Goal: Check status: Check status

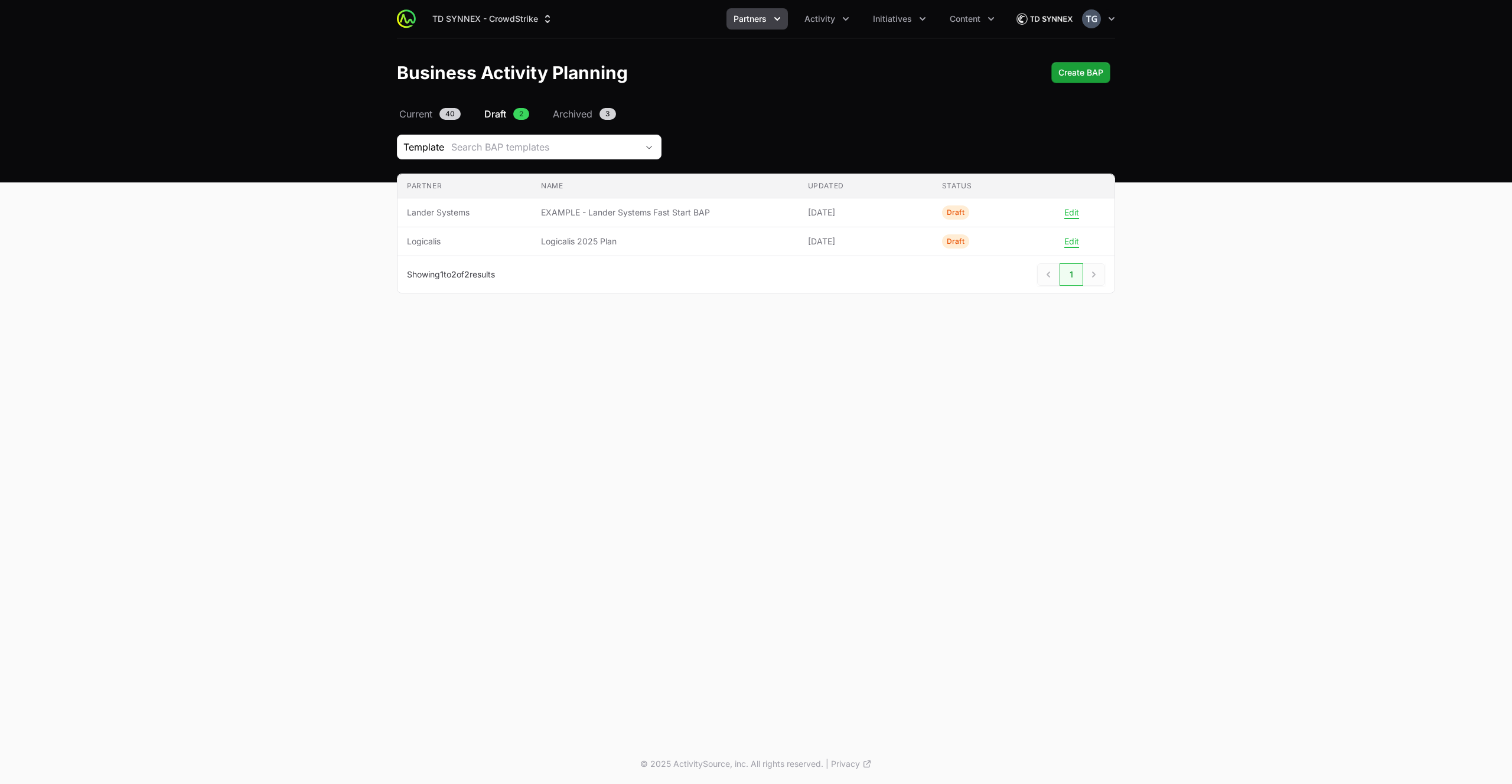
click at [770, 20] on button "Partners" at bounding box center [757, 18] width 62 height 21
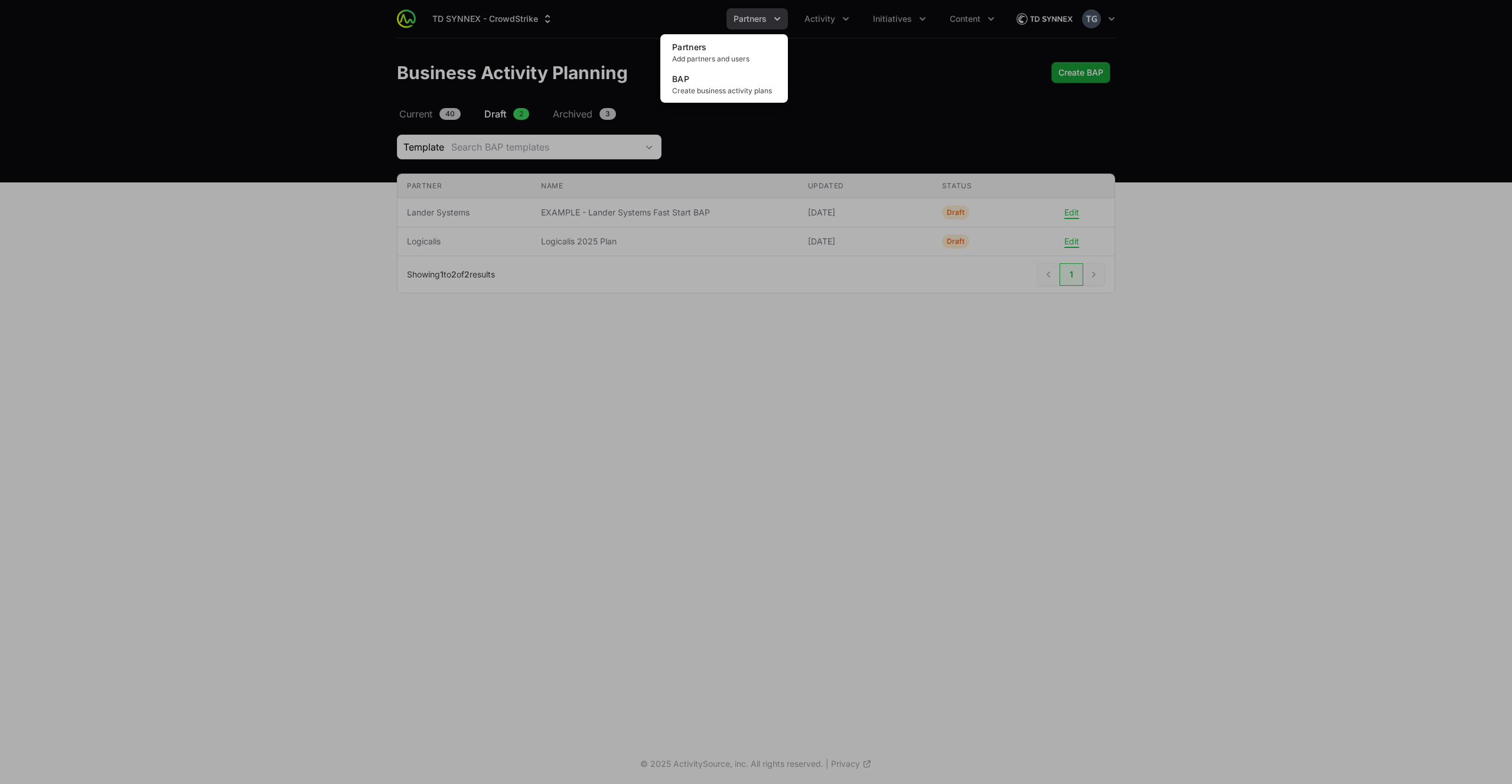
click at [770, 20] on div "Partners menu" at bounding box center [756, 392] width 1512 height 784
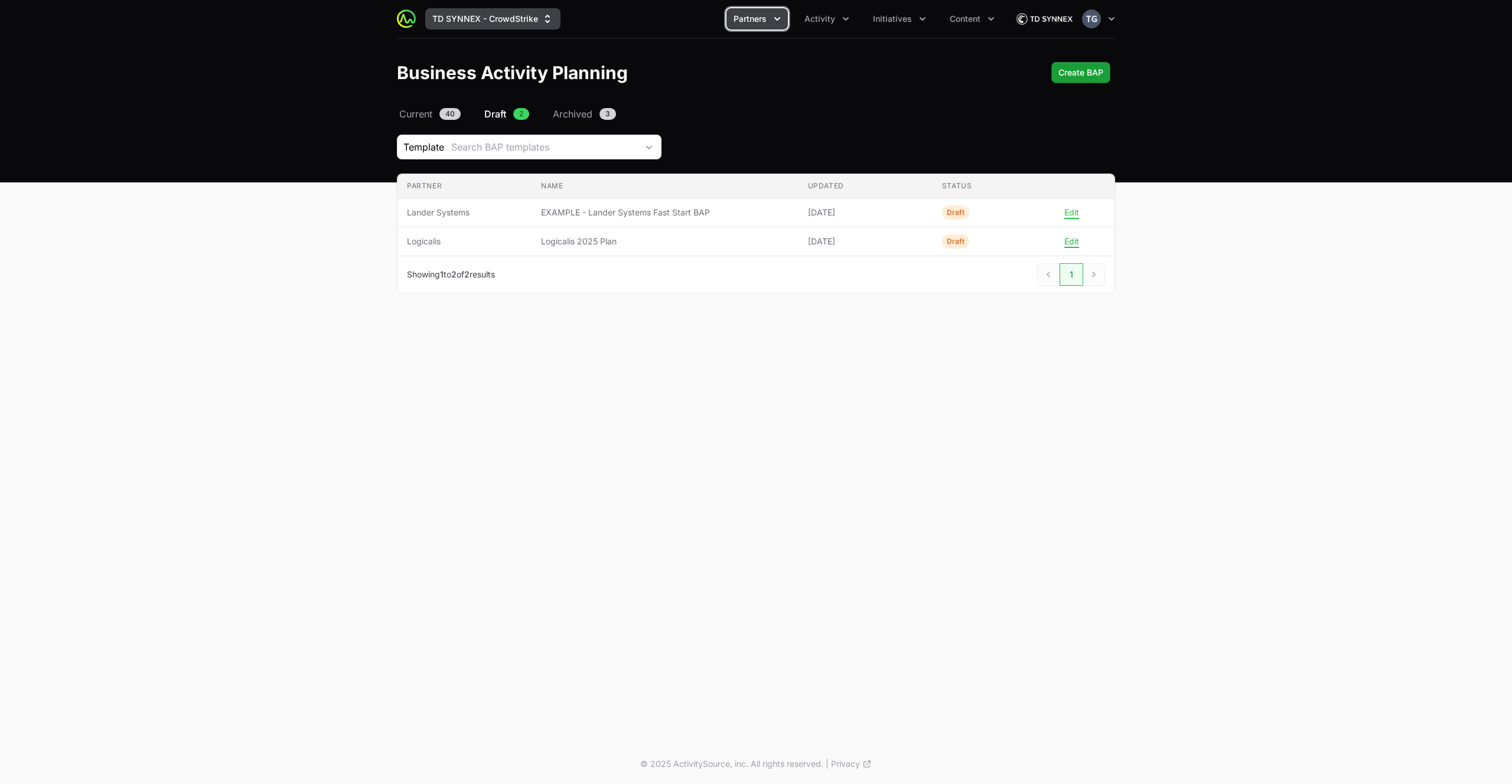
click at [485, 22] on button "TD SYNNEX - CrowdStrike" at bounding box center [492, 18] width 135 height 21
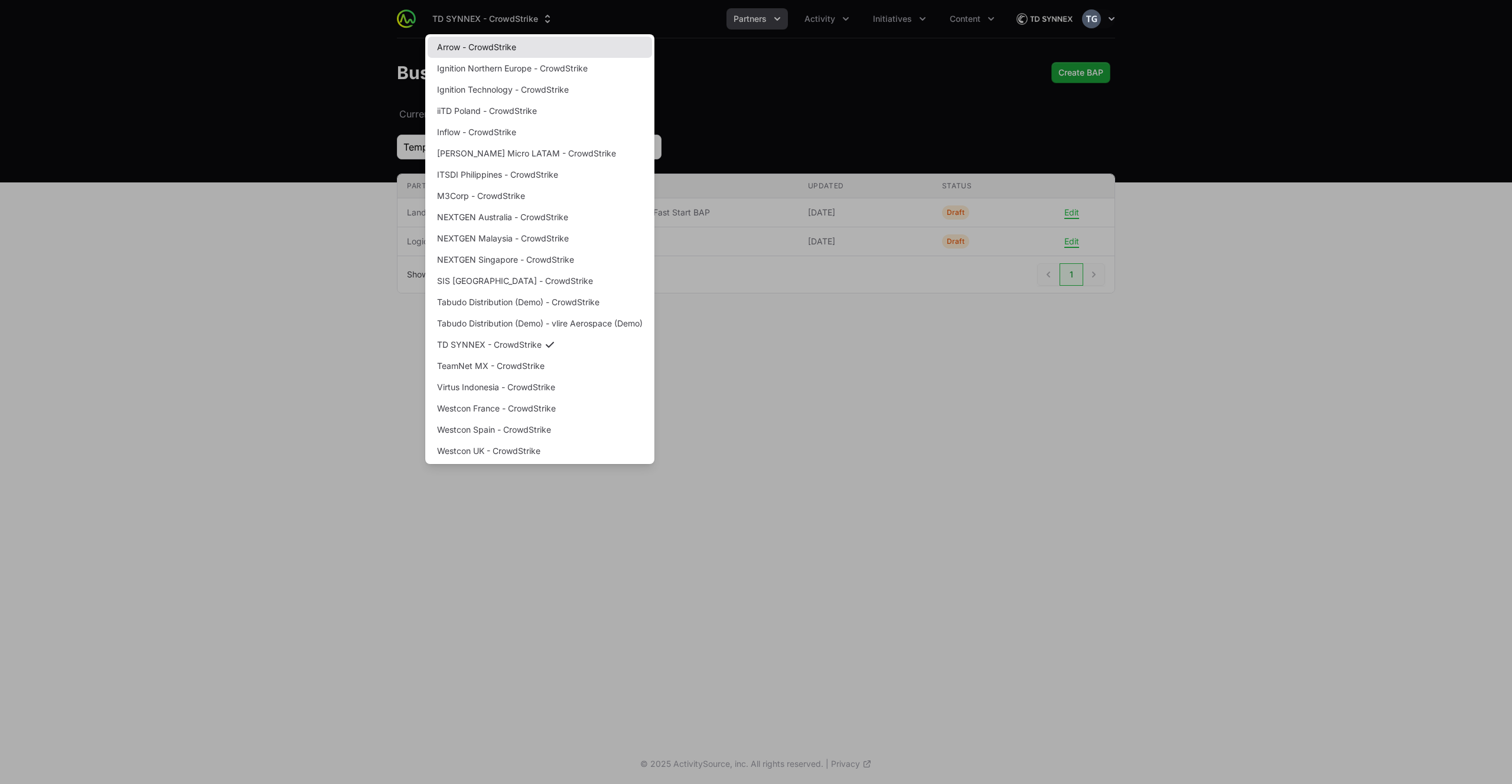
click at [507, 51] on link "Arrow - CrowdStrike" at bounding box center [539, 47] width 224 height 21
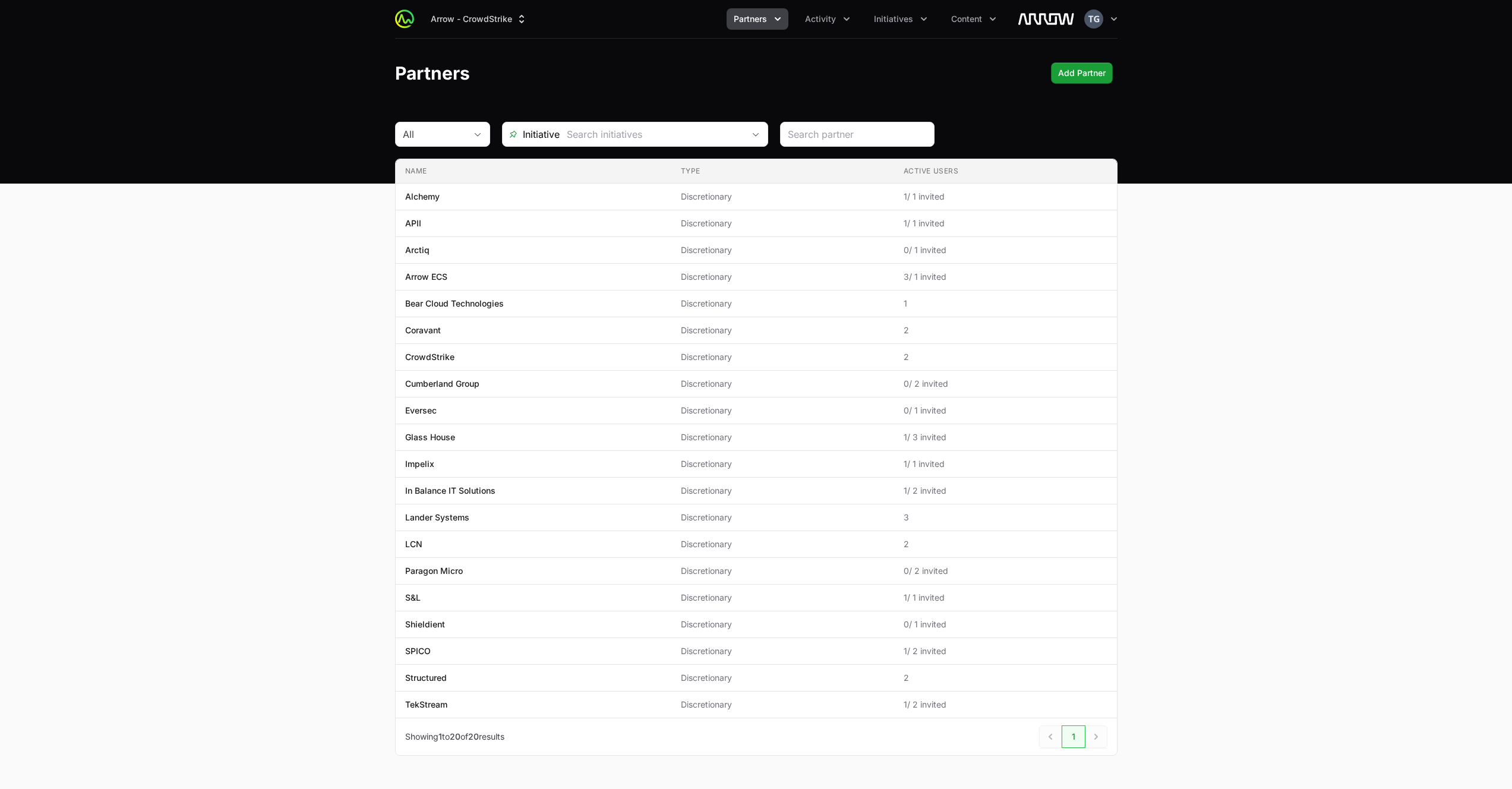
click at [774, 22] on icon "Partners menu" at bounding box center [777, 19] width 12 height 12
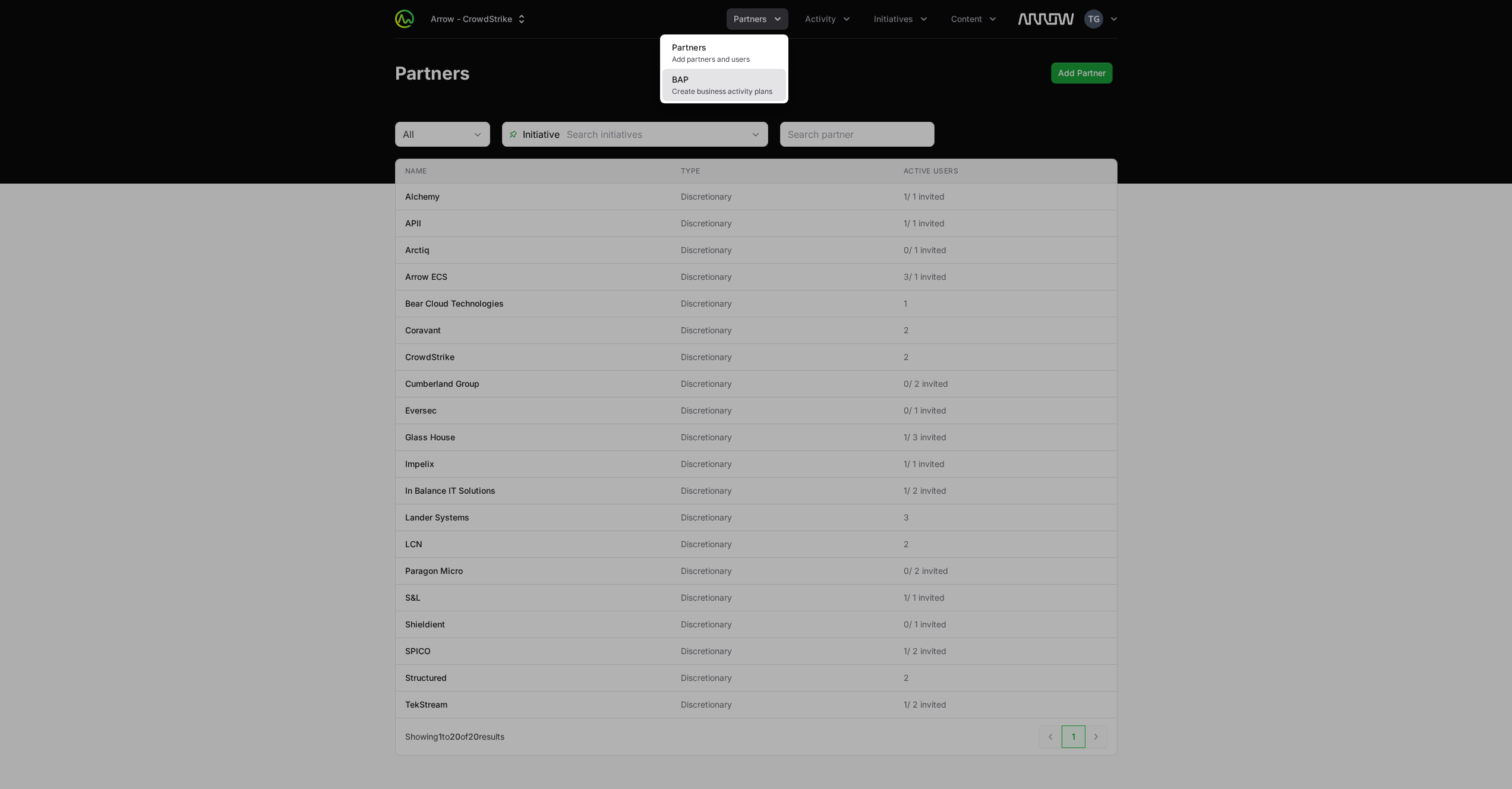
click at [745, 82] on link "BAP Create business activity plans" at bounding box center [724, 85] width 124 height 32
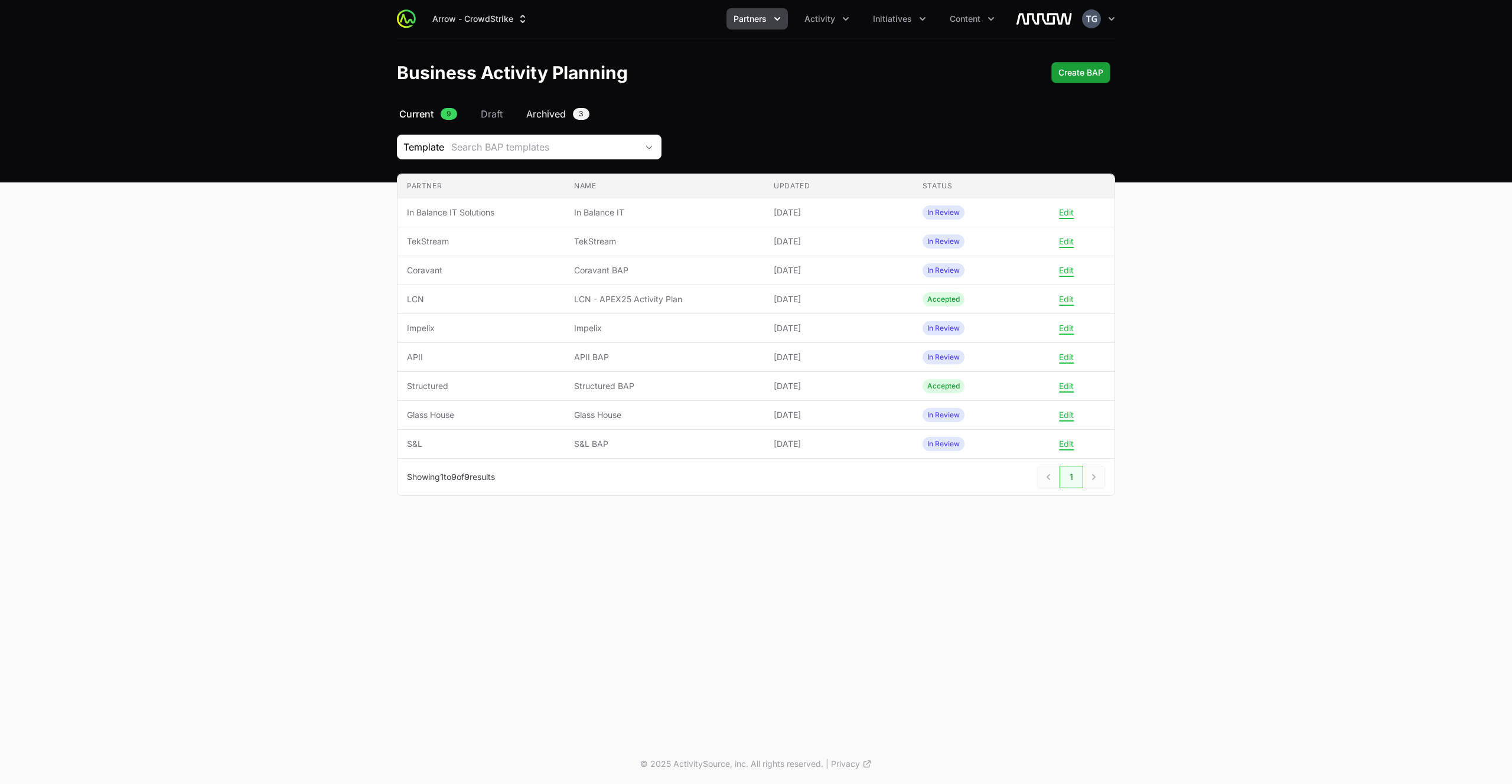
click at [550, 110] on span "Archived" at bounding box center [546, 114] width 40 height 14
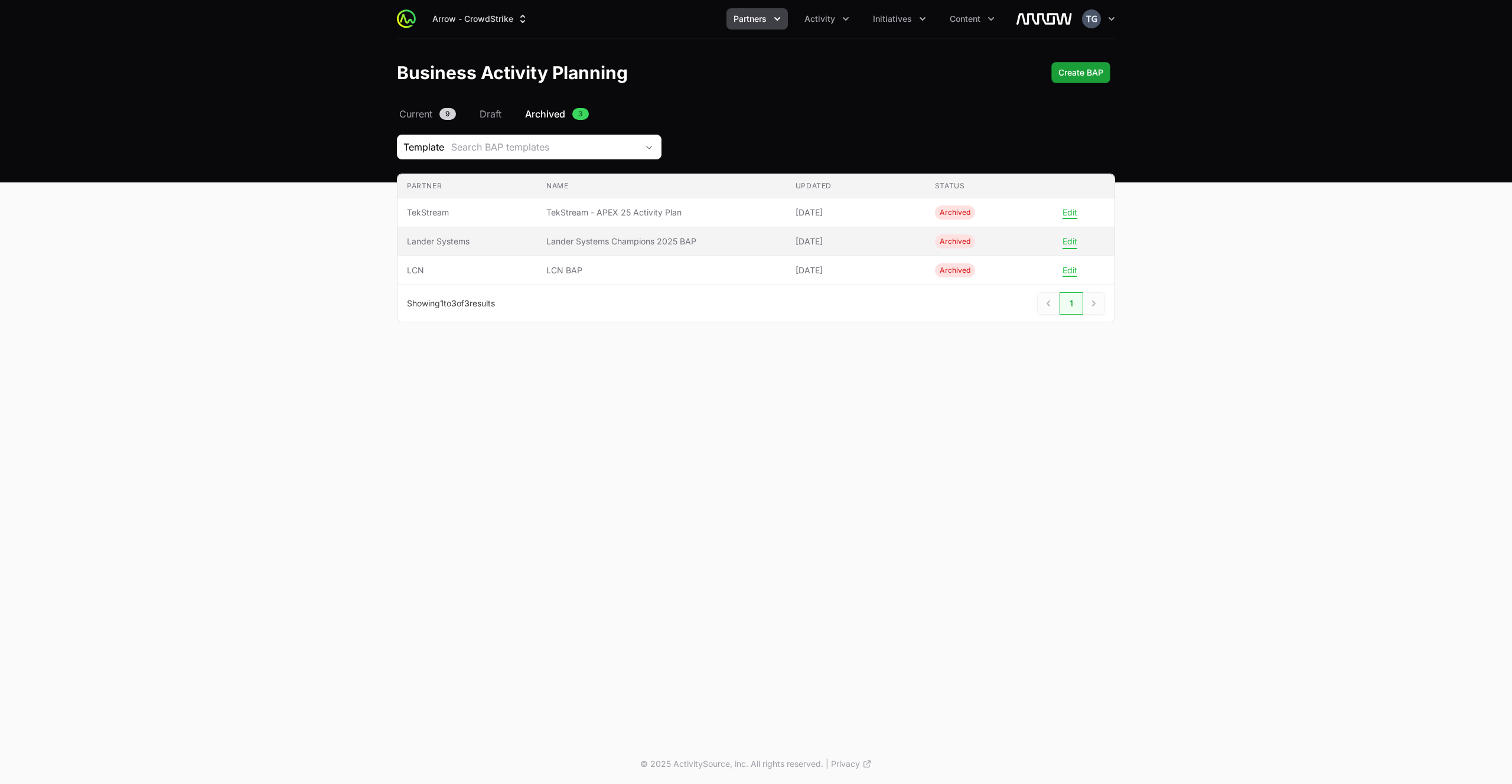
click at [1072, 239] on button "Edit" at bounding box center [1070, 241] width 14 height 11
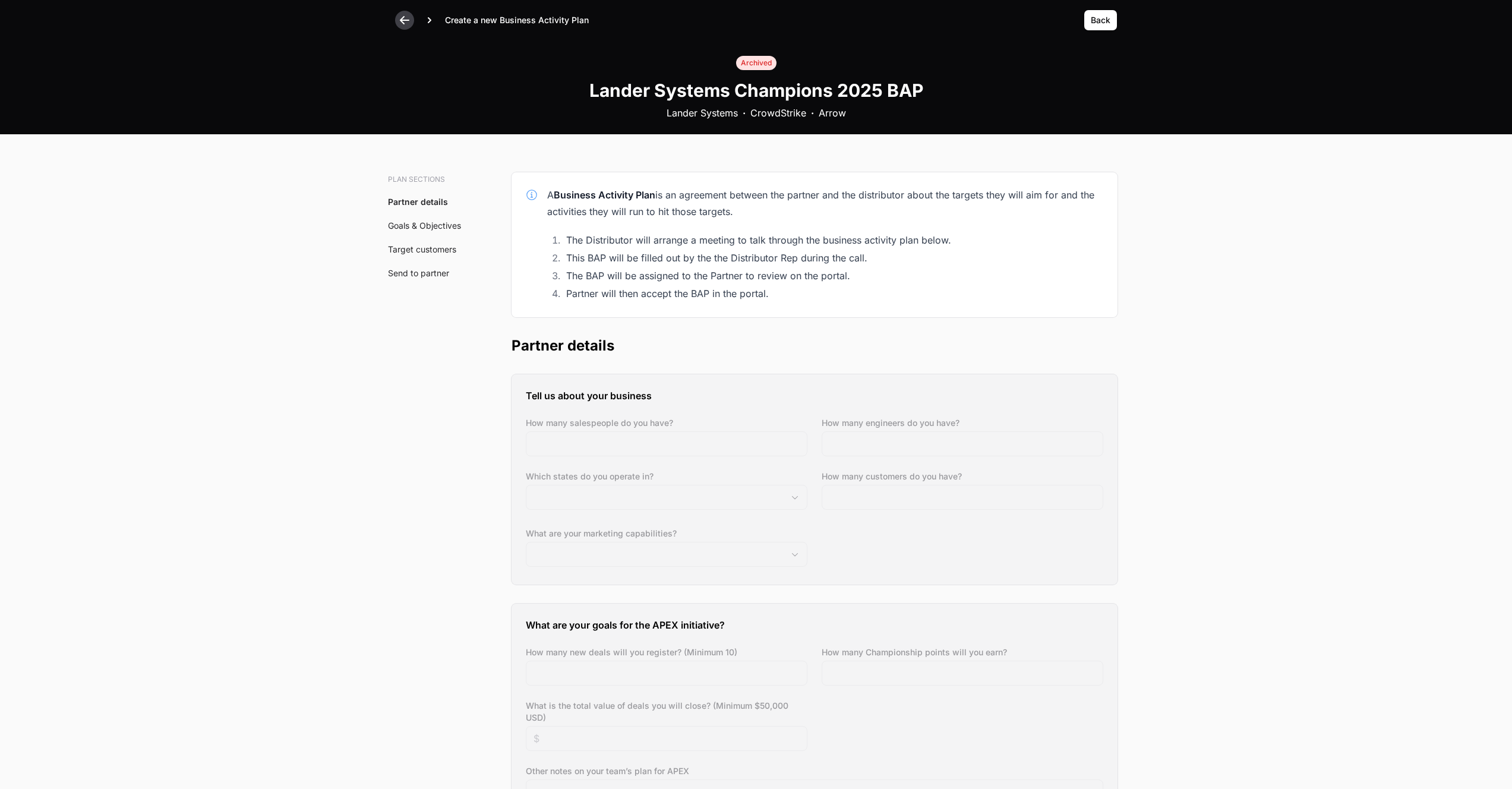
click at [404, 18] on icon at bounding box center [404, 20] width 12 height 12
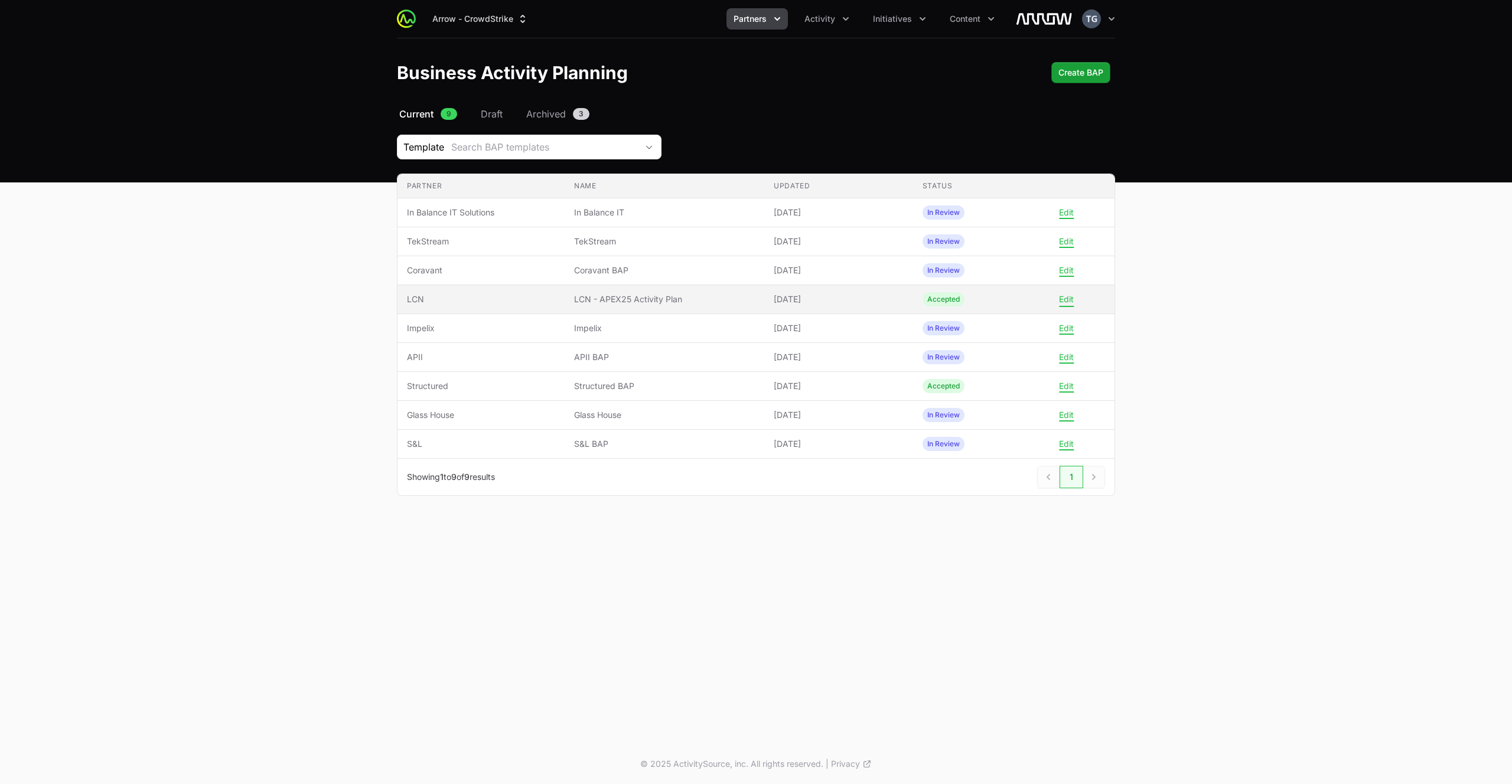
click at [1065, 300] on button "Edit" at bounding box center [1066, 299] width 14 height 11
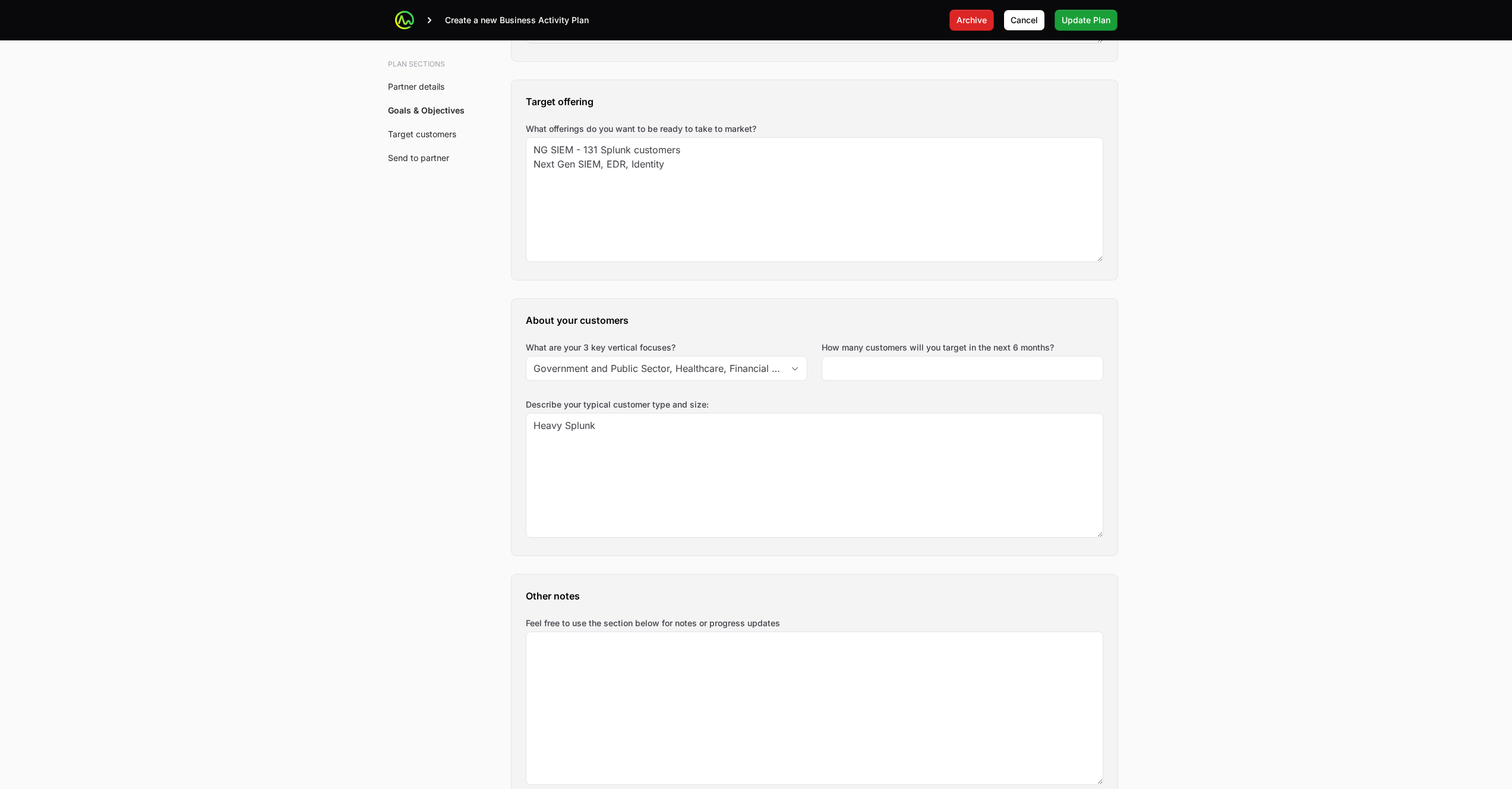
scroll to position [1236, 0]
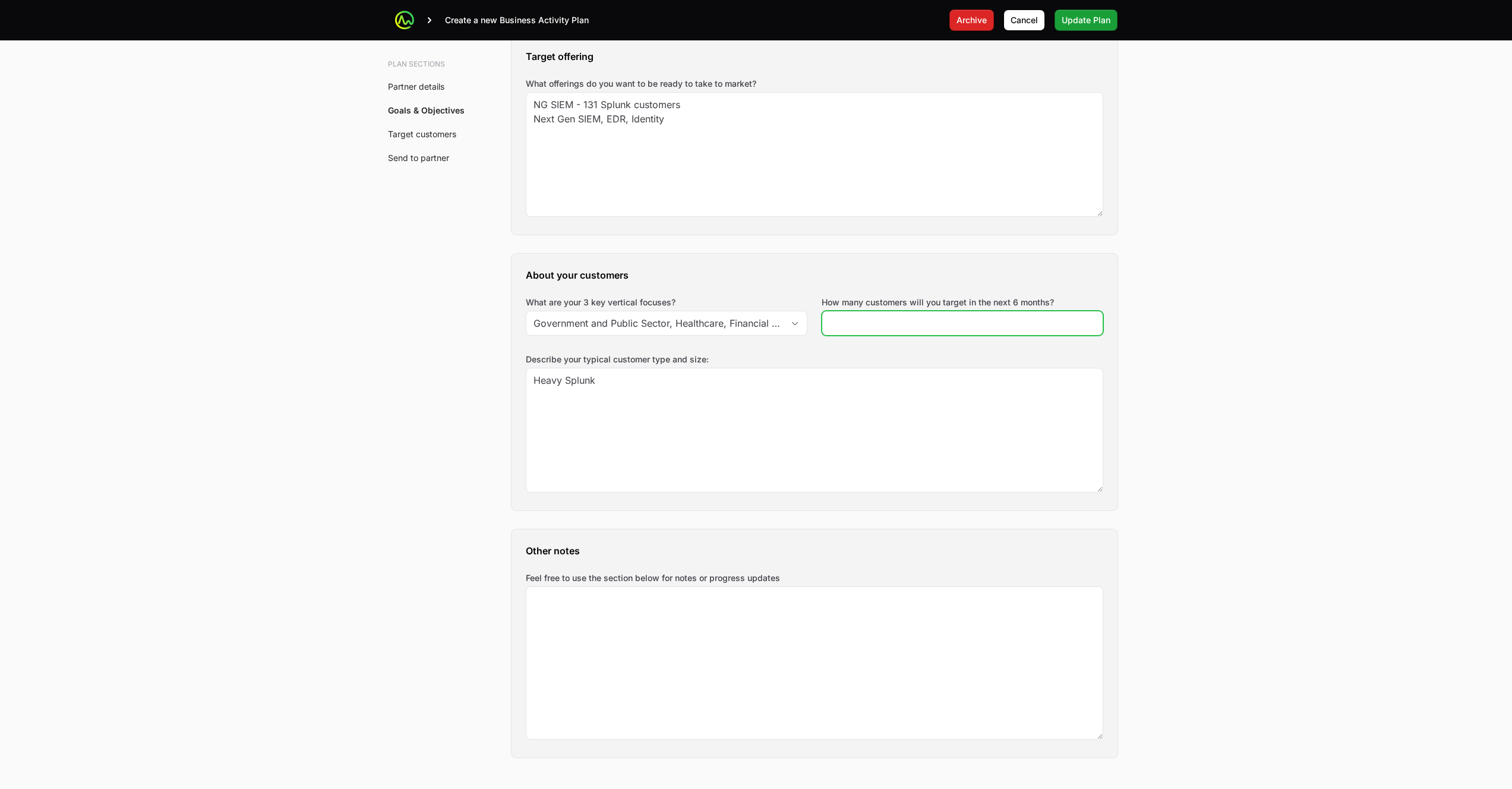
click at [1000, 325] on input "How many customers will you target in the next 6 months?" at bounding box center [962, 323] width 266 height 15
click at [1025, 21] on span "Cancel" at bounding box center [1024, 20] width 28 height 15
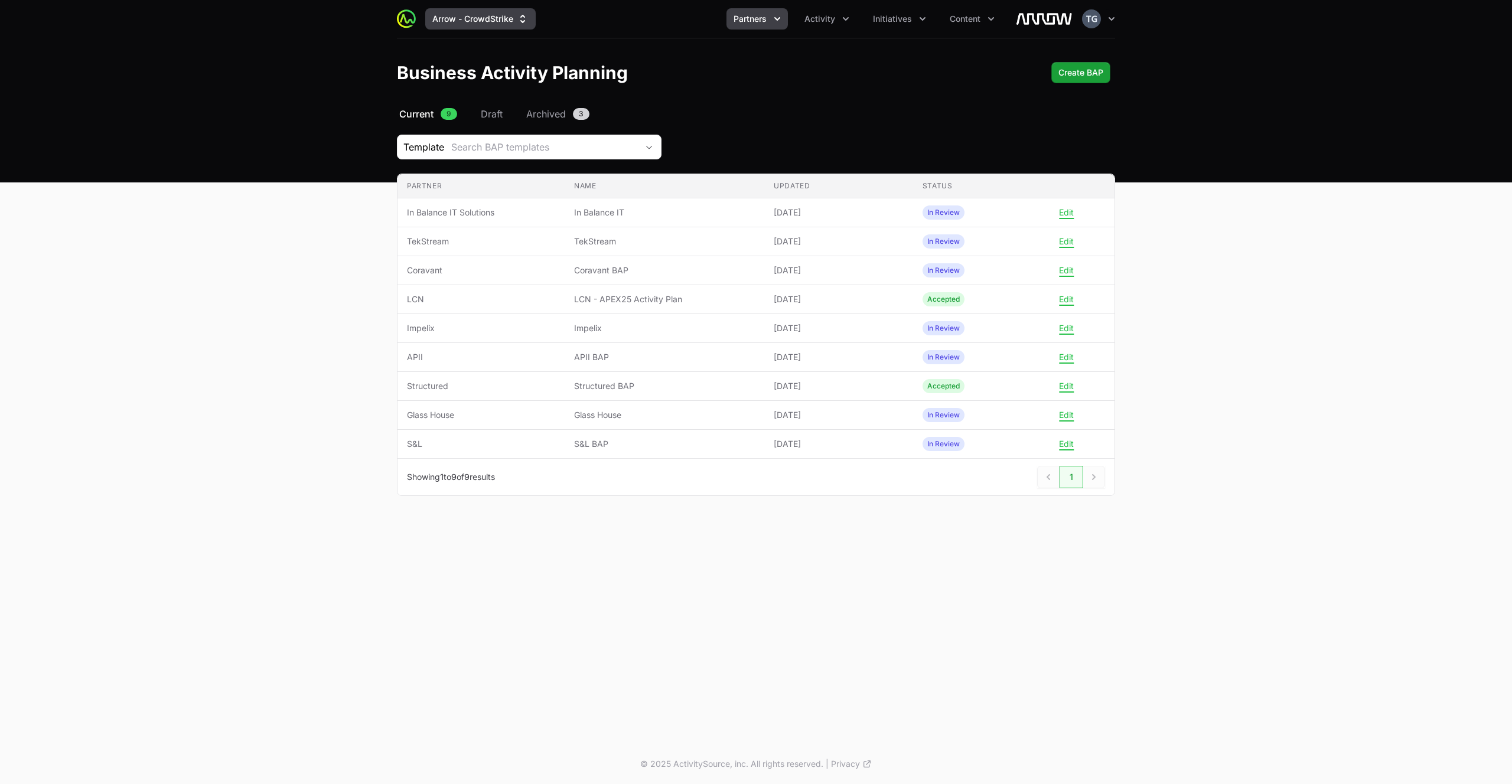
click at [466, 24] on button "Arrow - CrowdStrike" at bounding box center [480, 18] width 111 height 21
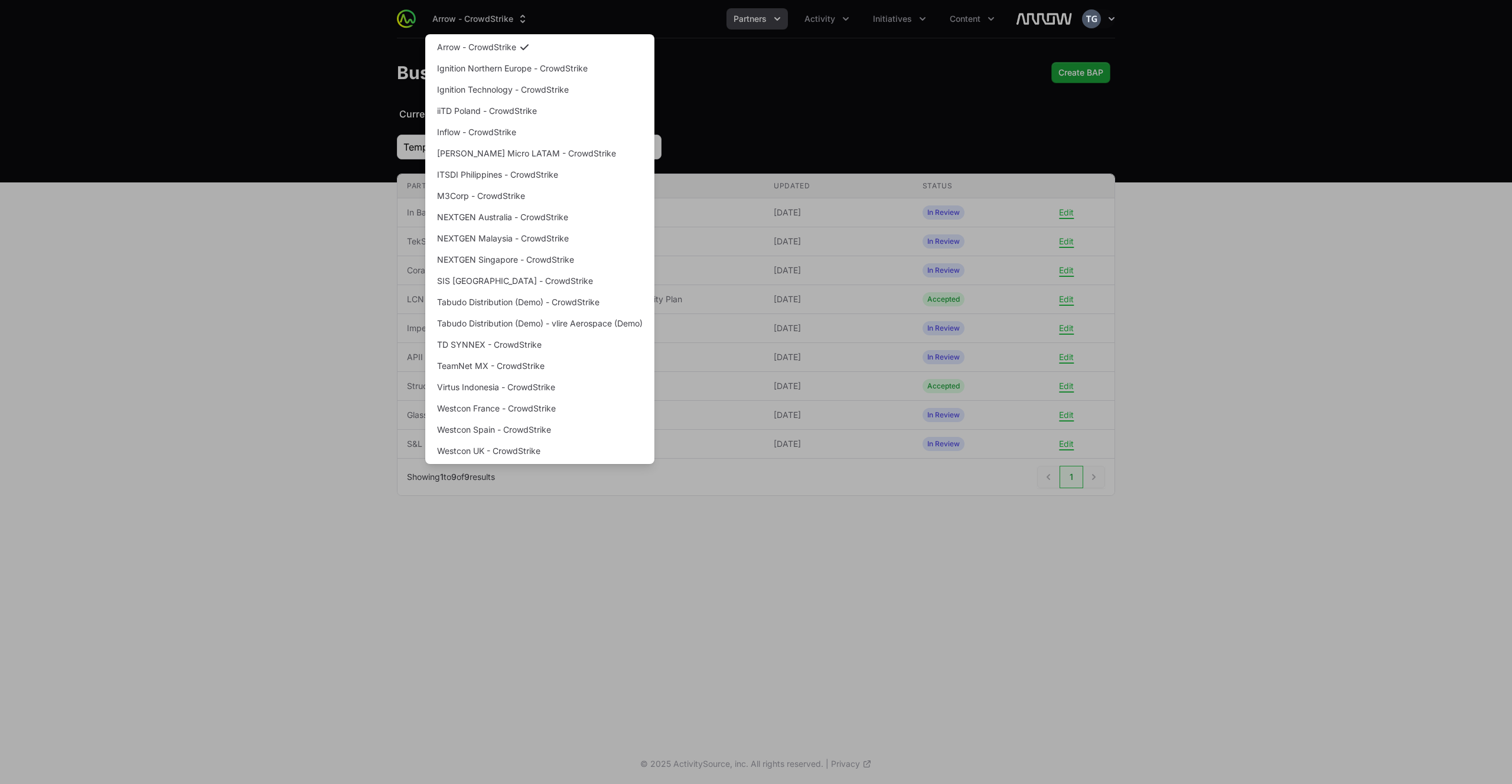
click at [365, 62] on div "Supplier switch menu" at bounding box center [756, 392] width 1512 height 784
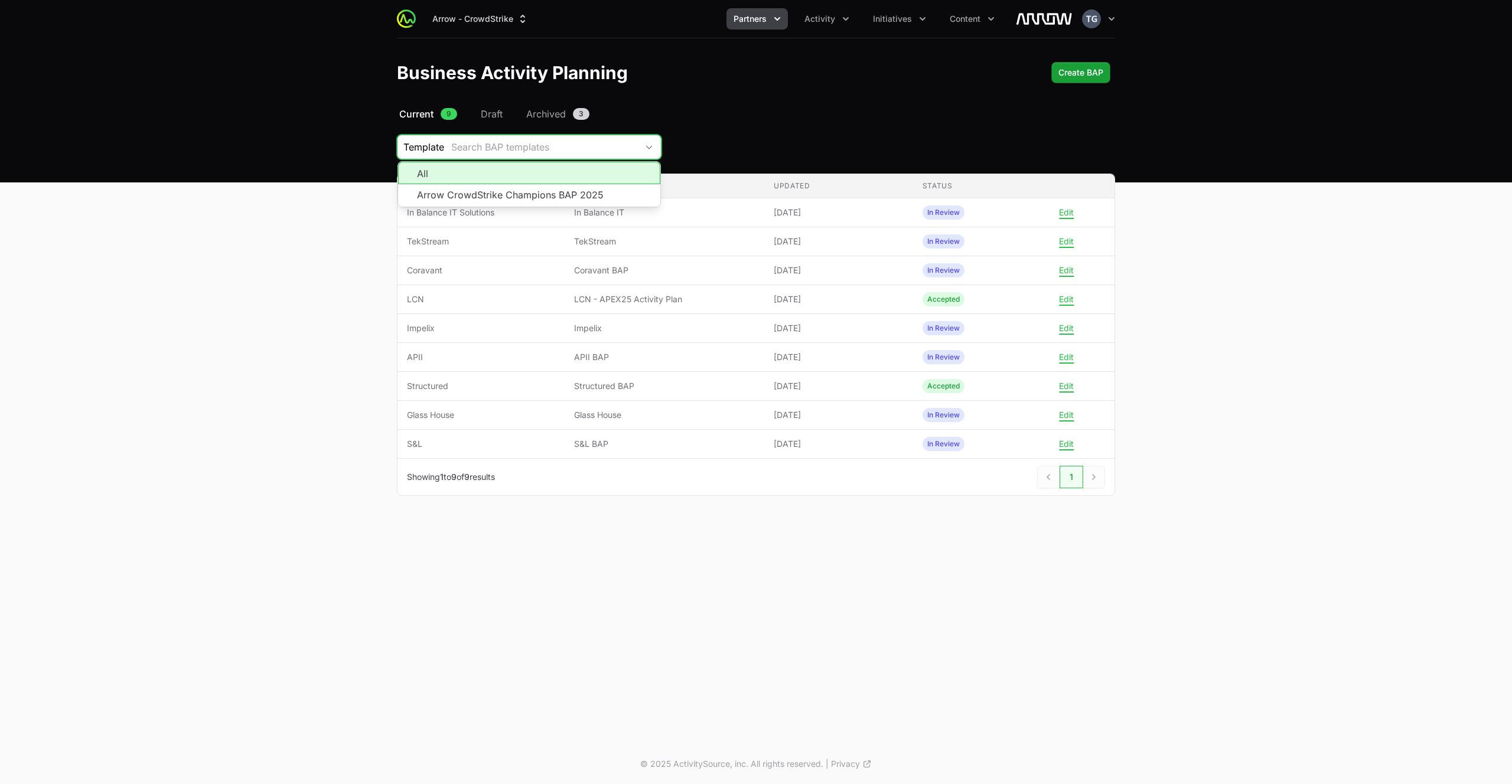
click at [479, 151] on div "Search BAP templates" at bounding box center [544, 147] width 186 height 14
click at [722, 139] on div "Template Search BAP templates All Arrow CrowdStrike Champions BAP 2025" at bounding box center [756, 147] width 718 height 25
click at [458, 21] on button "Arrow - CrowdStrike" at bounding box center [480, 18] width 111 height 21
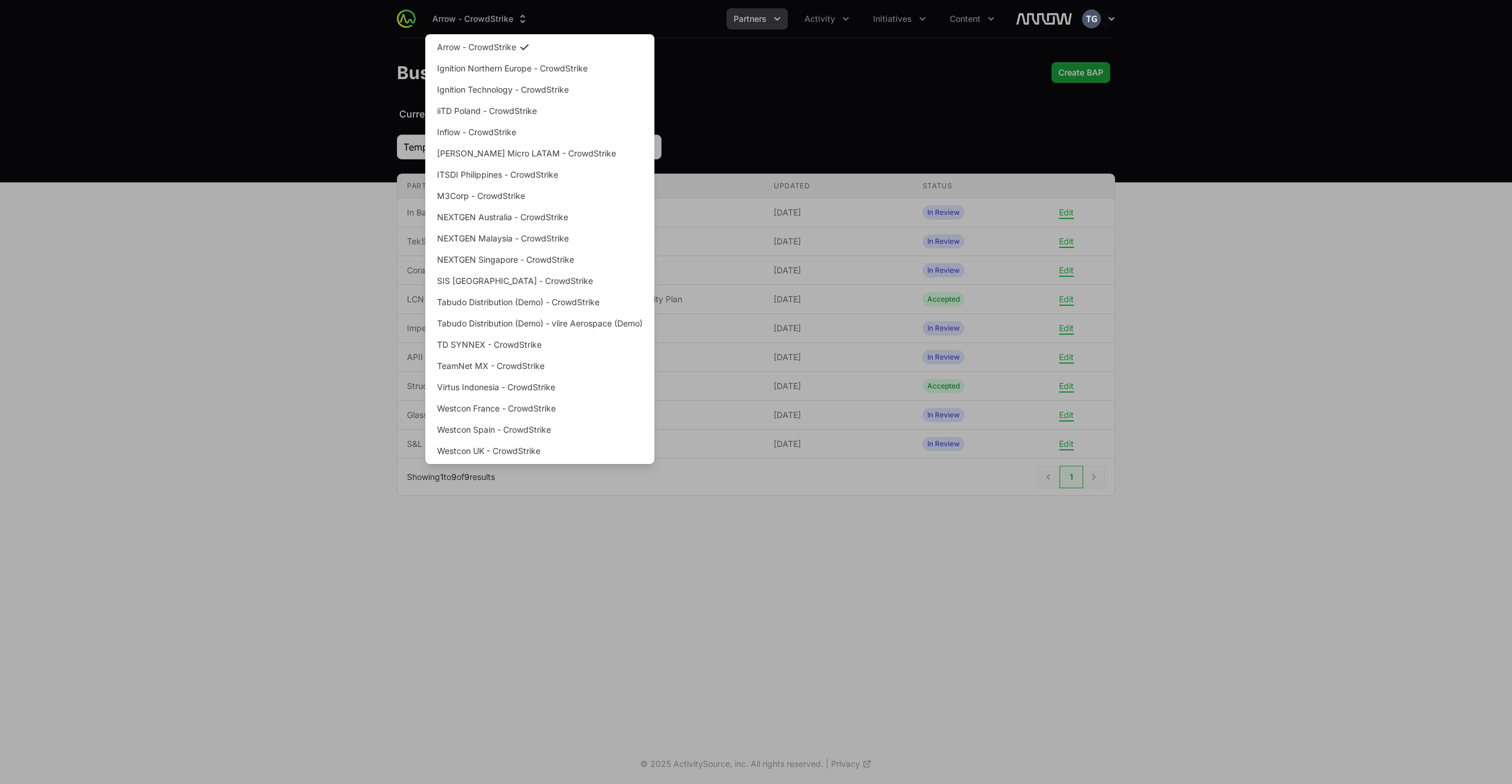
click at [361, 21] on div "Supplier switch menu" at bounding box center [756, 392] width 1512 height 784
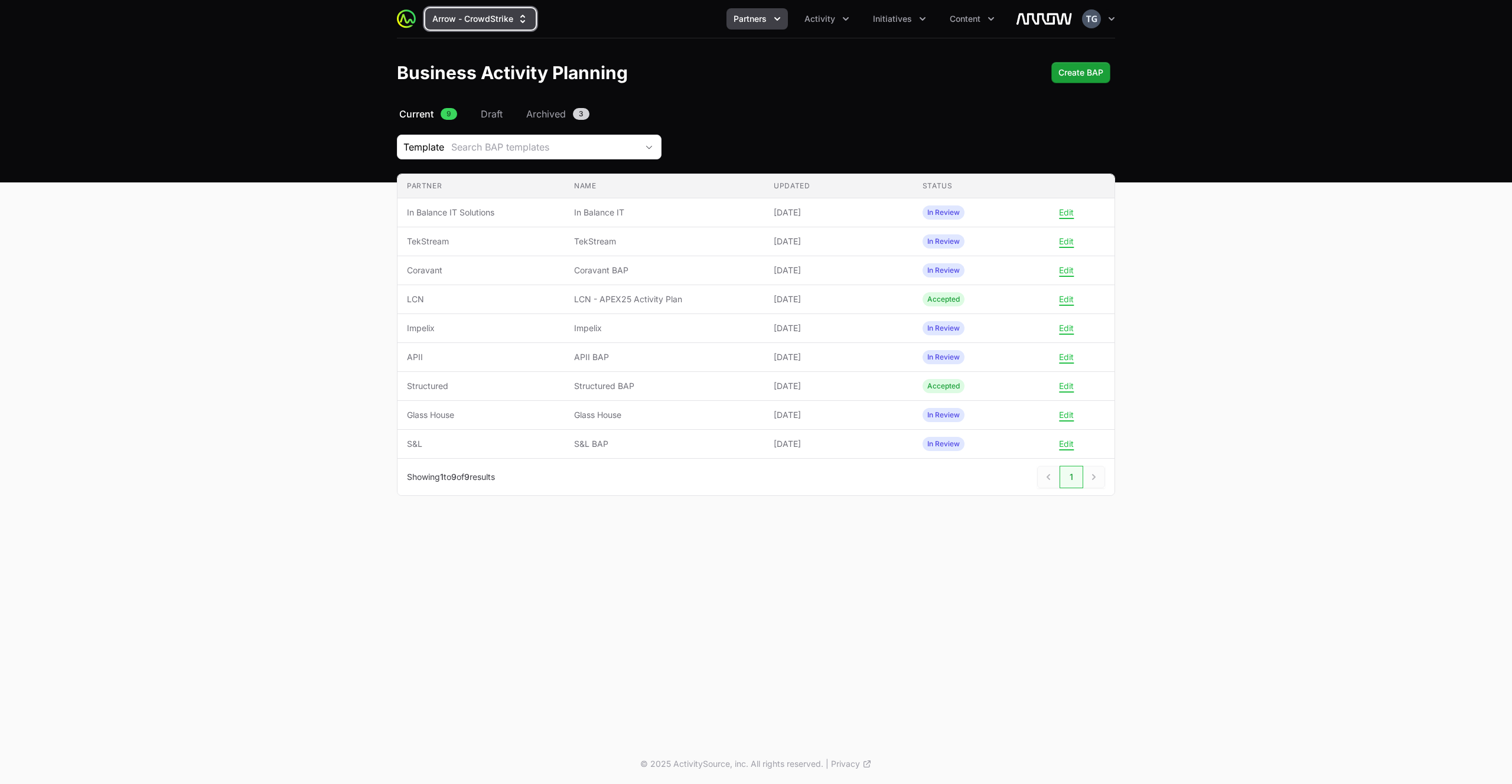
click at [501, 24] on button "Arrow - CrowdStrike" at bounding box center [480, 18] width 111 height 21
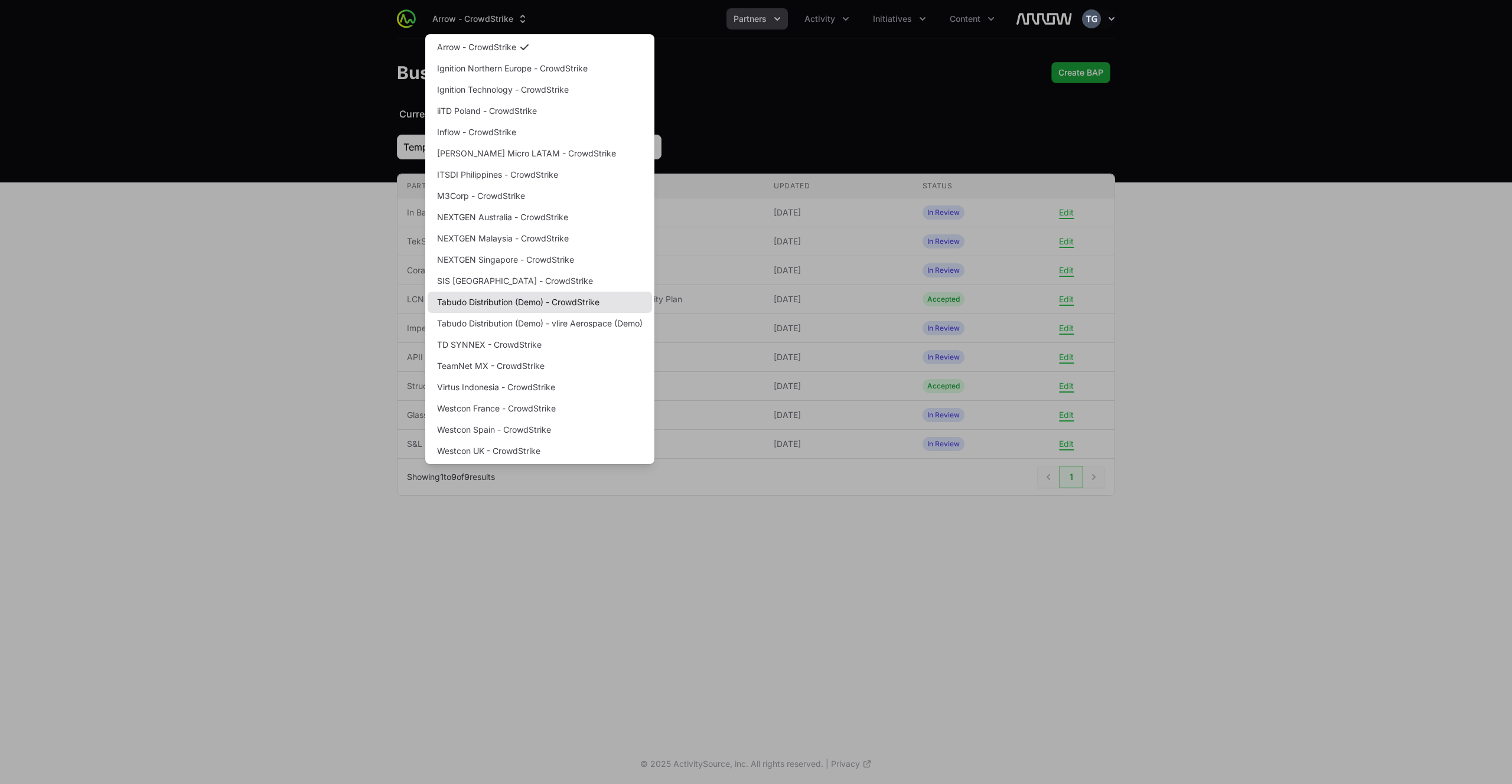
click at [571, 303] on link "Tabudo Distribution (Demo) - CrowdStrike" at bounding box center [539, 302] width 224 height 21
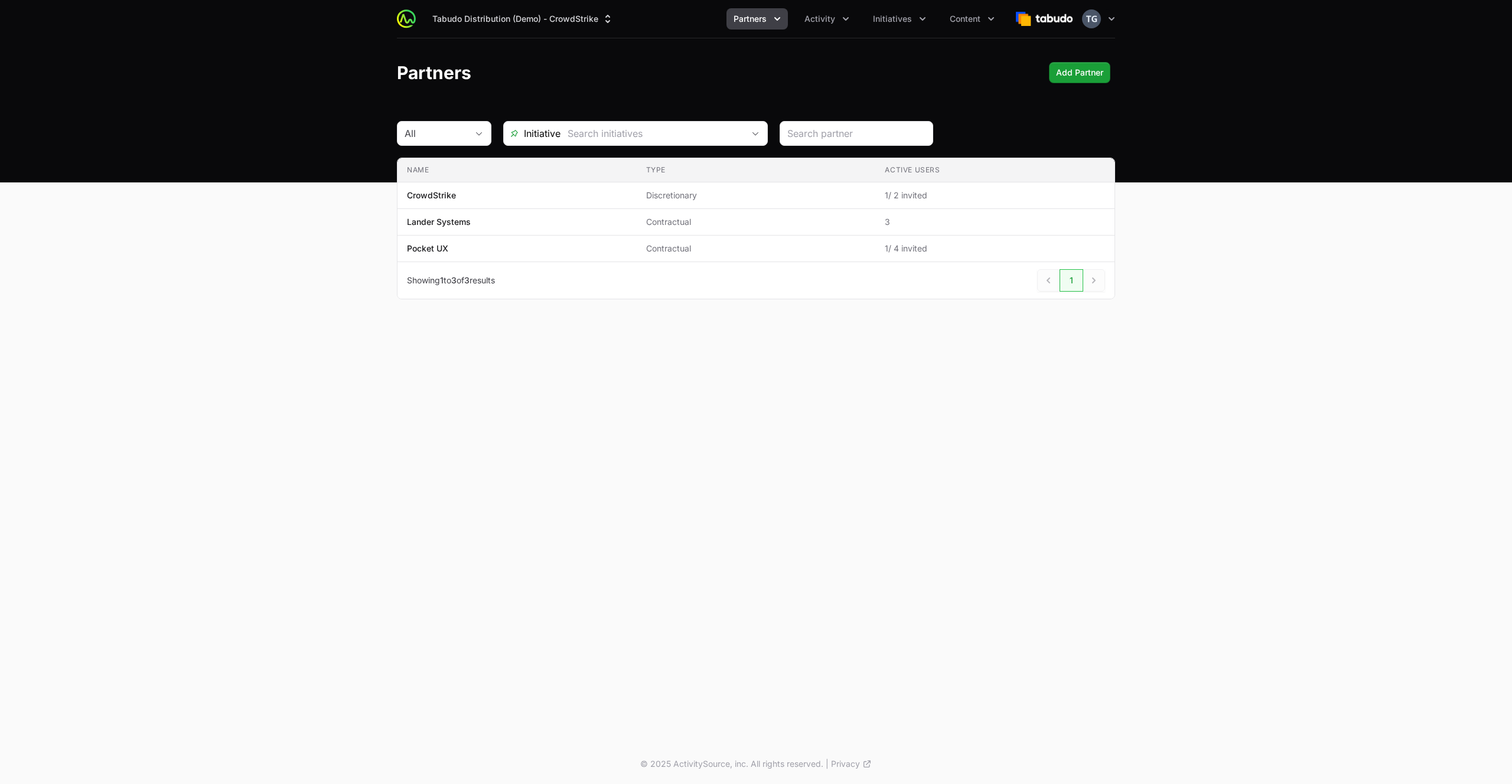
click at [841, 5] on div "Tabudo Distribution (Demo) - CrowdStrike Partners Activity Initiatives Content …" at bounding box center [756, 19] width 718 height 38
click at [834, 13] on span "Activity" at bounding box center [820, 19] width 30 height 12
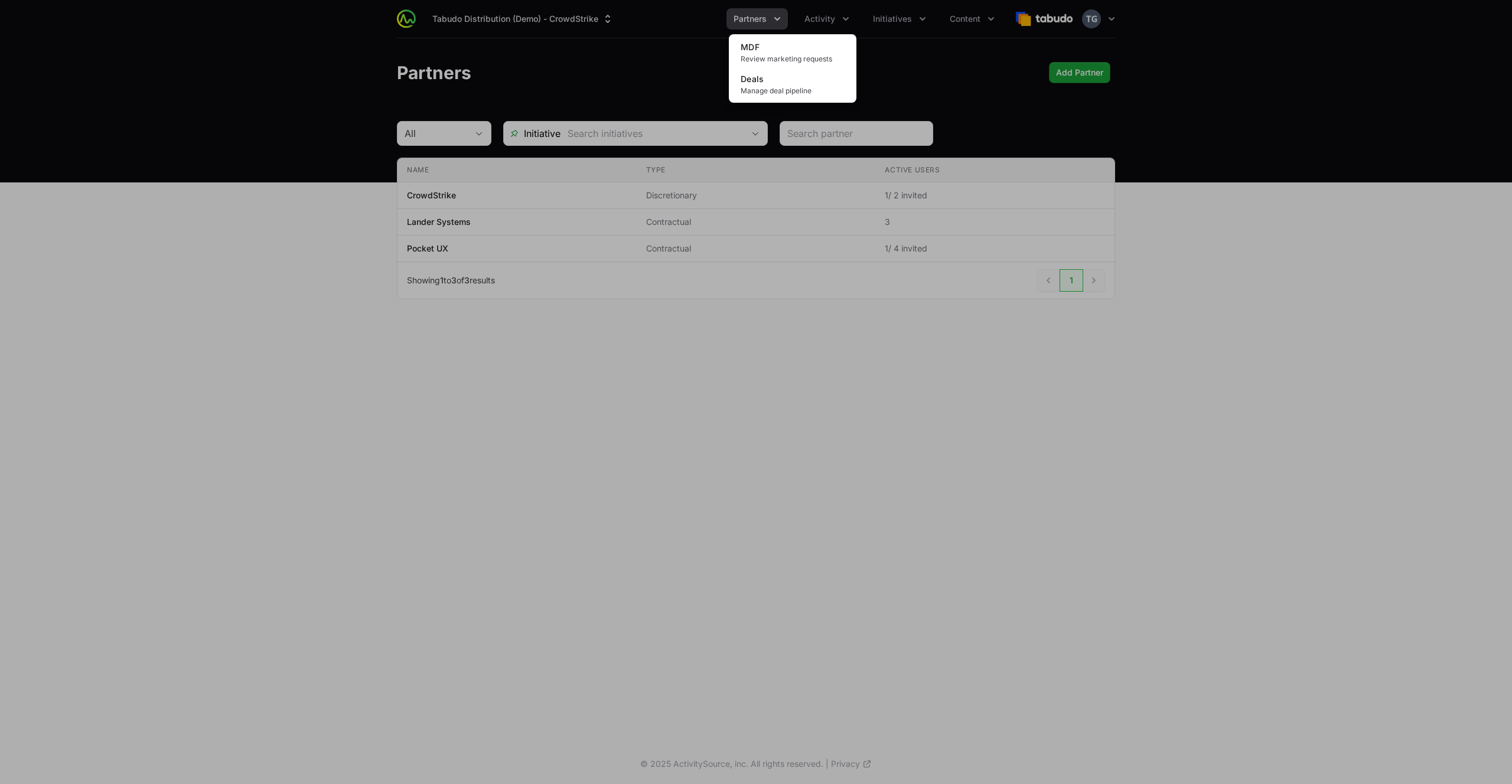
click at [776, 18] on div "Activity menu" at bounding box center [756, 392] width 1512 height 784
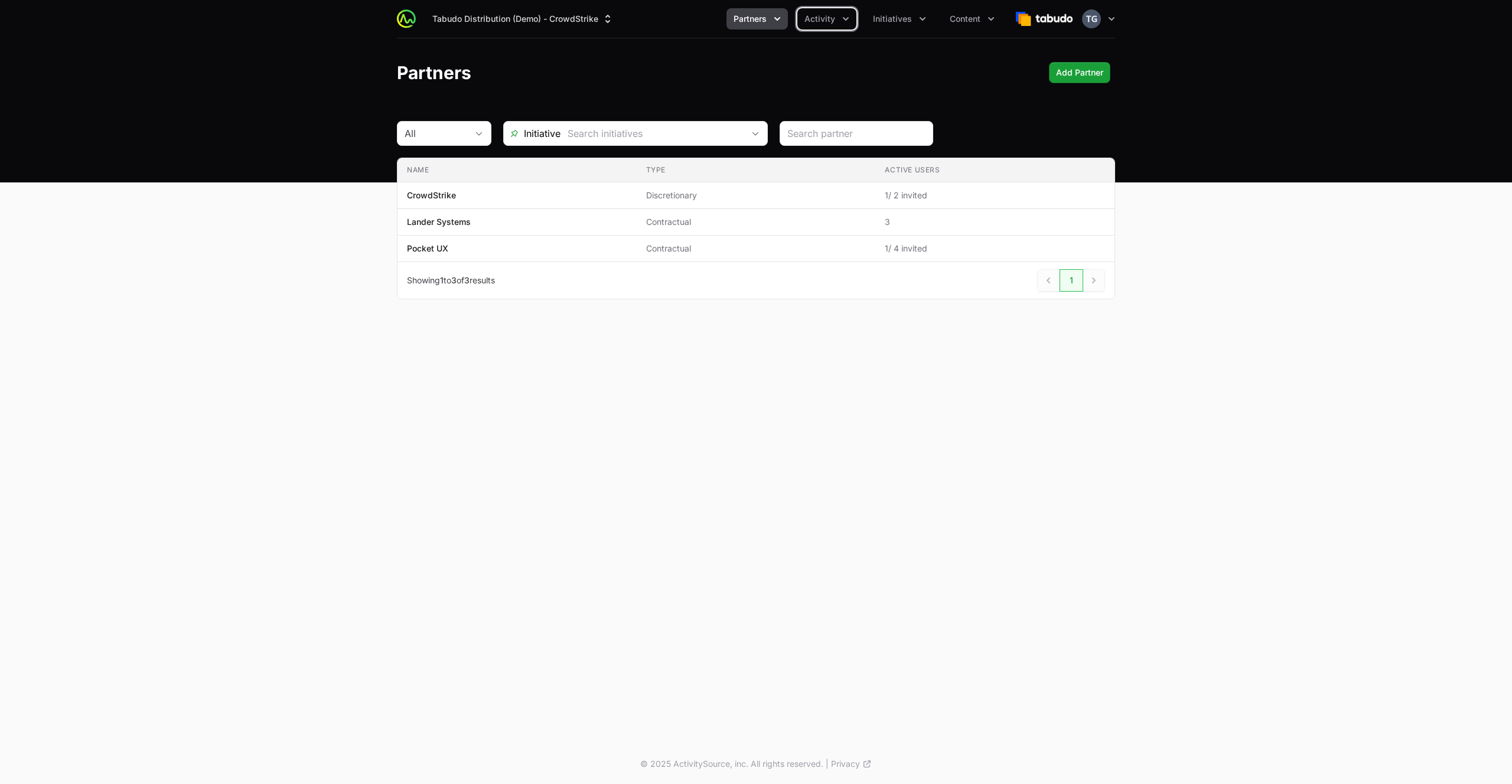
click at [775, 20] on icon "Partners menu" at bounding box center [777, 19] width 12 height 12
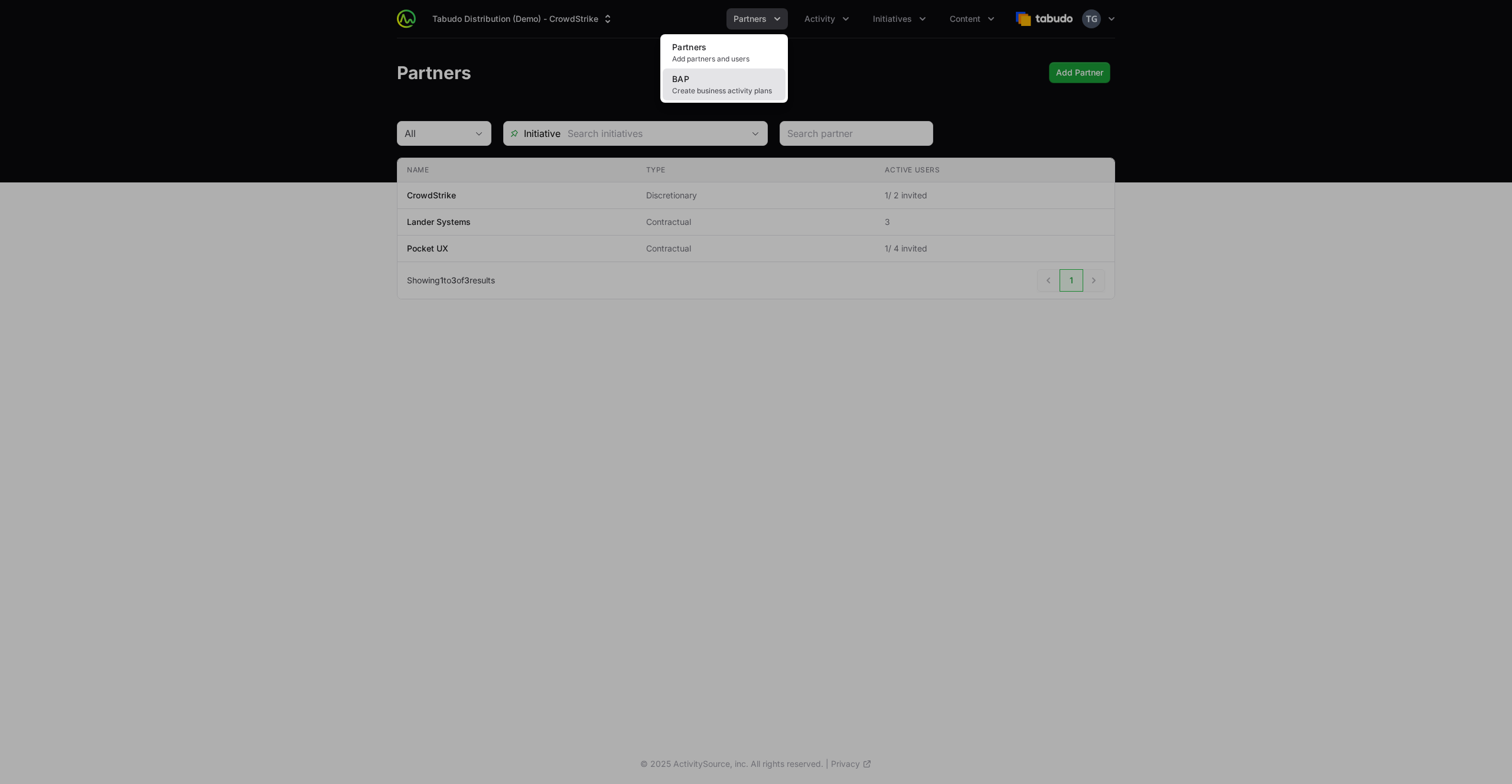
click at [754, 72] on link "BAP Create business activity plans" at bounding box center [724, 85] width 123 height 32
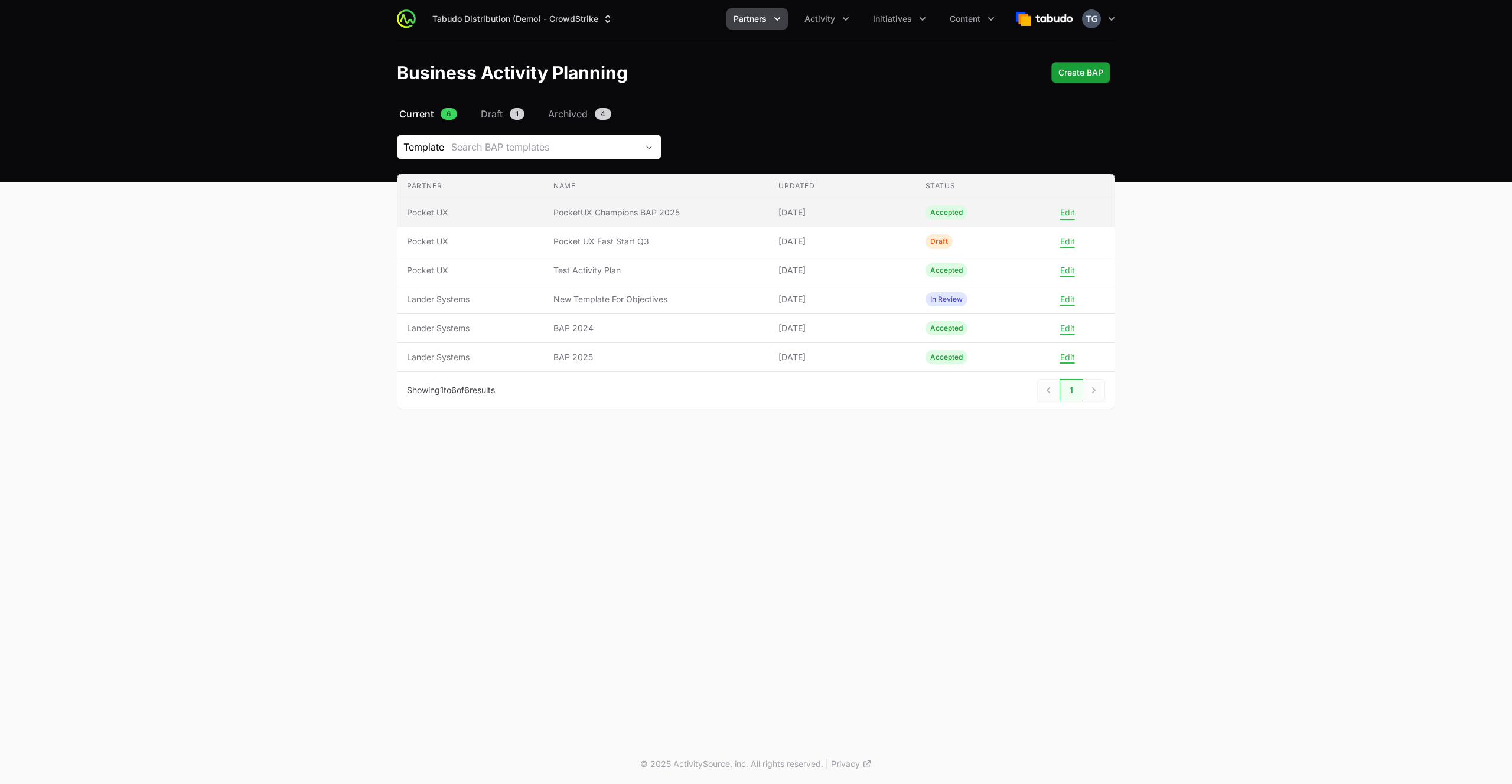
click at [1067, 216] on button "Edit" at bounding box center [1067, 212] width 14 height 11
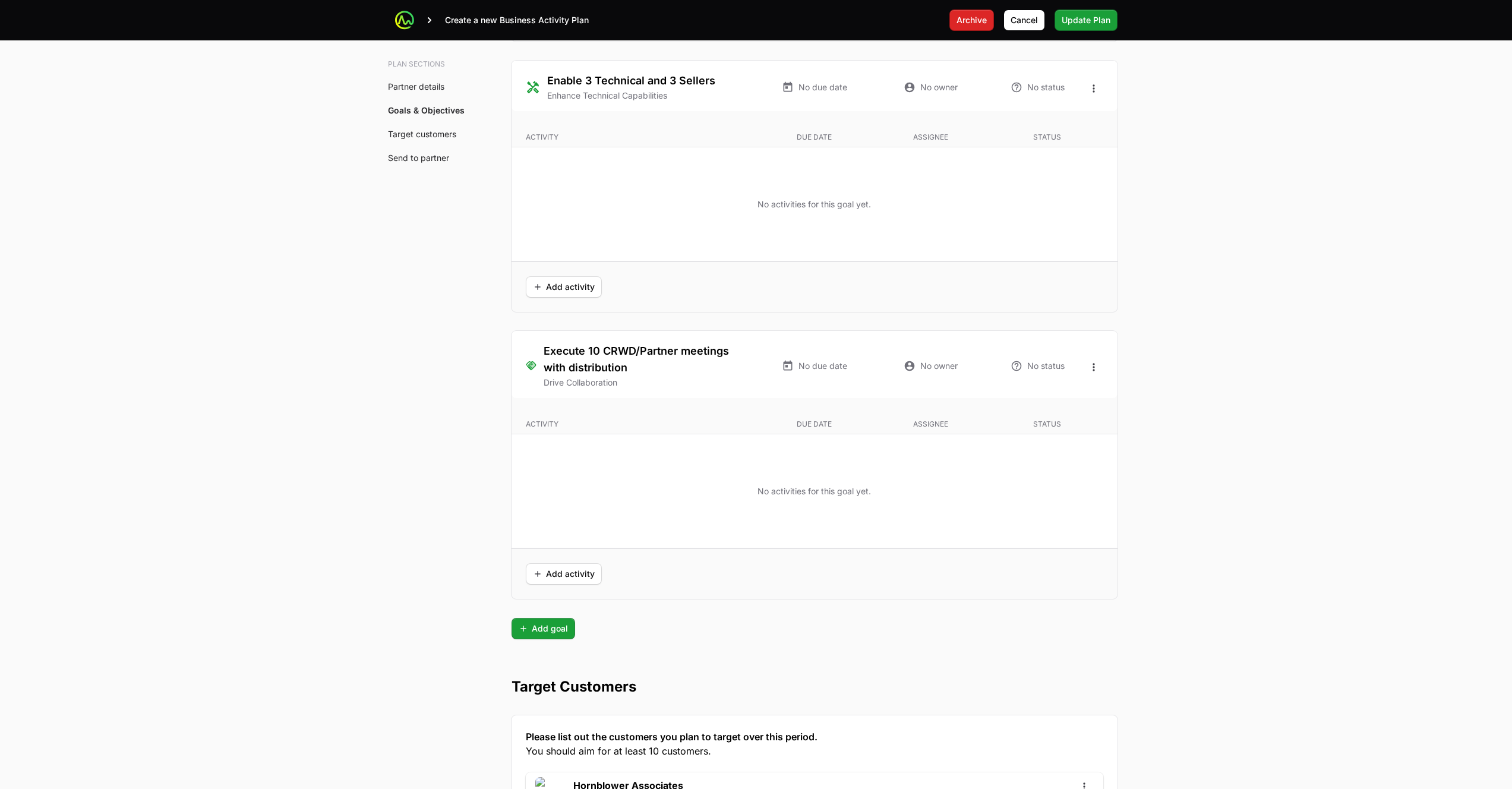
scroll to position [2768, 0]
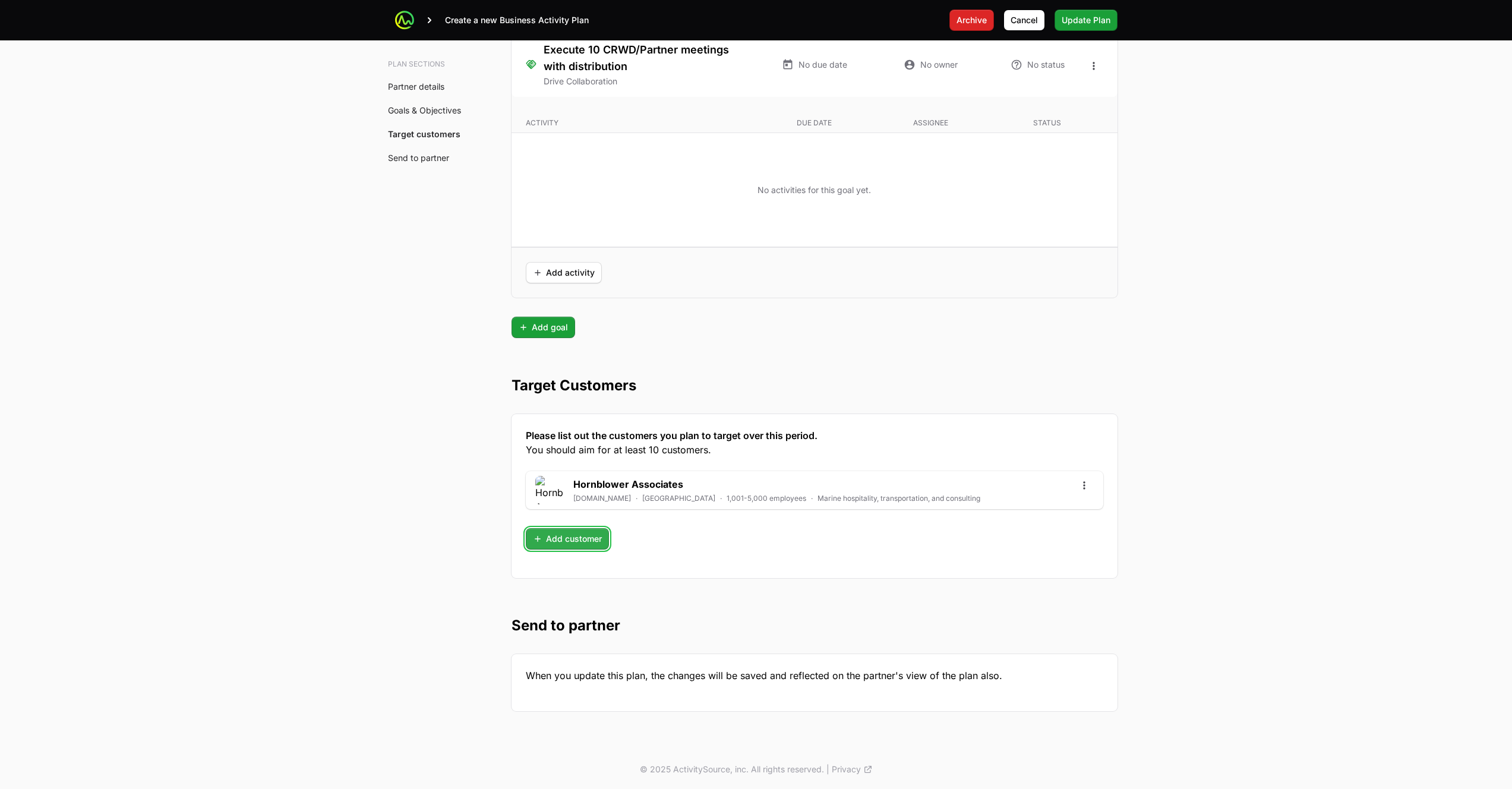
click at [567, 532] on span "Add customer" at bounding box center [567, 539] width 69 height 15
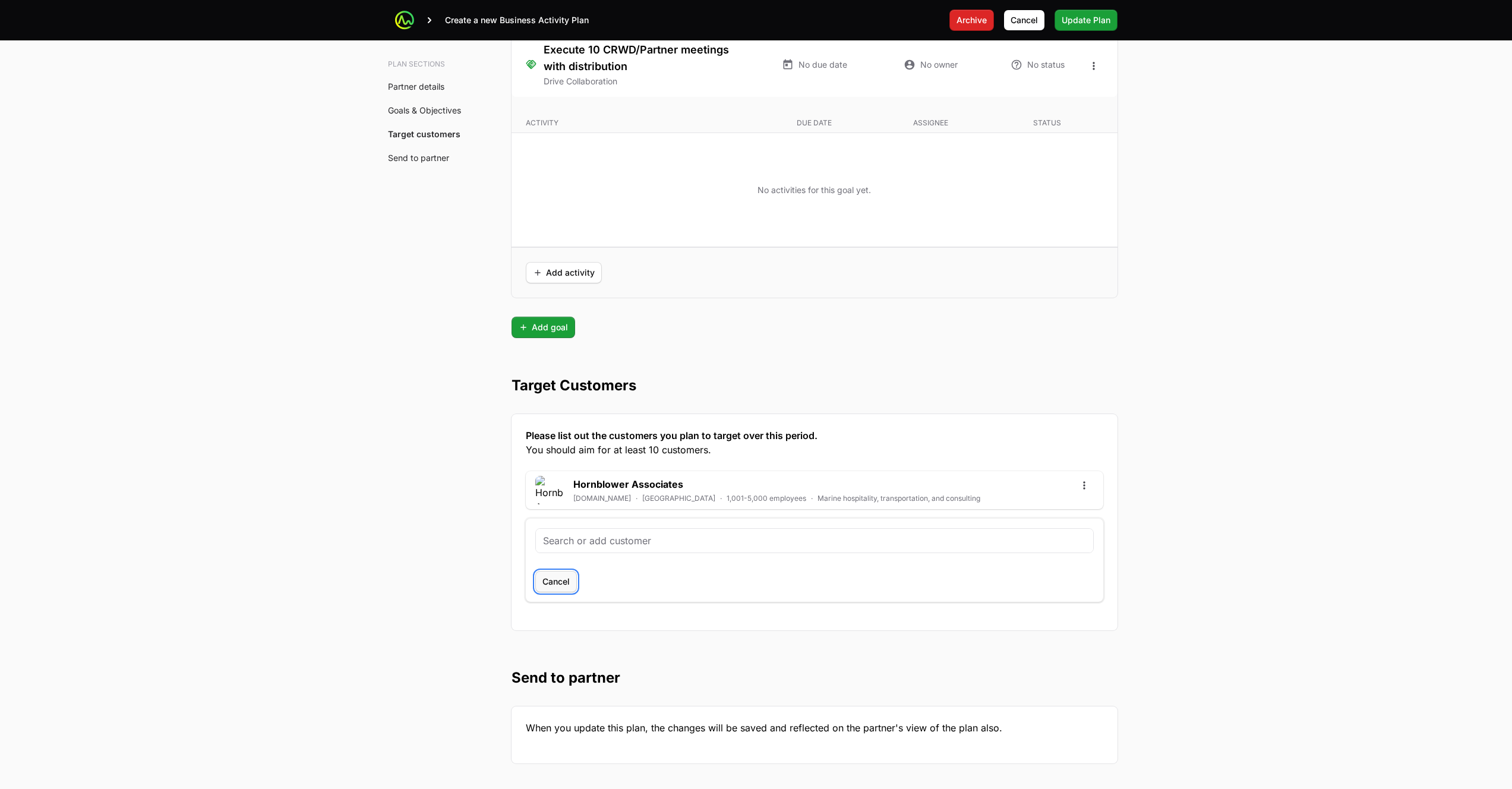
click at [543, 587] on span "Cancel" at bounding box center [556, 582] width 28 height 15
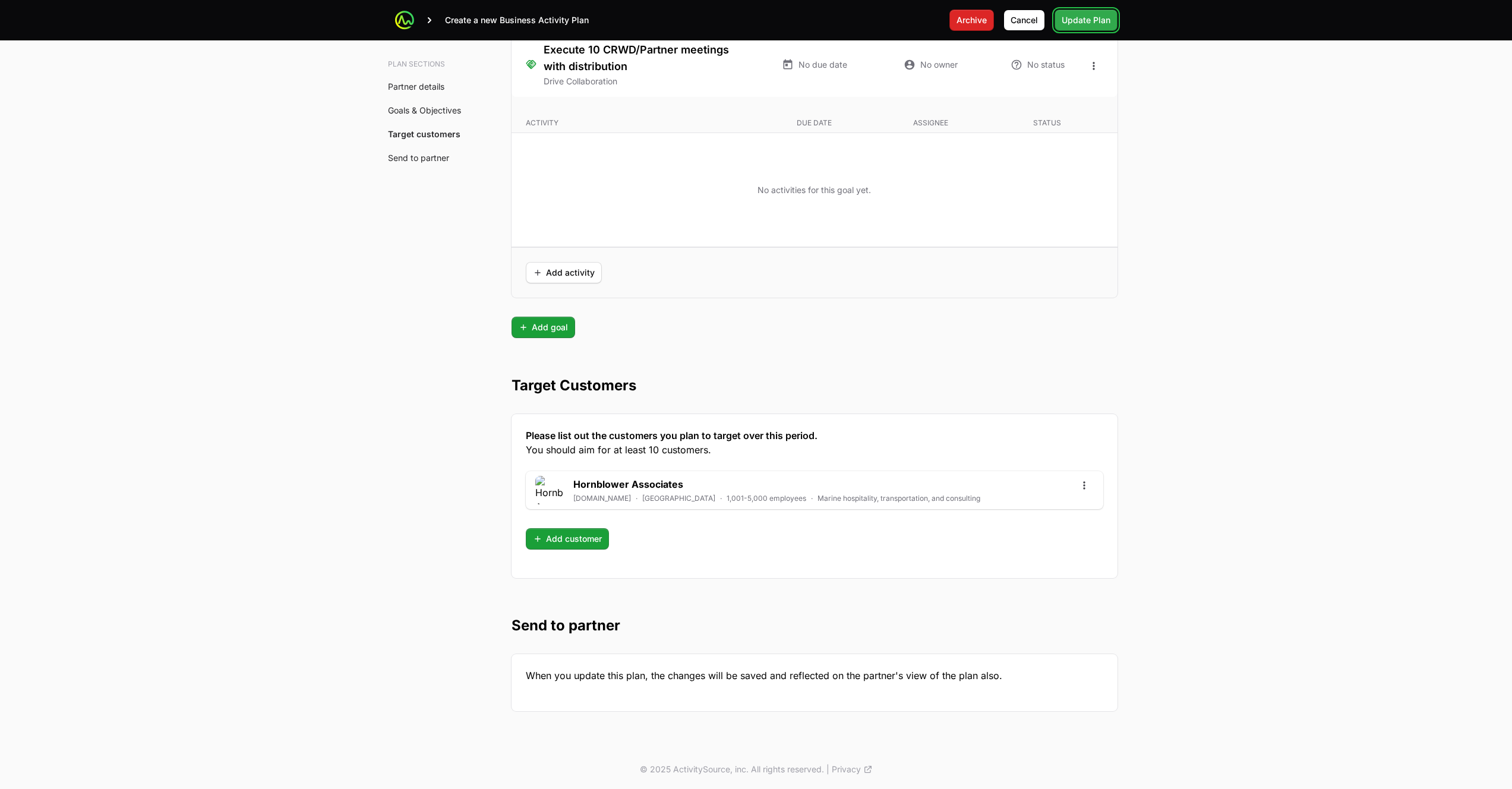
click at [1074, 17] on span "Update Plan" at bounding box center [1085, 20] width 49 height 15
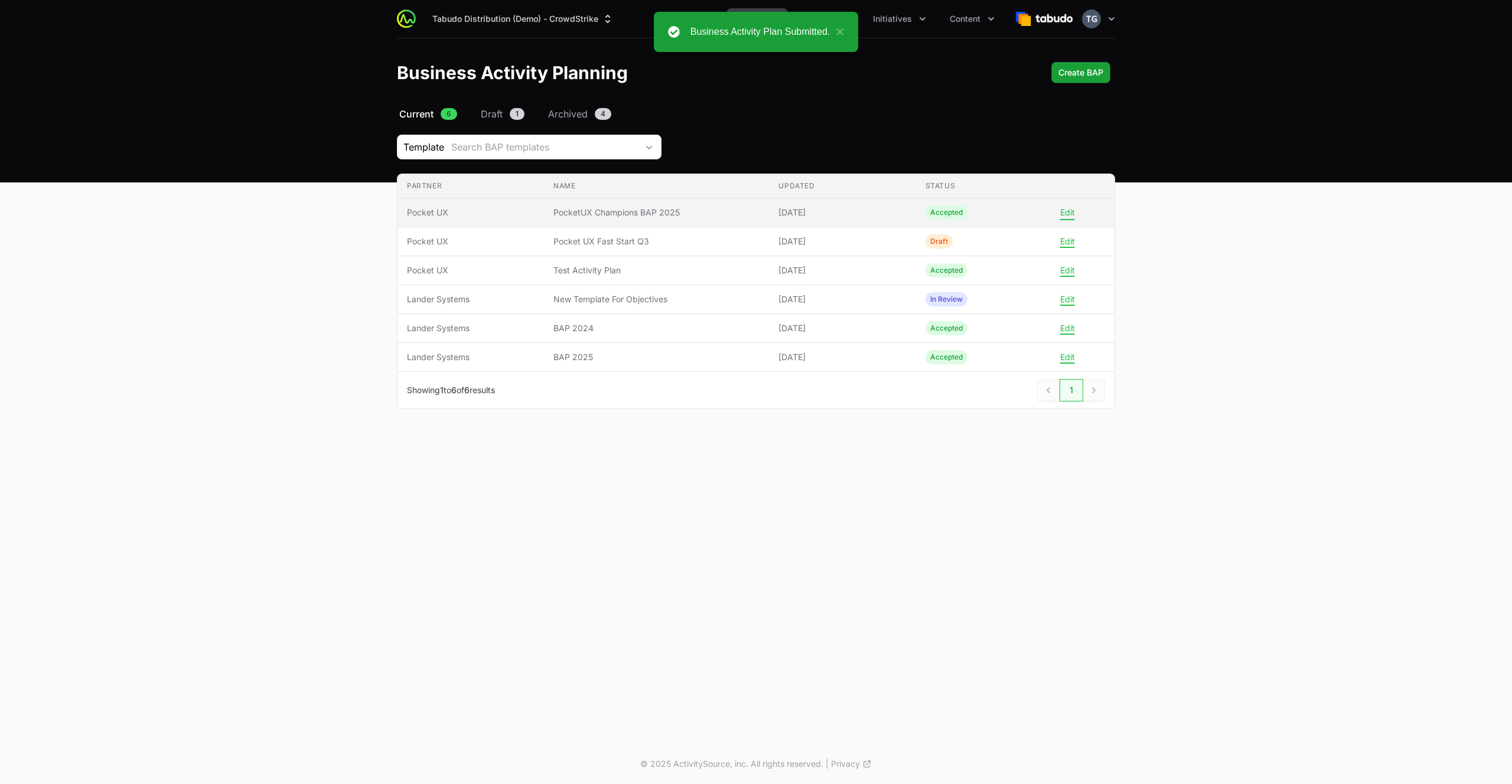
click at [1067, 213] on button "Edit" at bounding box center [1067, 212] width 14 height 11
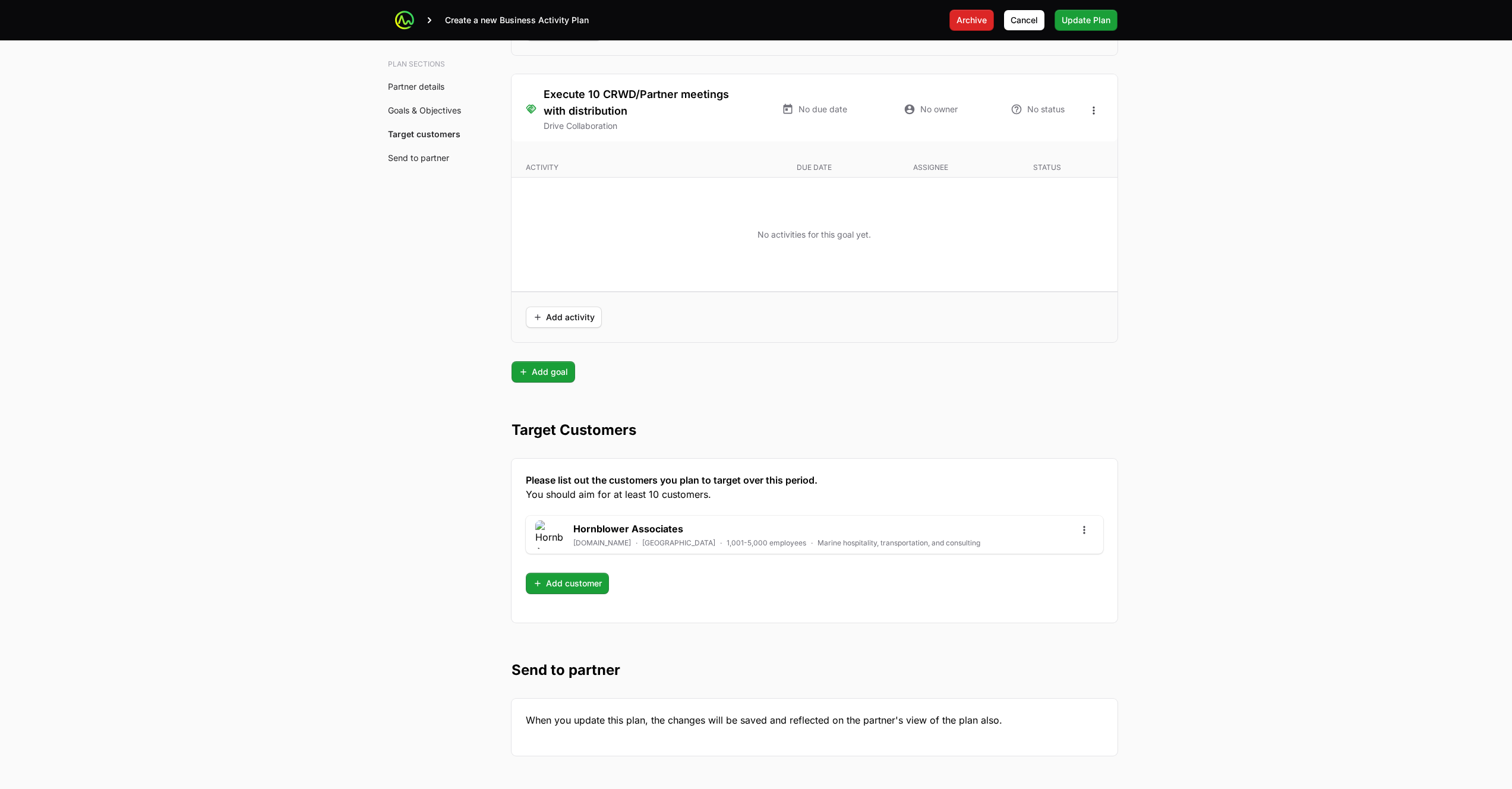
scroll to position [2768, 0]
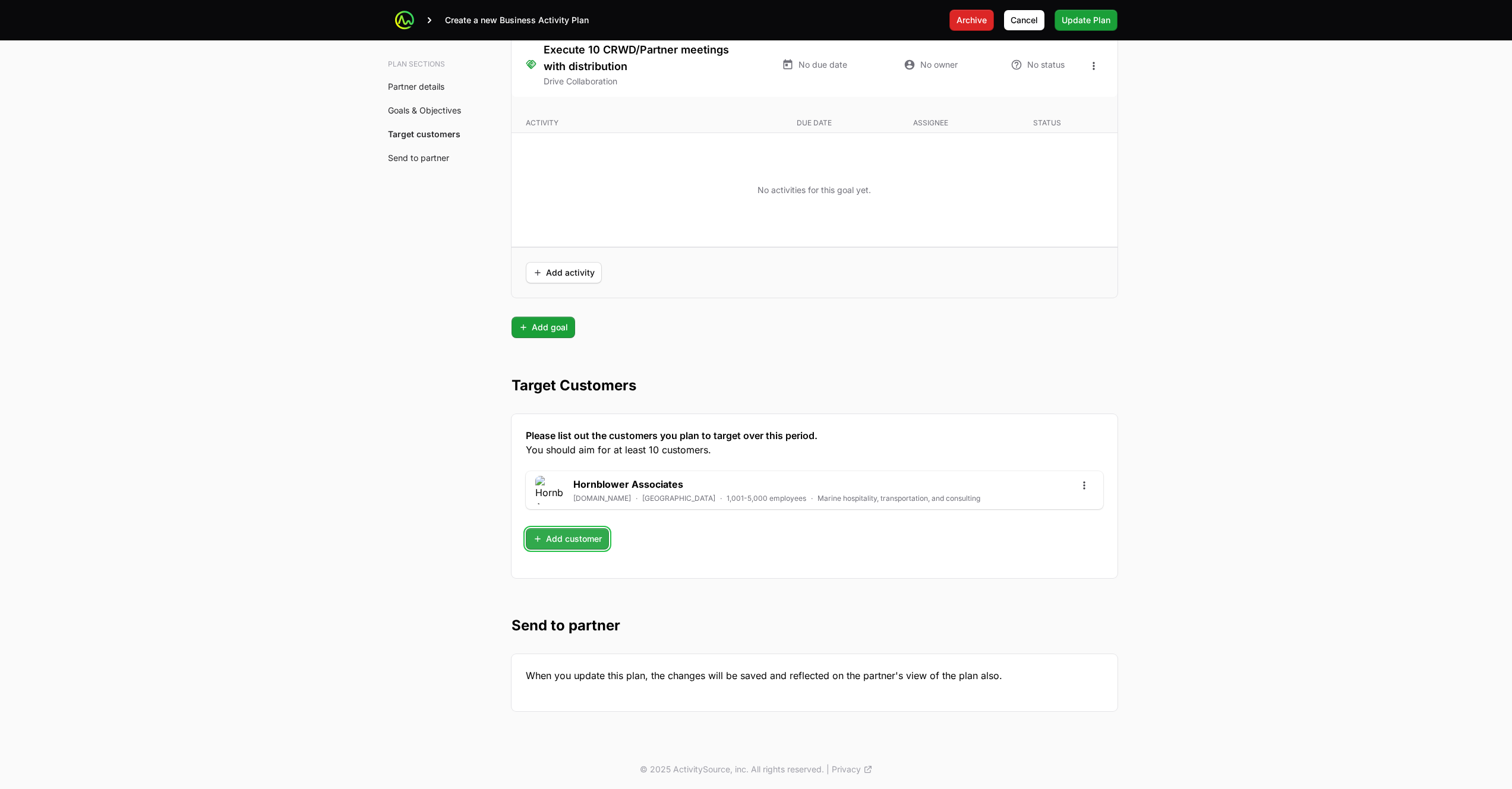
click at [582, 541] on span "Add customer" at bounding box center [567, 539] width 69 height 15
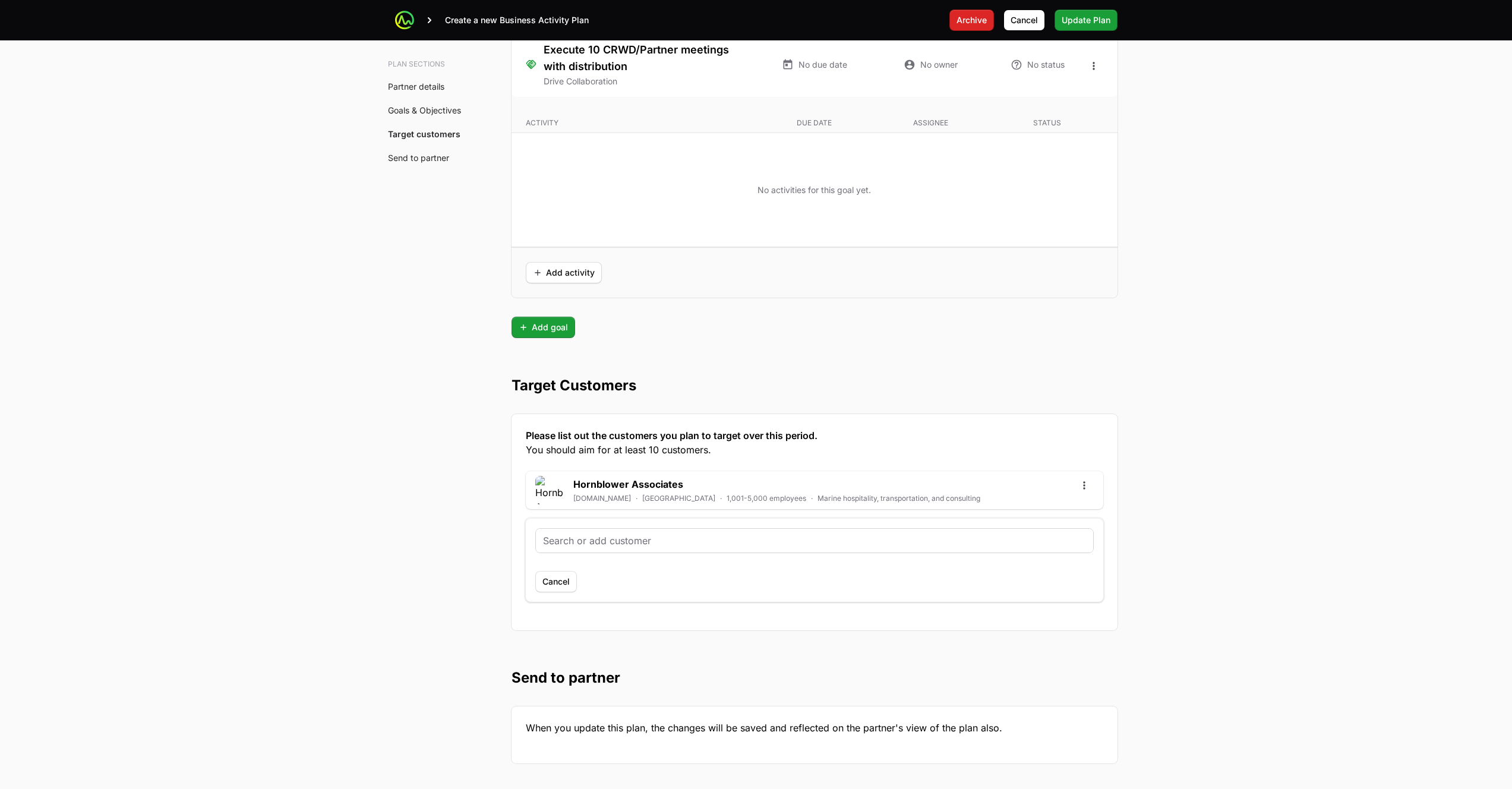
click at [594, 546] on input "text" at bounding box center [814, 541] width 543 height 15
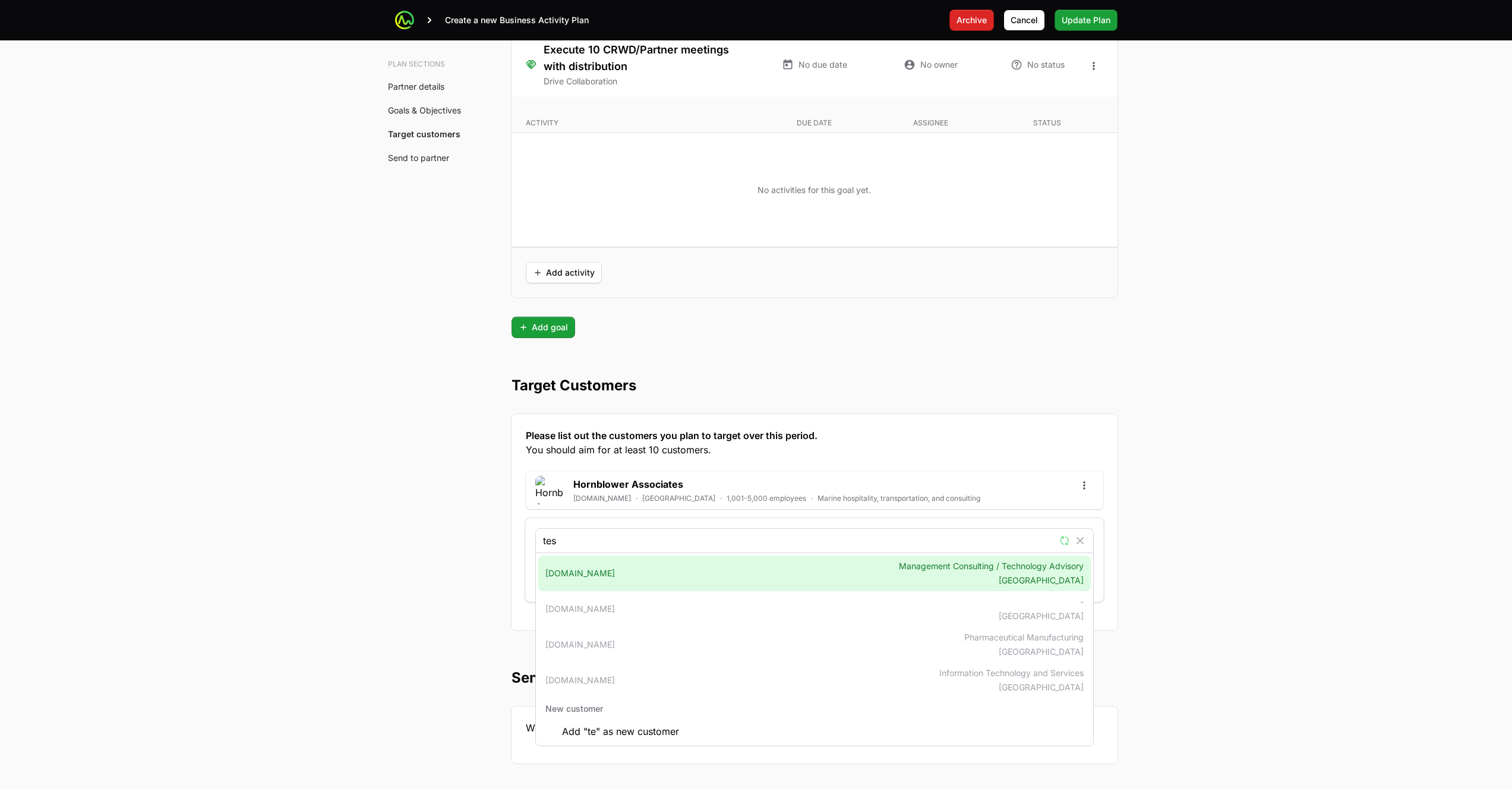
type input "test"
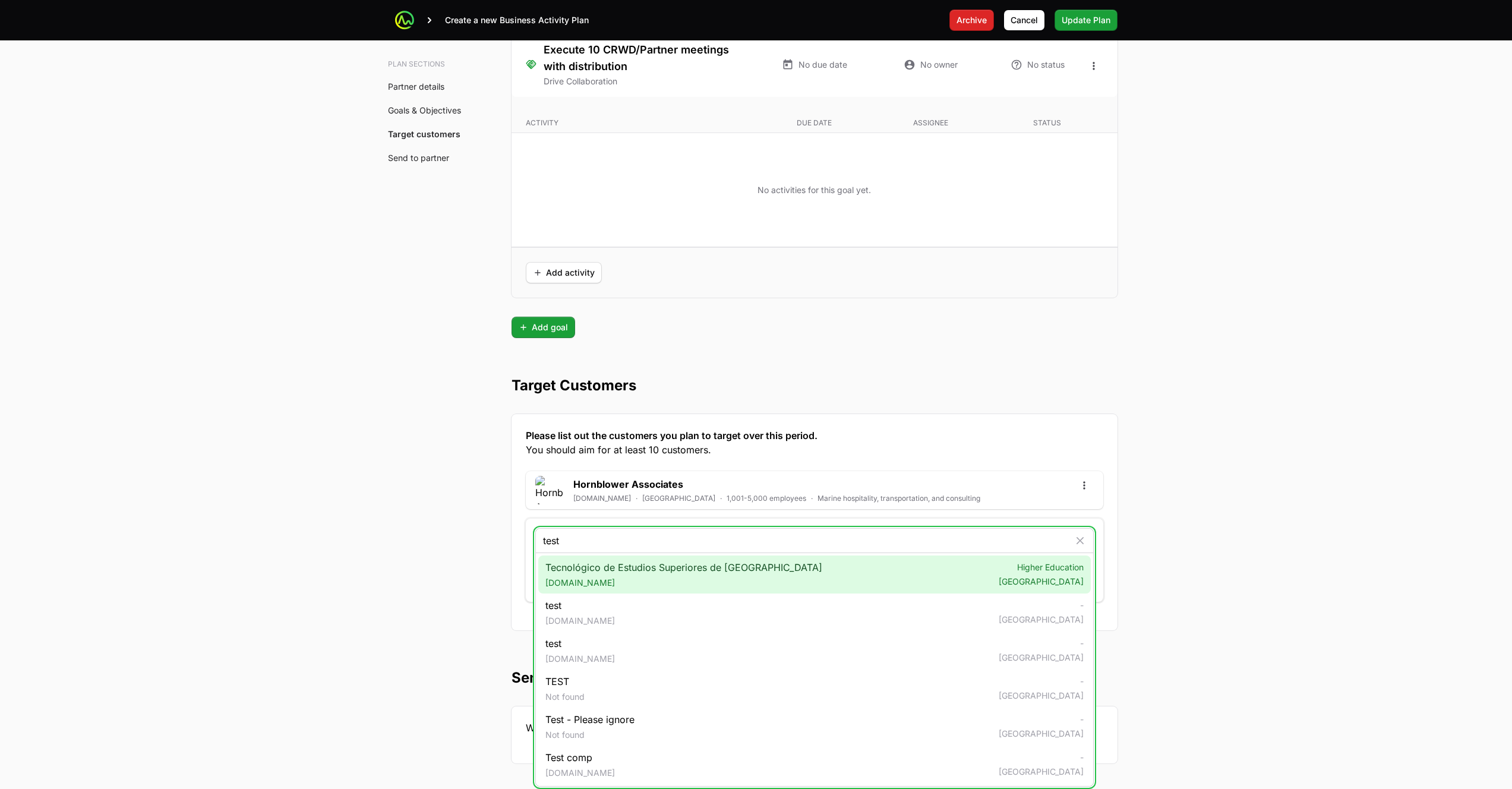
click at [649, 568] on span "Tecnológico de Estudios Superiores de Tianguistenco [DOMAIN_NAME]" at bounding box center [684, 574] width 277 height 28
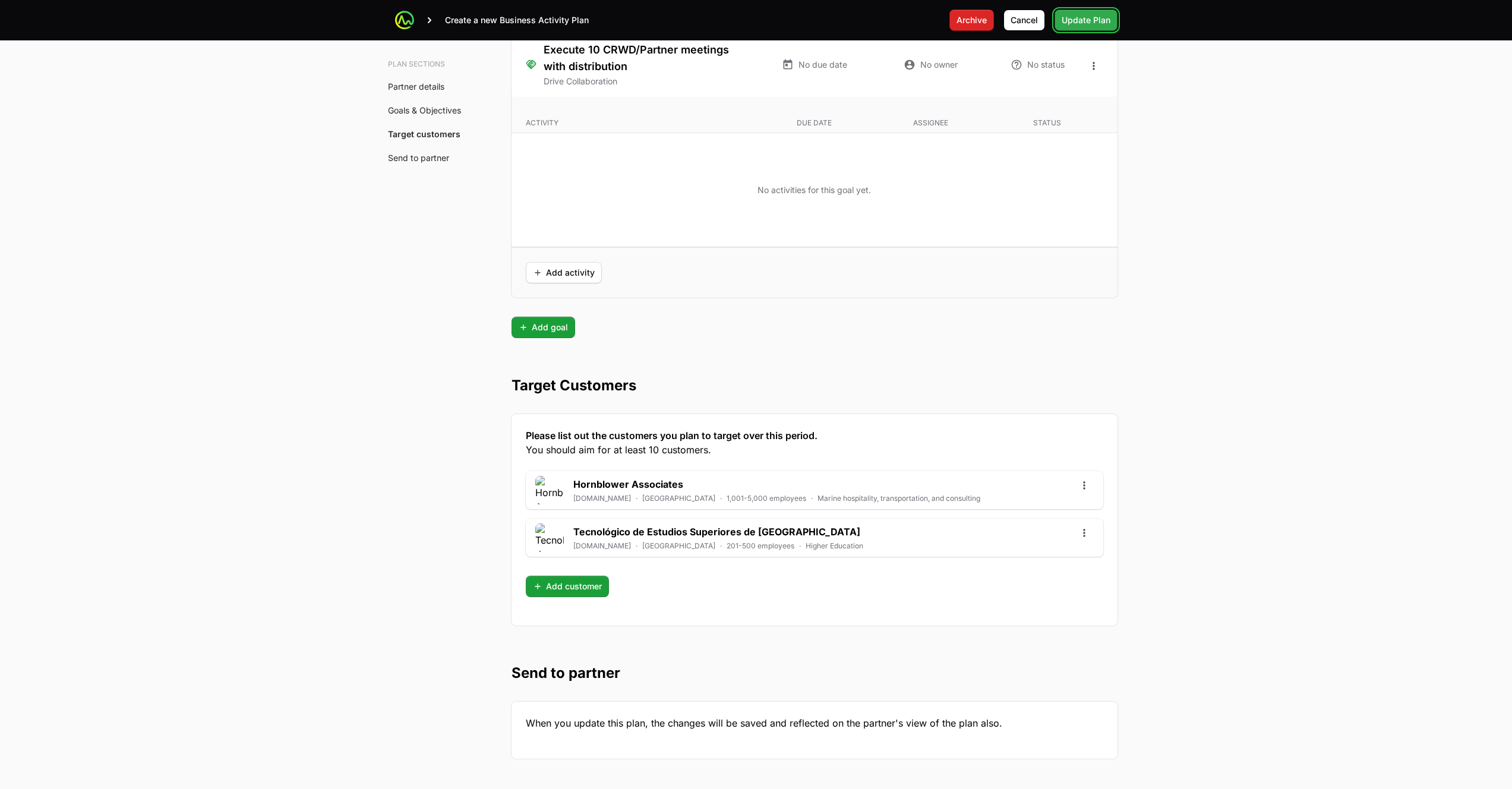
click at [1104, 24] on span "Update Plan" at bounding box center [1085, 20] width 49 height 15
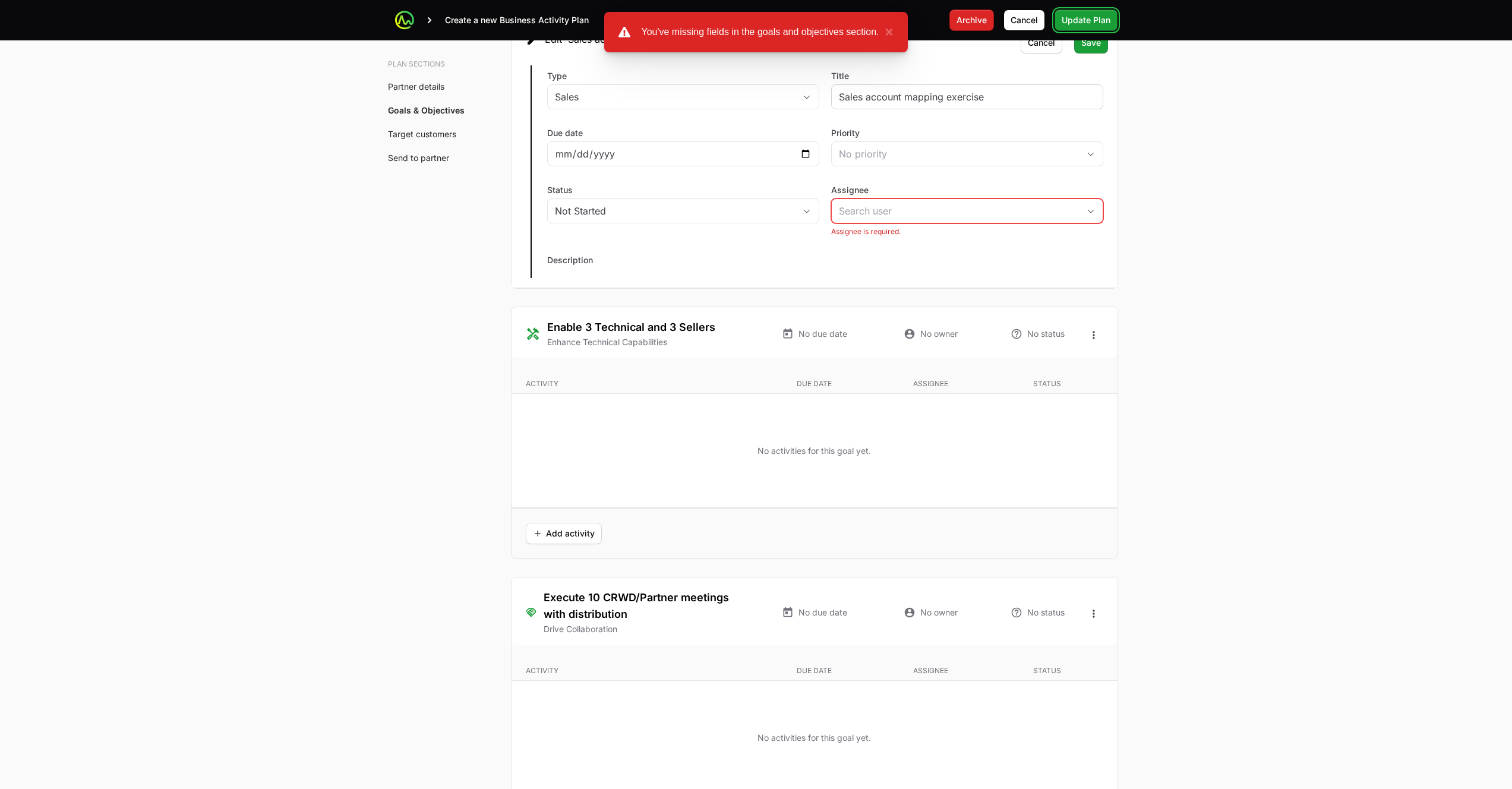
scroll to position [2400, 0]
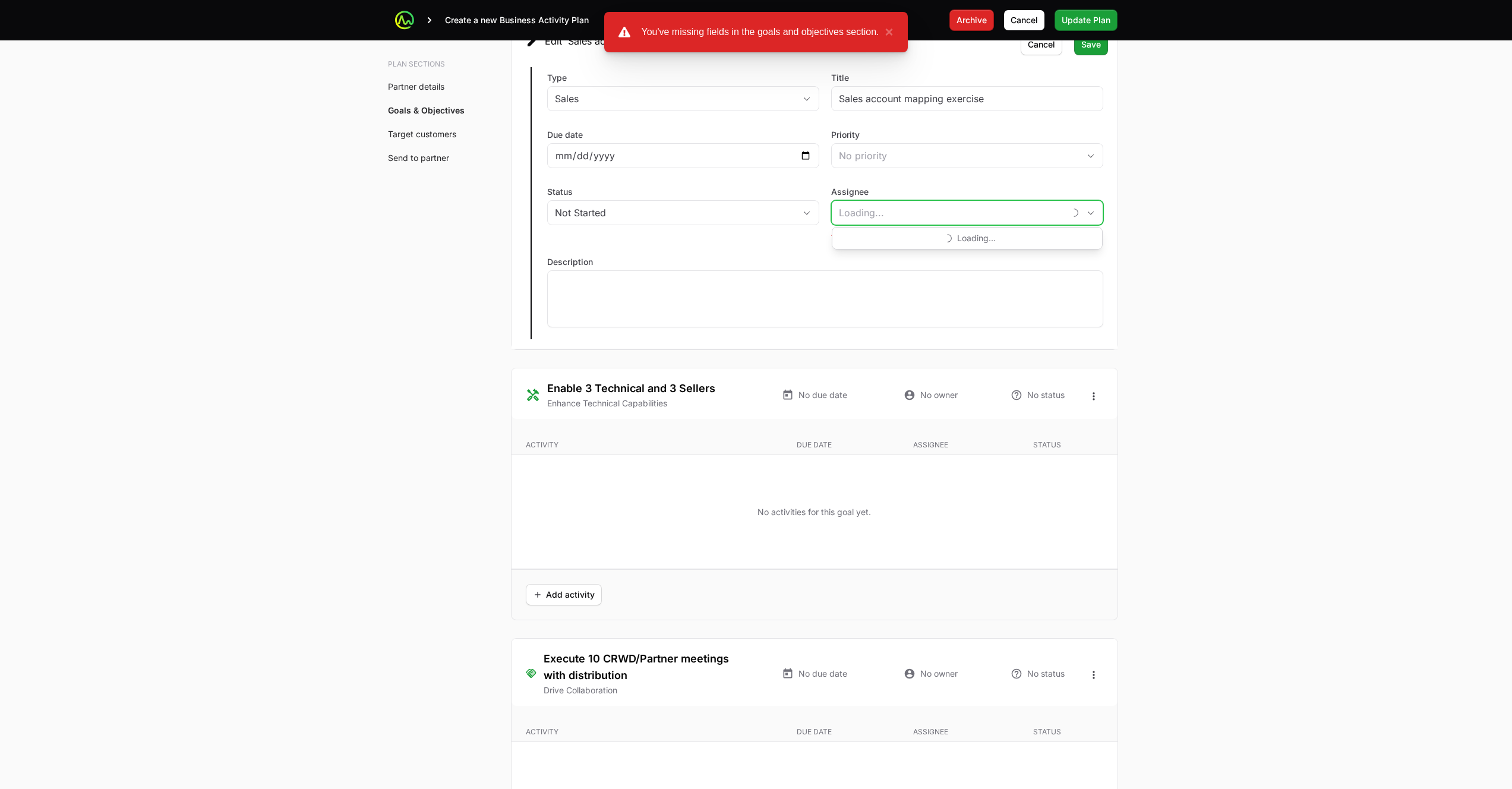
click at [916, 213] on input "Assignee" at bounding box center [948, 213] width 233 height 24
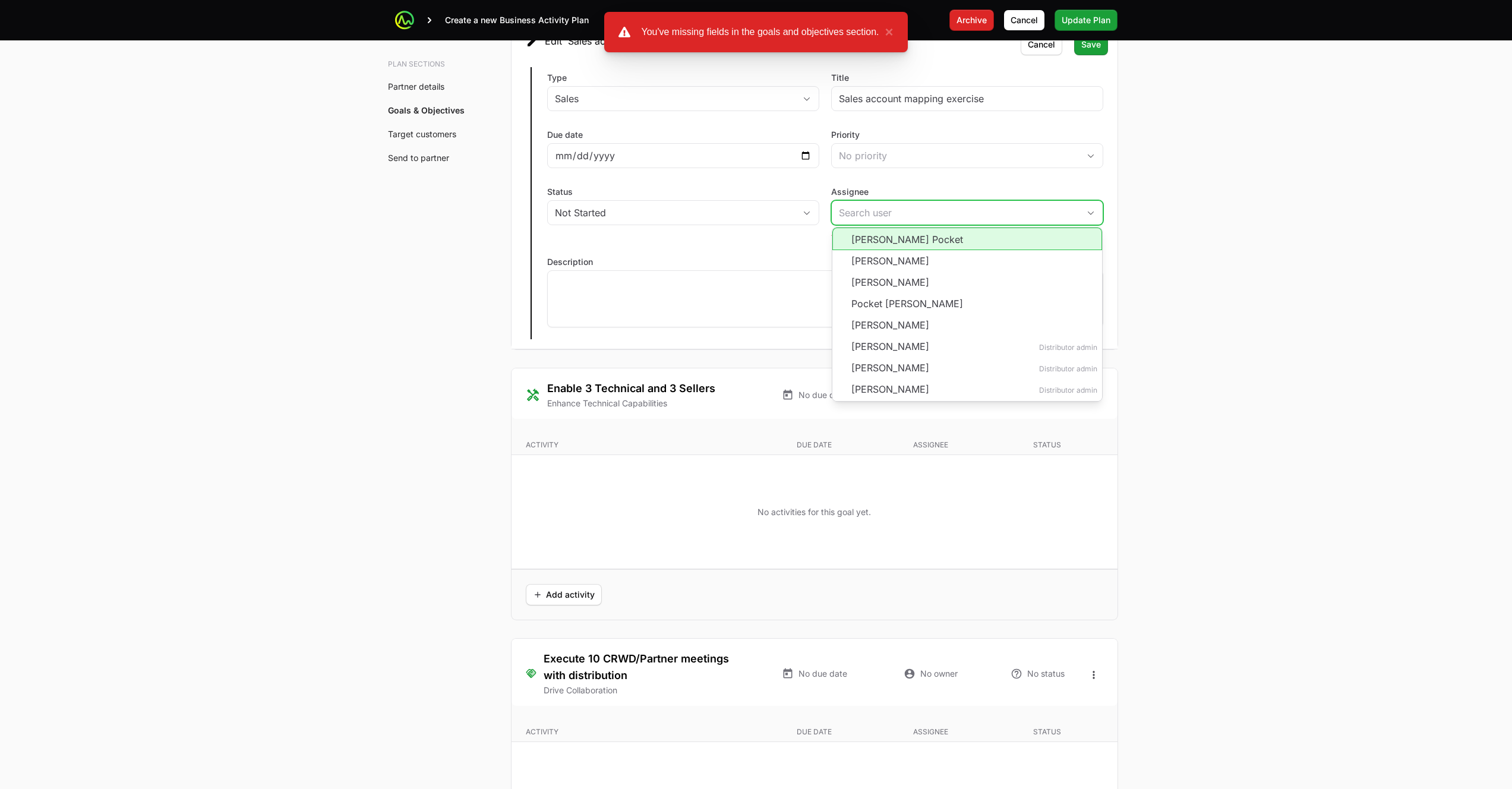
click at [903, 240] on li "[PERSON_NAME] Pocket" at bounding box center [967, 238] width 269 height 23
type input "[PERSON_NAME] Pocket"
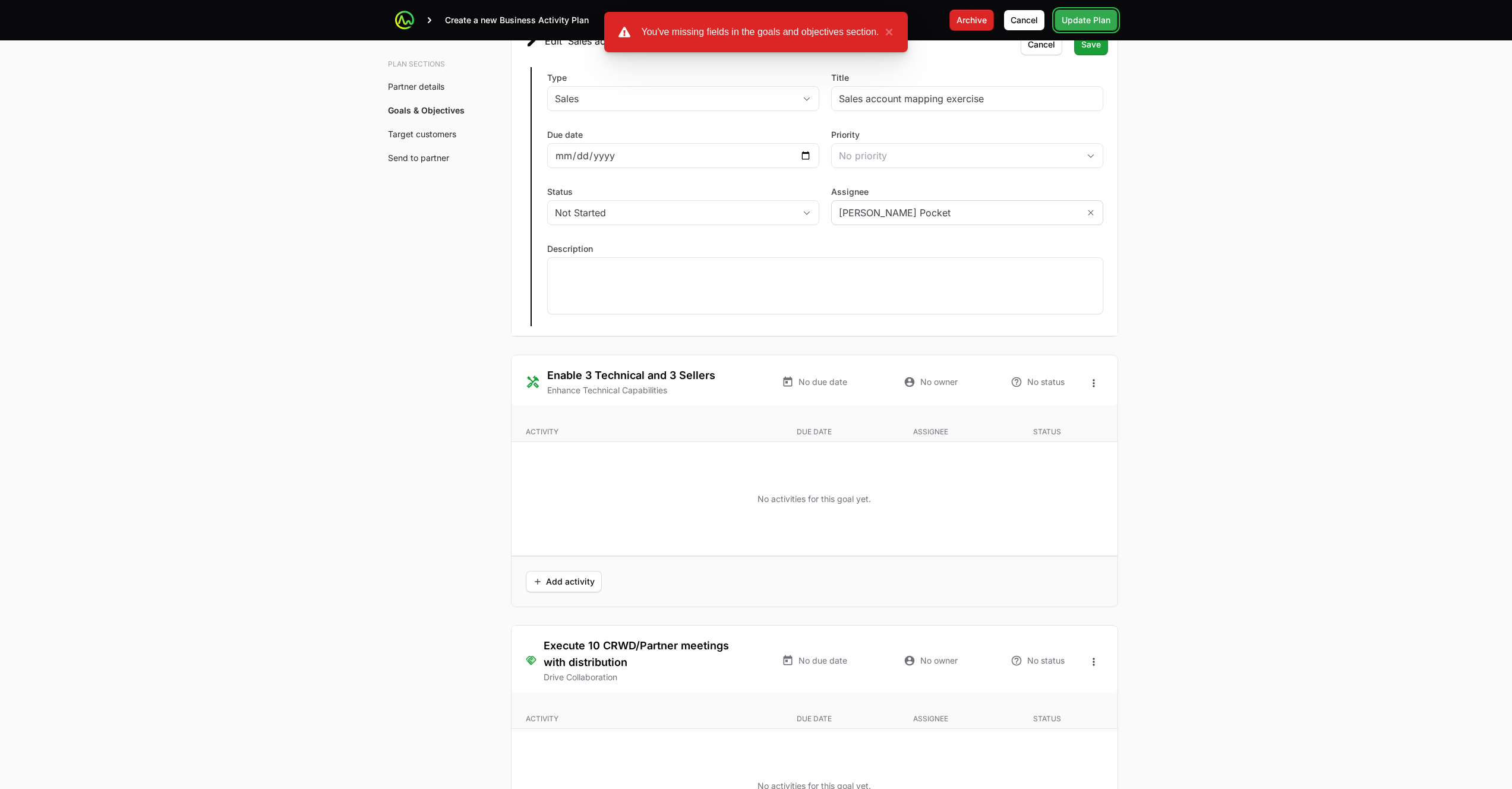
click at [1098, 13] on span "Update Plan" at bounding box center [1085, 20] width 49 height 15
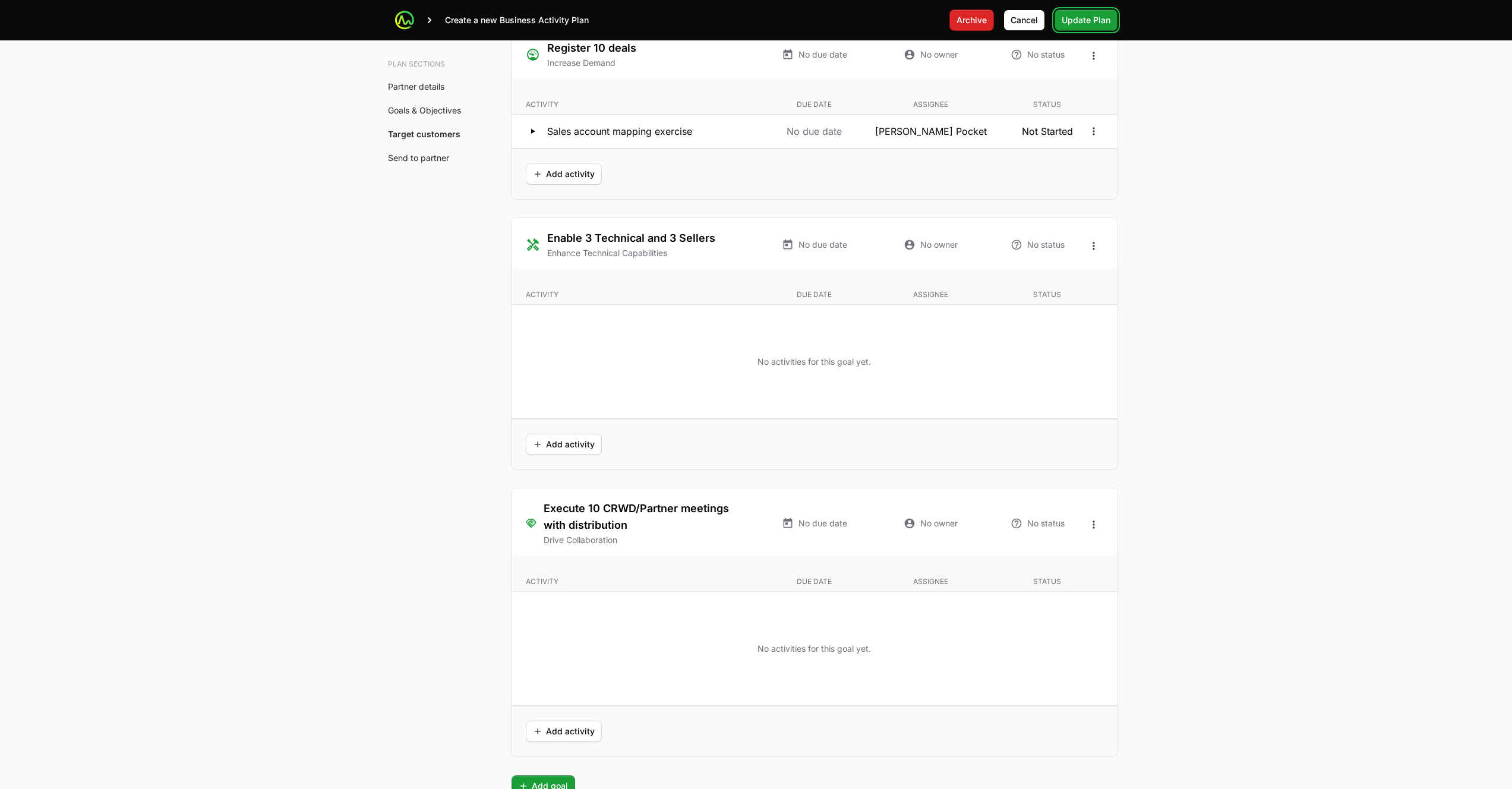
scroll to position [2311, 0]
click at [1103, 130] on button "Sales account mapping exercise No due date [PERSON_NAME] Pocket Not Started" at bounding box center [814, 130] width 606 height 34
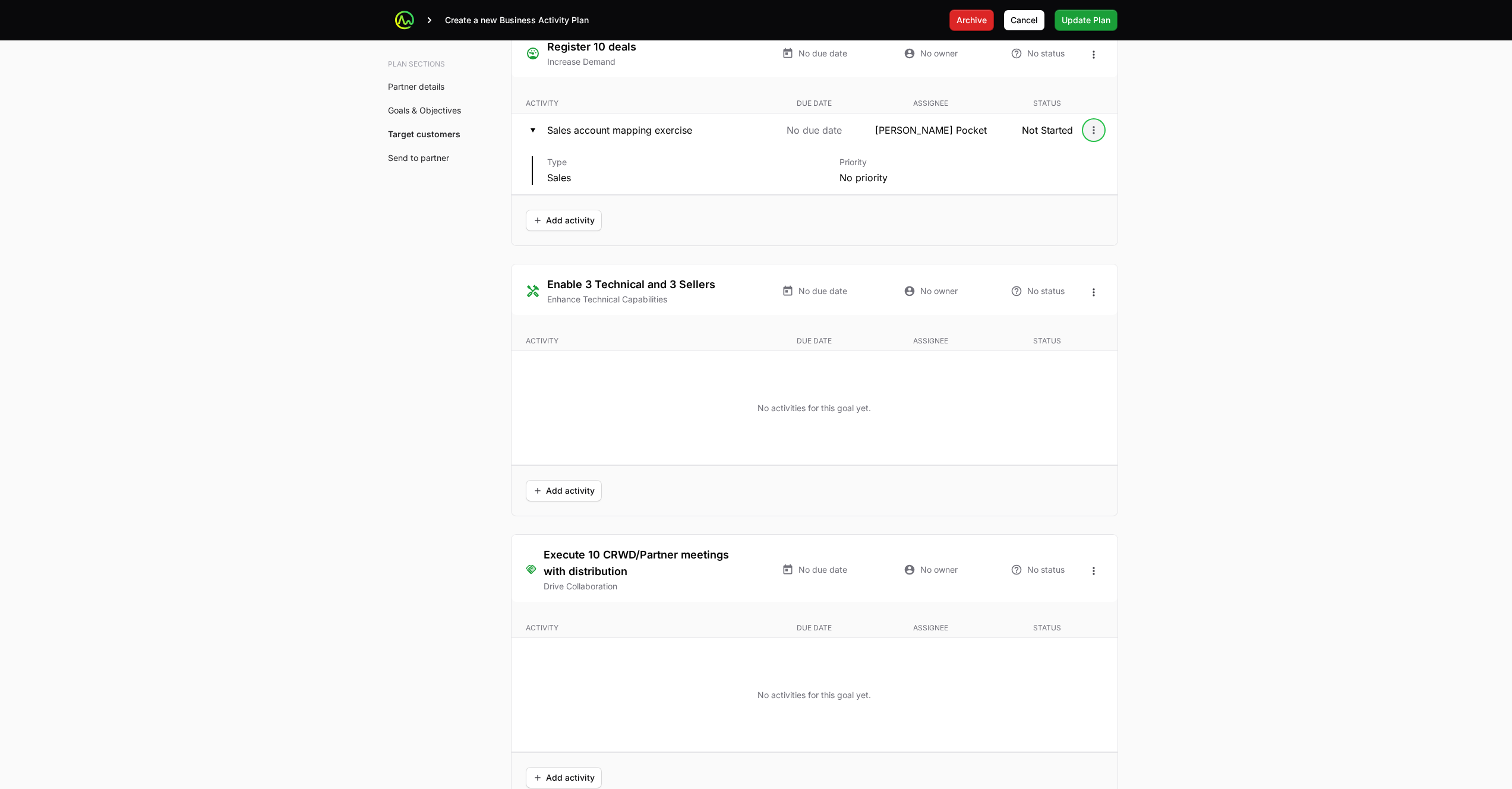
click at [1097, 127] on icon "Open options" at bounding box center [1093, 130] width 12 height 12
click at [1070, 178] on div "Delete" at bounding box center [1093, 176] width 125 height 21
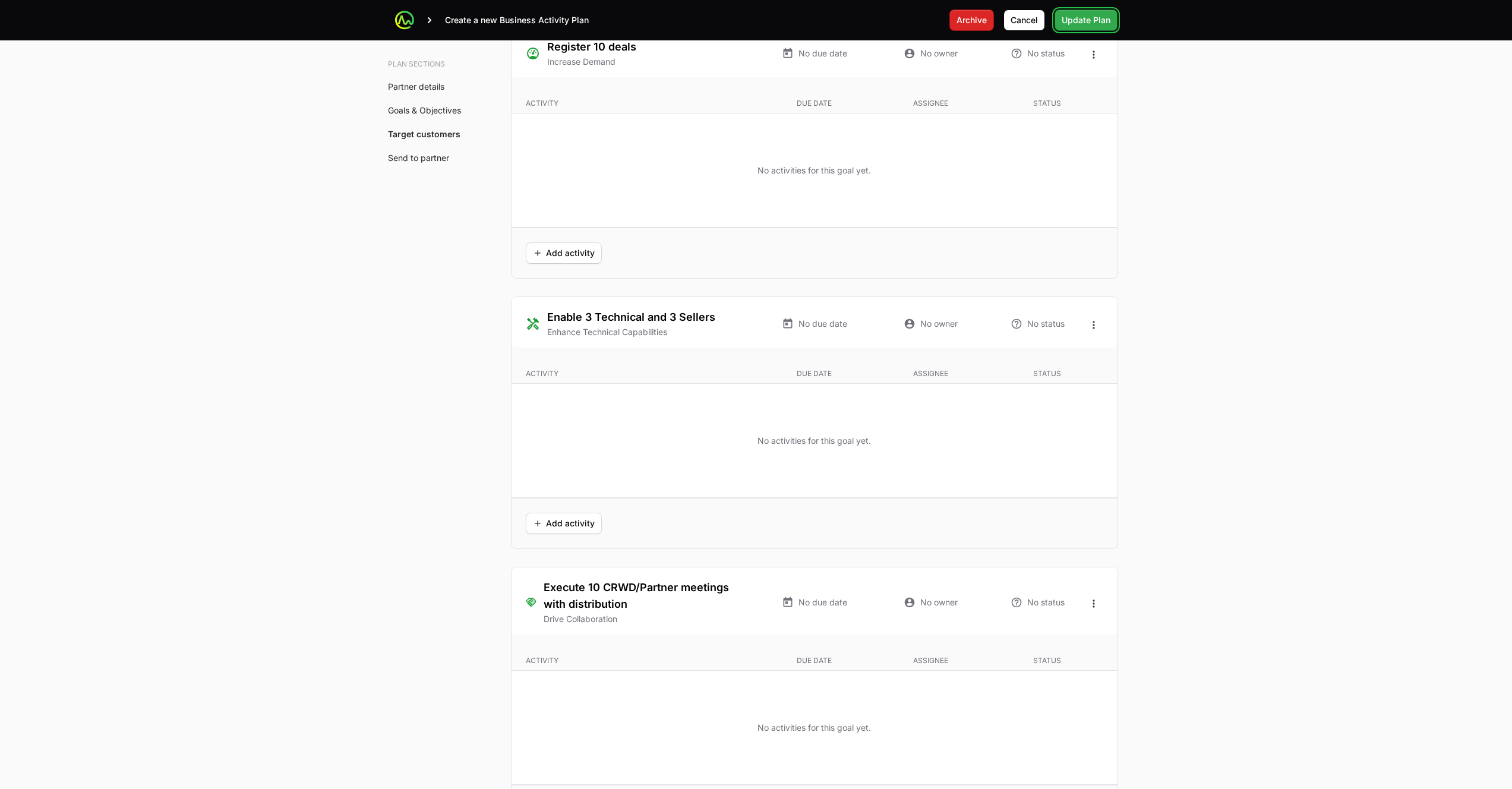
click at [1086, 19] on span "Update Plan" at bounding box center [1085, 20] width 49 height 15
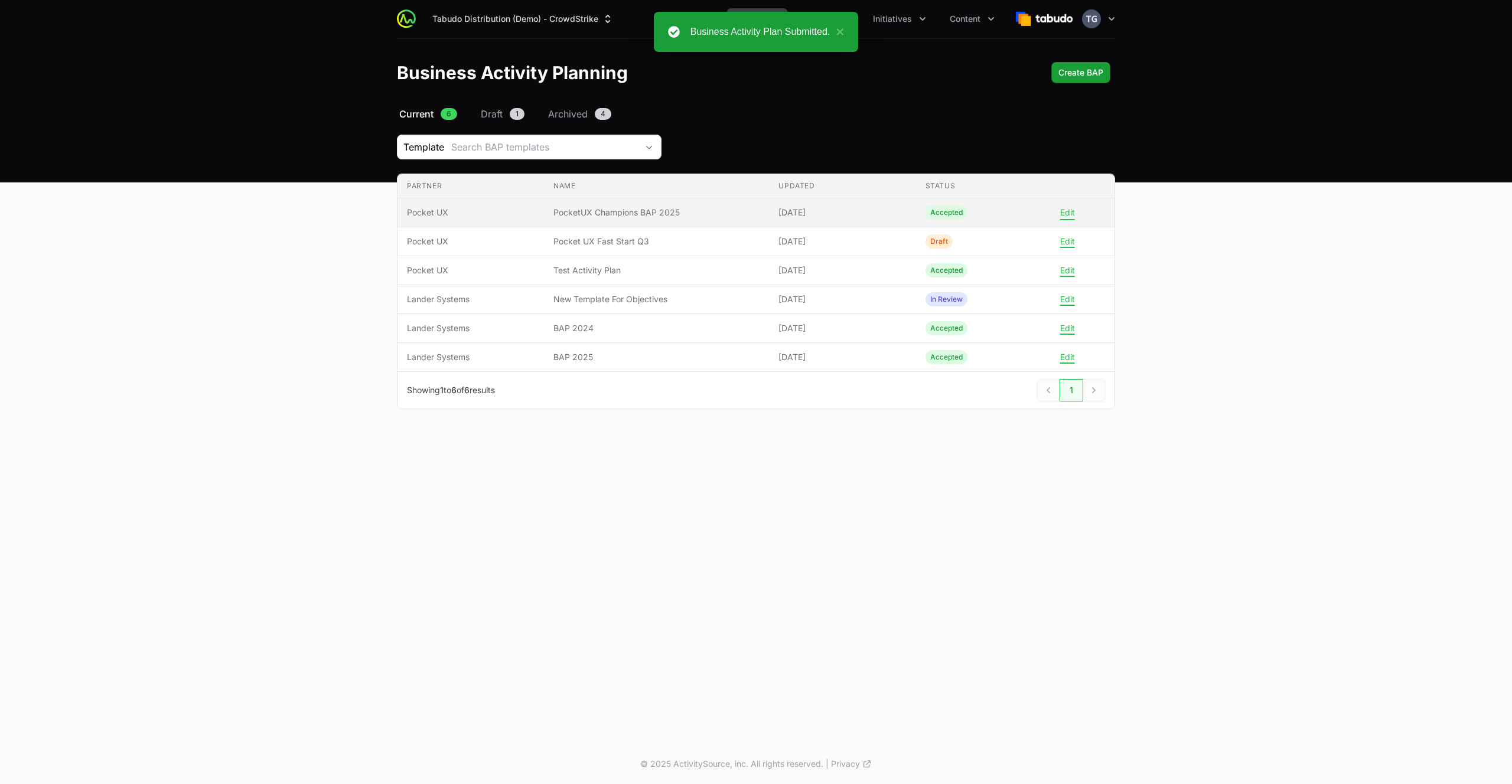
click at [1070, 207] on button "Edit" at bounding box center [1067, 212] width 14 height 11
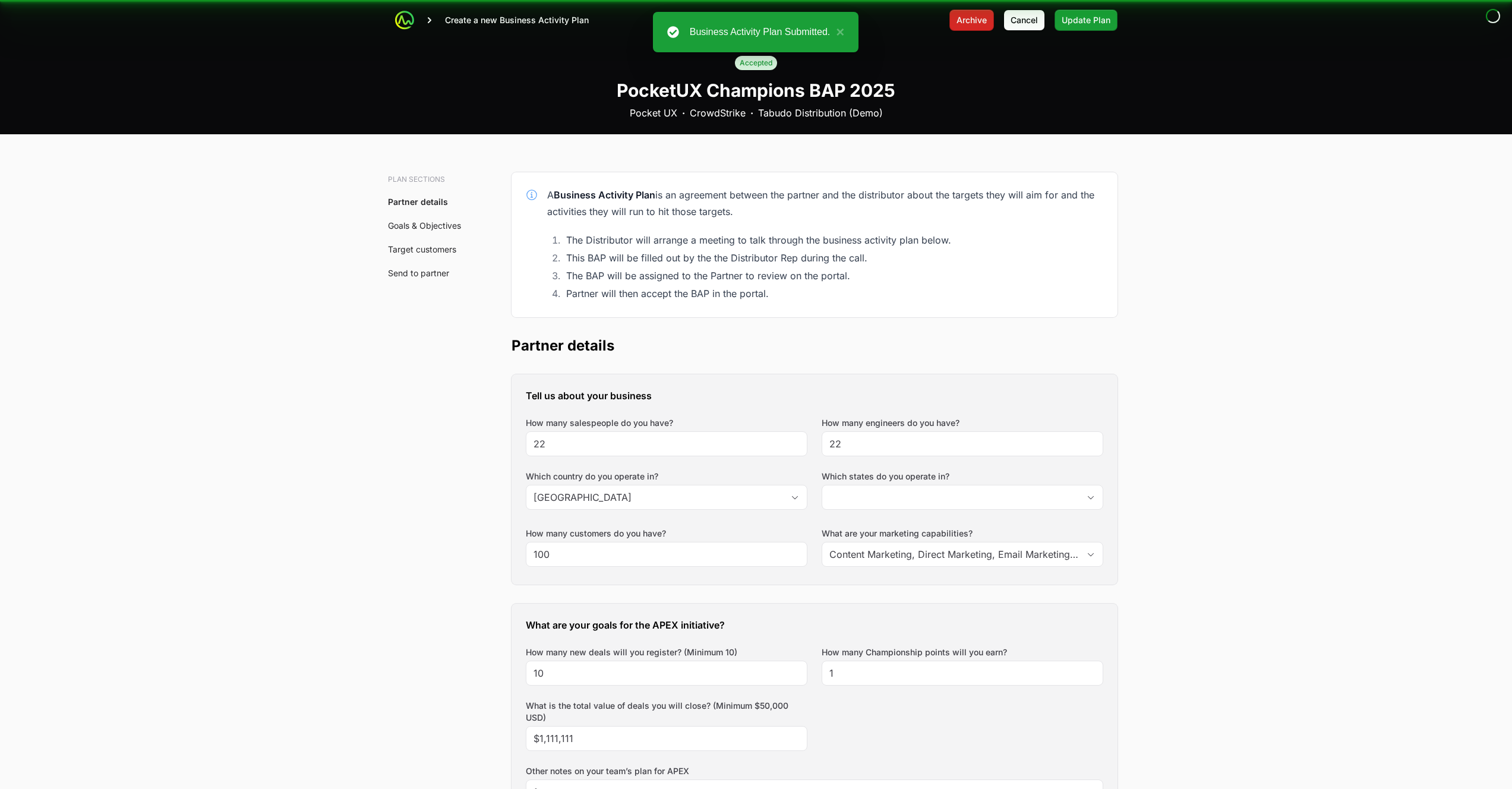
type input "[GEOGRAPHIC_DATA], [GEOGRAPHIC_DATA], [GEOGRAPHIC_DATA], [GEOGRAPHIC_DATA]"
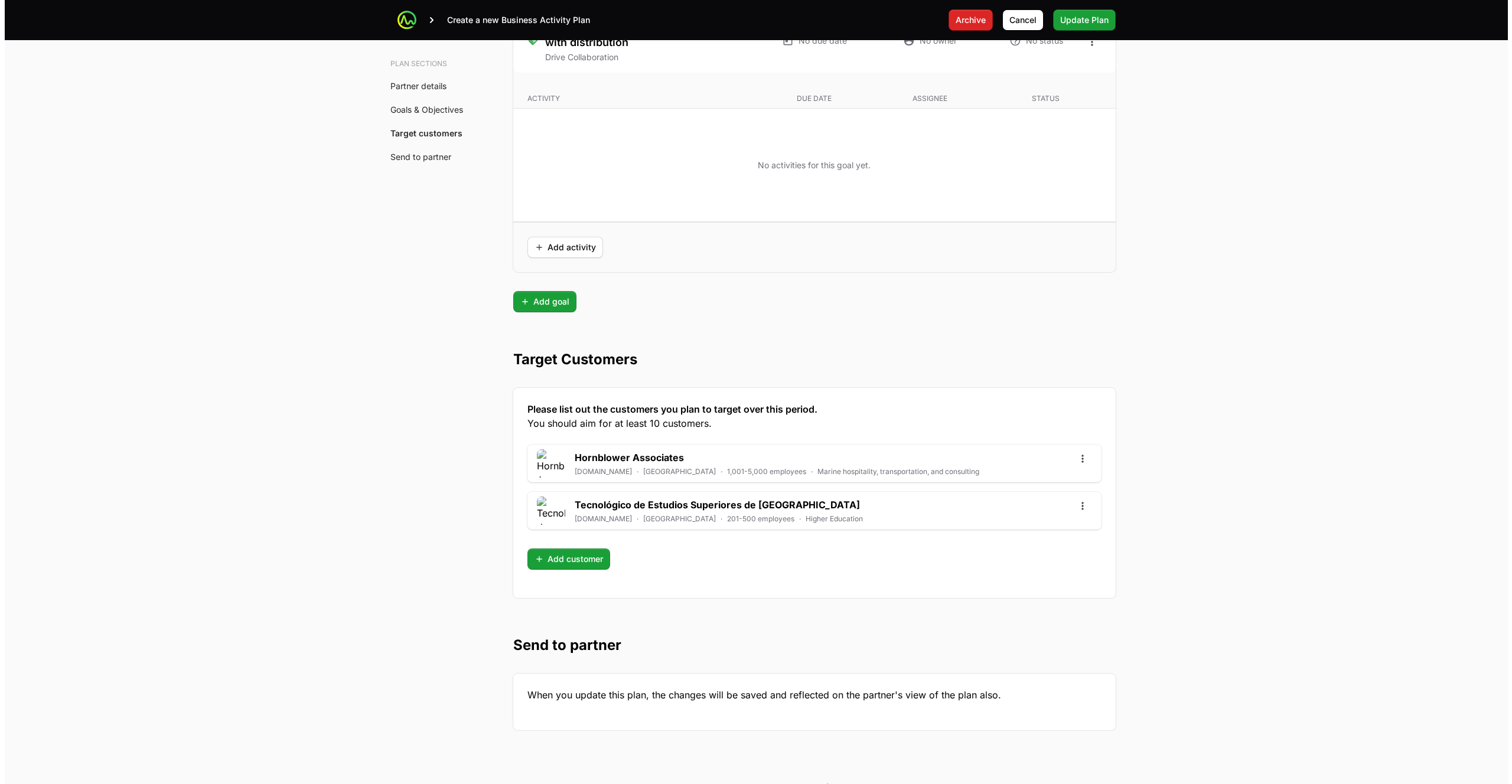
scroll to position [2878, 0]
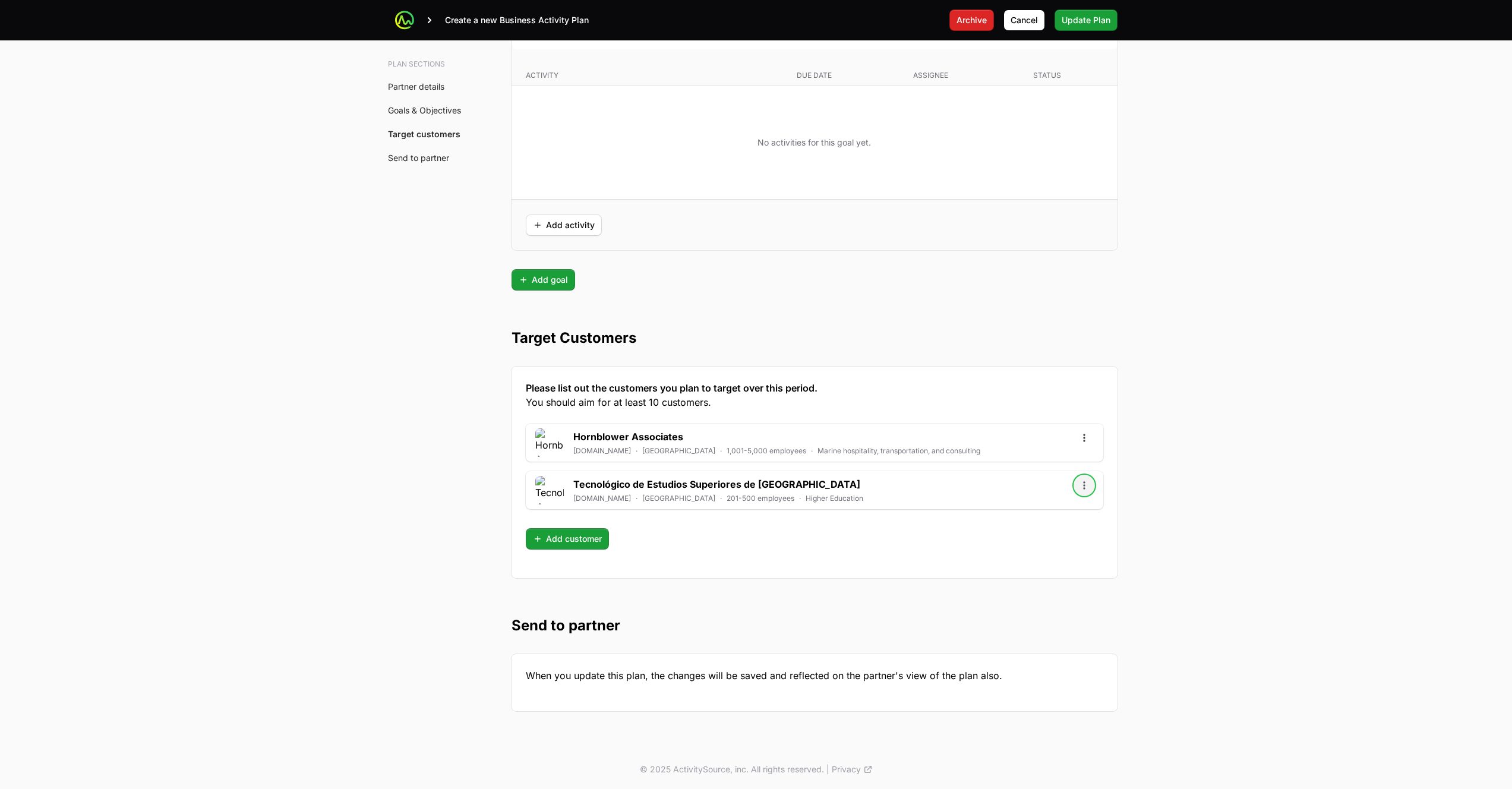
click at [1087, 482] on icon "Open options" at bounding box center [1084, 485] width 12 height 12
click at [1054, 533] on div "Remove" at bounding box center [1084, 532] width 125 height 21
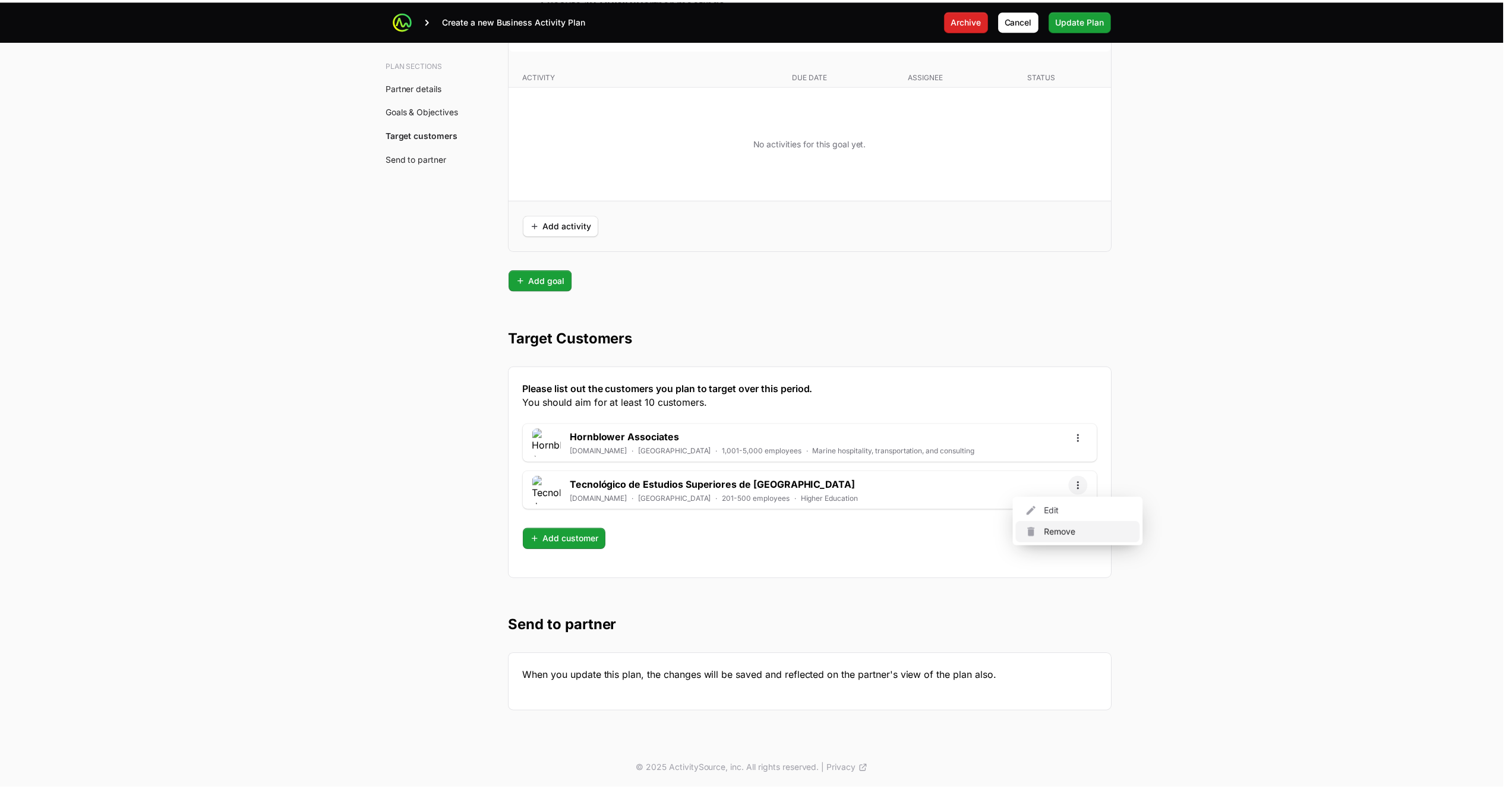
scroll to position [2849, 0]
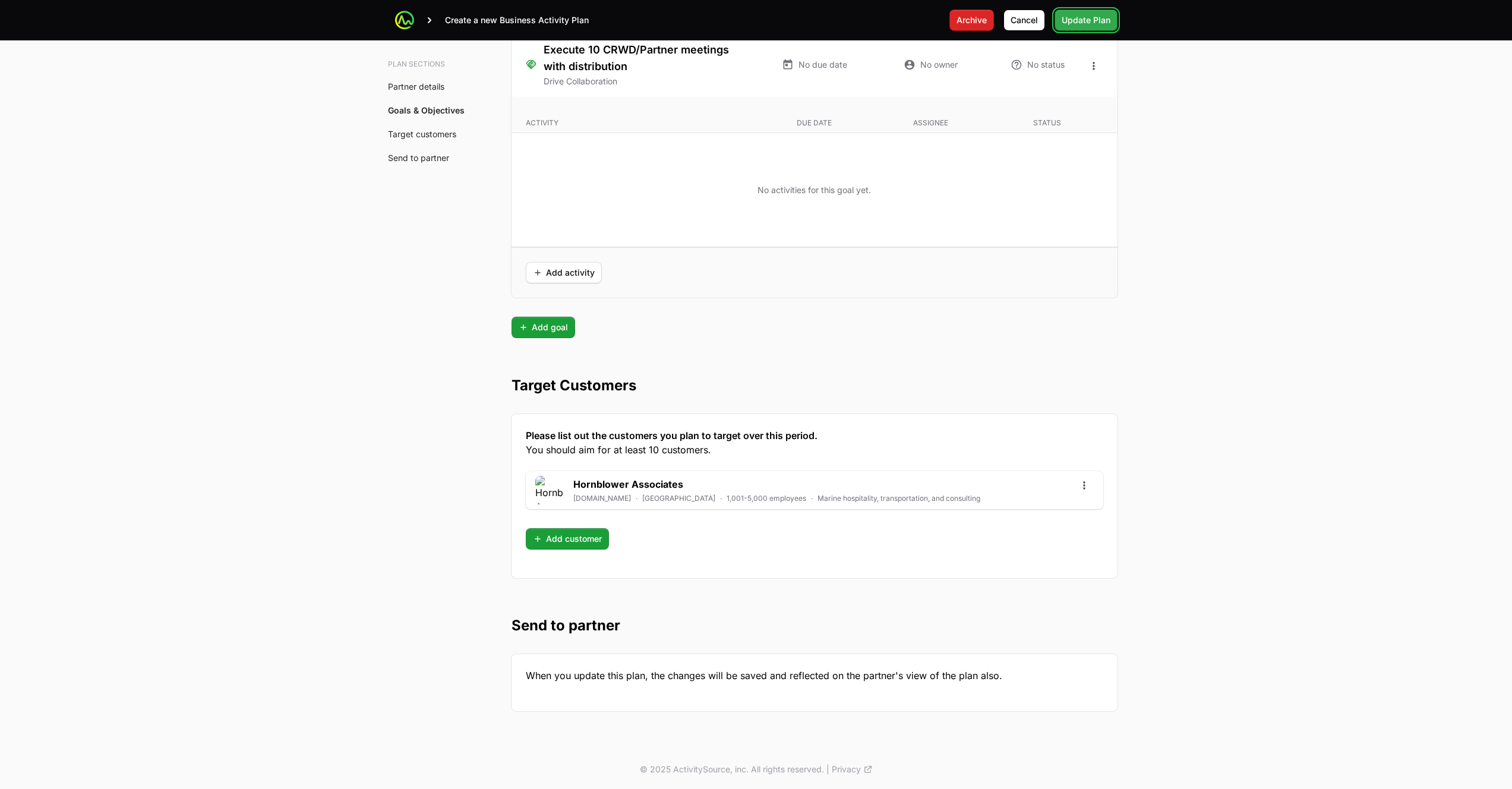
click at [1079, 22] on span "Update Plan" at bounding box center [1085, 20] width 49 height 15
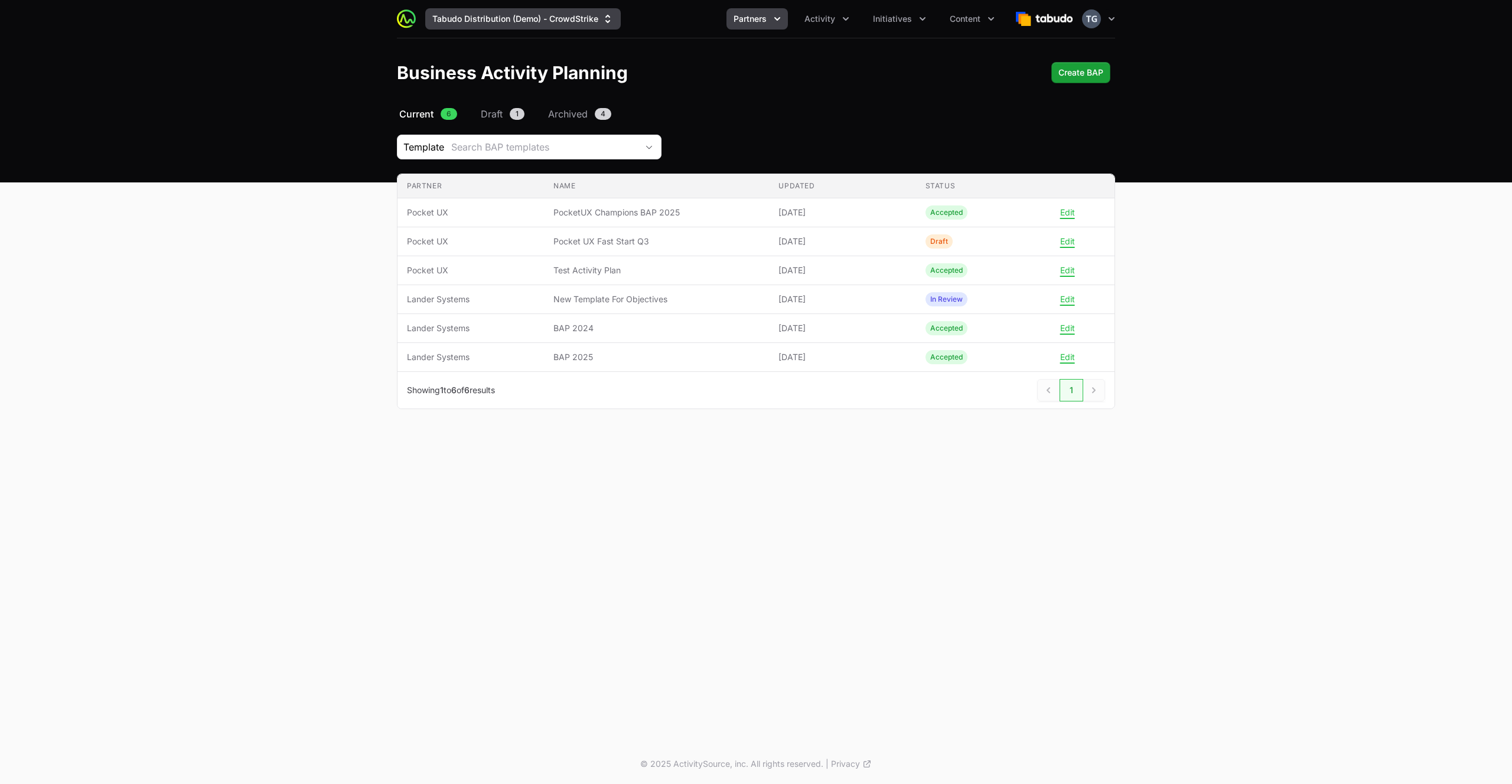
click at [556, 24] on button "Tabudo Distribution (Demo) - CrowdStrike" at bounding box center [523, 18] width 196 height 21
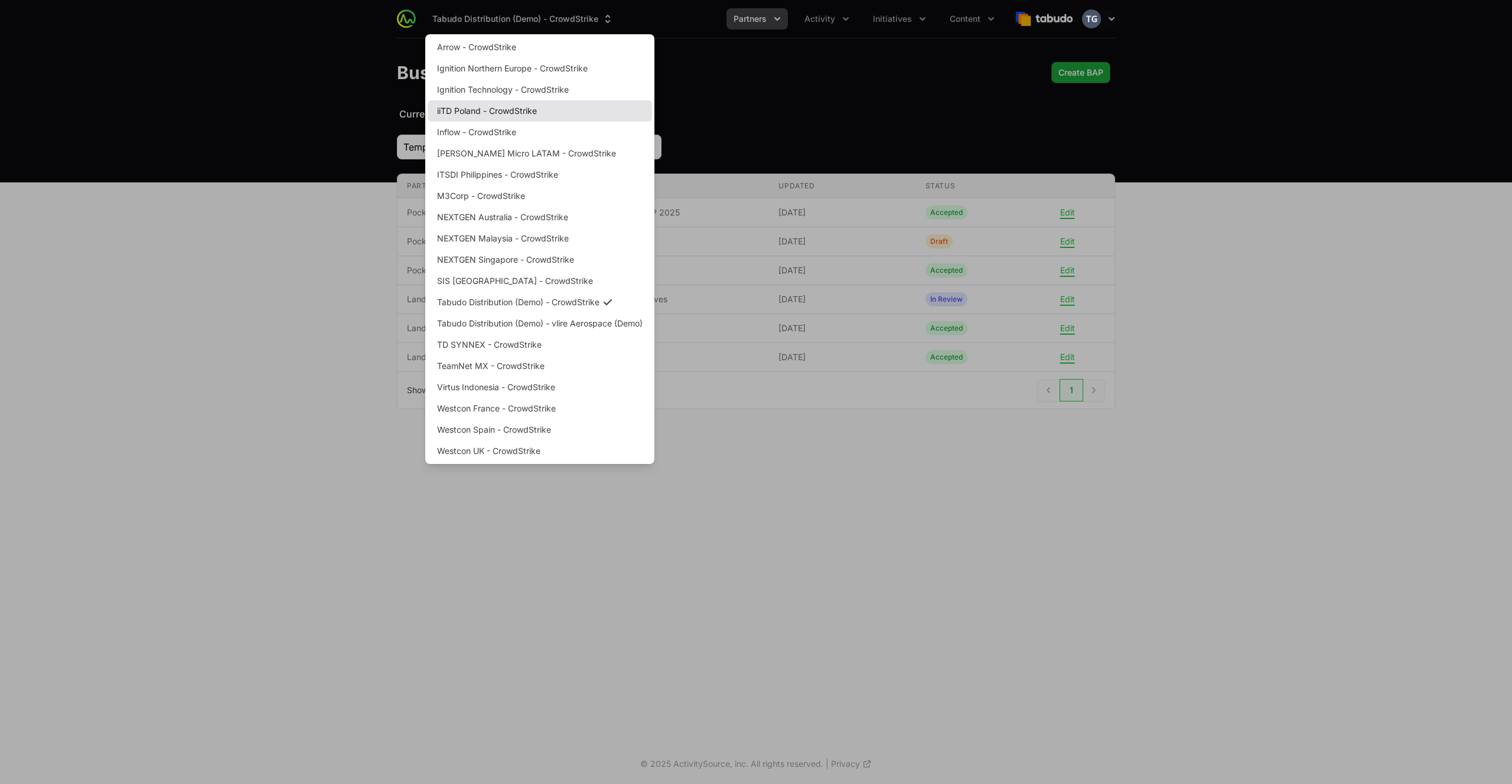
click at [551, 117] on link "iiTD Poland - CrowdStrike" at bounding box center [539, 111] width 224 height 21
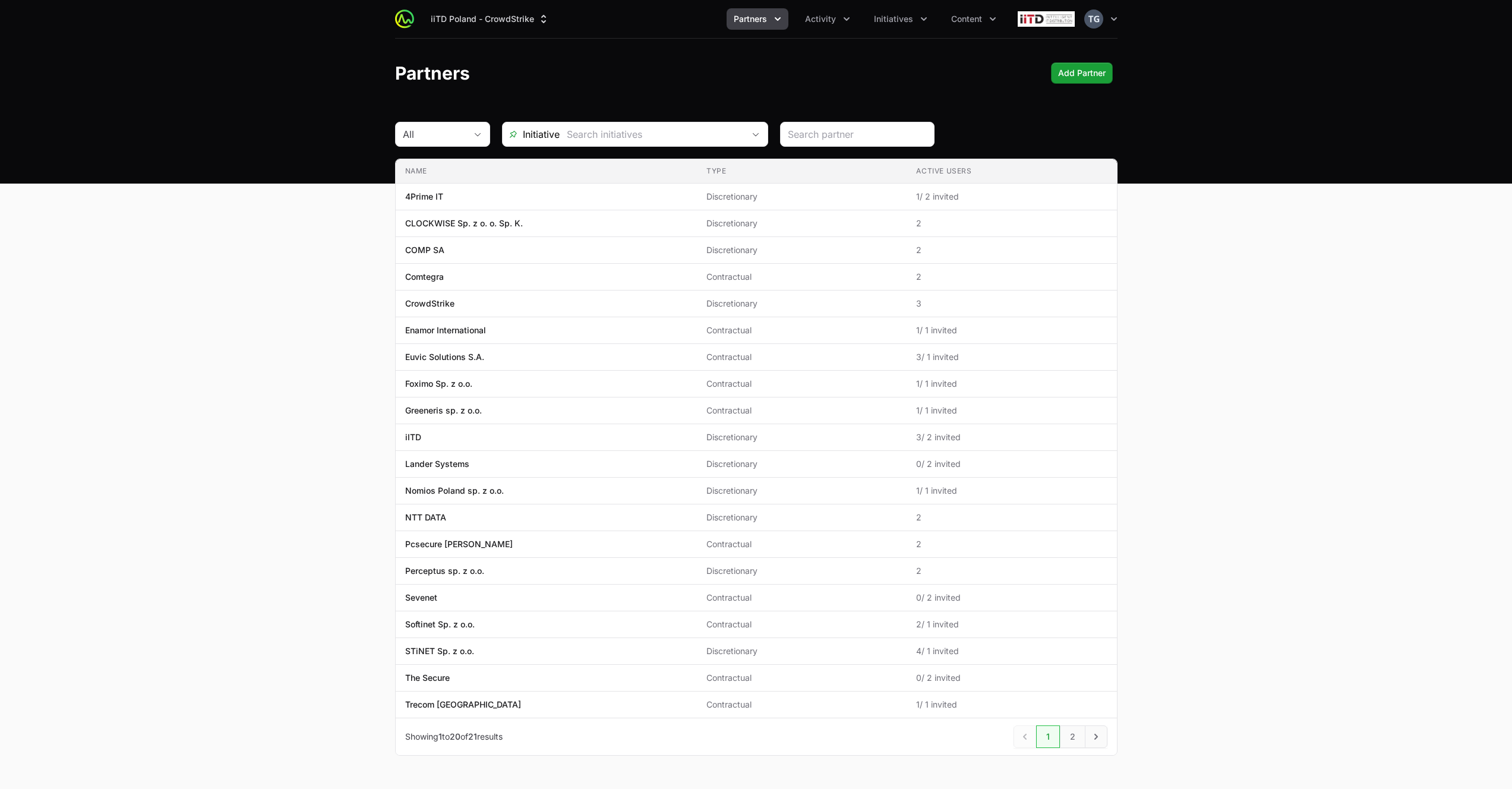
click at [760, 21] on span "Partners" at bounding box center [750, 19] width 34 height 12
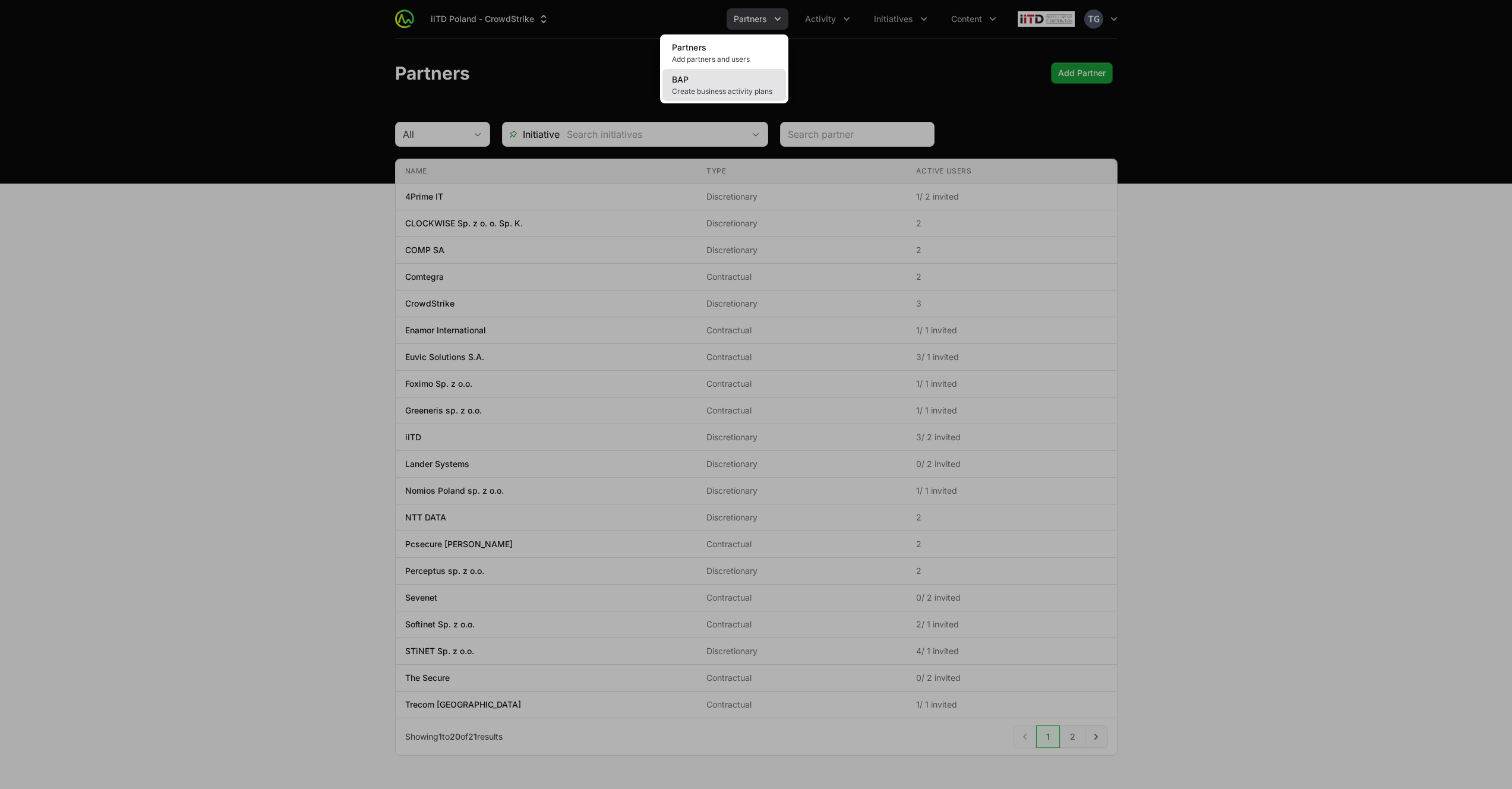
click at [730, 82] on link "BAP Create business activity plans" at bounding box center [724, 85] width 124 height 32
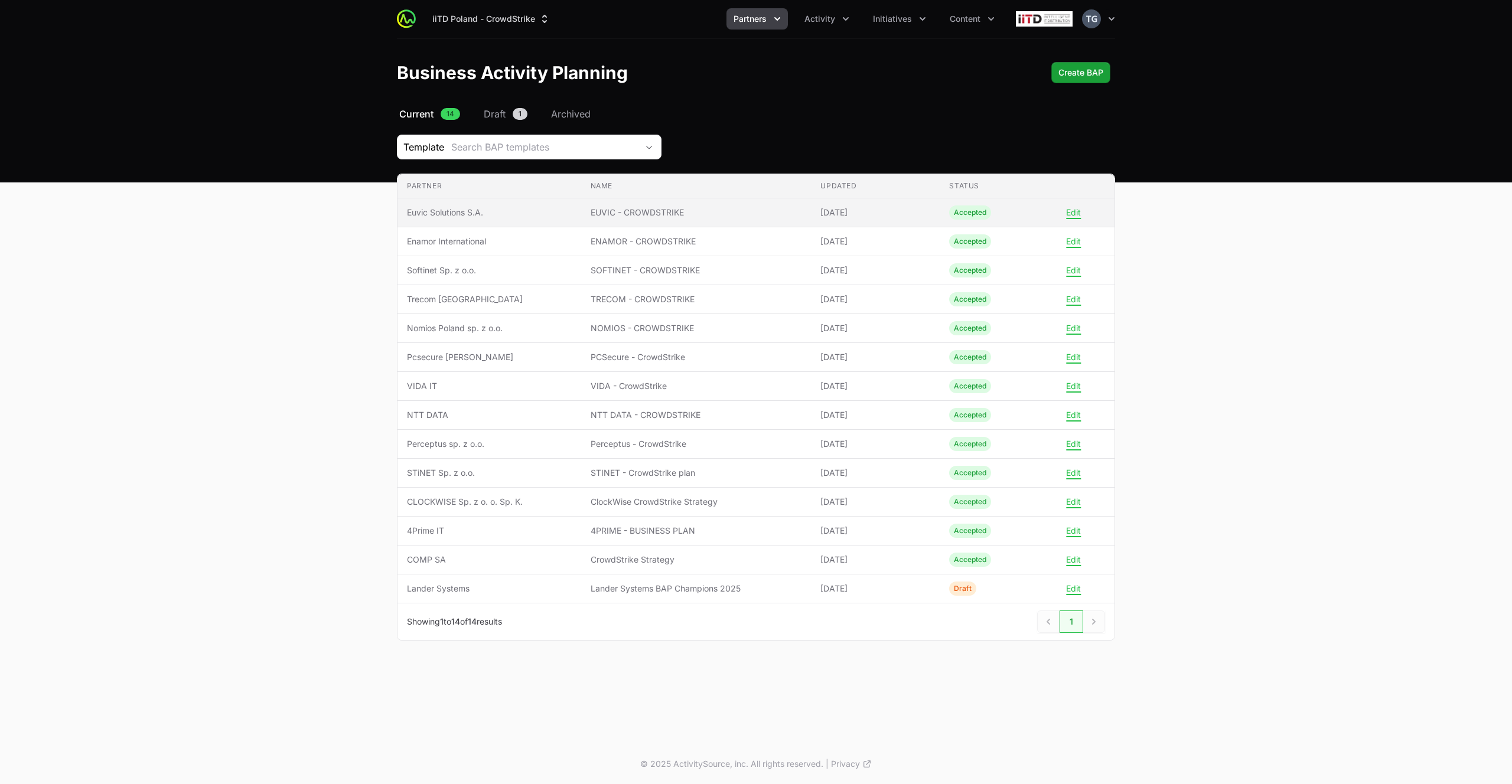
click at [640, 216] on span "EUVIC - CROWDSTRIKE" at bounding box center [697, 212] width 211 height 12
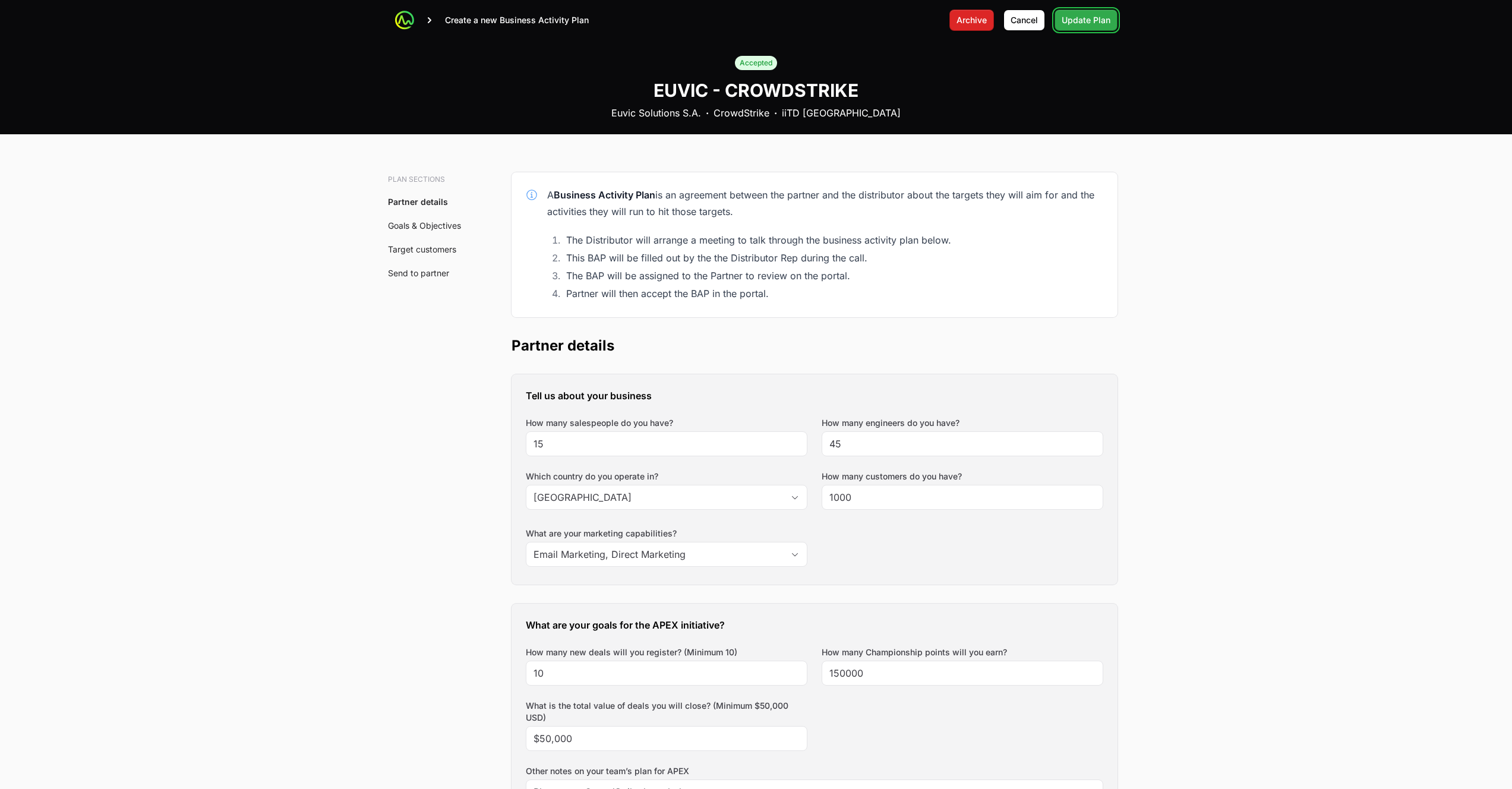
click at [1076, 24] on span "Update Plan" at bounding box center [1085, 20] width 49 height 15
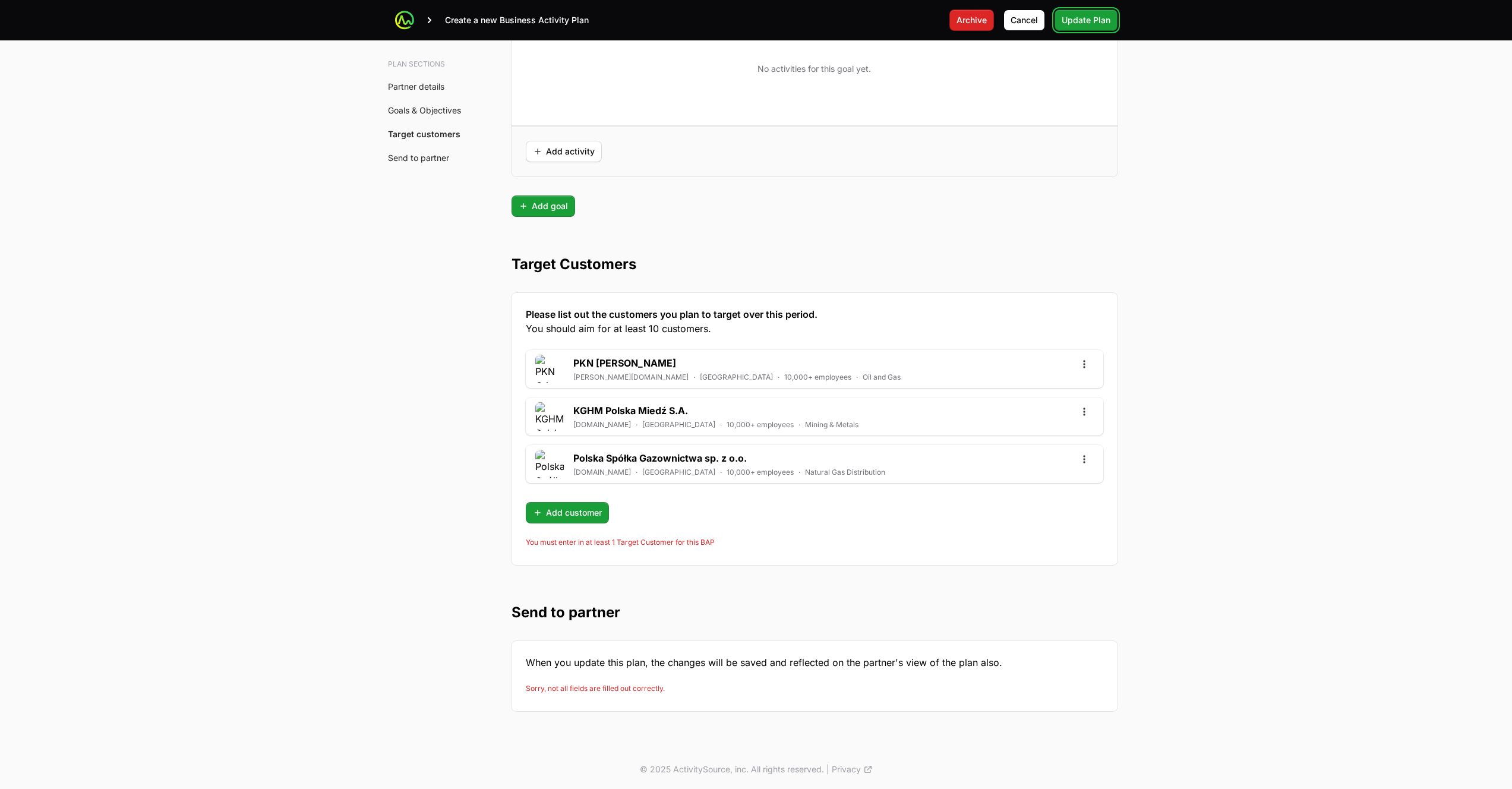
scroll to position [2969, 0]
click at [1081, 12] on button "Update Plan" at bounding box center [1086, 20] width 63 height 21
click at [1084, 15] on span "Update Plan" at bounding box center [1085, 20] width 49 height 15
click at [1012, 18] on span "Cancel" at bounding box center [1024, 20] width 28 height 15
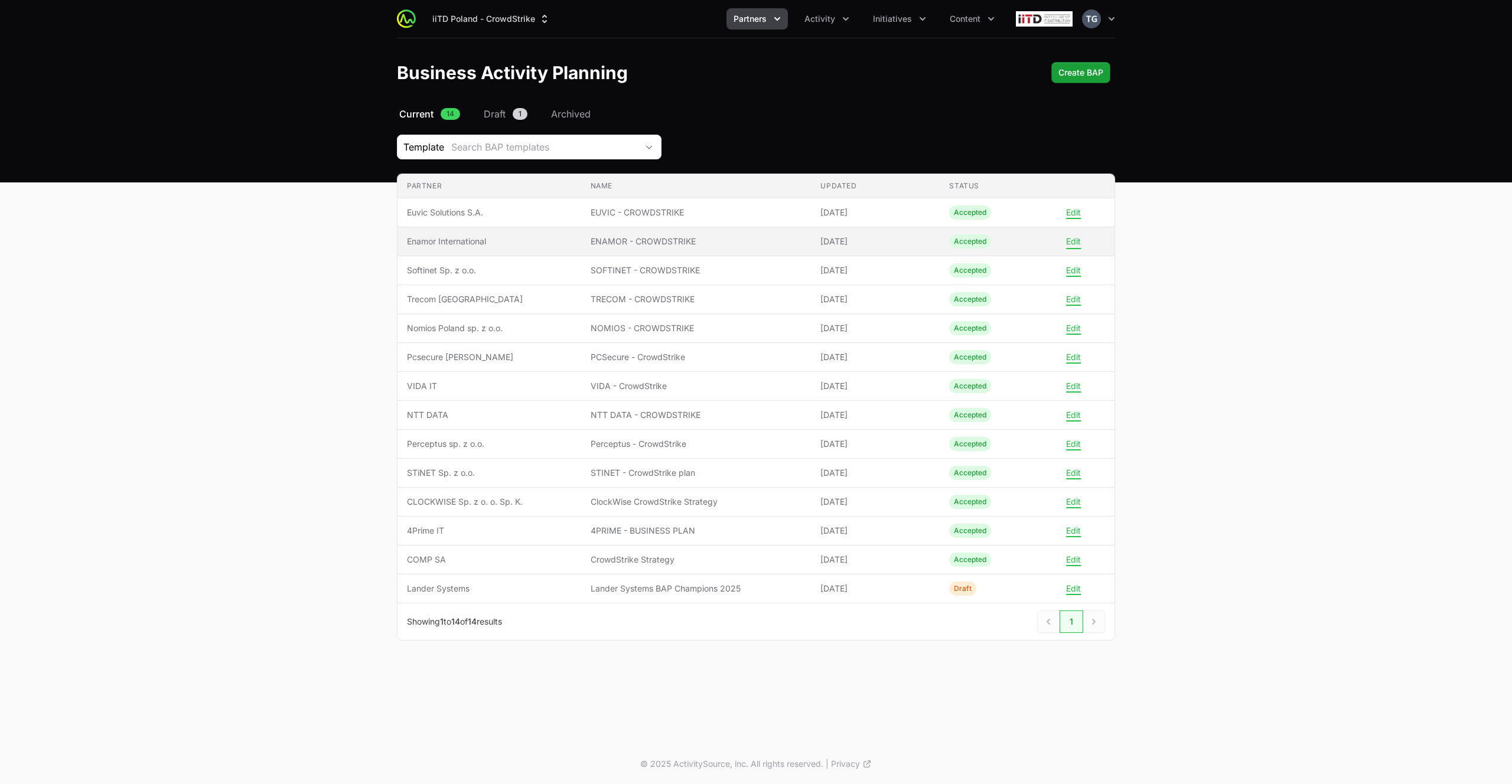
click at [1078, 244] on button "Edit" at bounding box center [1073, 241] width 14 height 11
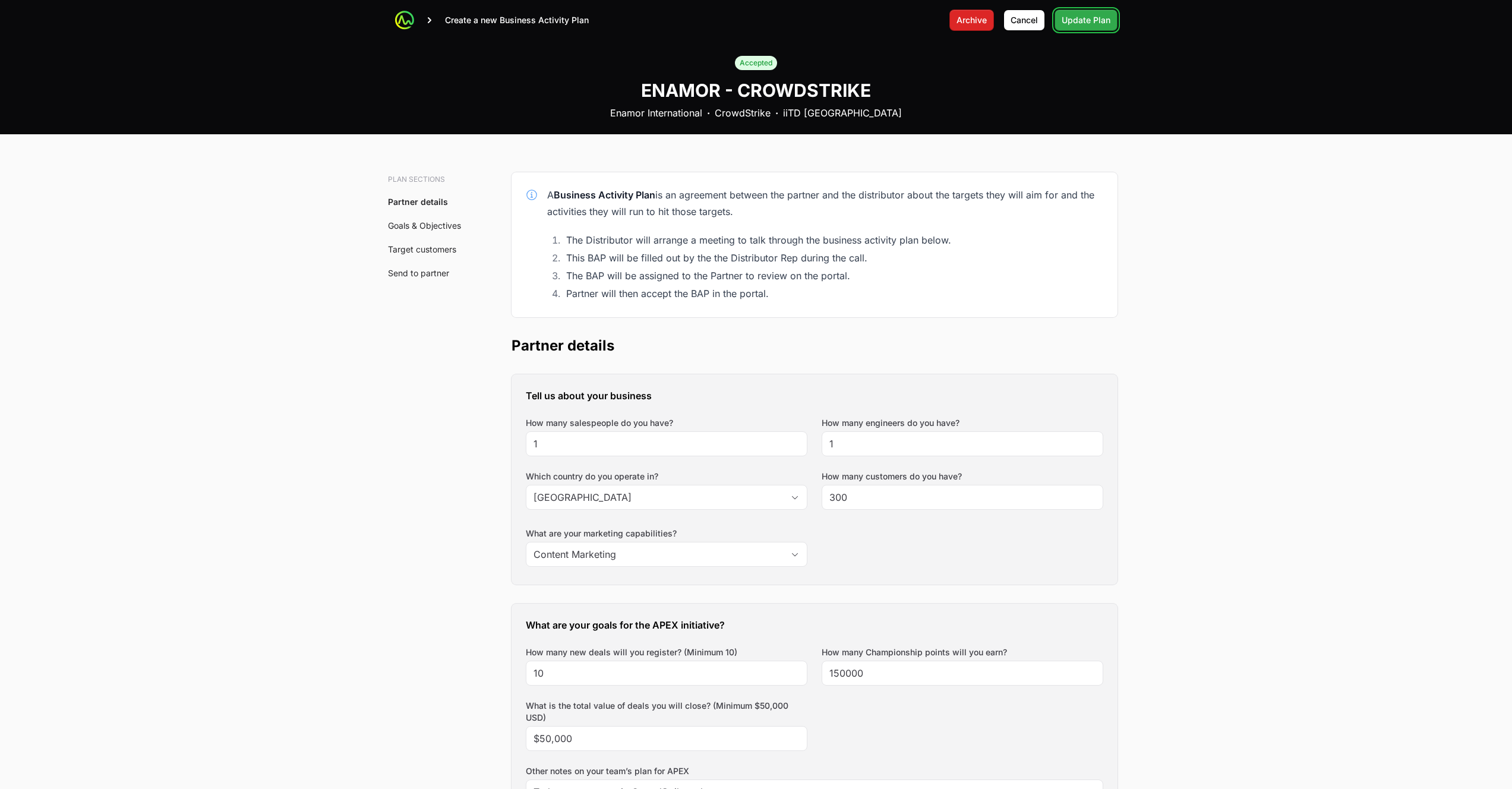
click at [1080, 24] on span "Update Plan" at bounding box center [1085, 20] width 49 height 15
click at [1023, 17] on span "Cancel" at bounding box center [1024, 20] width 28 height 15
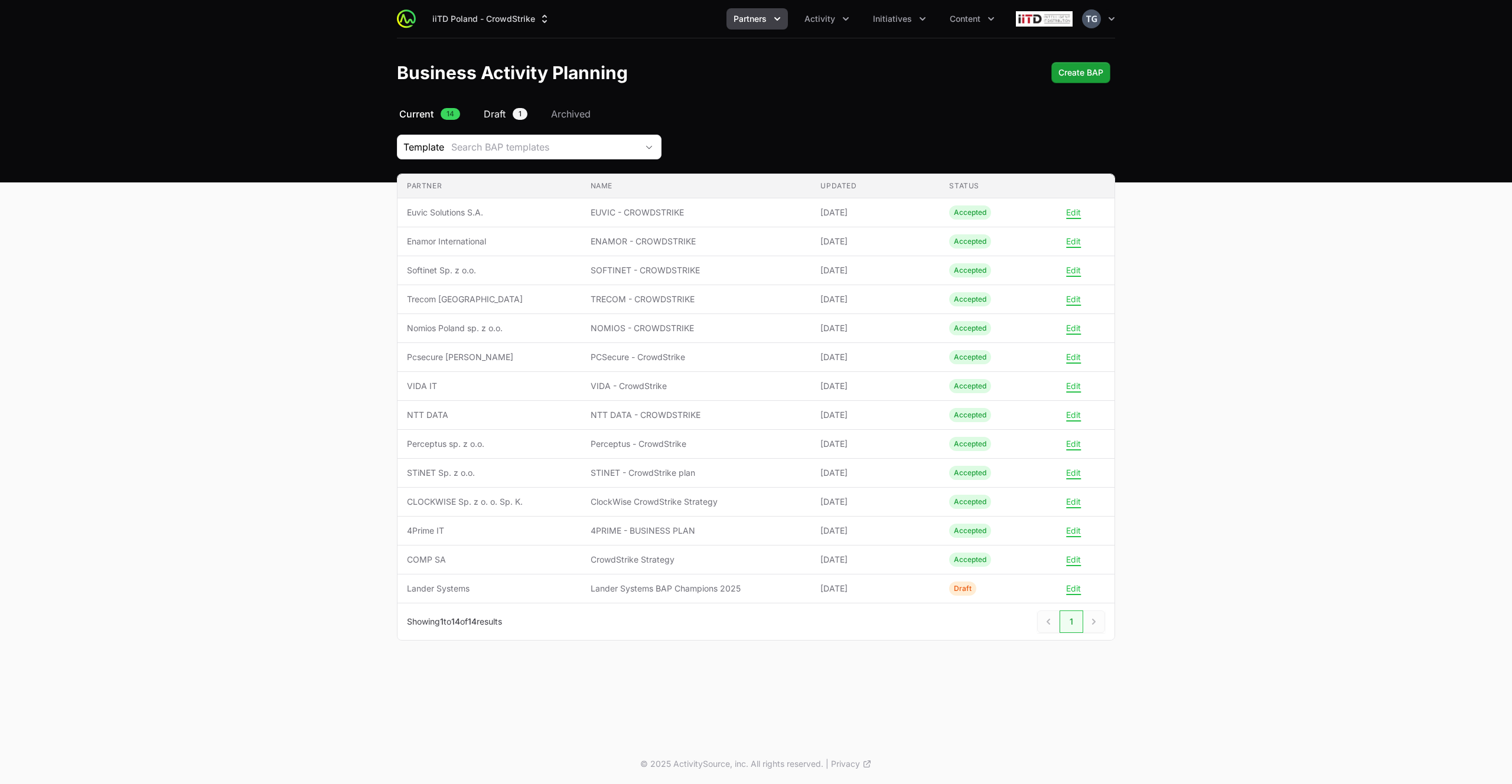
click at [500, 113] on span "Draft" at bounding box center [495, 114] width 22 height 14
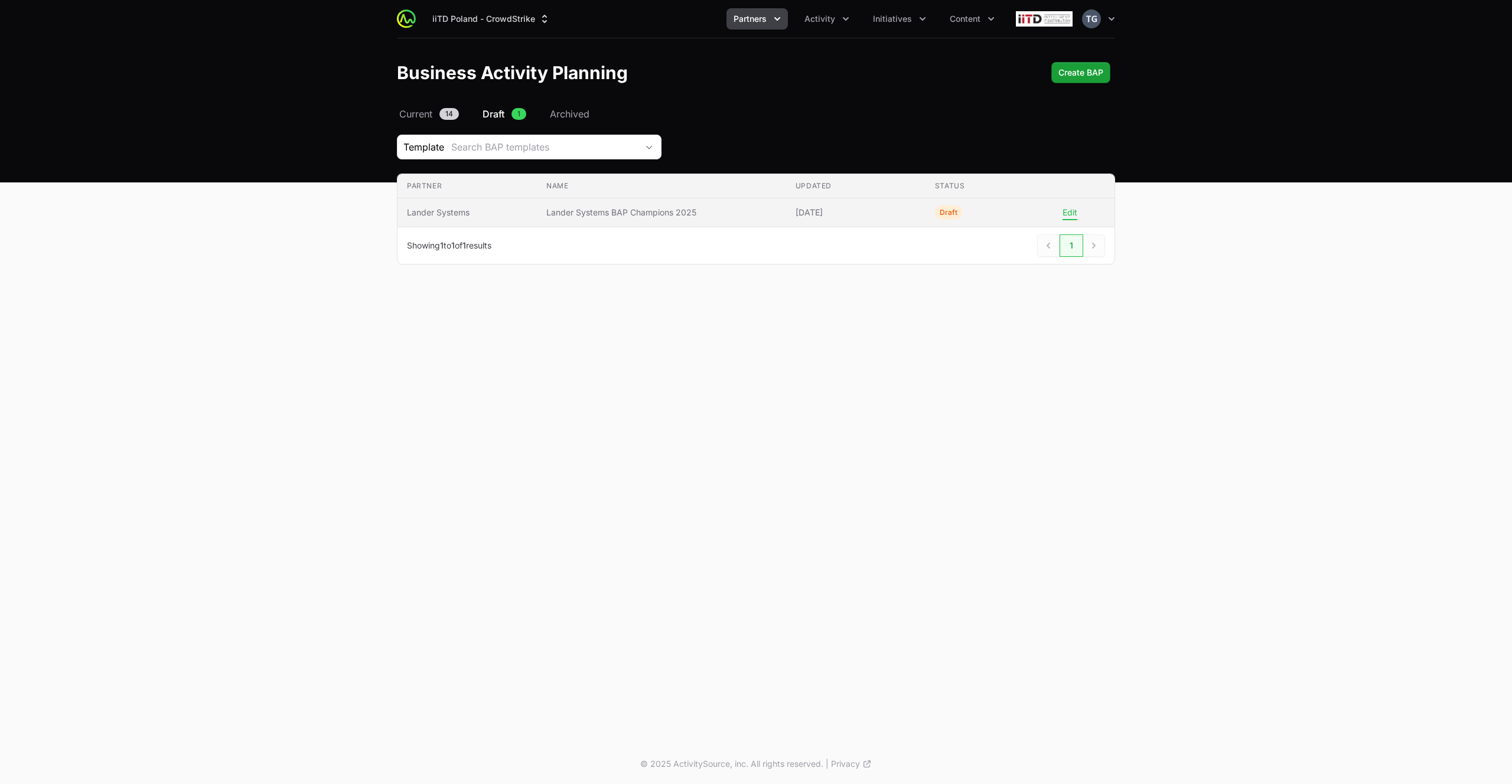
click at [1072, 214] on button "Edit" at bounding box center [1070, 212] width 14 height 11
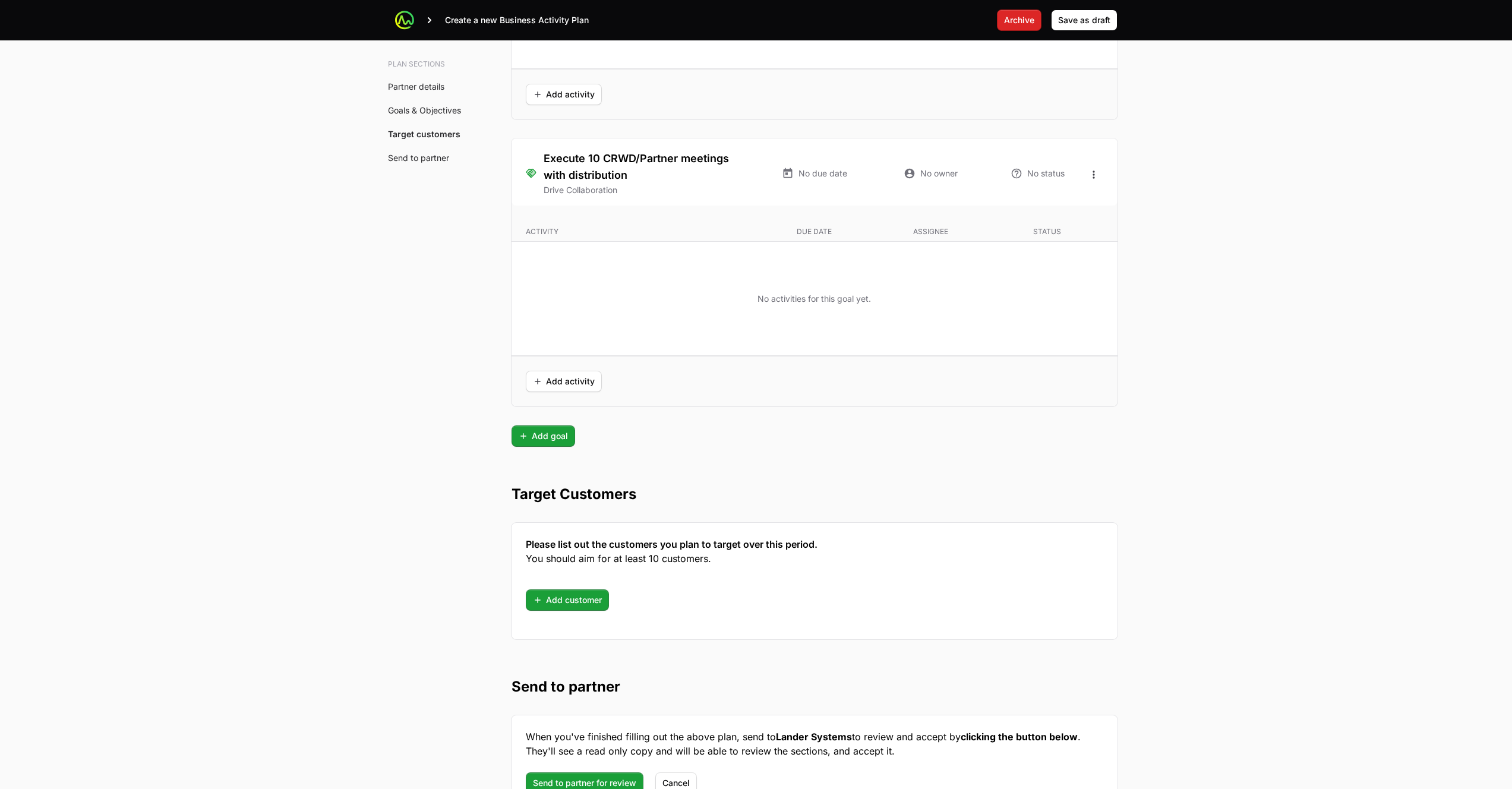
scroll to position [2760, 0]
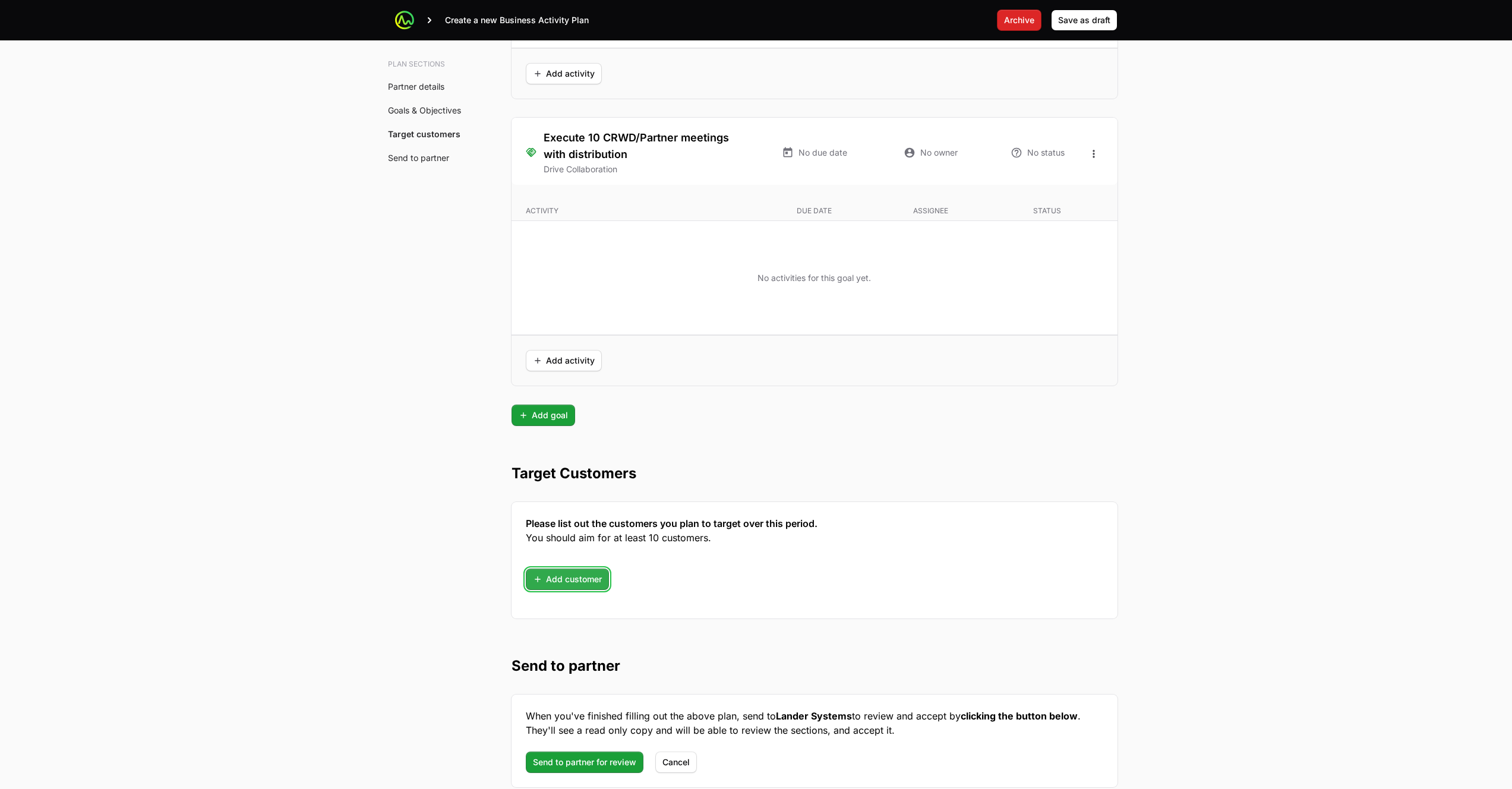
click at [565, 584] on span "Add customer" at bounding box center [567, 579] width 69 height 15
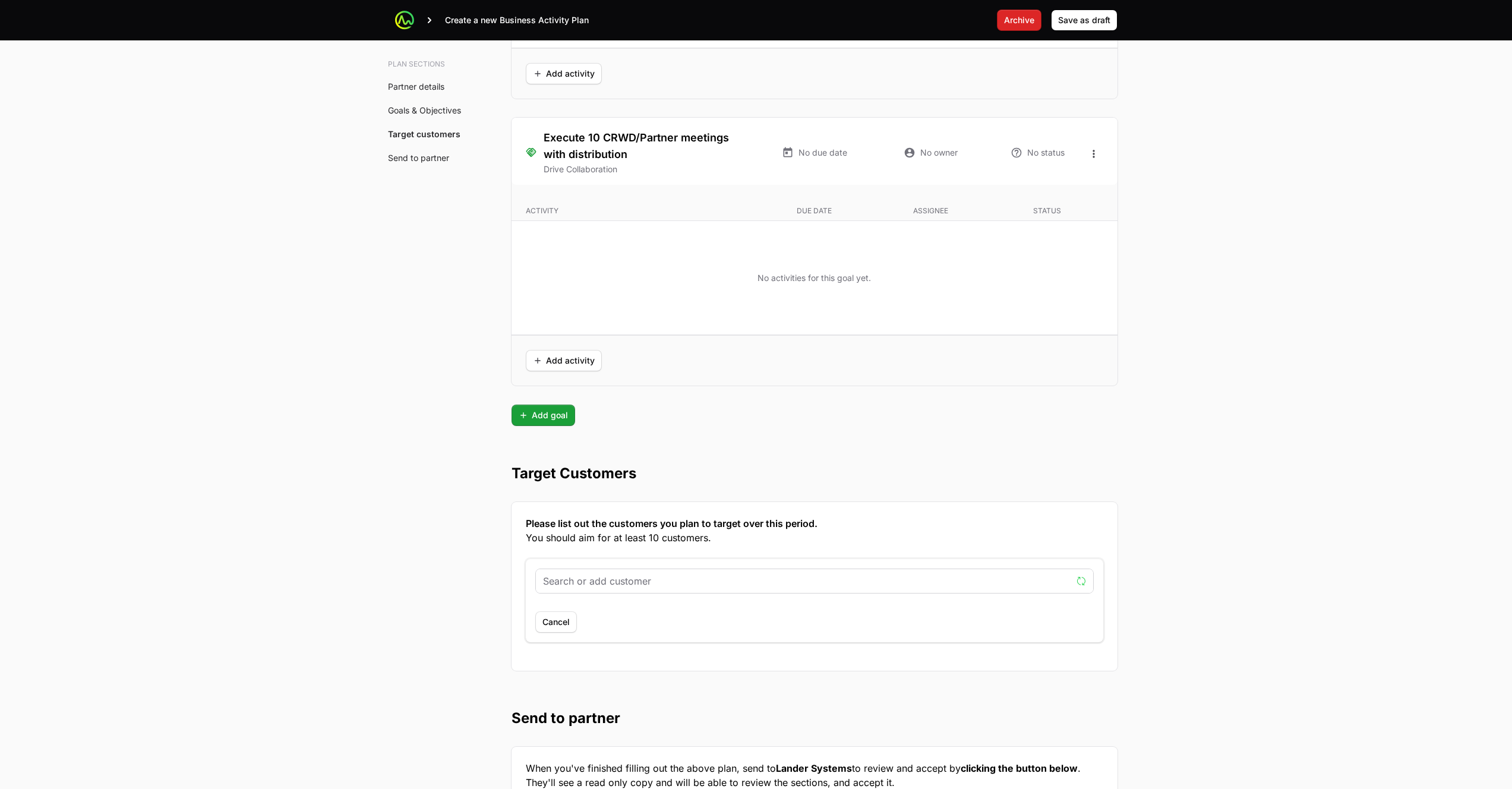
click at [580, 584] on input "text" at bounding box center [807, 581] width 529 height 15
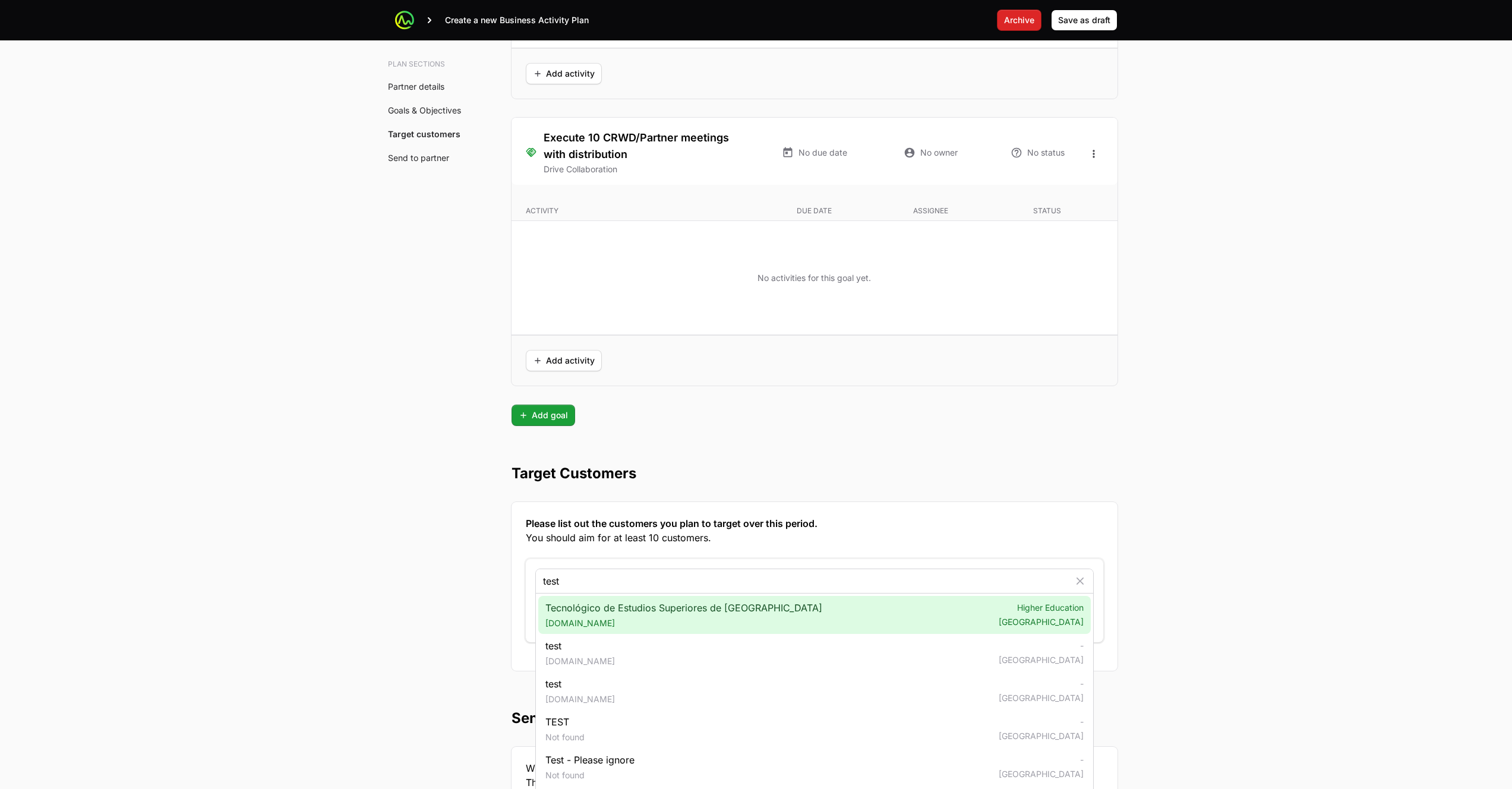
type input "test"
click at [626, 624] on span "[DOMAIN_NAME]" at bounding box center [684, 623] width 277 height 12
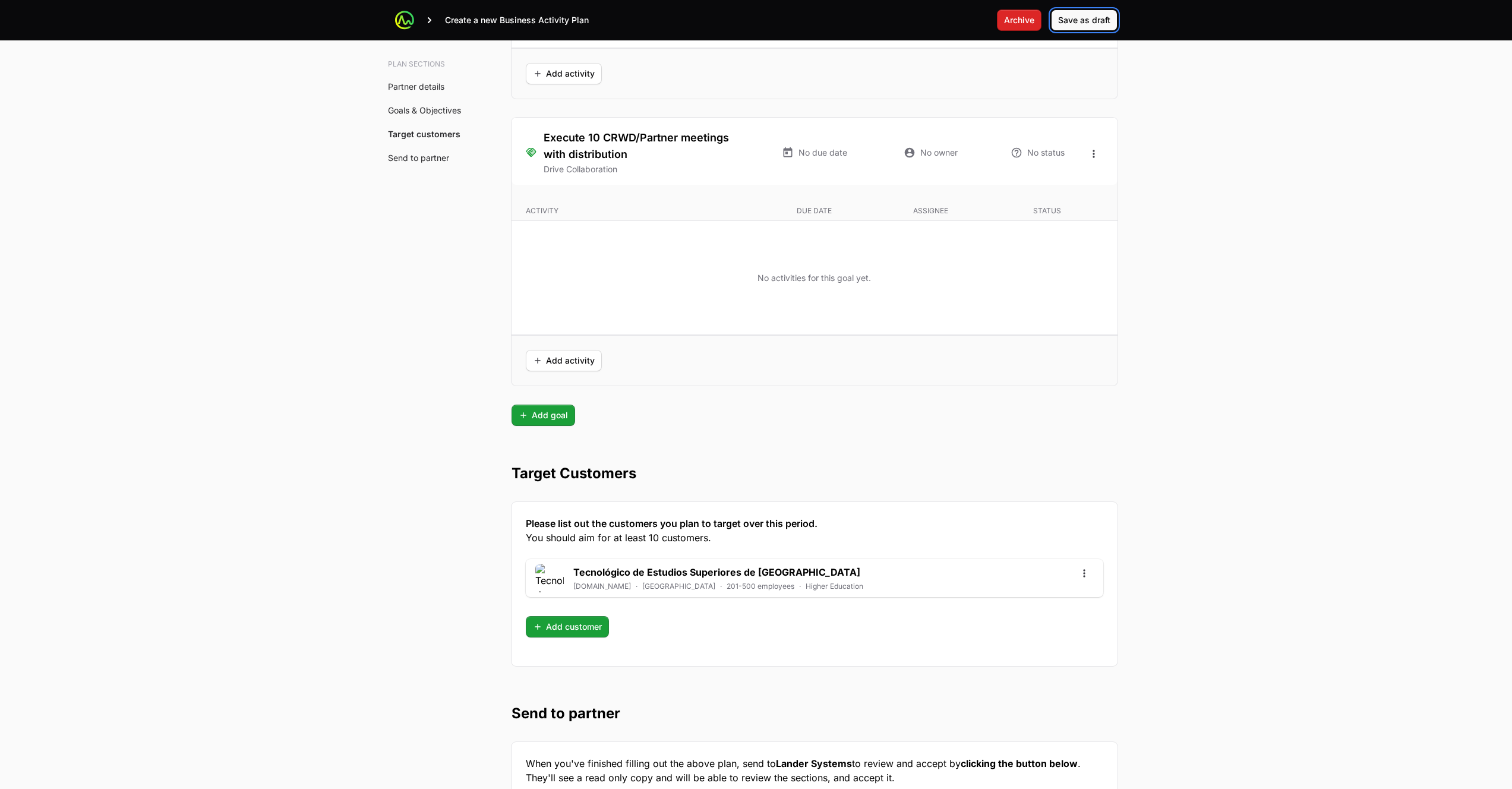
click at [1078, 26] on span "Save as draft" at bounding box center [1084, 20] width 52 height 15
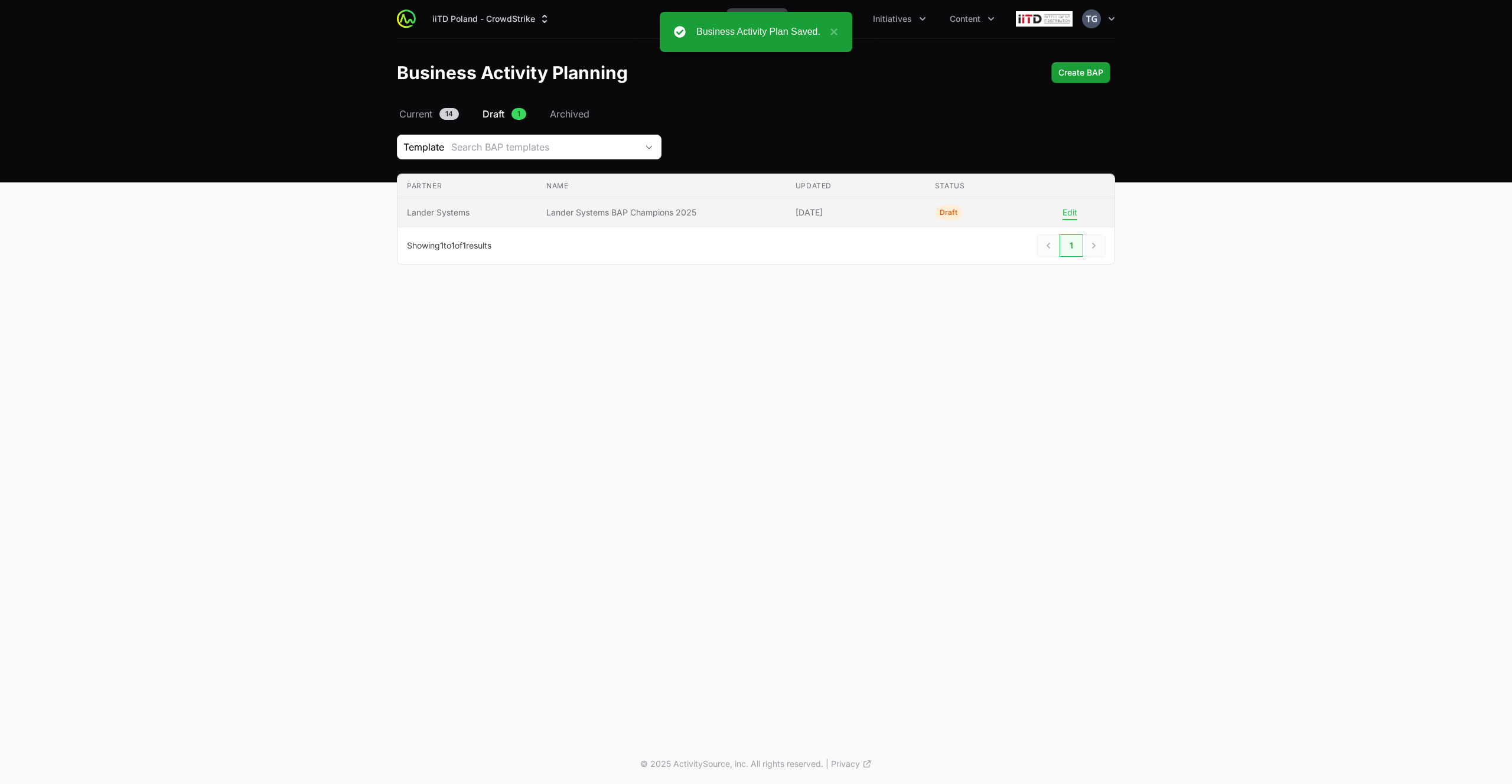
click at [1075, 211] on button "Edit" at bounding box center [1070, 212] width 14 height 11
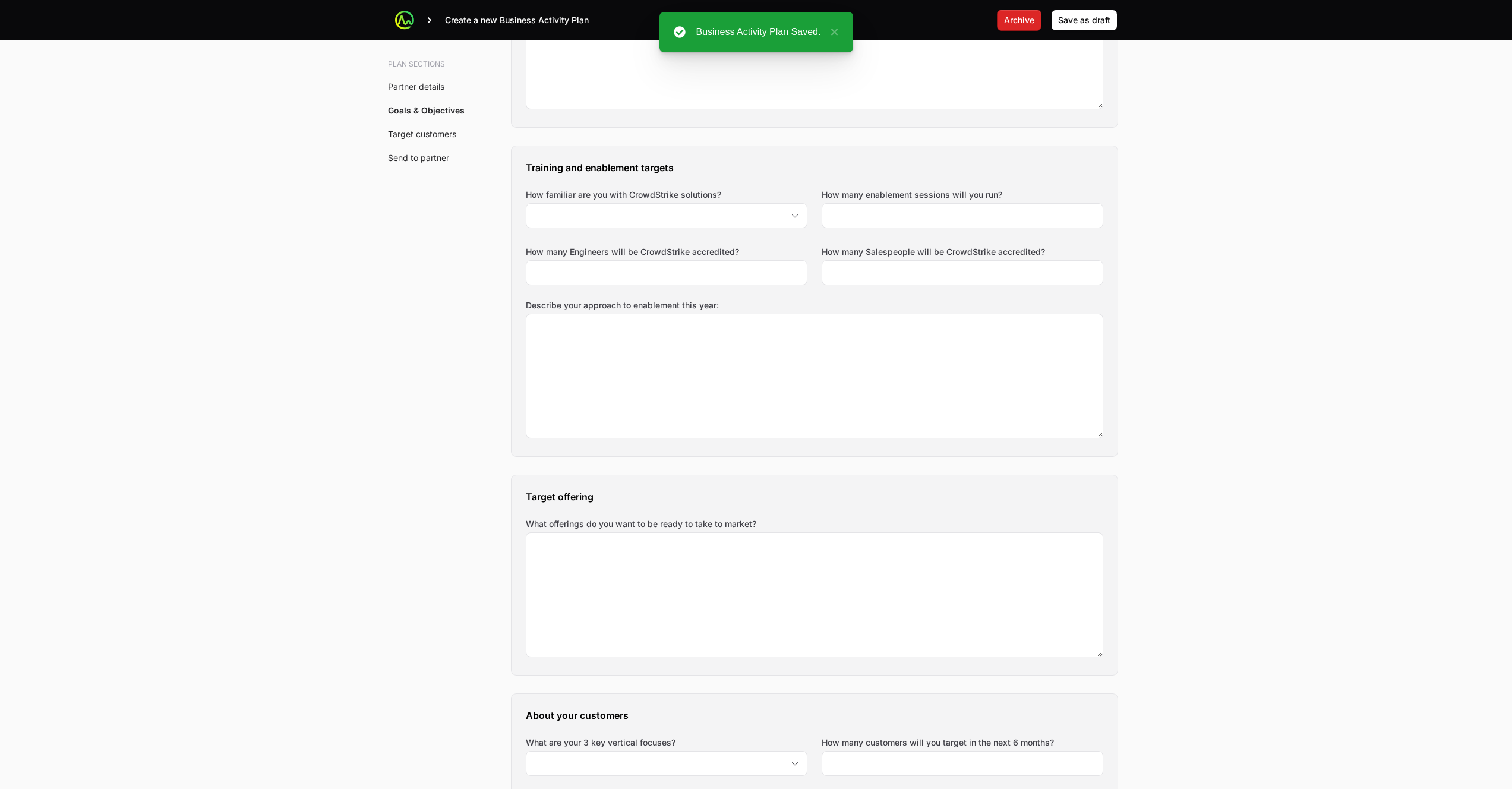
scroll to position [1875, 0]
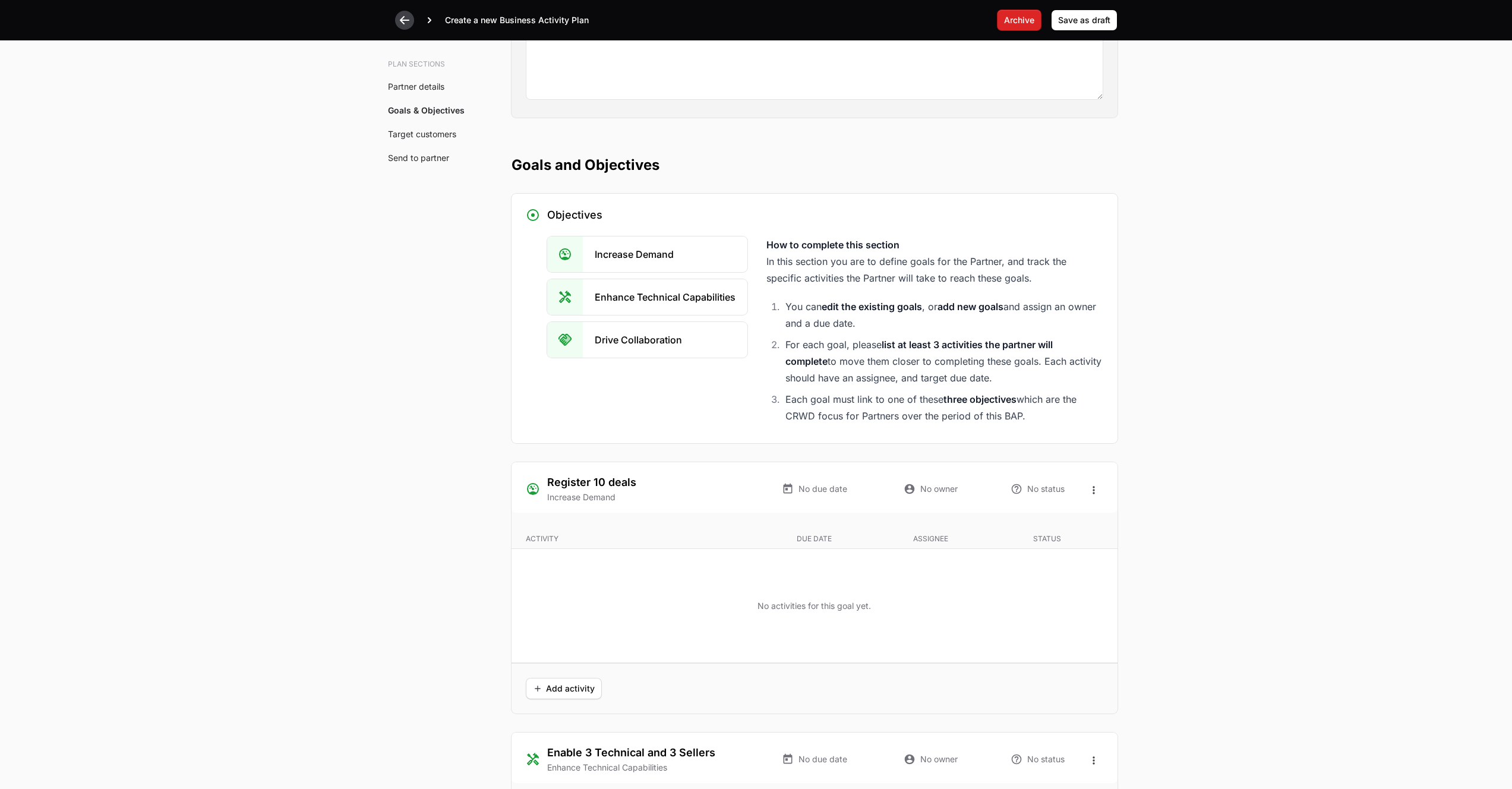
click at [397, 26] on div at bounding box center [404, 20] width 19 height 19
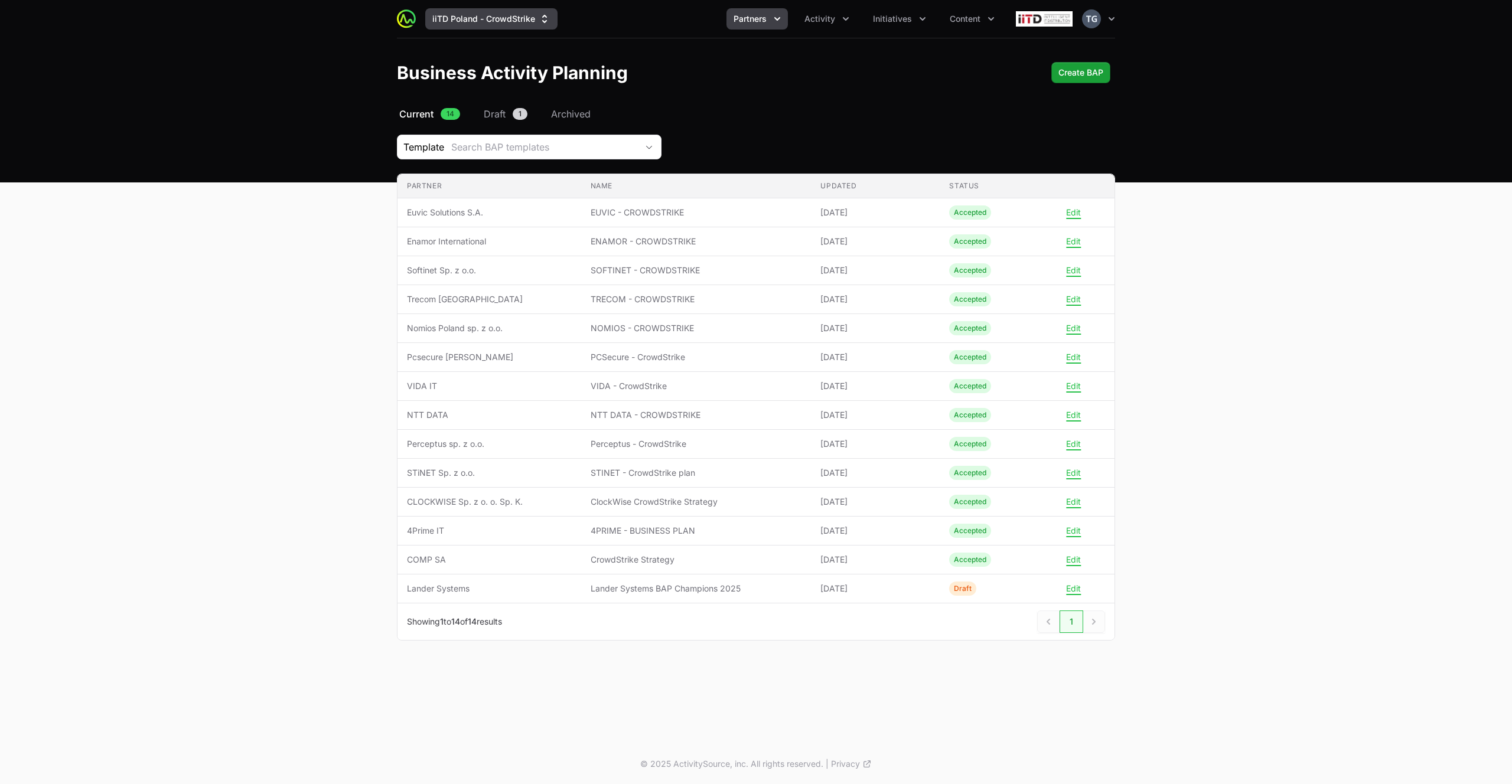
click at [537, 18] on button "iiTD Poland - CrowdStrike" at bounding box center [491, 18] width 133 height 21
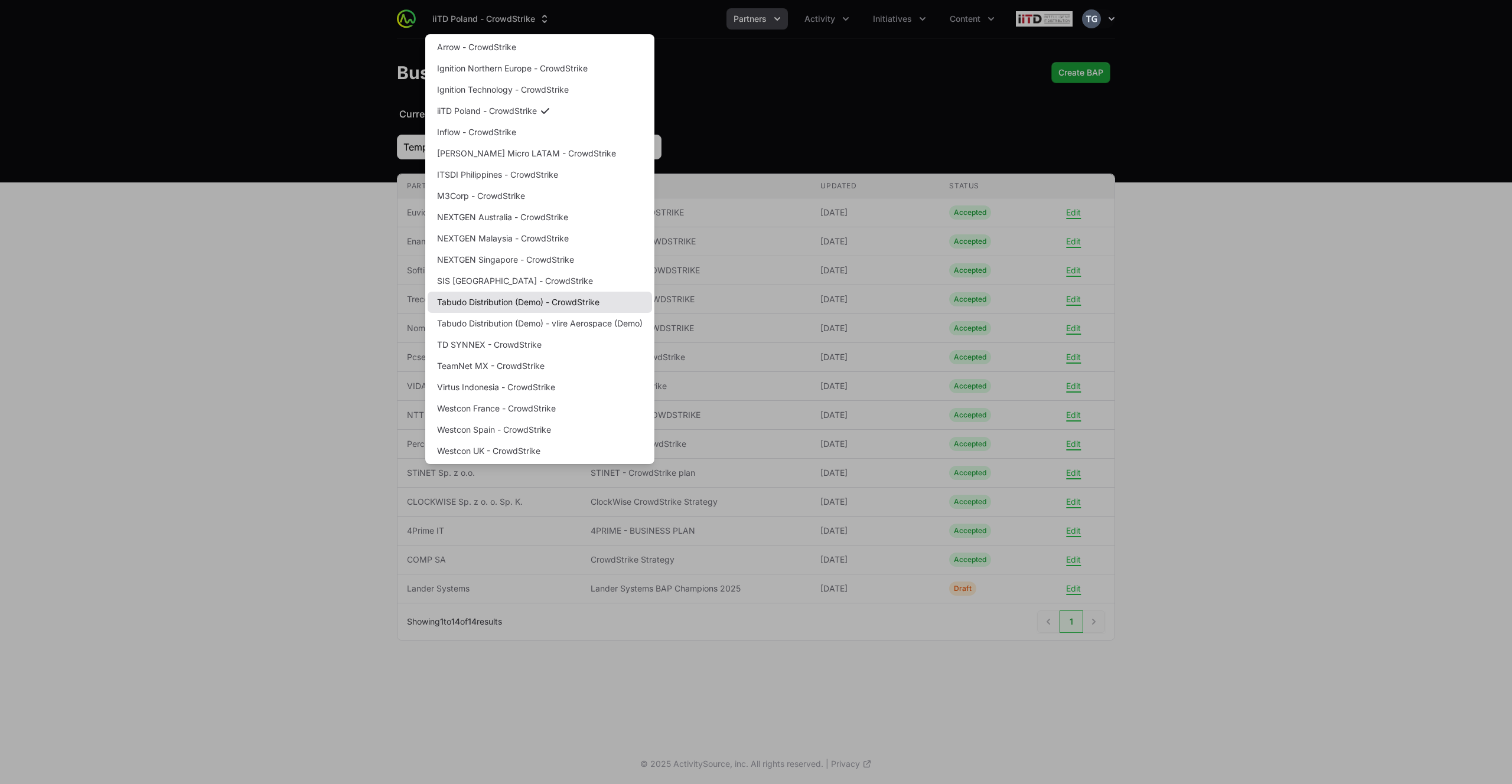
click at [578, 305] on link "Tabudo Distribution (Demo) - CrowdStrike" at bounding box center [539, 302] width 224 height 21
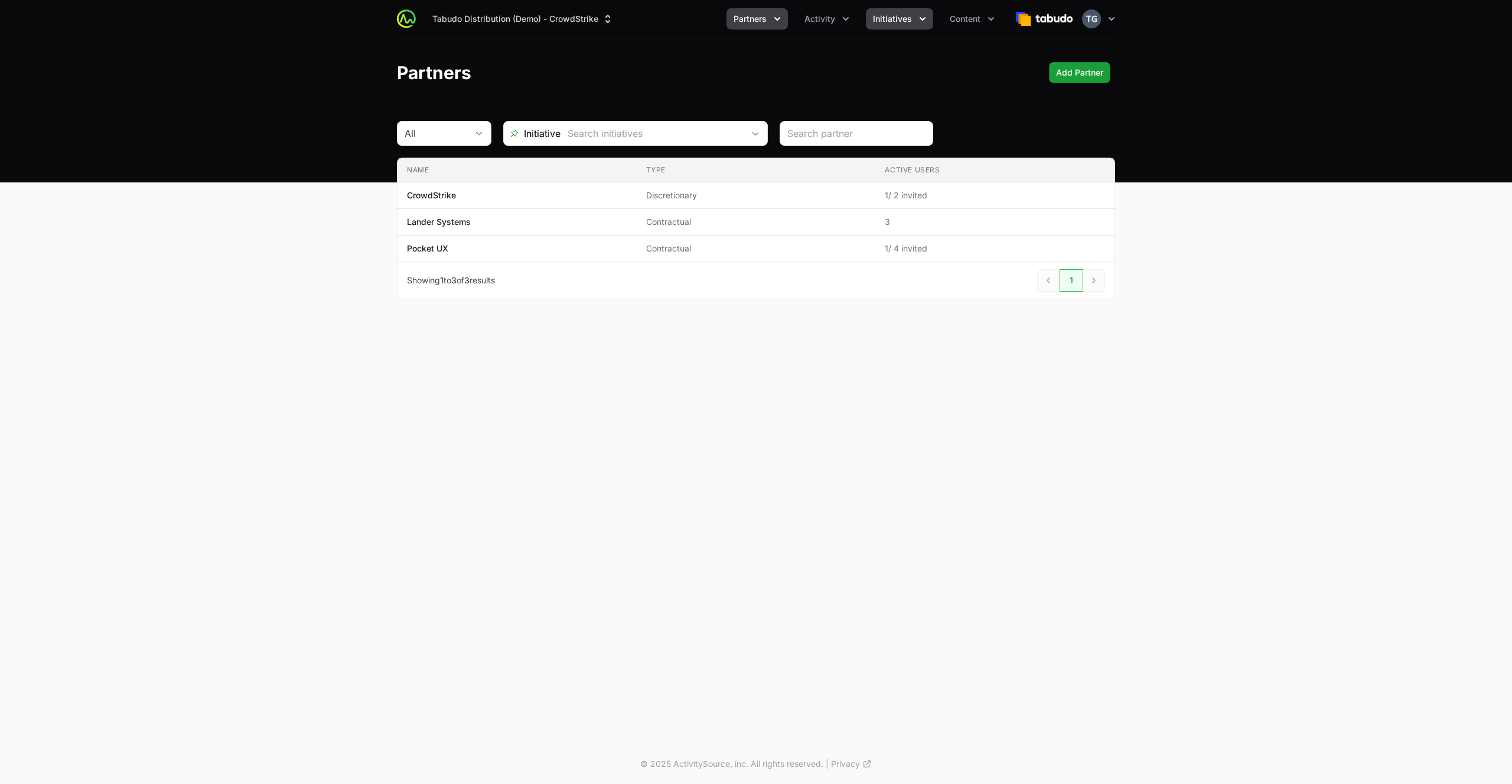
click at [886, 28] on button "Initiatives" at bounding box center [899, 18] width 67 height 21
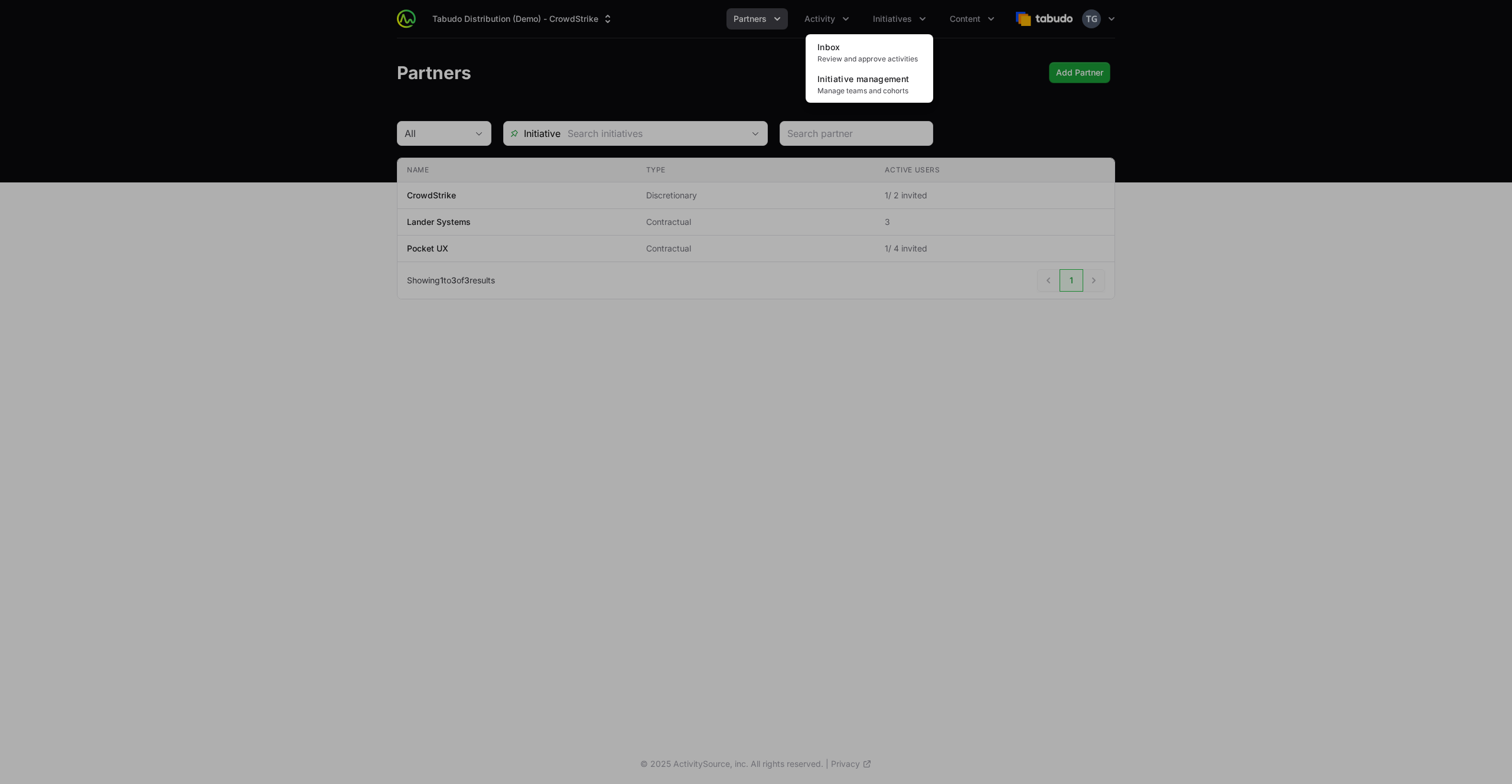
click at [767, 80] on div "Initiatives menu" at bounding box center [756, 392] width 1512 height 784
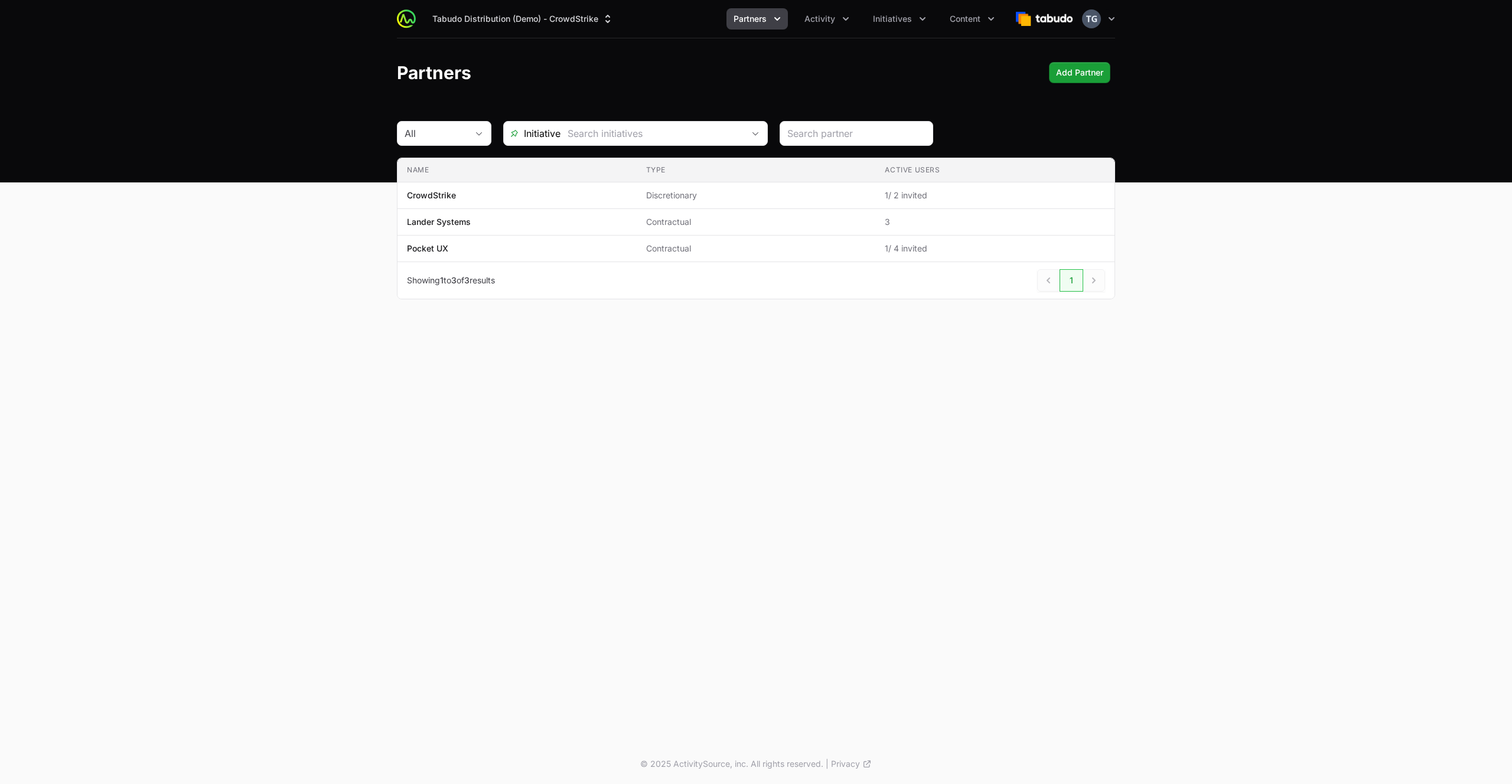
drag, startPoint x: 789, startPoint y: 2, endPoint x: 783, endPoint y: 9, distance: 9.2
click at [789, 2] on div "Tabudo Distribution (Demo) - CrowdStrike Partners Activity Initiatives Content …" at bounding box center [756, 19] width 718 height 38
click at [778, 14] on icon "Partners menu" at bounding box center [777, 19] width 12 height 12
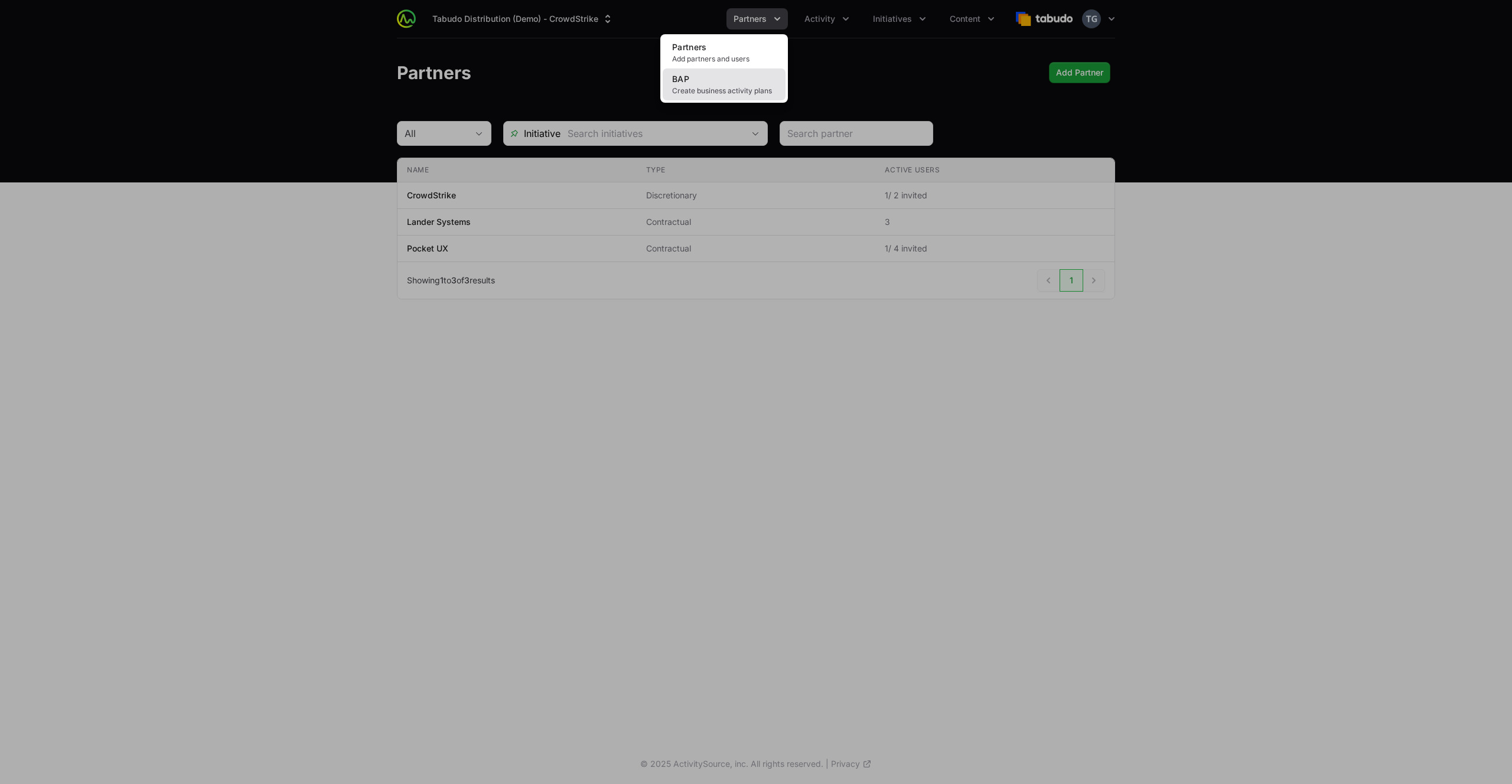
click at [773, 78] on link "BAP Create business activity plans" at bounding box center [724, 85] width 123 height 32
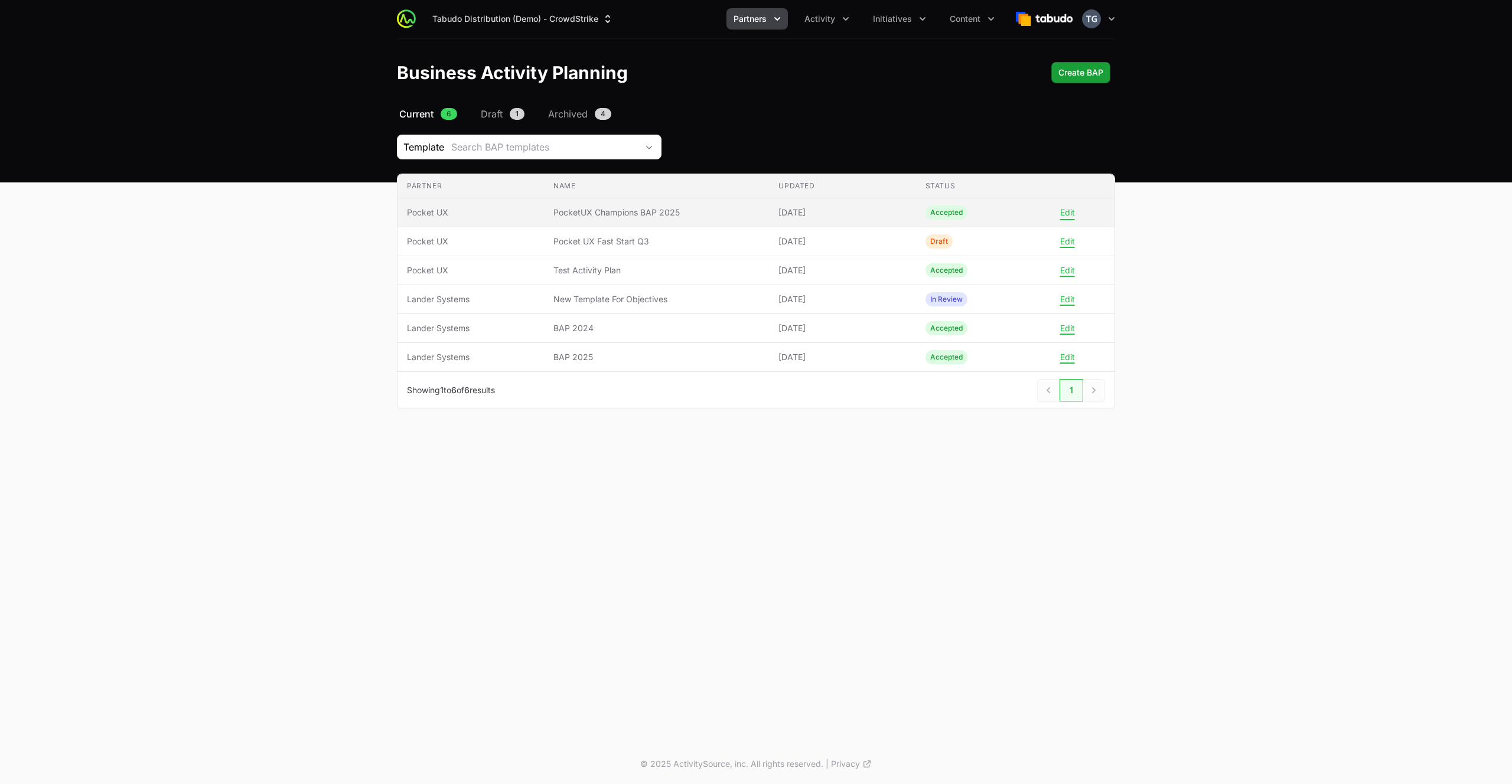
click at [1068, 213] on button "Edit" at bounding box center [1067, 212] width 14 height 11
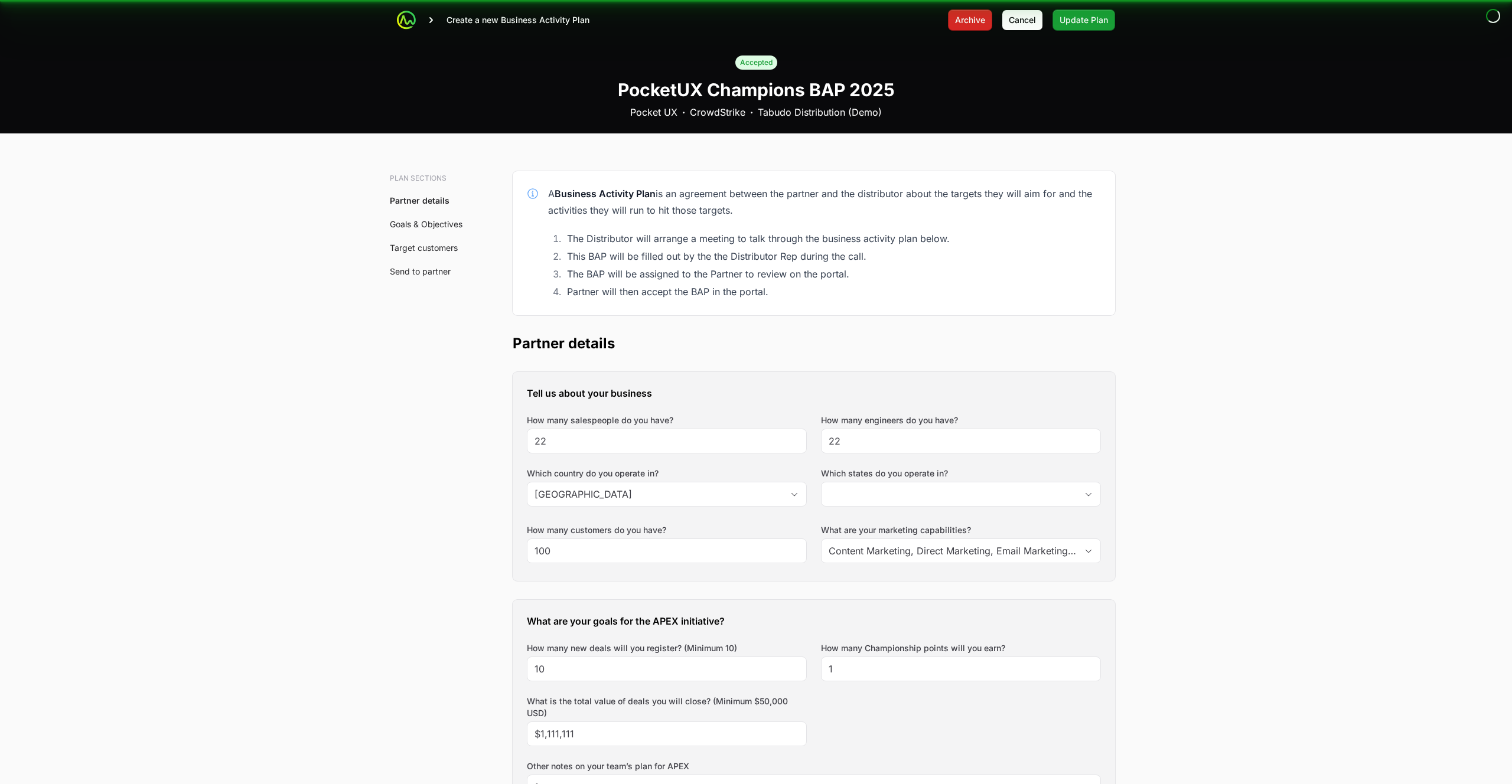
type input "[GEOGRAPHIC_DATA], [GEOGRAPHIC_DATA], [GEOGRAPHIC_DATA], [GEOGRAPHIC_DATA]"
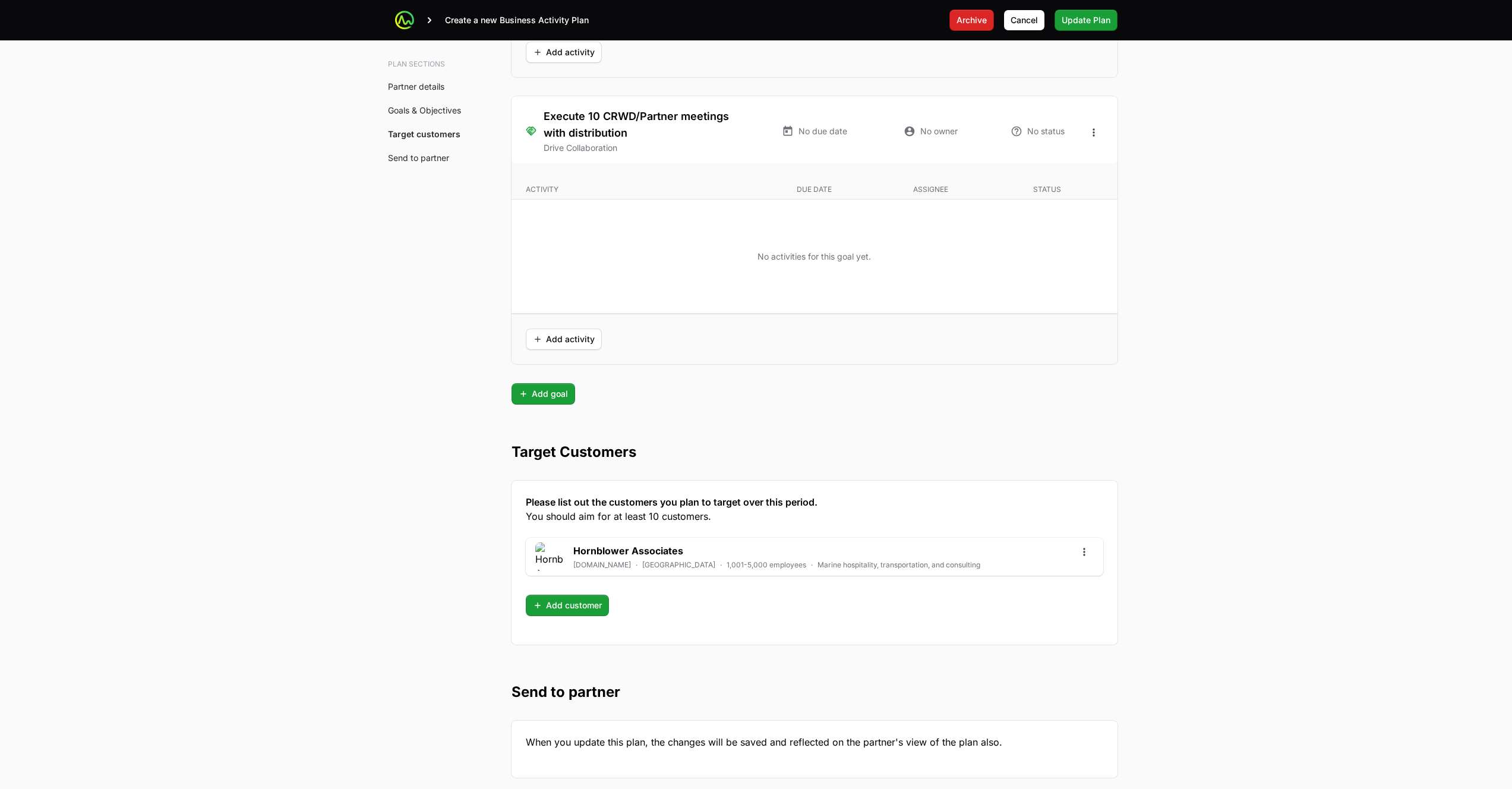
scroll to position [2849, 0]
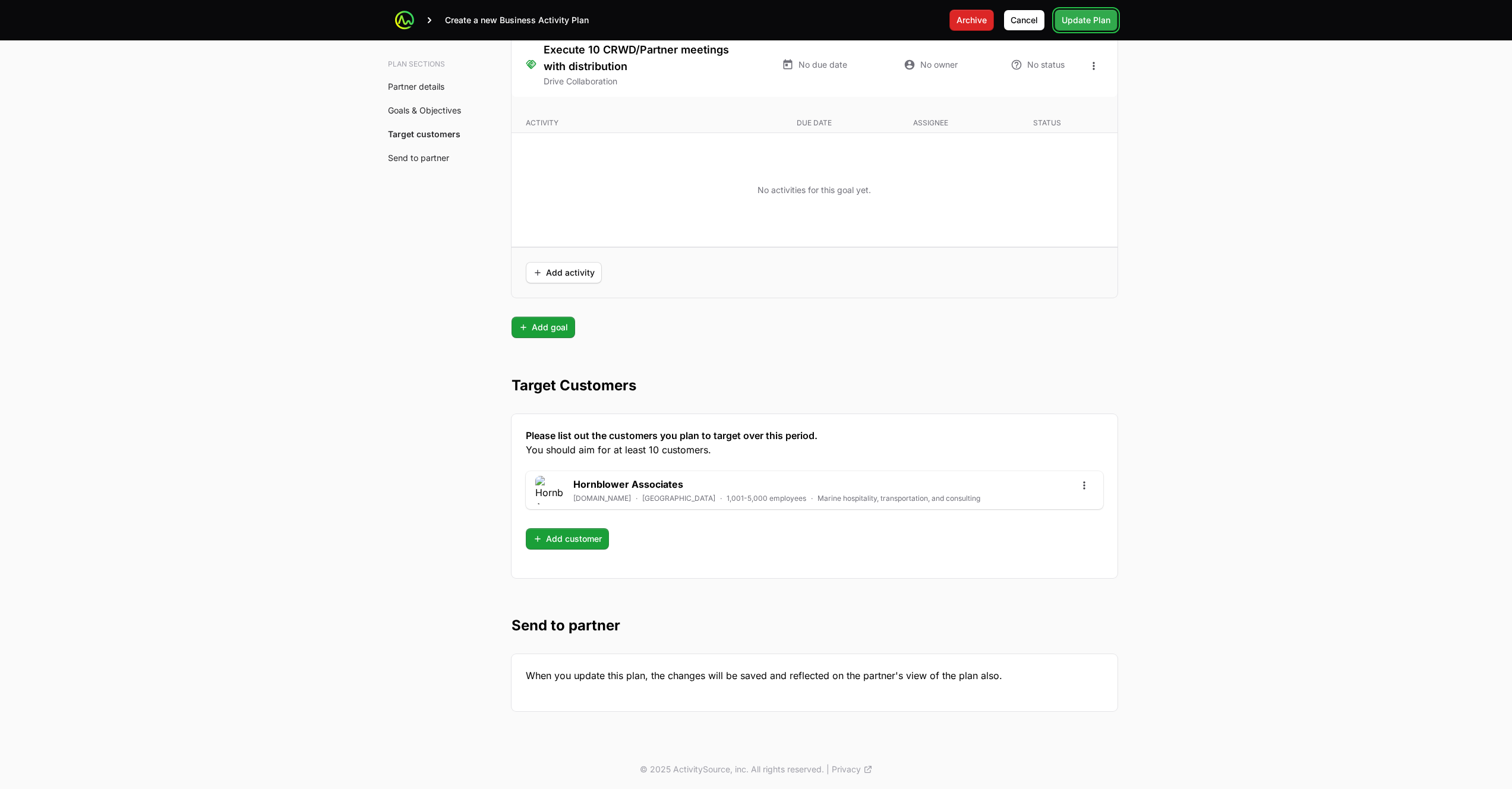
click at [1068, 28] on button "Update Plan" at bounding box center [1086, 20] width 63 height 21
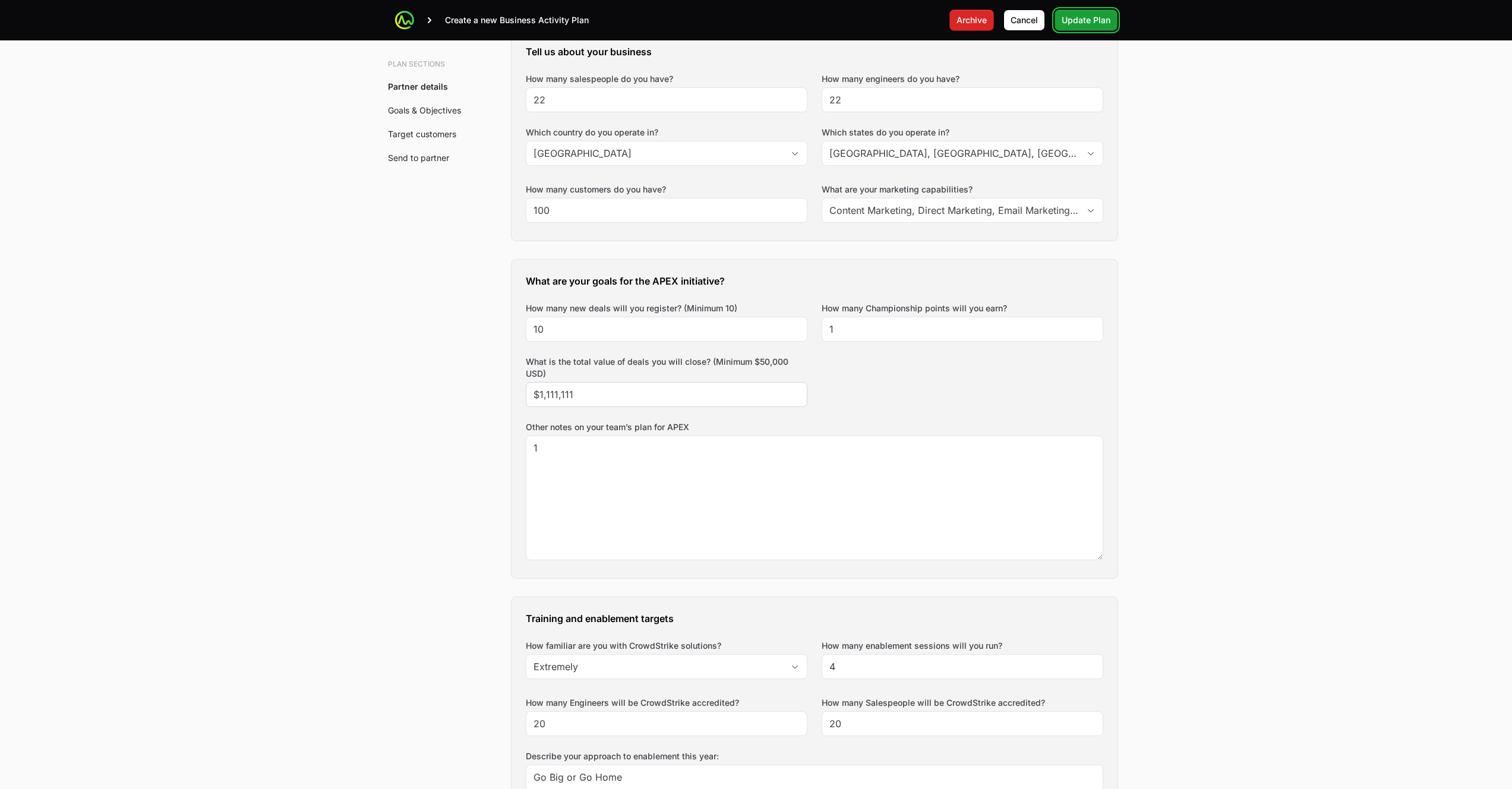
scroll to position [358, 0]
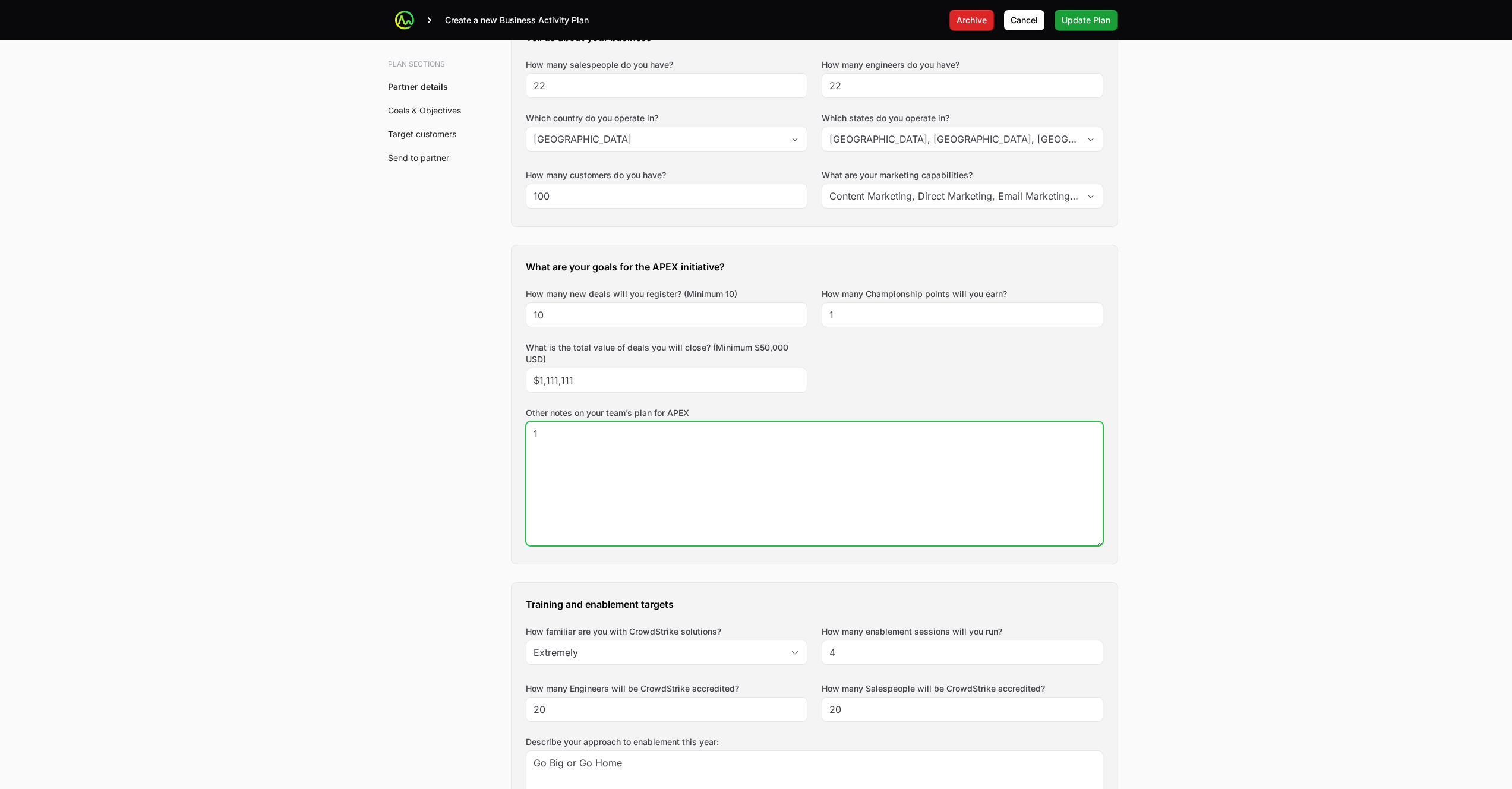
click at [743, 462] on textarea "1" at bounding box center [814, 484] width 576 height 124
type textarea "11"
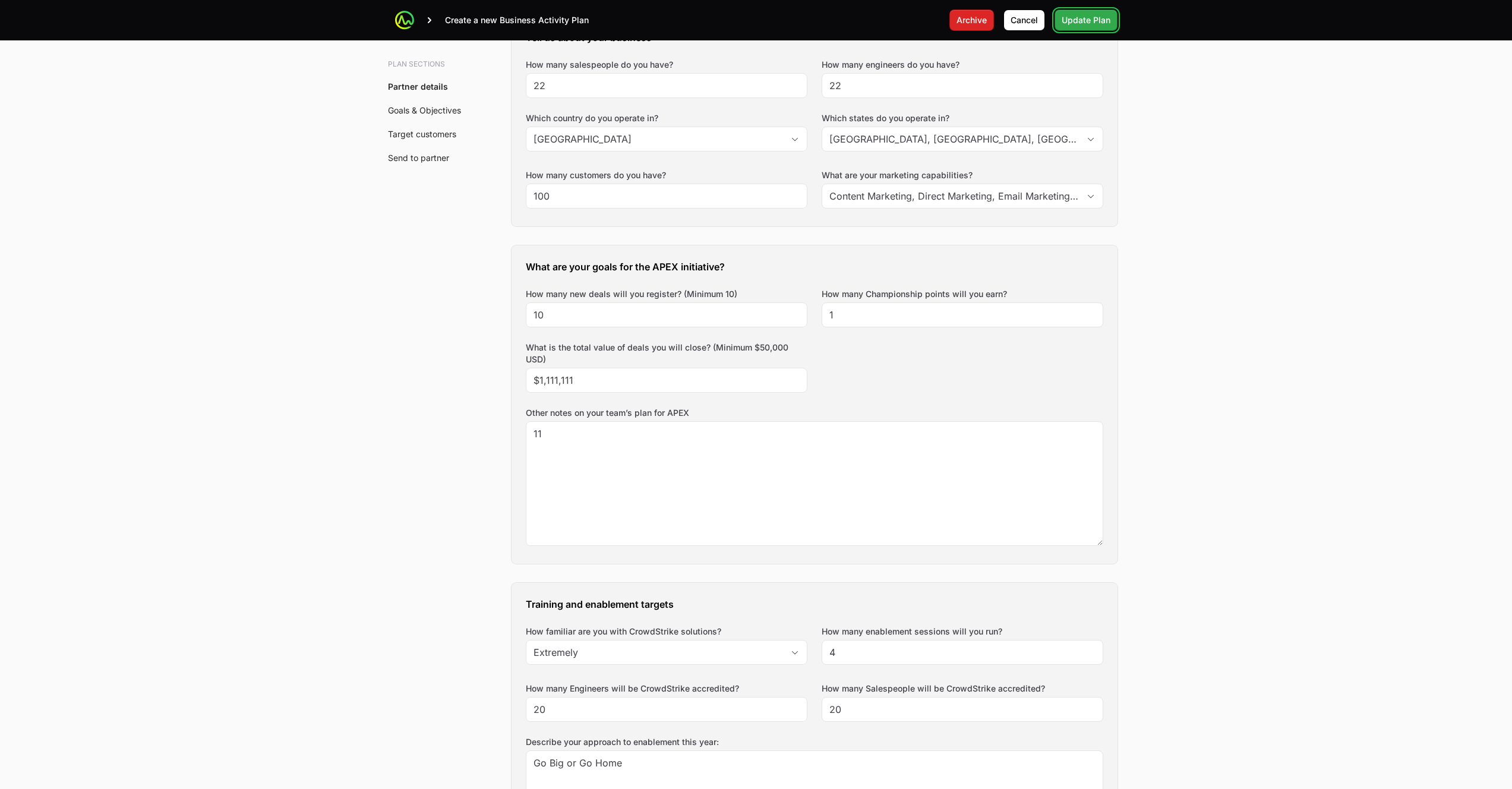
click at [1095, 21] on span "Update Plan" at bounding box center [1085, 20] width 49 height 15
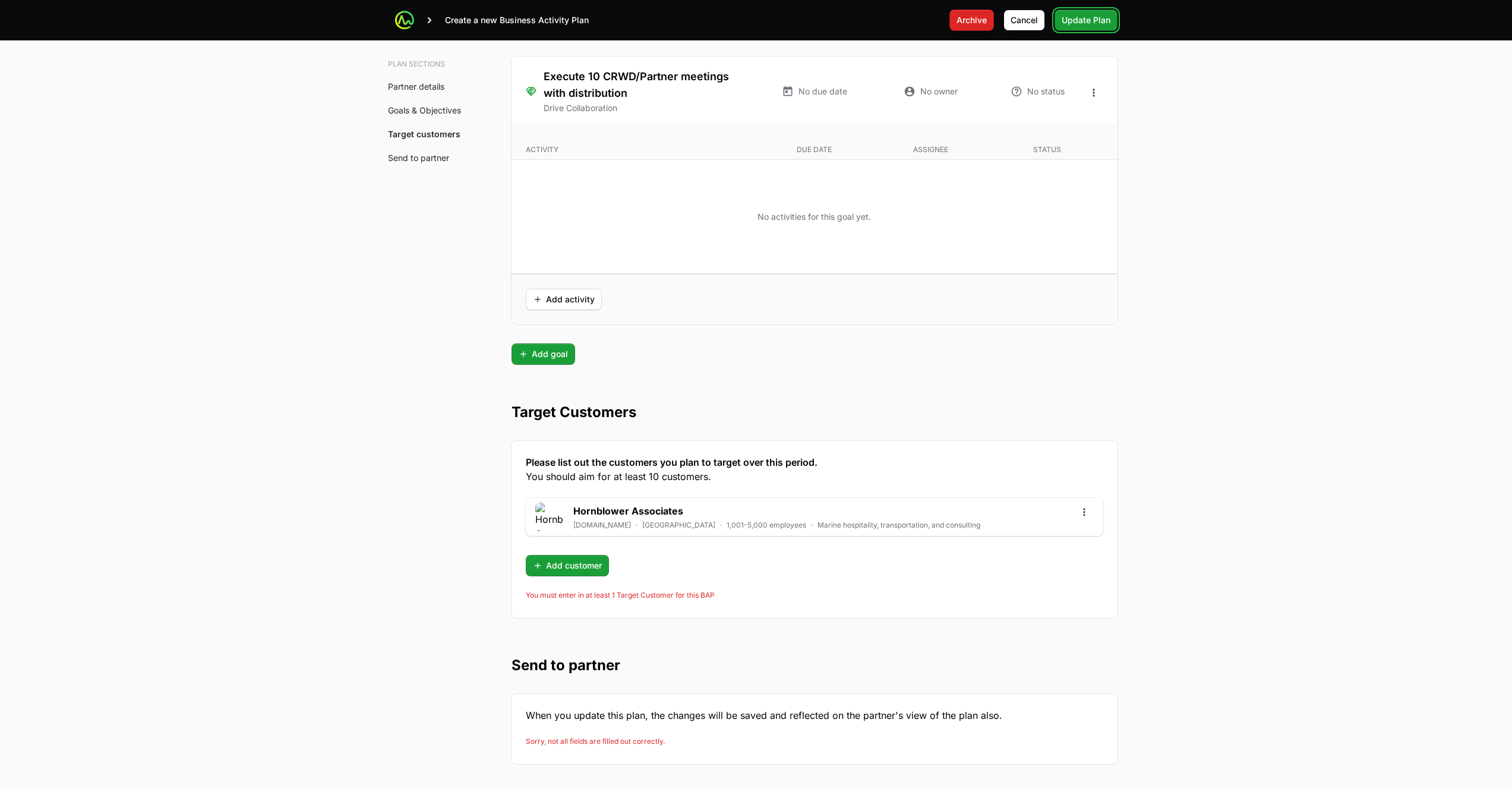
scroll to position [2875, 0]
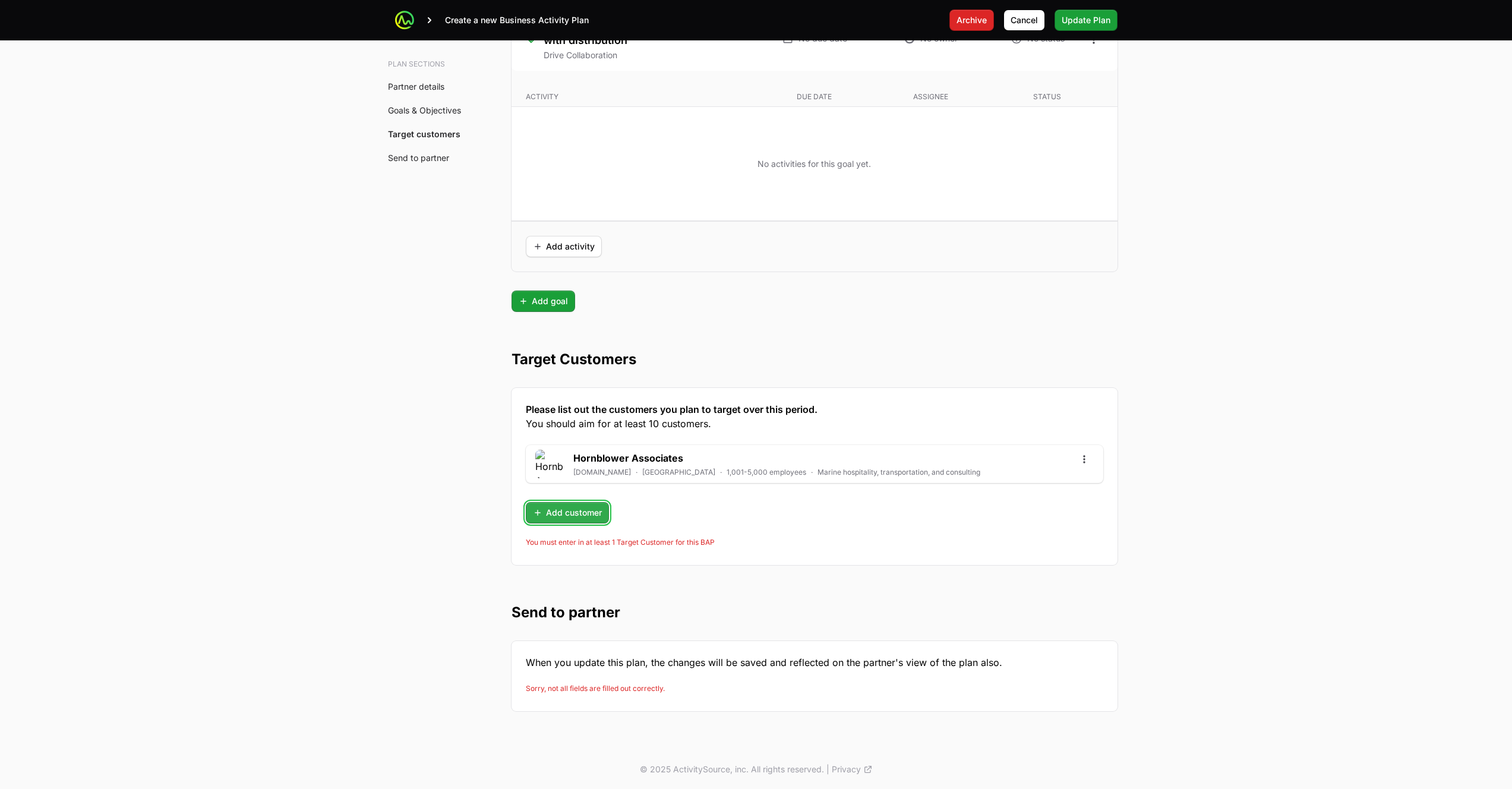
click at [572, 514] on span "Add customer" at bounding box center [567, 513] width 69 height 15
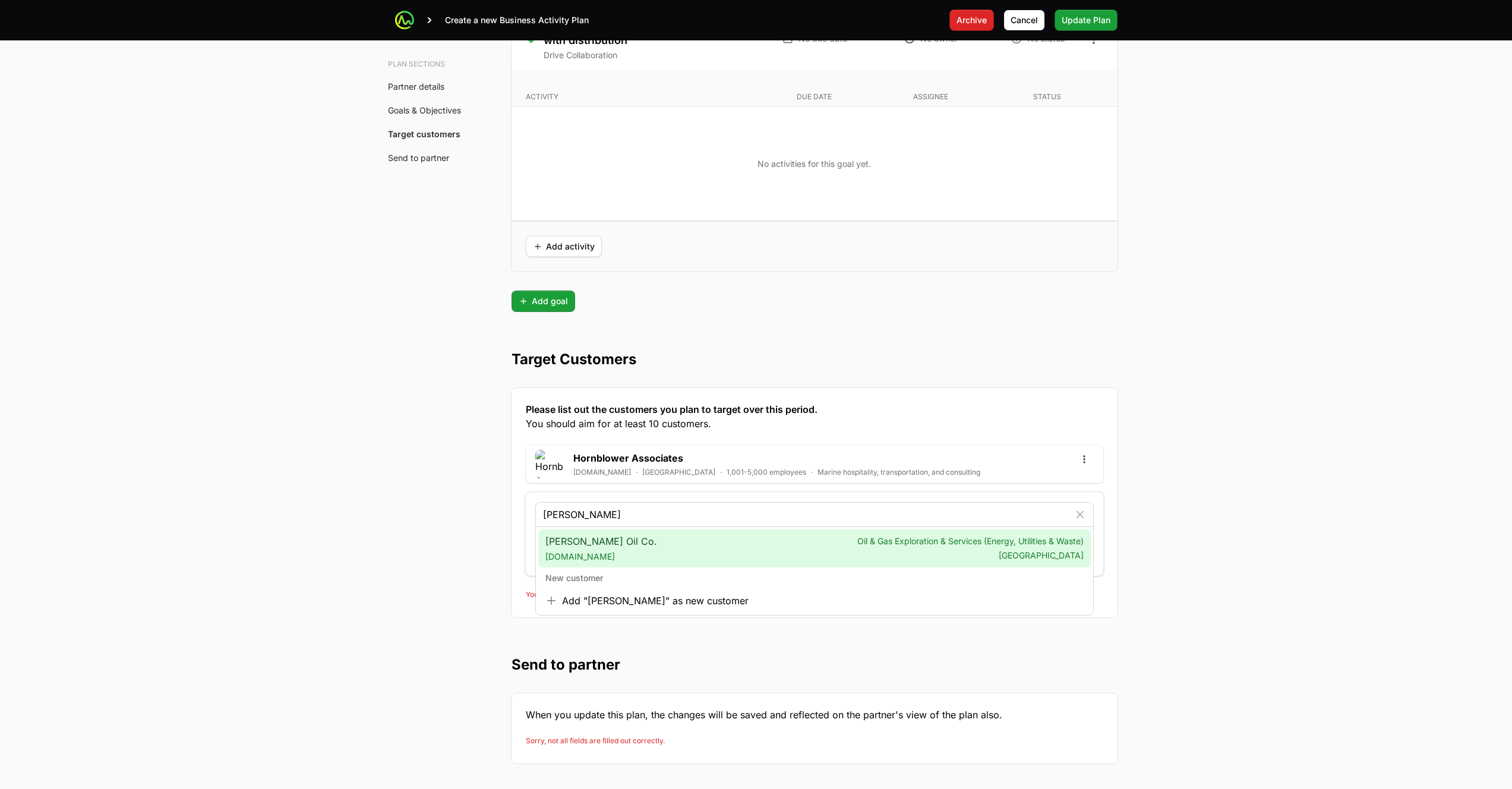
type input "[PERSON_NAME]"
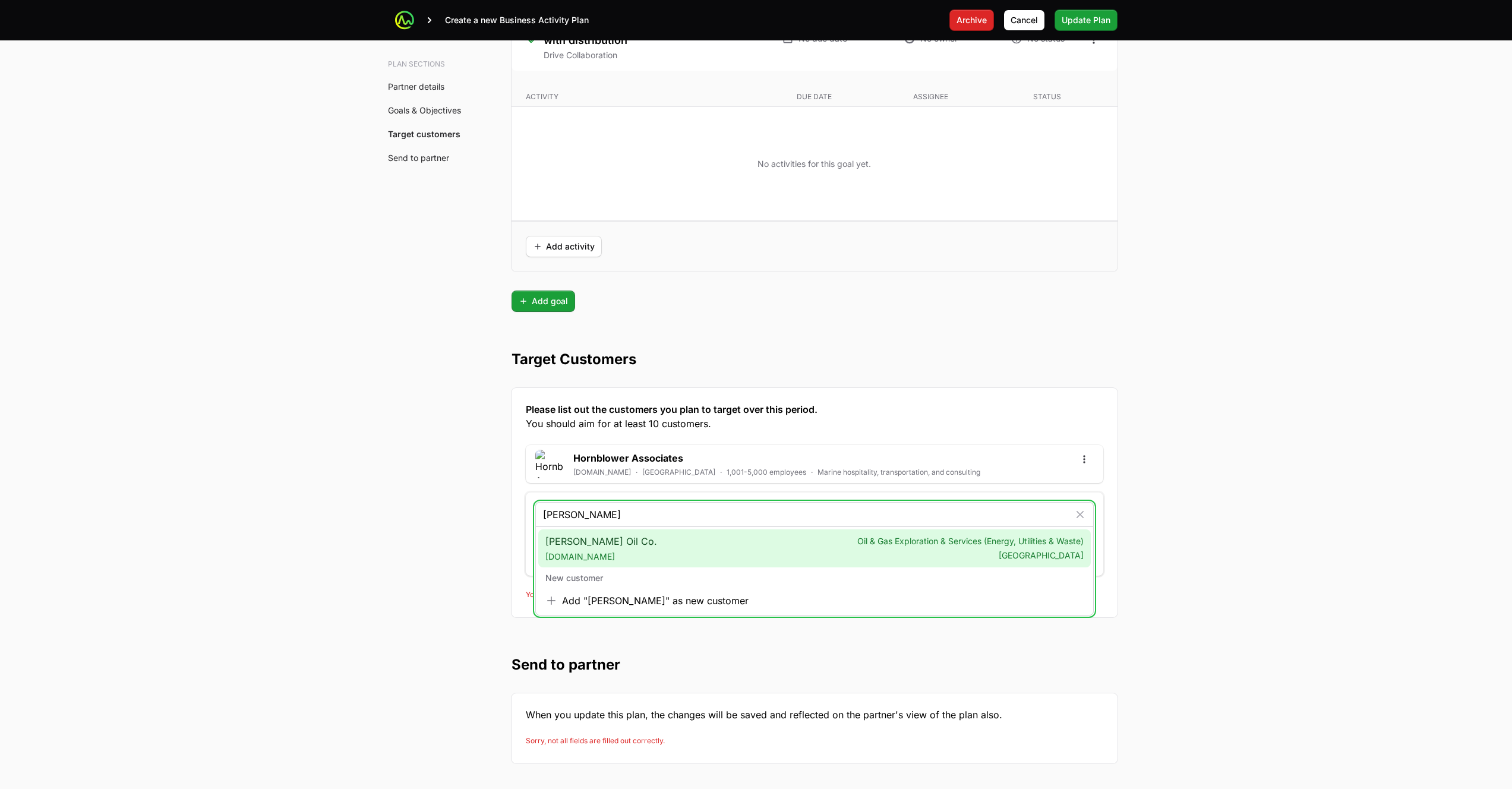
click at [632, 542] on div "[PERSON_NAME] Oil Co. [DOMAIN_NAME] Oil & Gas Exploration & Services (Energy, U…" at bounding box center [814, 549] width 553 height 38
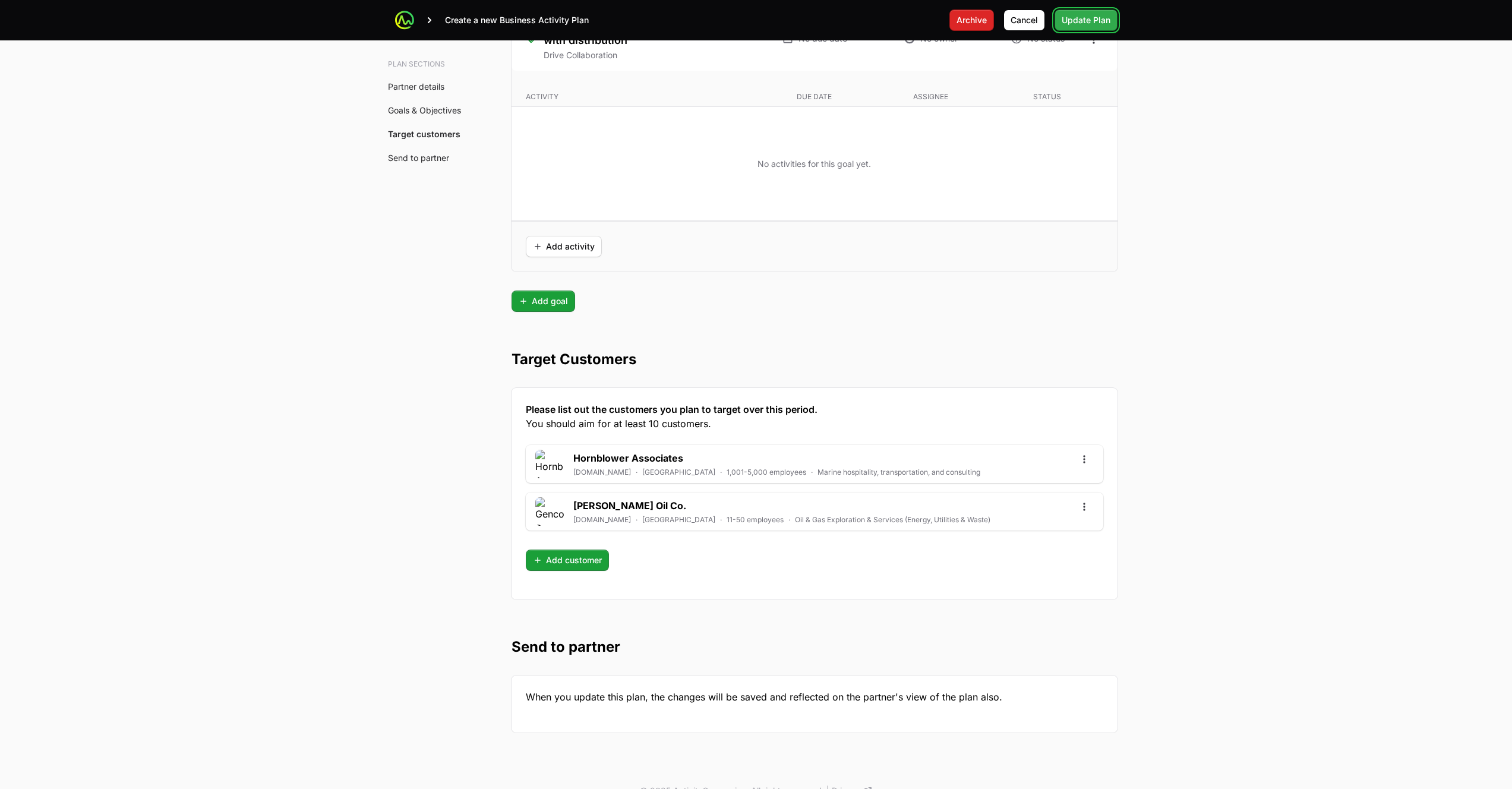
click at [1090, 17] on span "Update Plan" at bounding box center [1085, 20] width 49 height 15
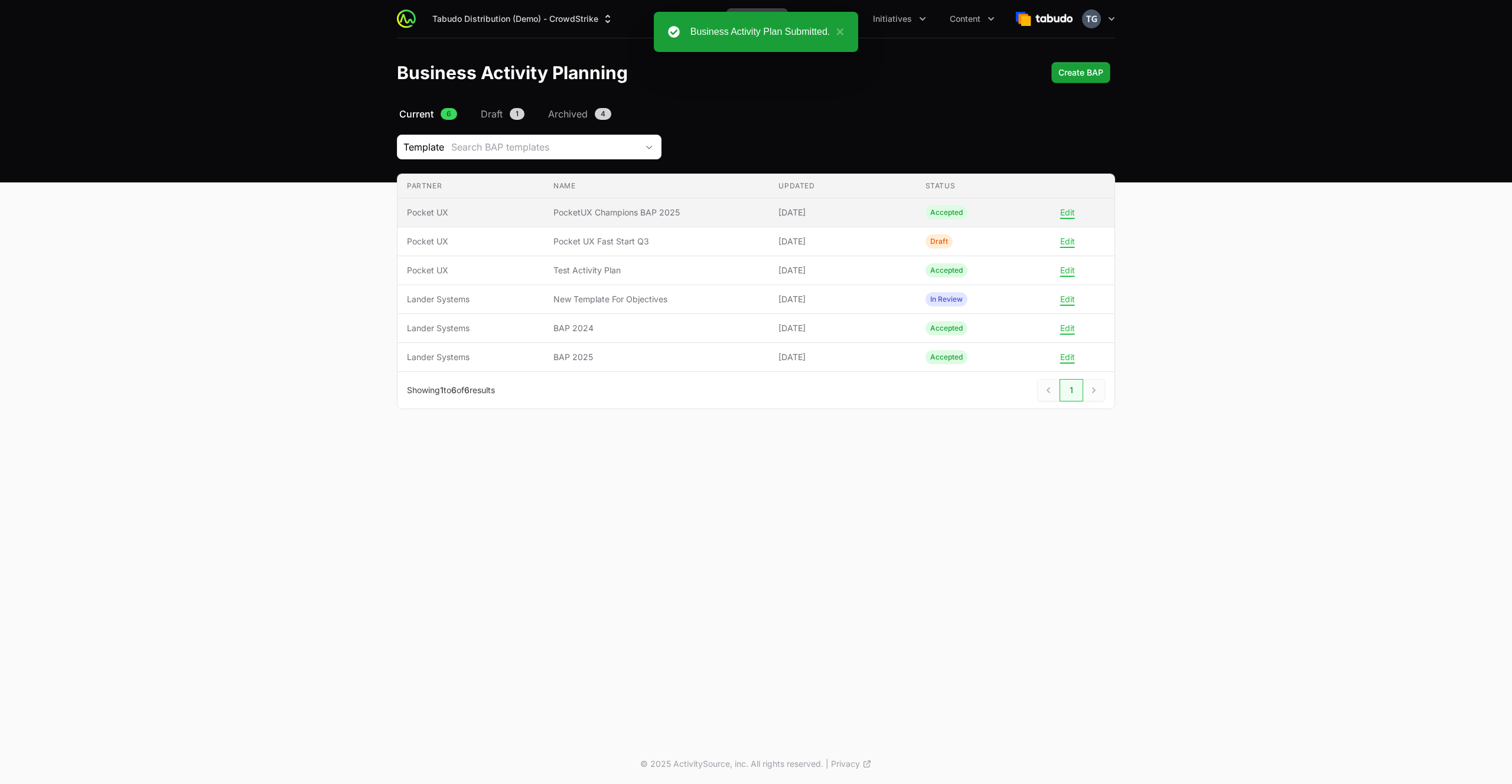
click at [689, 199] on td "Name PocketUX Champions BAP 2025" at bounding box center [656, 213] width 225 height 29
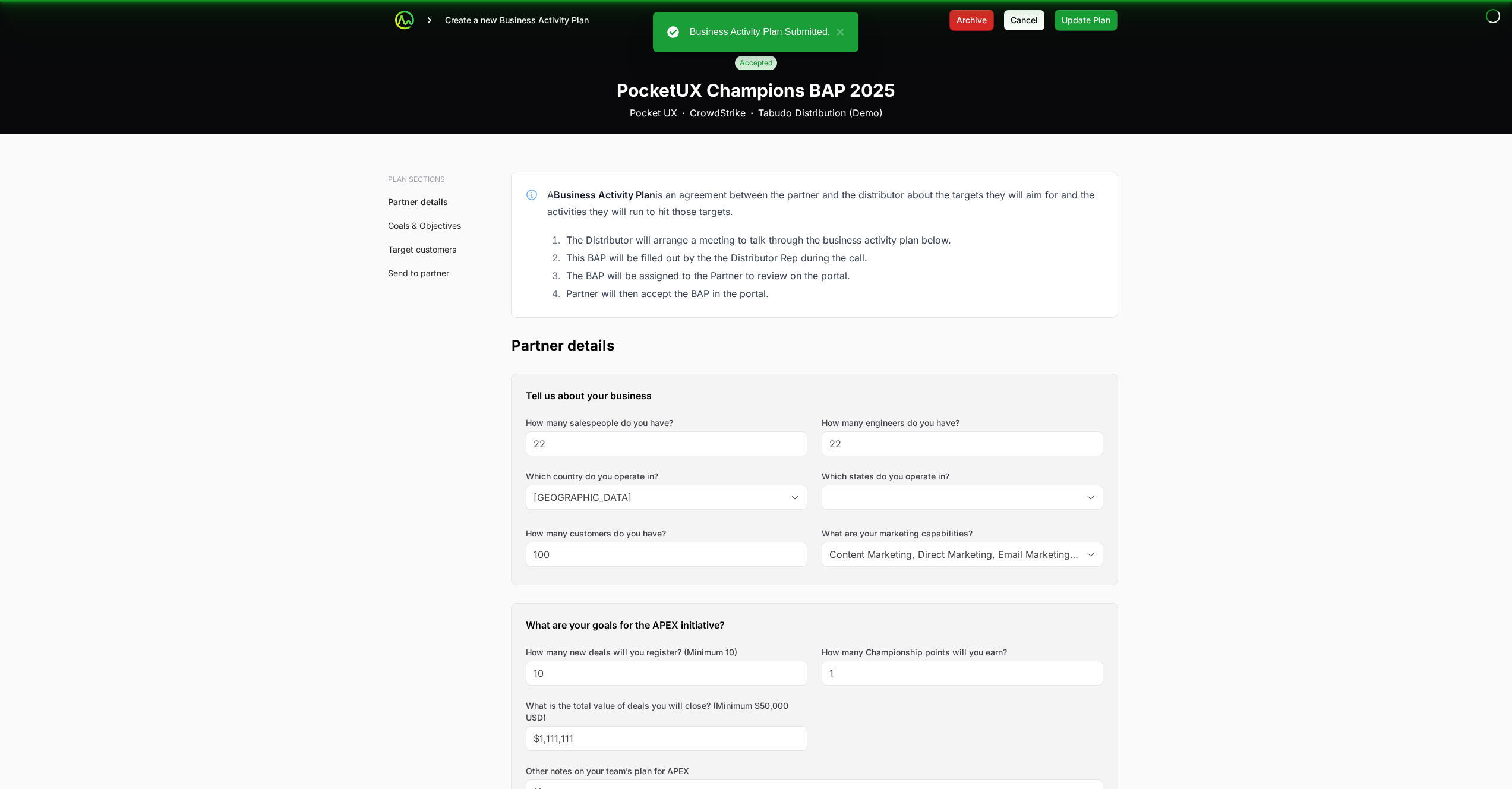
type input "[GEOGRAPHIC_DATA], [GEOGRAPHIC_DATA], [GEOGRAPHIC_DATA], [GEOGRAPHIC_DATA]"
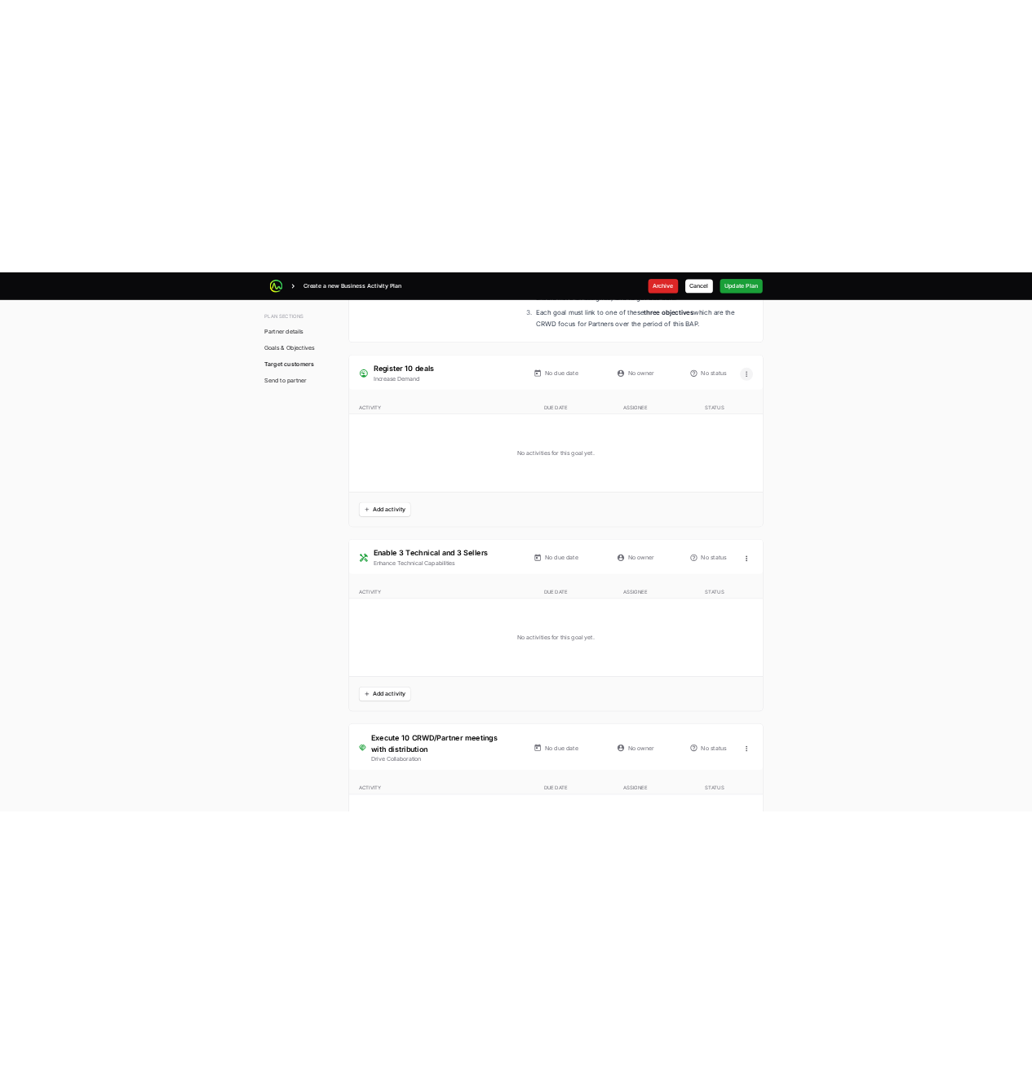
scroll to position [3975, 0]
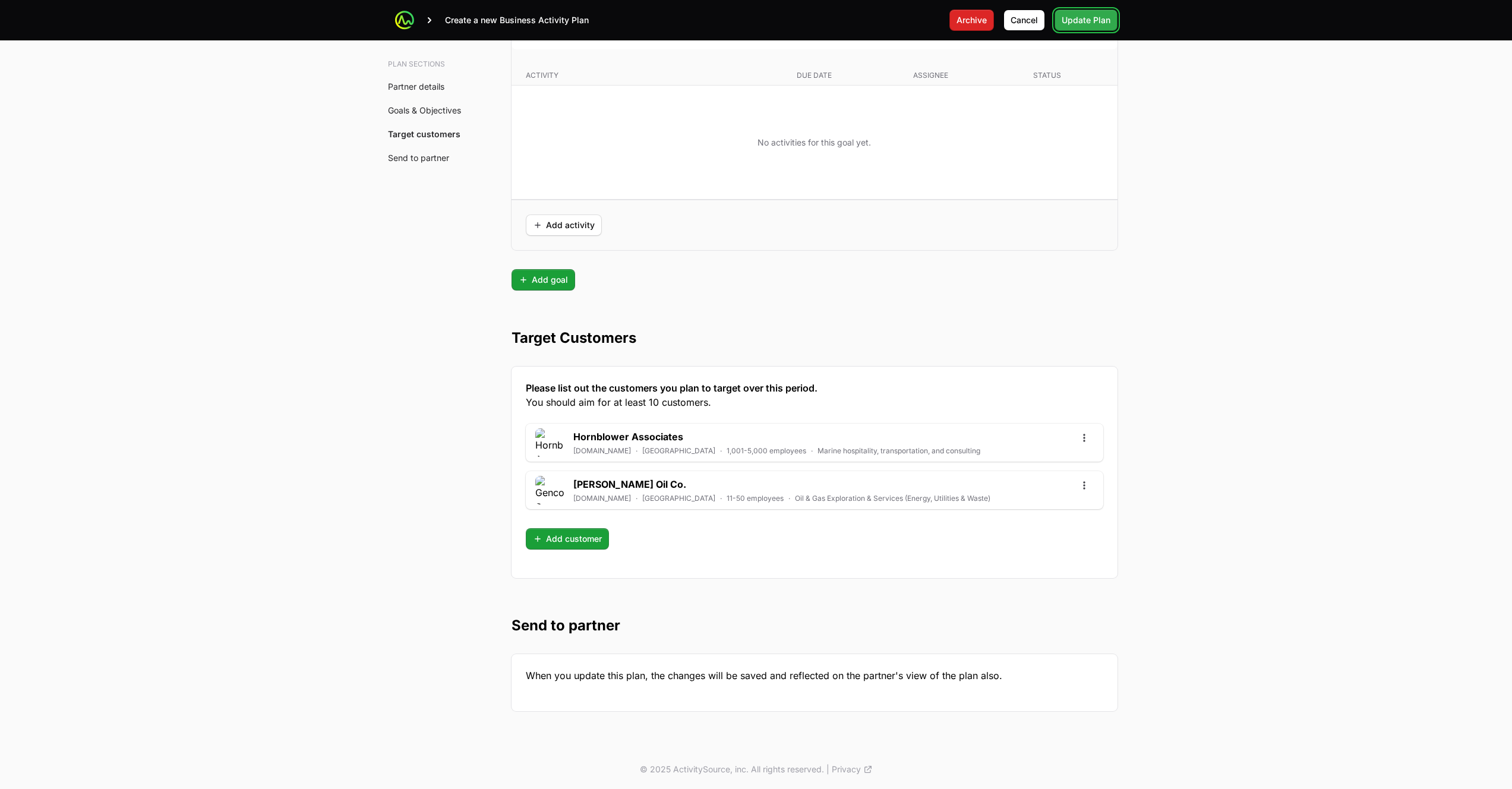
click at [1103, 21] on span "Update Plan" at bounding box center [1085, 20] width 49 height 15
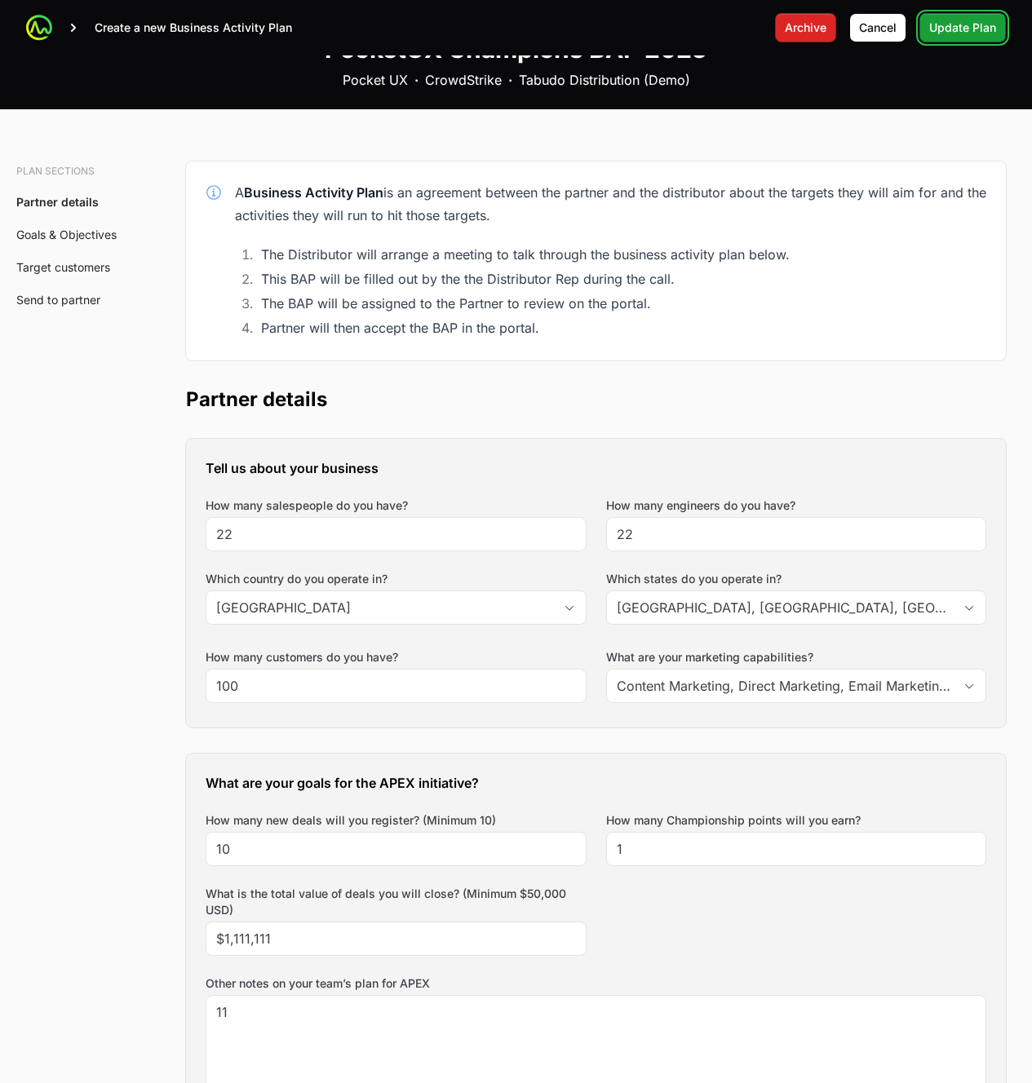
scroll to position [0, 0]
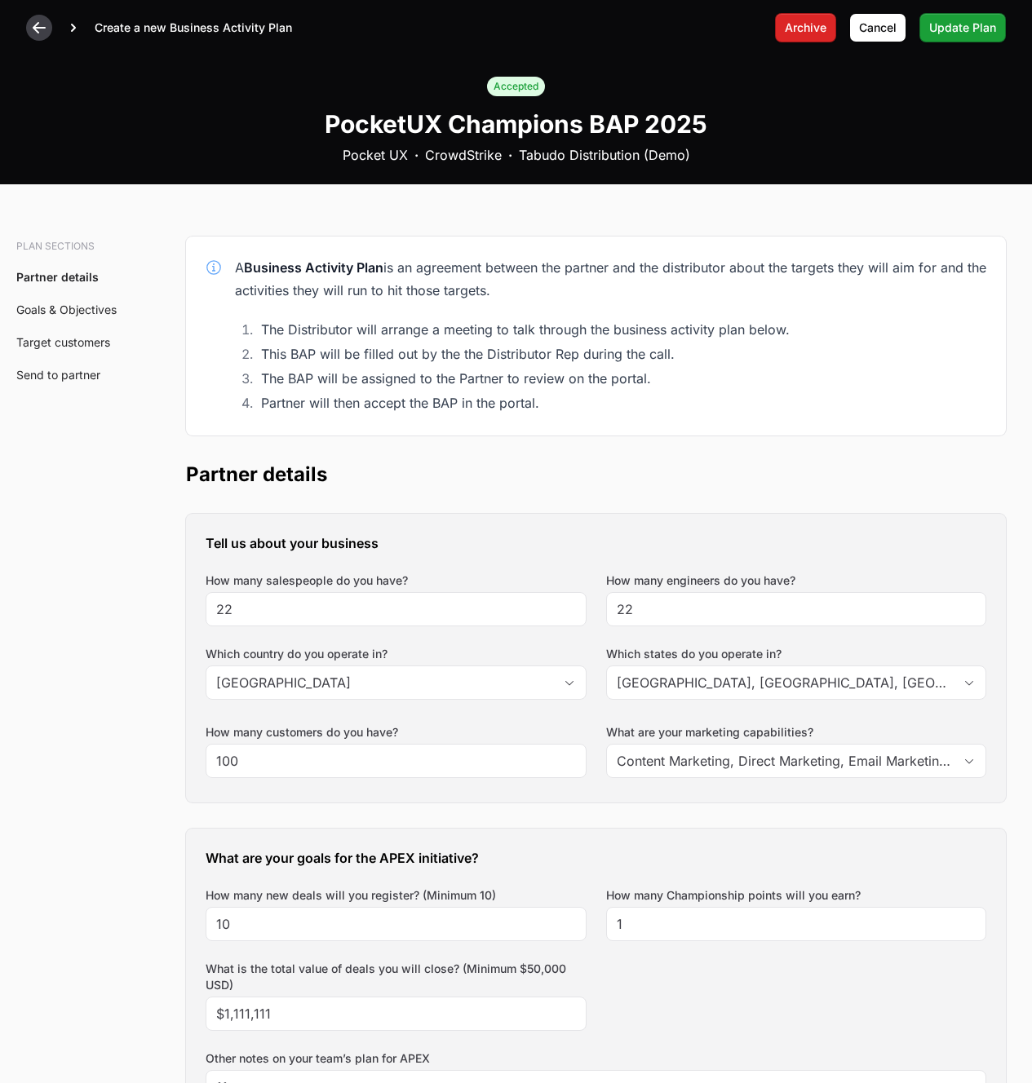
click at [34, 24] on icon at bounding box center [39, 28] width 16 height 16
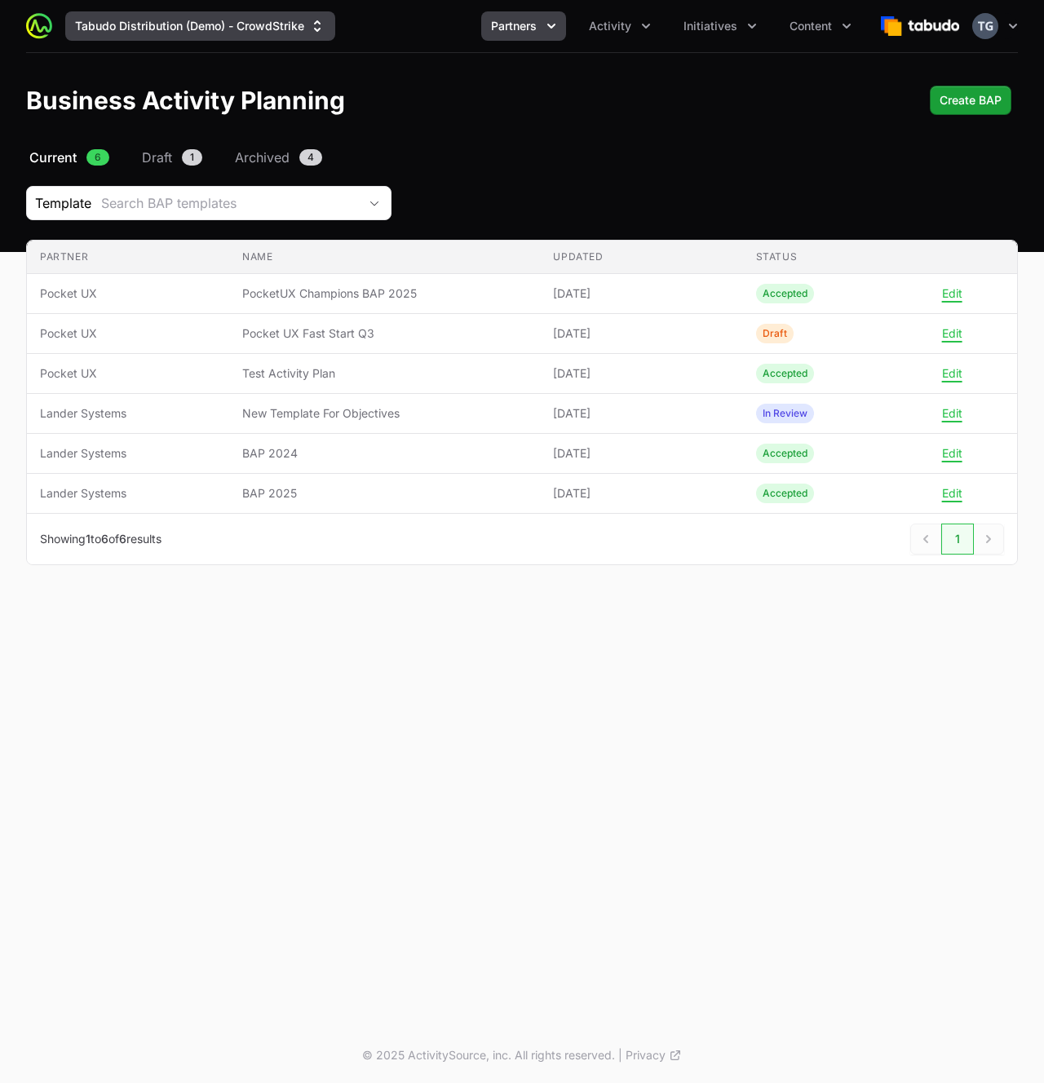
click at [184, 21] on button "Tabudo Distribution (Demo) - CrowdStrike" at bounding box center [200, 25] width 270 height 29
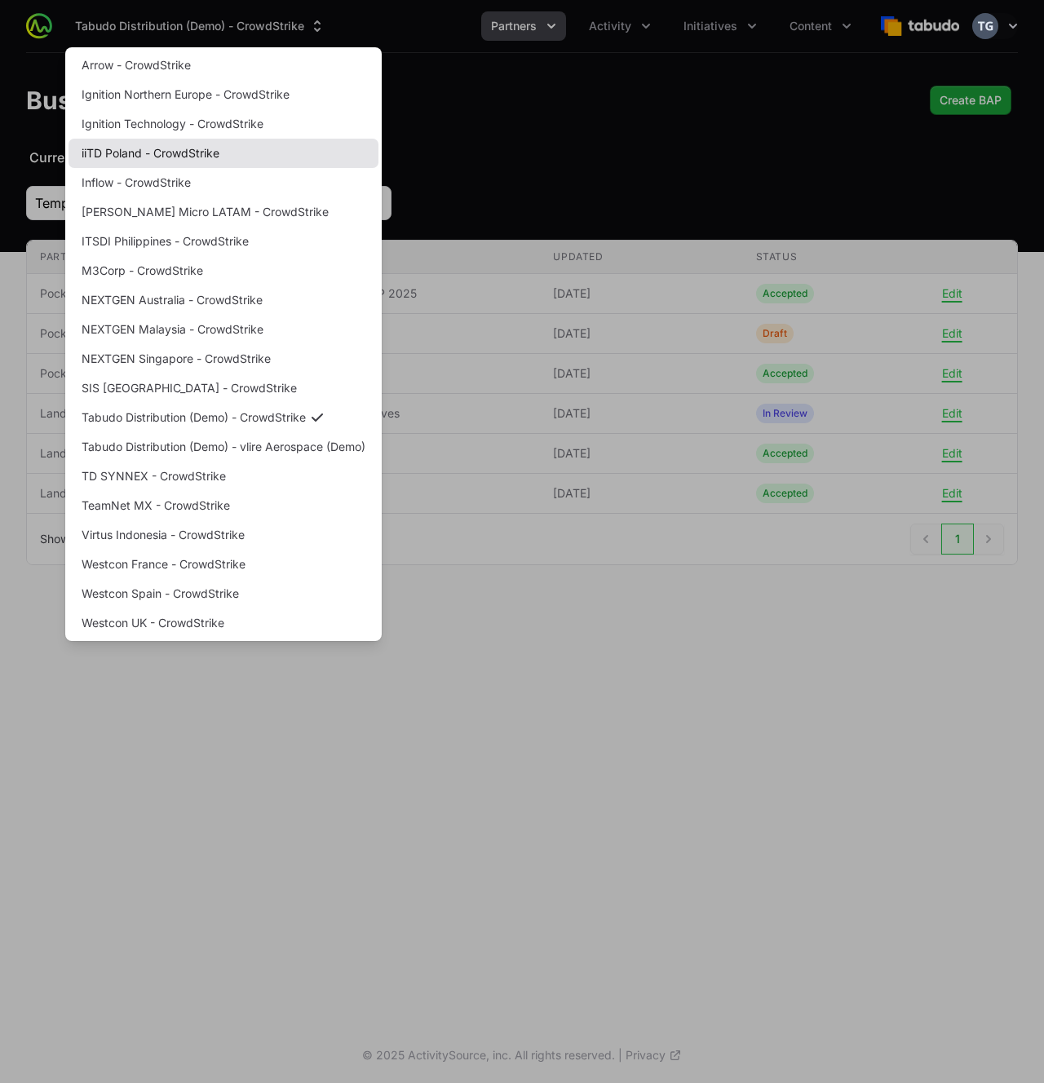
click at [183, 152] on link "iiTD Poland - CrowdStrike" at bounding box center [224, 153] width 310 height 29
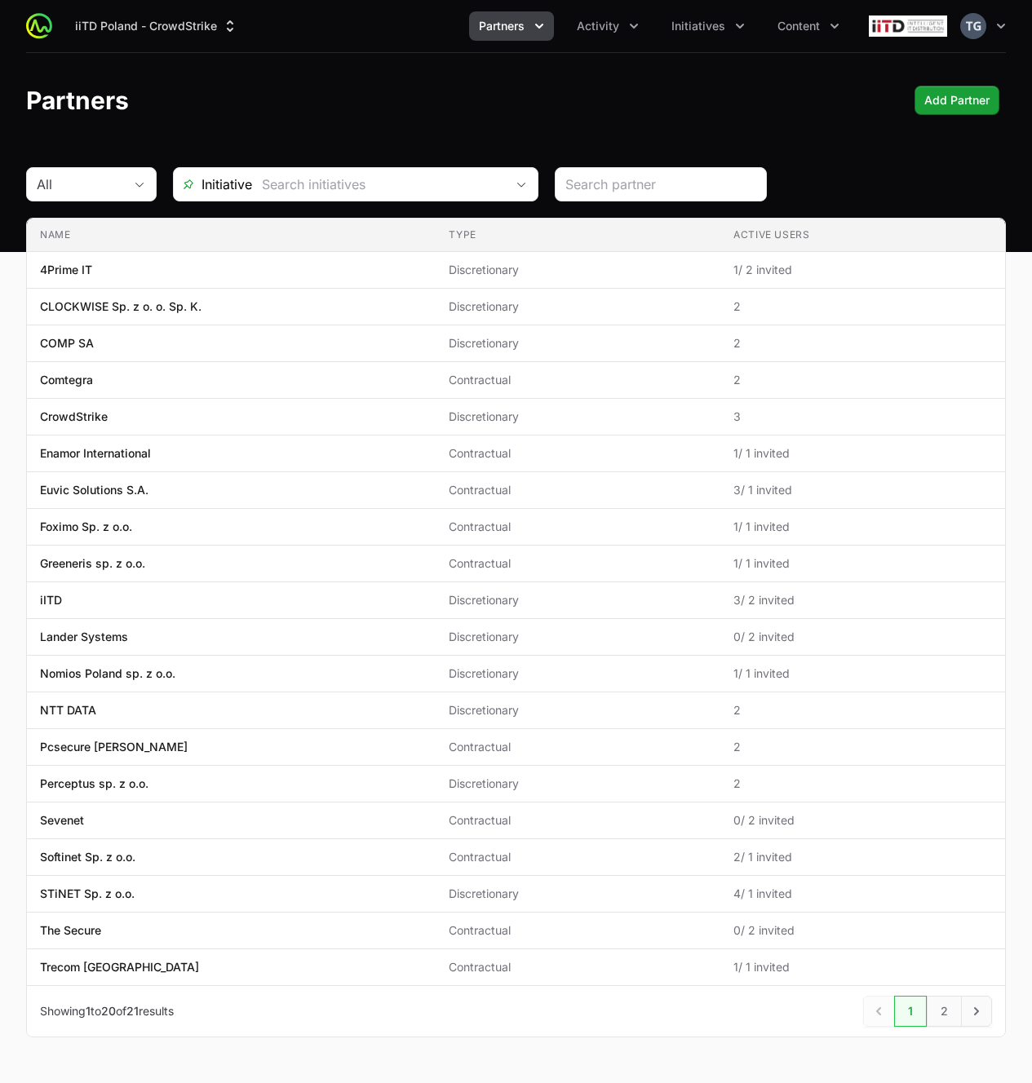
click at [546, 25] on icon "Partners menu" at bounding box center [539, 26] width 16 height 16
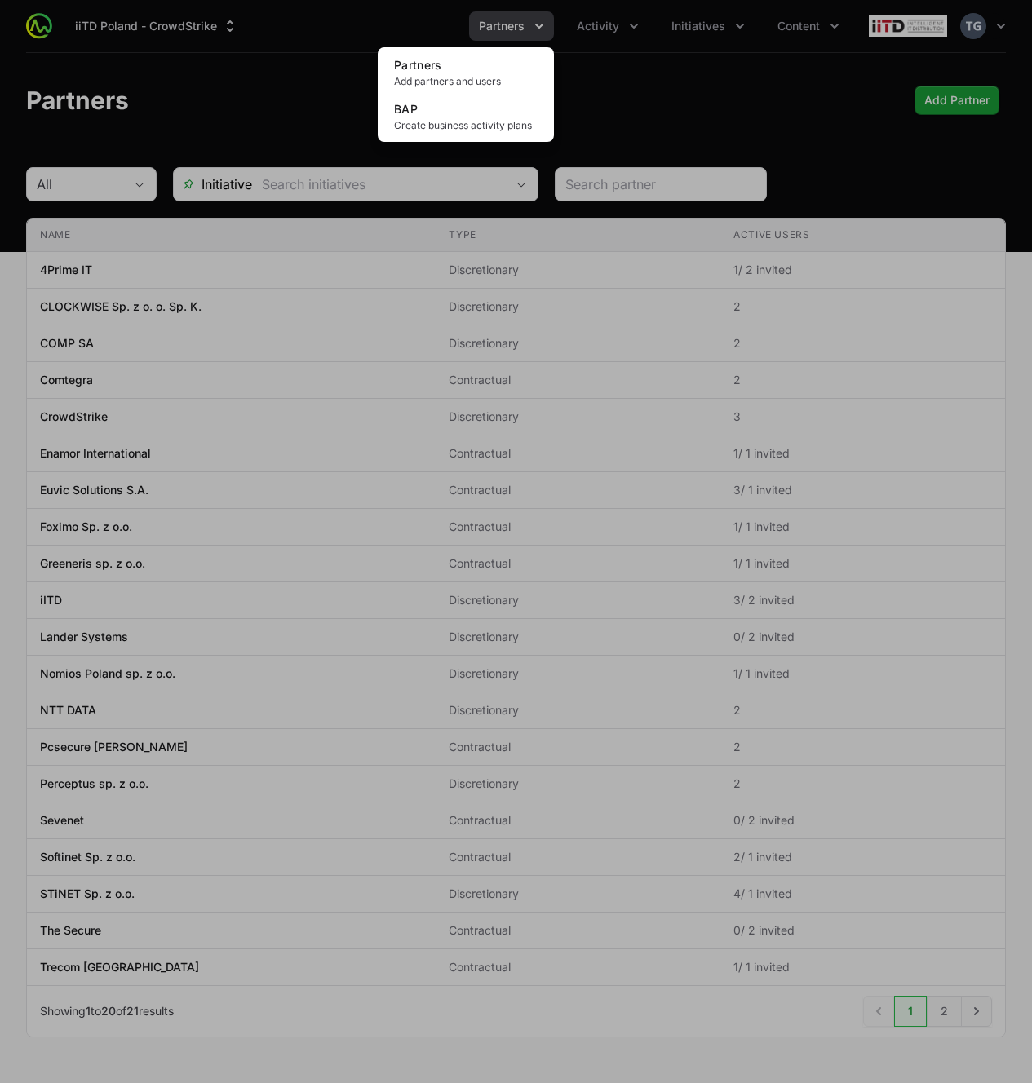
click at [692, 30] on div "Partners menu" at bounding box center [516, 541] width 1032 height 1083
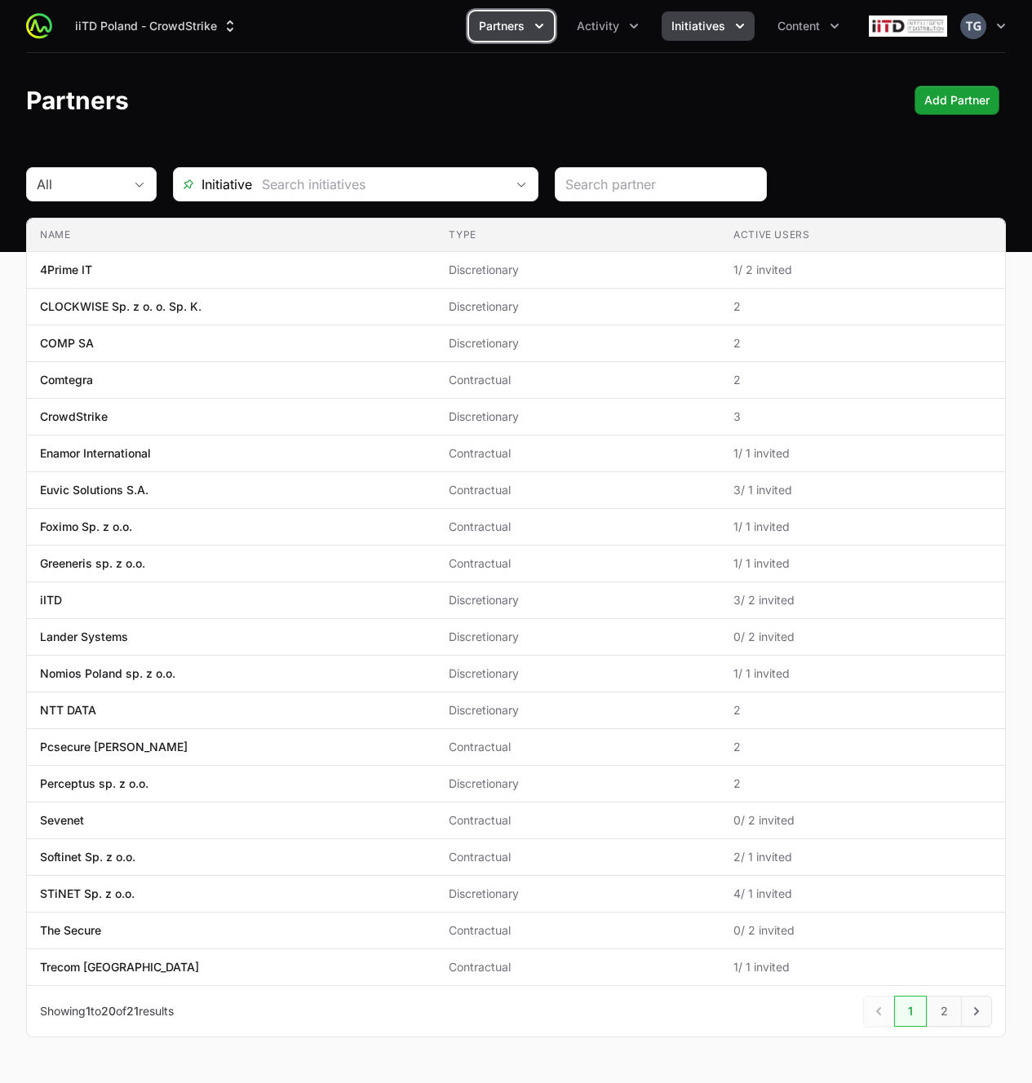
click at [734, 20] on icon "Initiatives menu" at bounding box center [740, 26] width 16 height 16
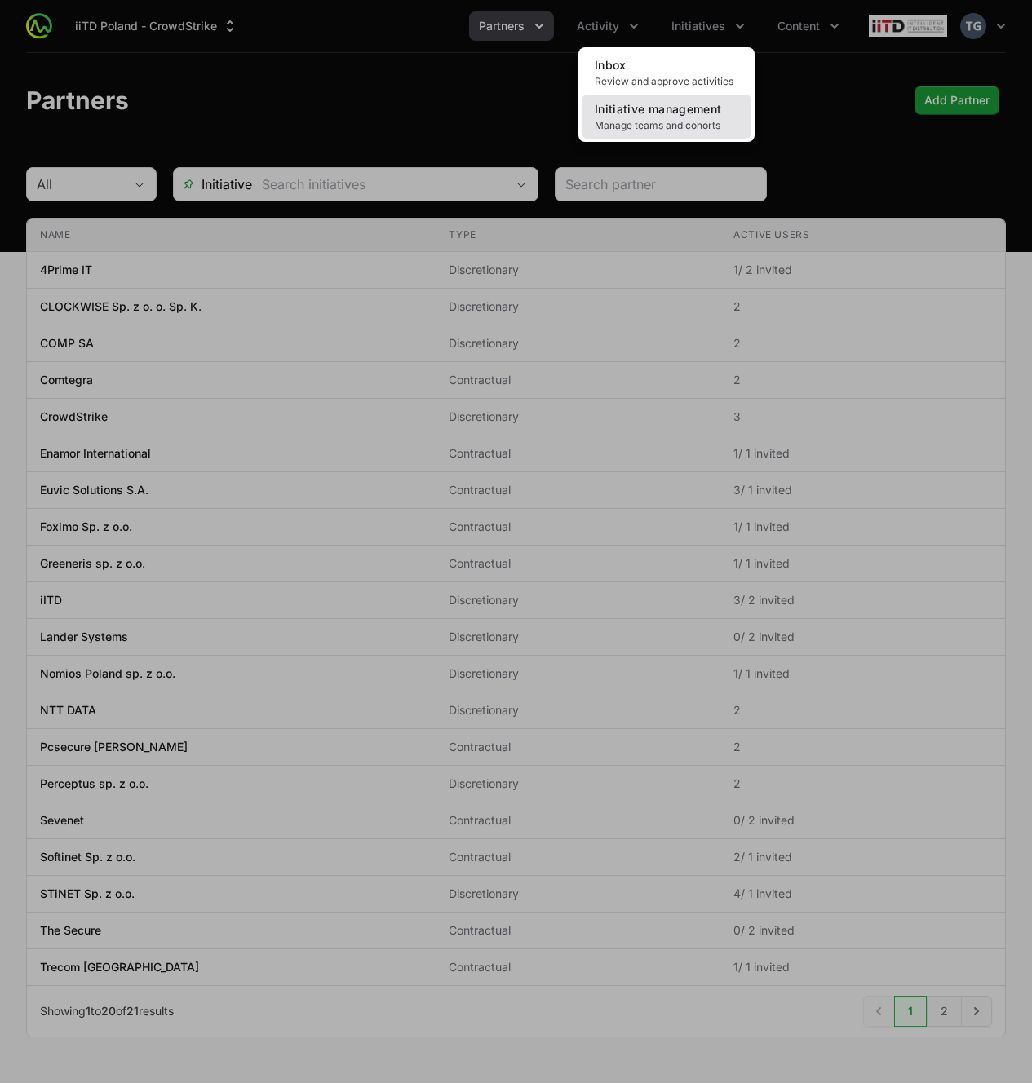
click at [700, 116] on span "Initiative management" at bounding box center [658, 109] width 126 height 14
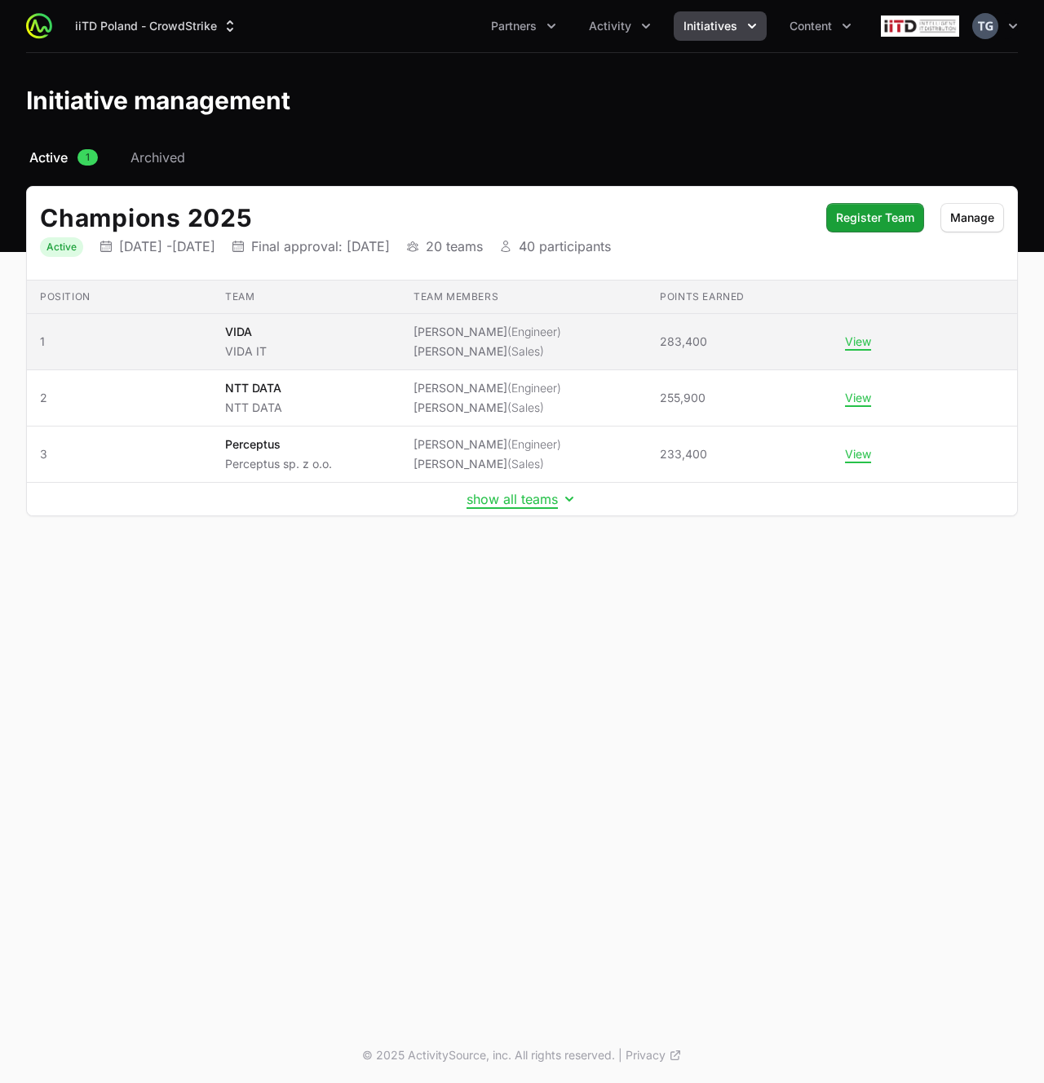
click at [593, 337] on span "[PERSON_NAME] (Engineer) [PERSON_NAME] (Sales)" at bounding box center [524, 342] width 220 height 36
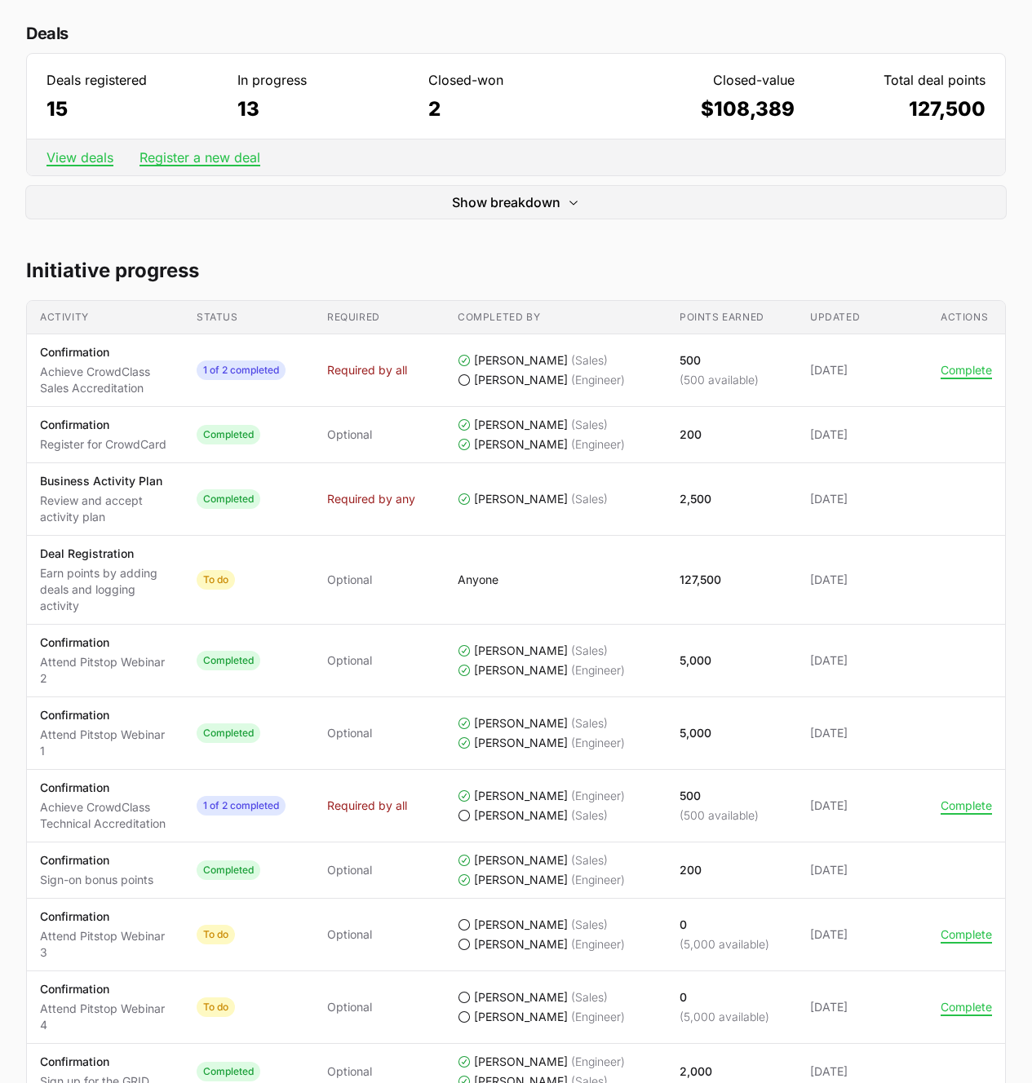
scroll to position [587, 0]
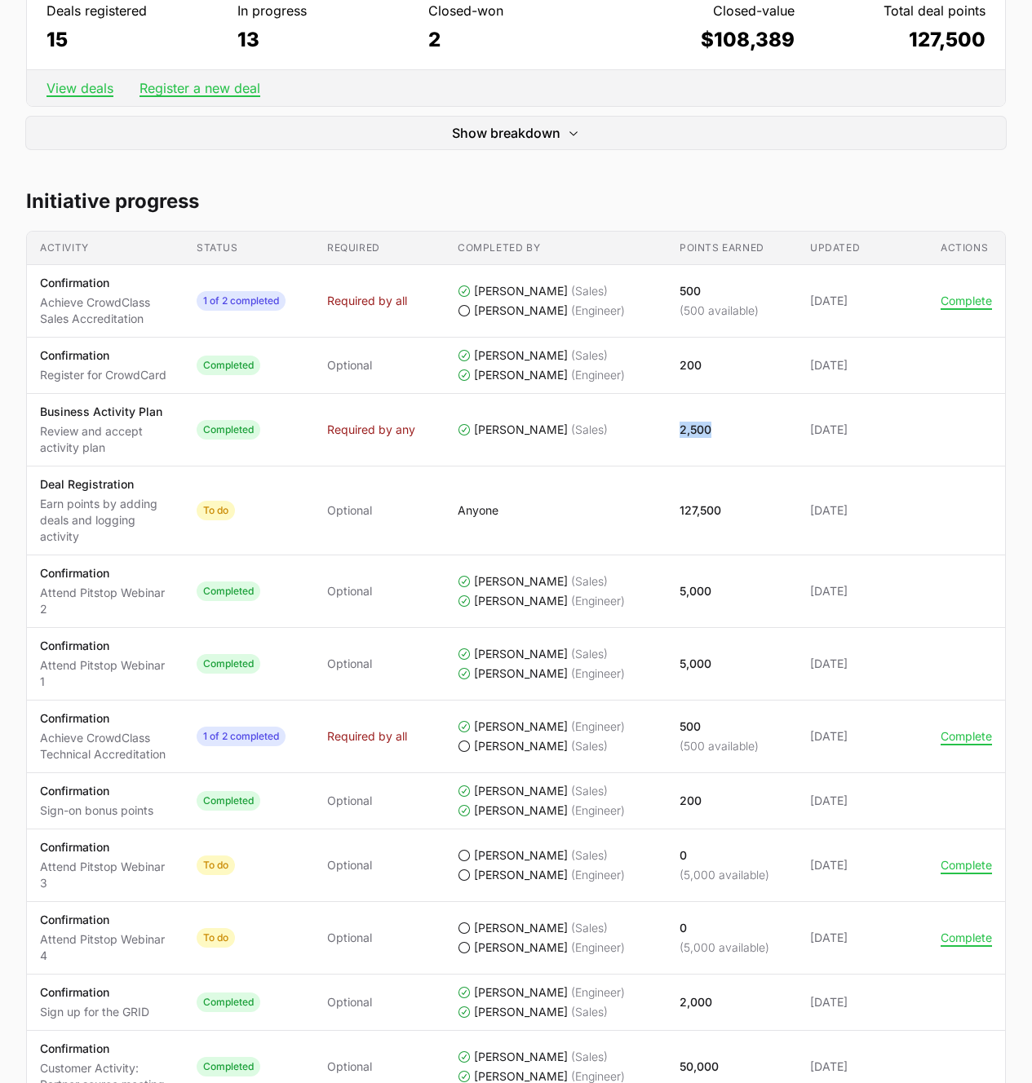
drag, startPoint x: 684, startPoint y: 424, endPoint x: 732, endPoint y: 430, distance: 48.5
click at [732, 429] on span "2,500" at bounding box center [731, 430] width 104 height 16
click at [732, 428] on span "2,500" at bounding box center [731, 430] width 104 height 16
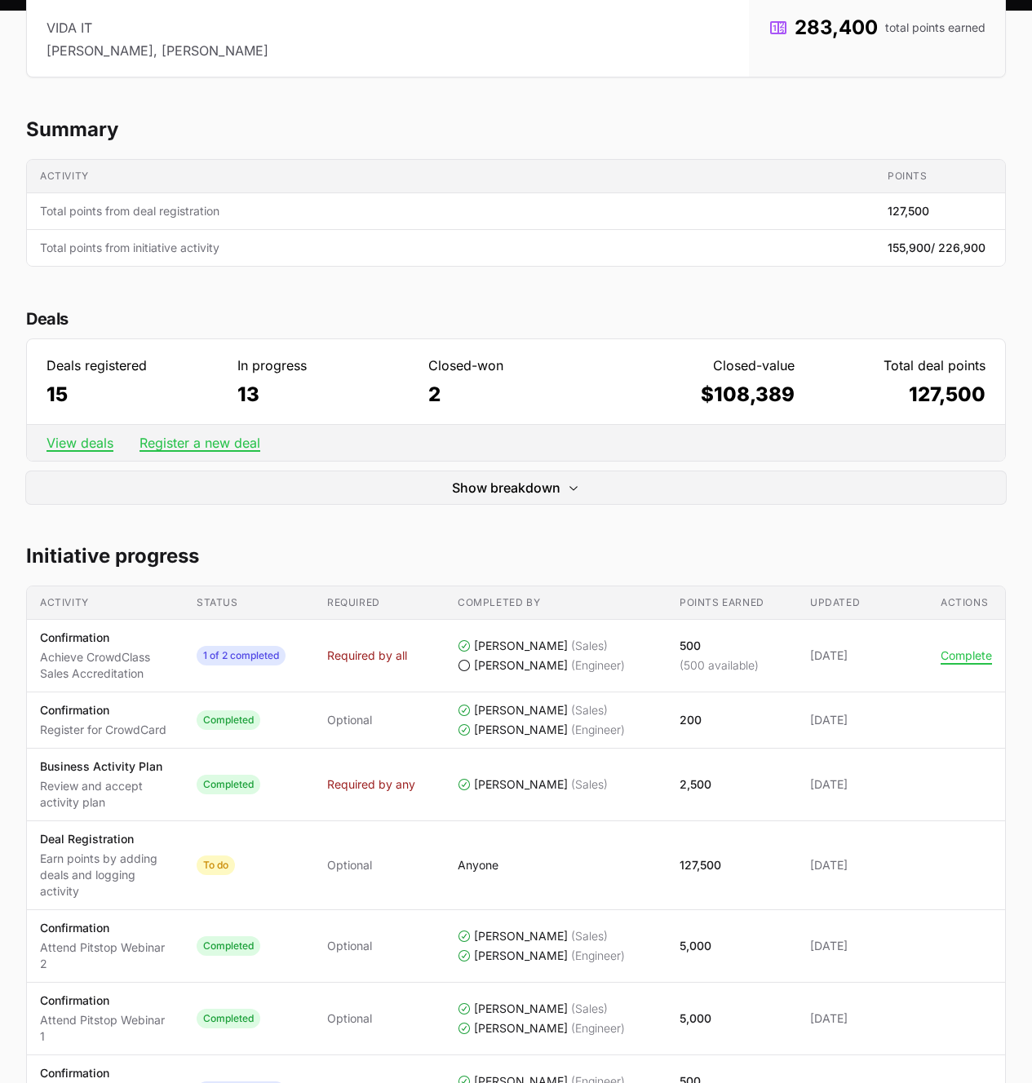
scroll to position [72, 0]
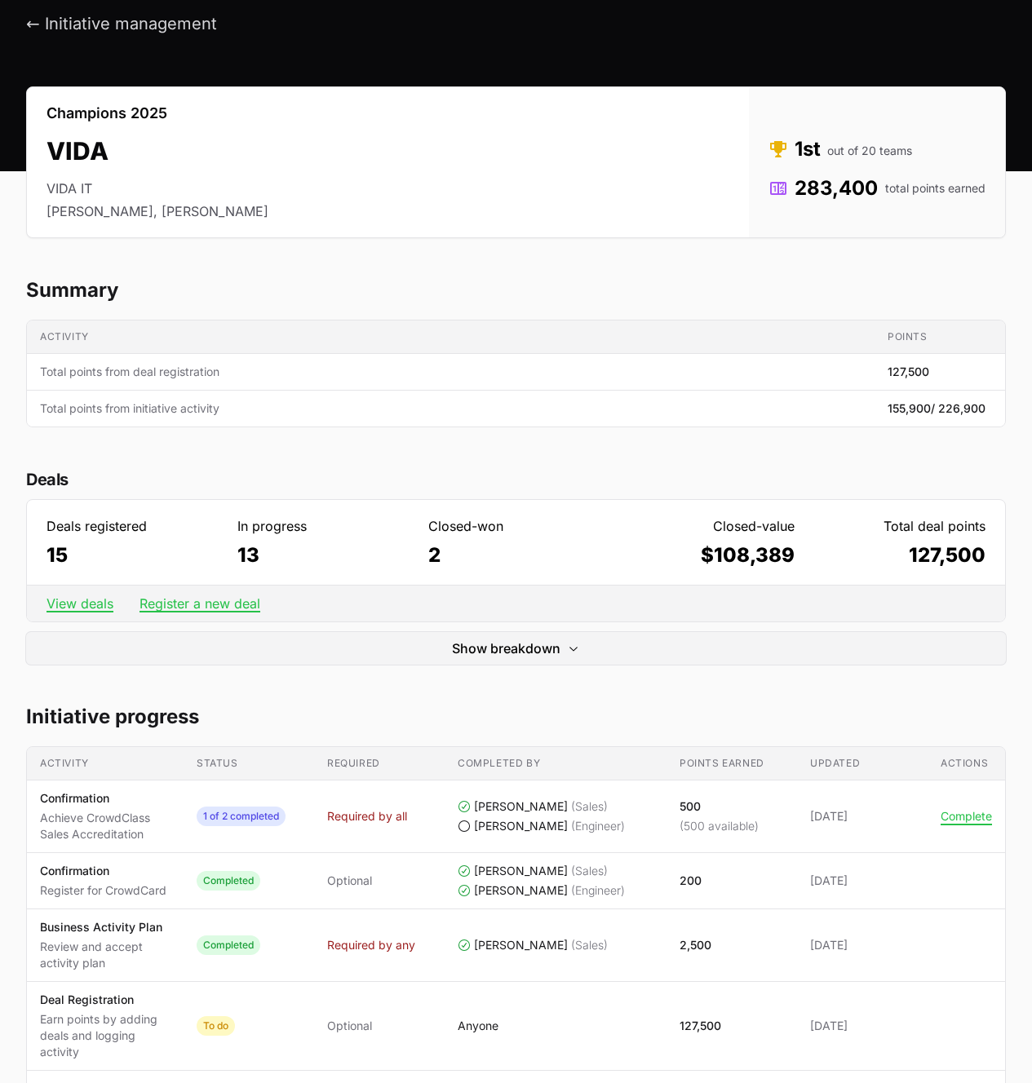
click at [157, 35] on header "← Initiative management" at bounding box center [516, 24] width 1032 height 86
click at [166, 20] on button "← Initiative management" at bounding box center [121, 24] width 191 height 20
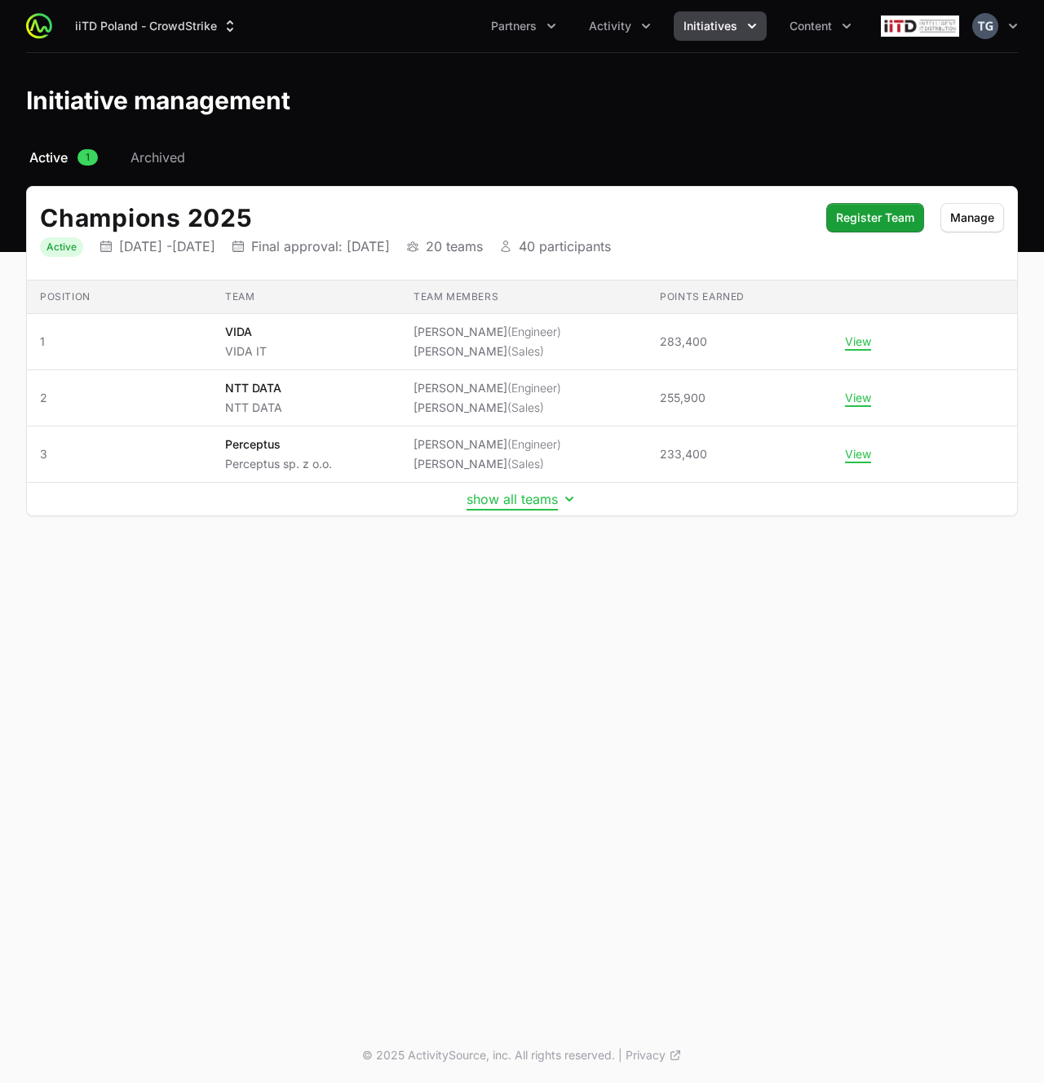
click at [525, 499] on button "show all teams" at bounding box center [522, 499] width 111 height 16
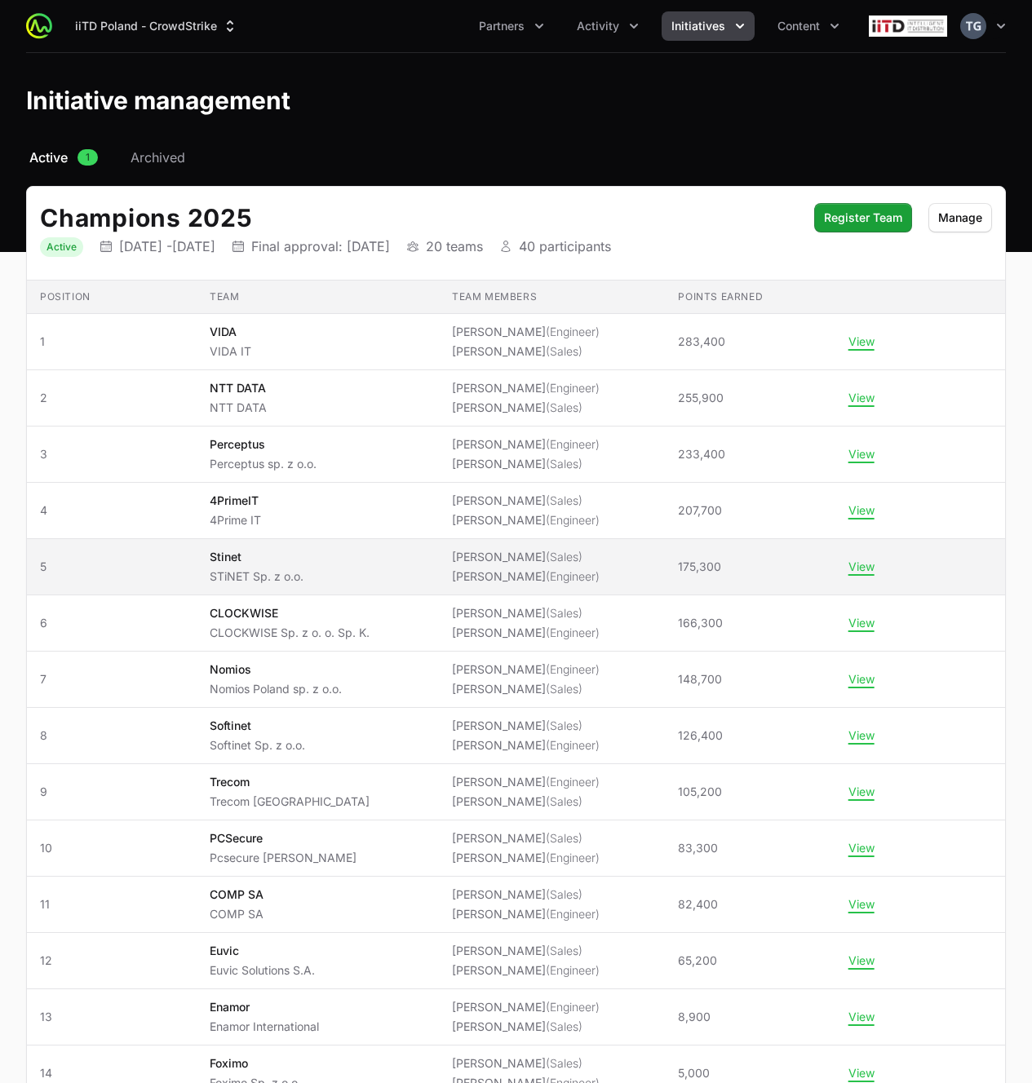
click at [365, 573] on span "Stinet STiNET Sp. z o.o." at bounding box center [318, 567] width 216 height 36
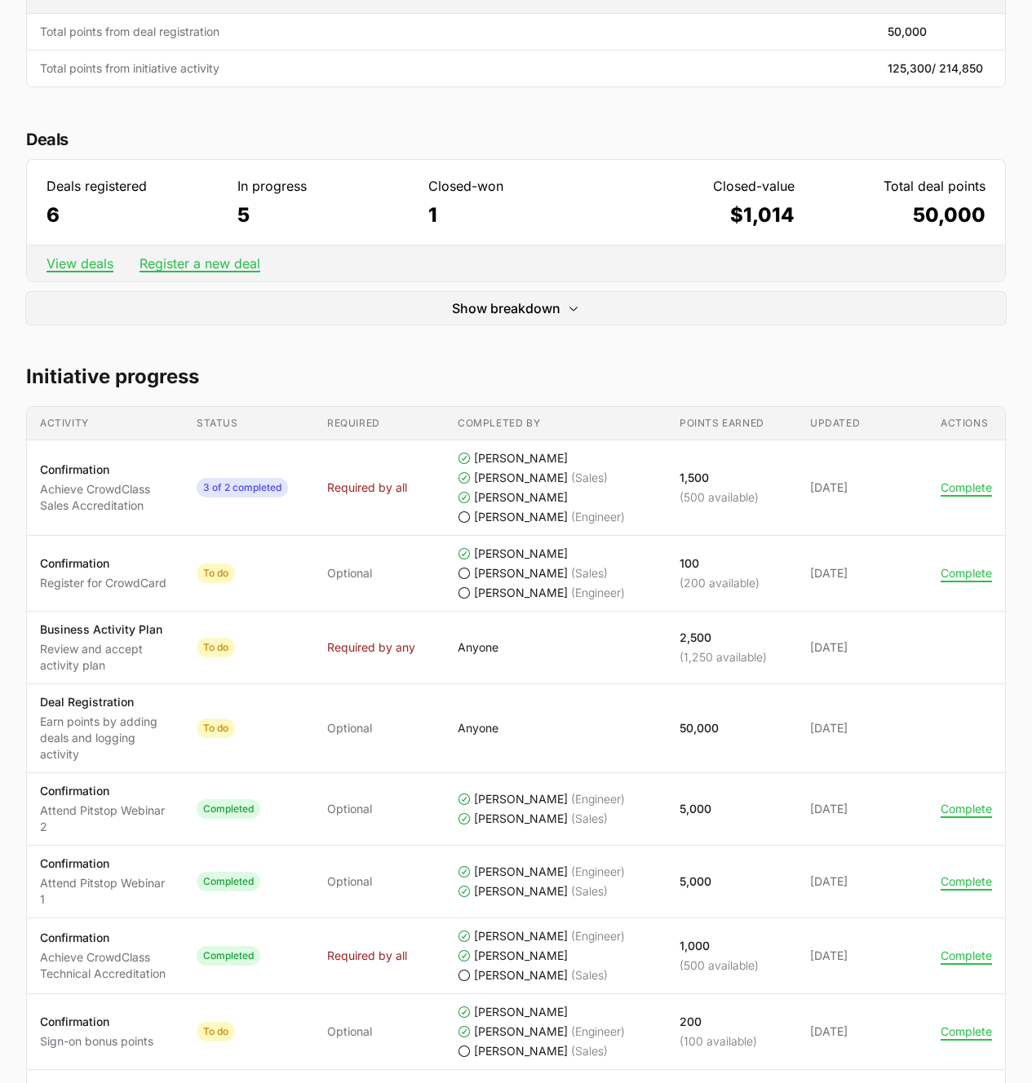
scroll to position [438, 0]
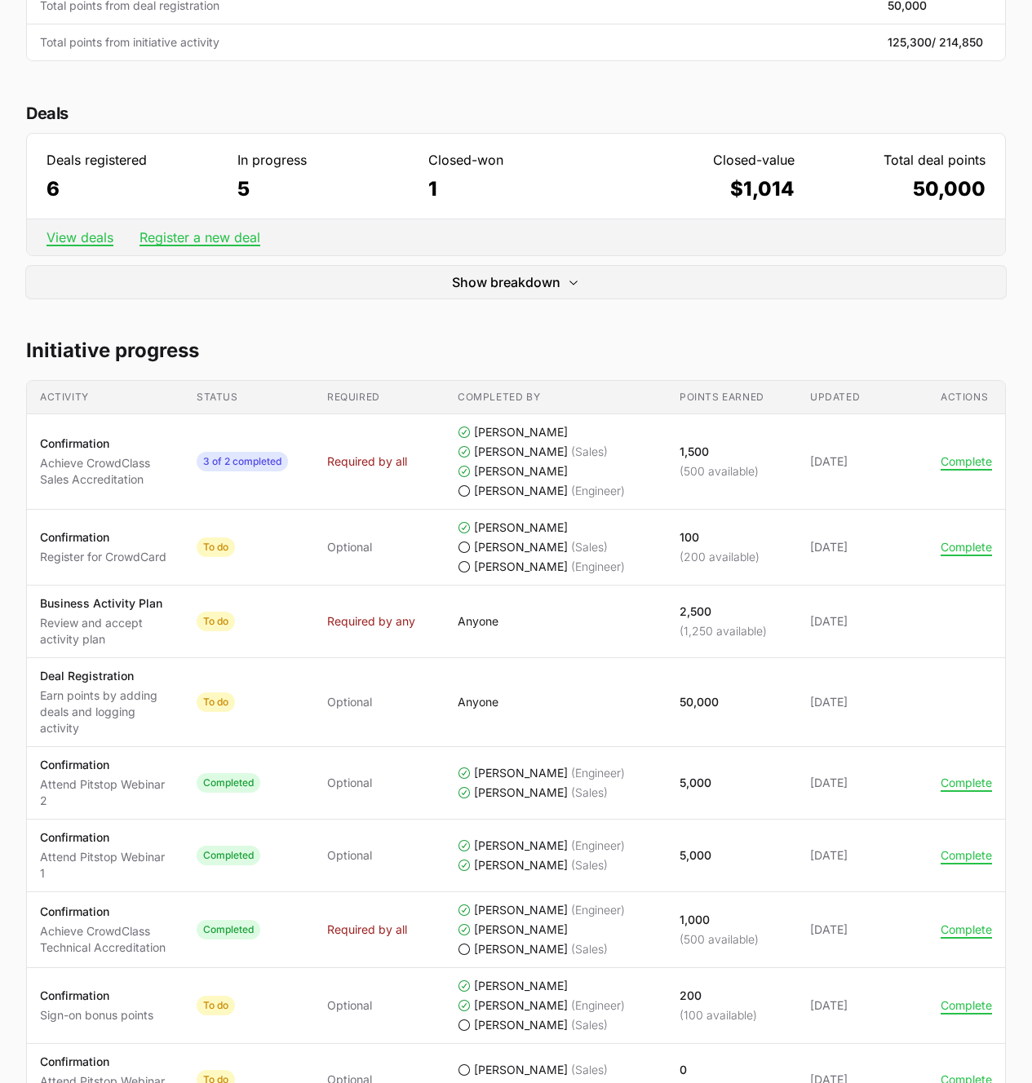
drag, startPoint x: 794, startPoint y: 632, endPoint x: 595, endPoint y: 623, distance: 200.0
click at [595, 623] on tr "Activity Business Activity Plan Review and accept activity plan Status To do Re…" at bounding box center [516, 622] width 978 height 73
click at [633, 615] on span "Anyone" at bounding box center [556, 621] width 196 height 16
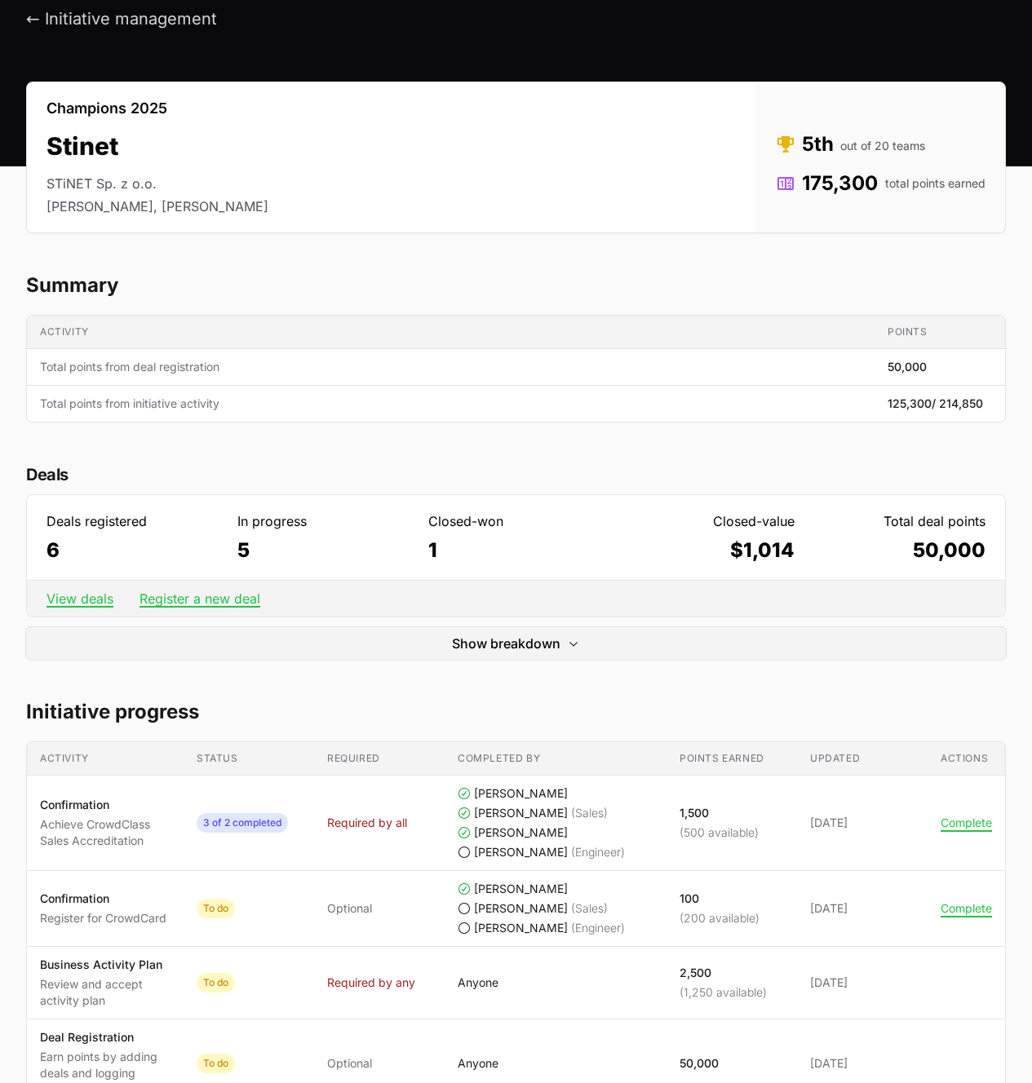
scroll to position [51, 0]
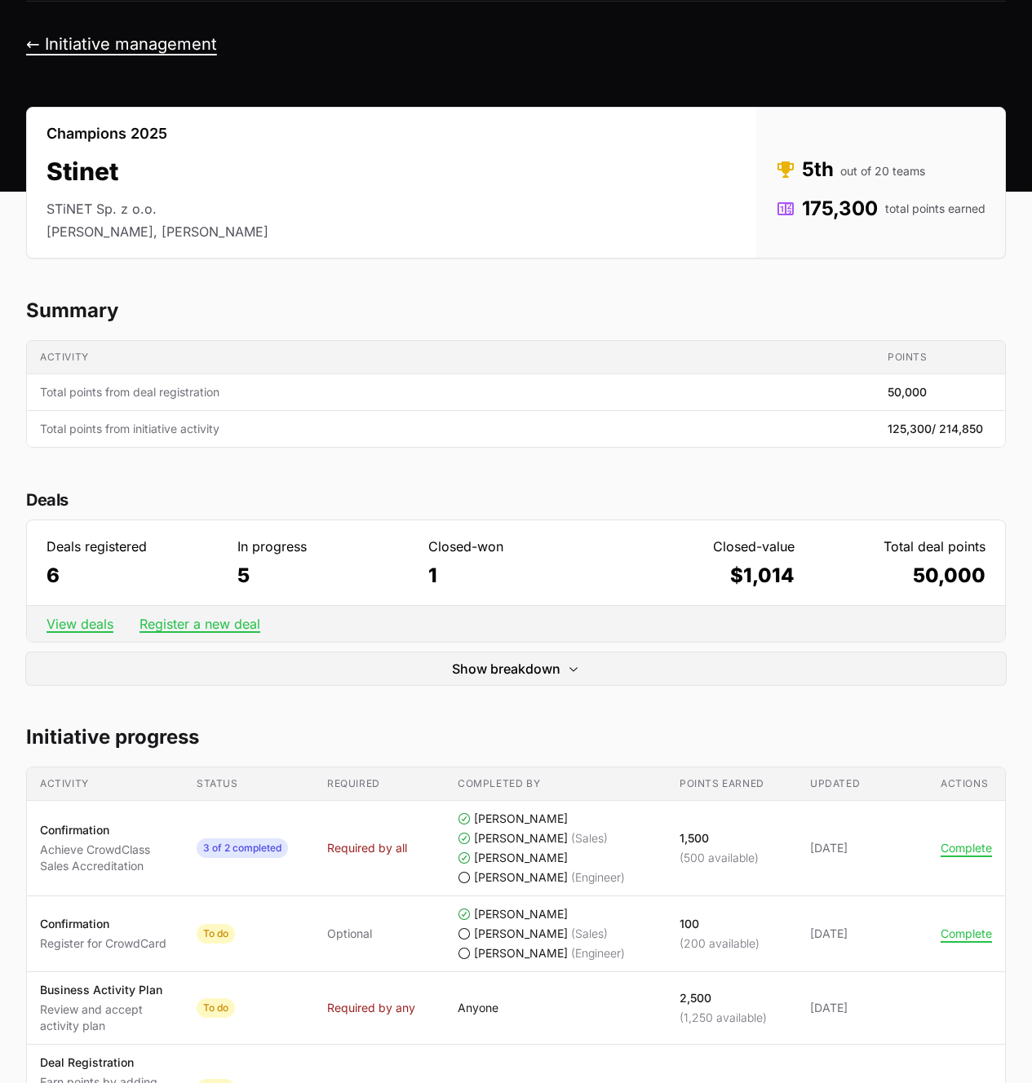
click at [109, 42] on button "← Initiative management" at bounding box center [121, 44] width 191 height 20
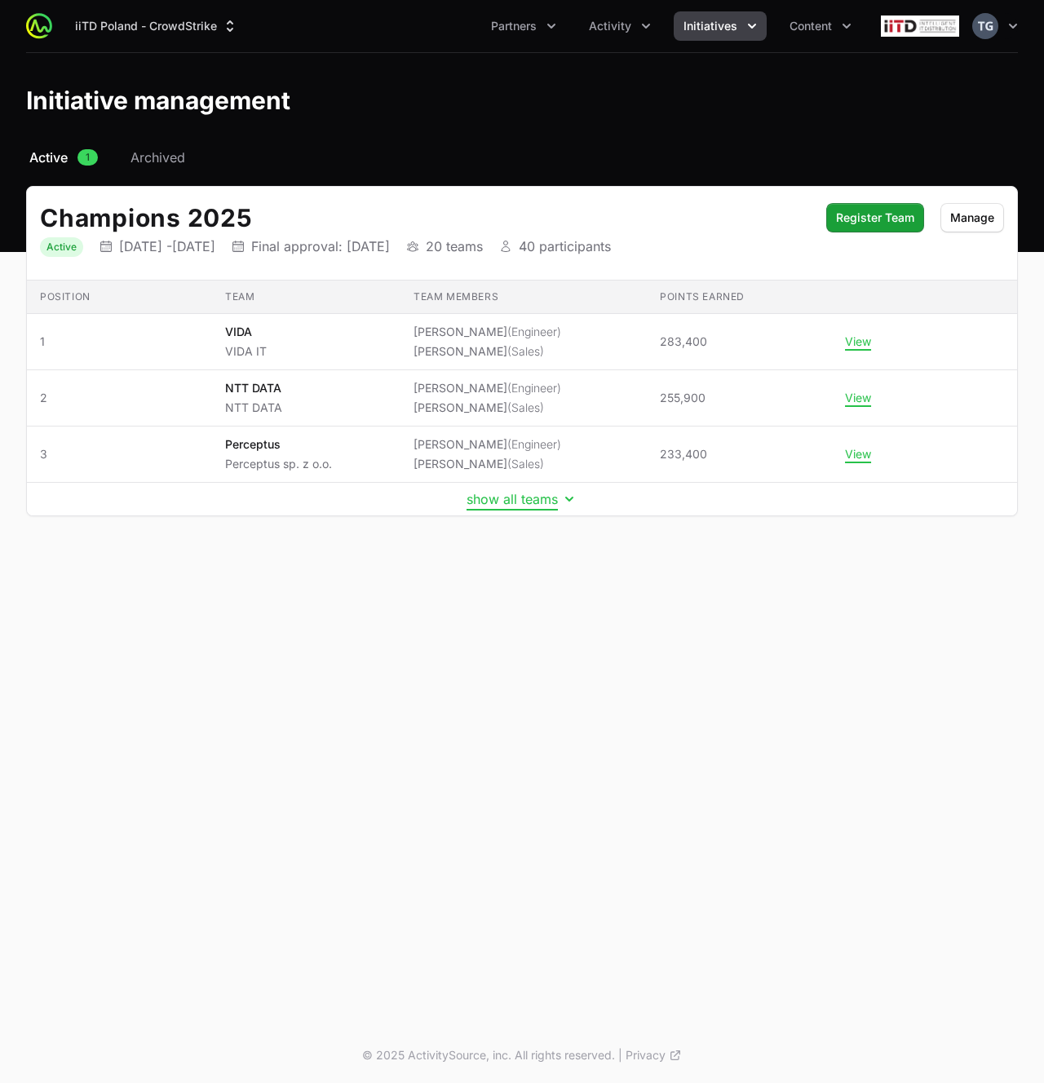
click at [515, 503] on button "show all teams" at bounding box center [522, 499] width 111 height 16
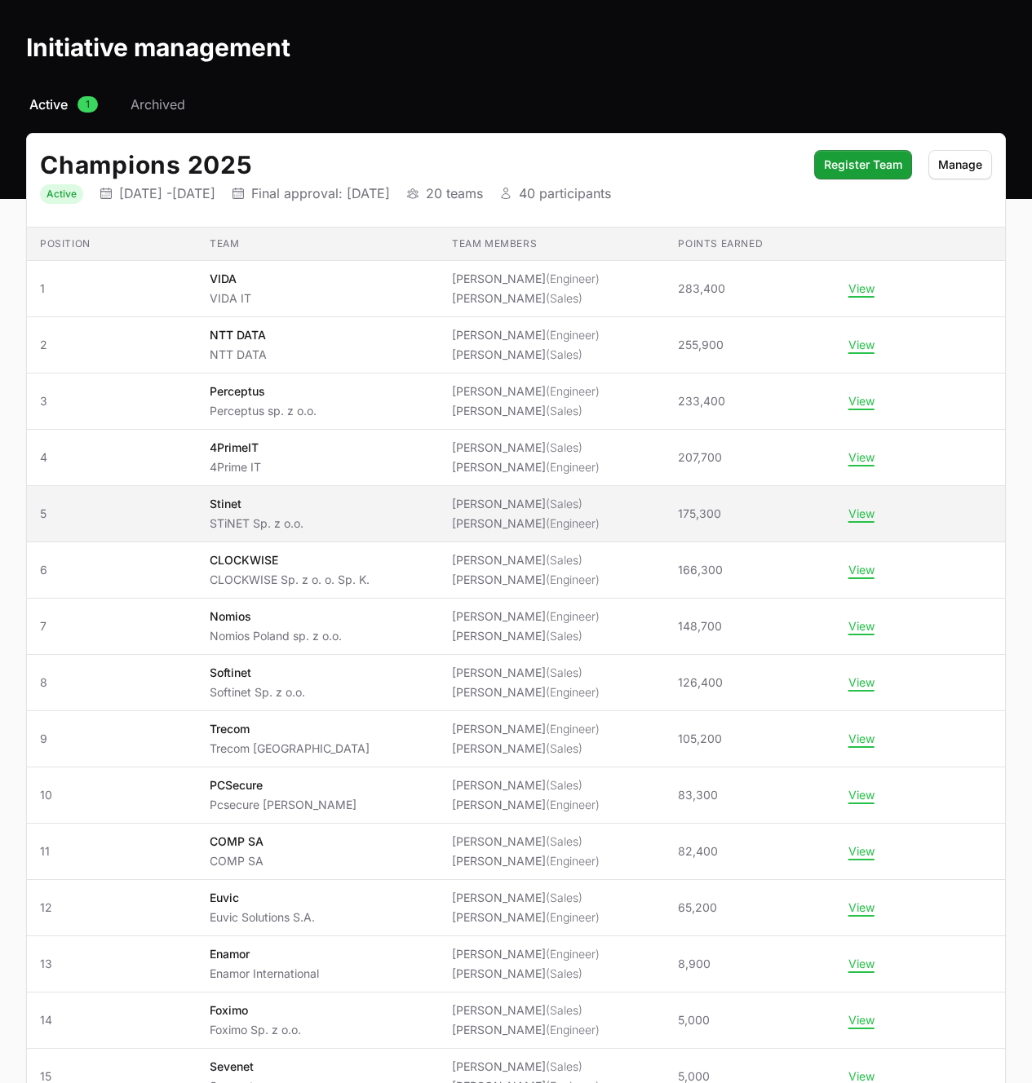
scroll to position [47, 0]
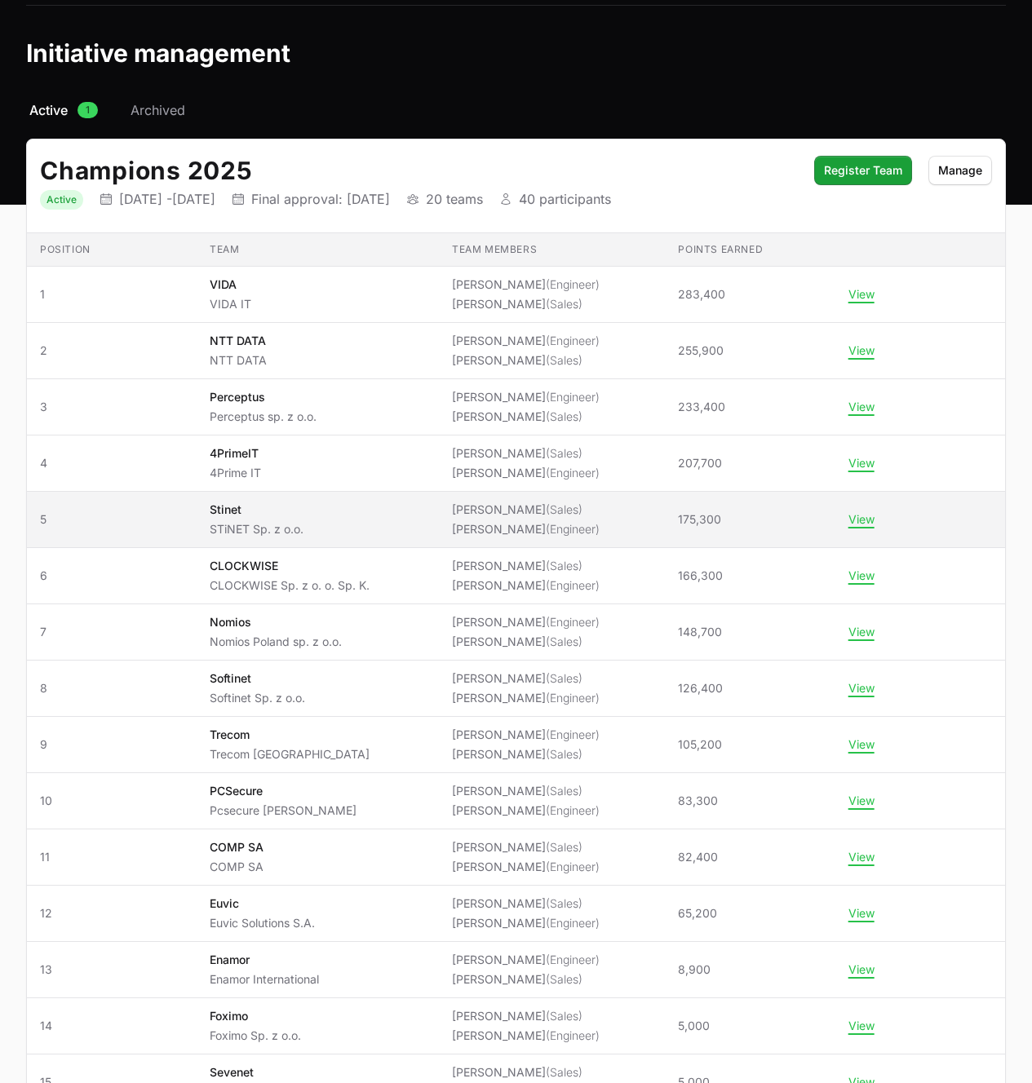
click at [341, 513] on span "Stinet STiNET Sp. z o.o." at bounding box center [318, 520] width 216 height 36
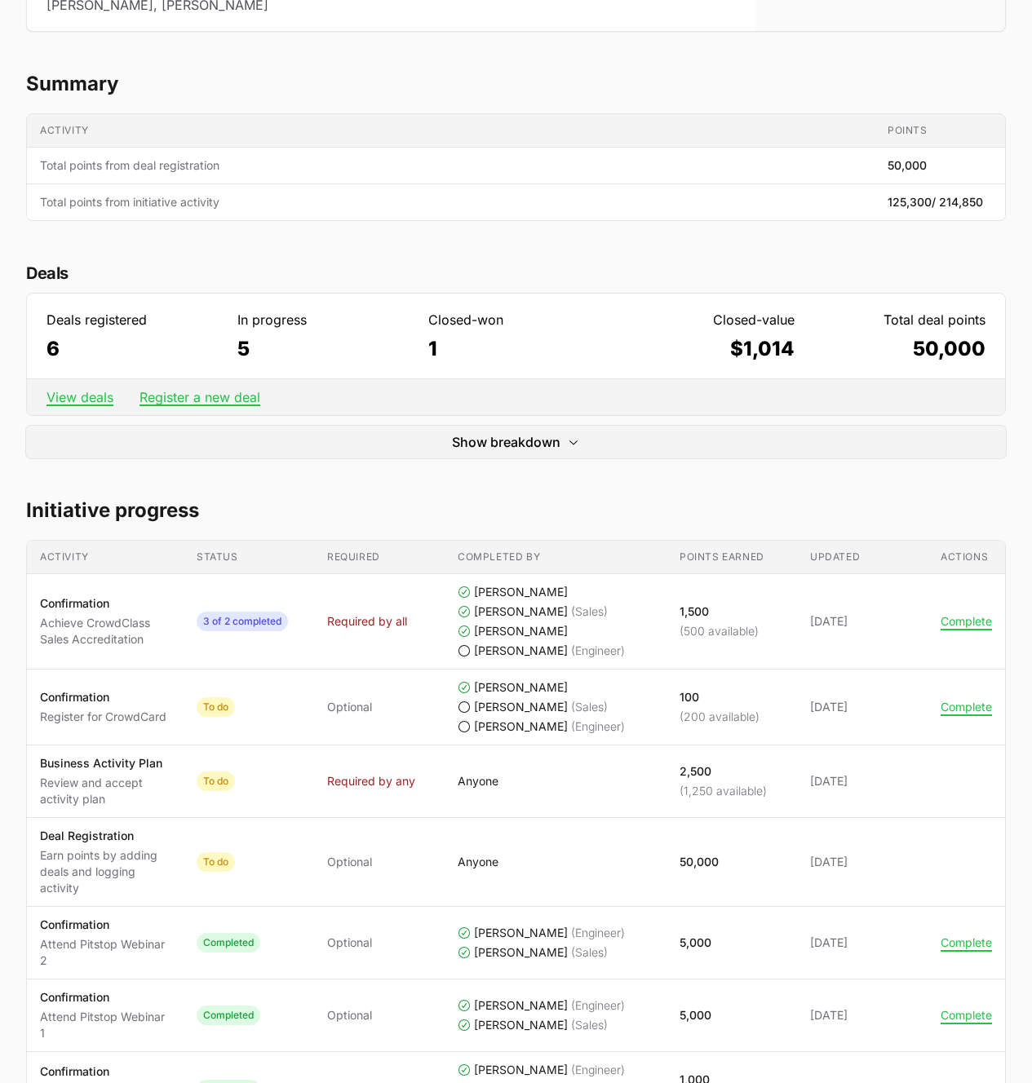
scroll to position [418, 0]
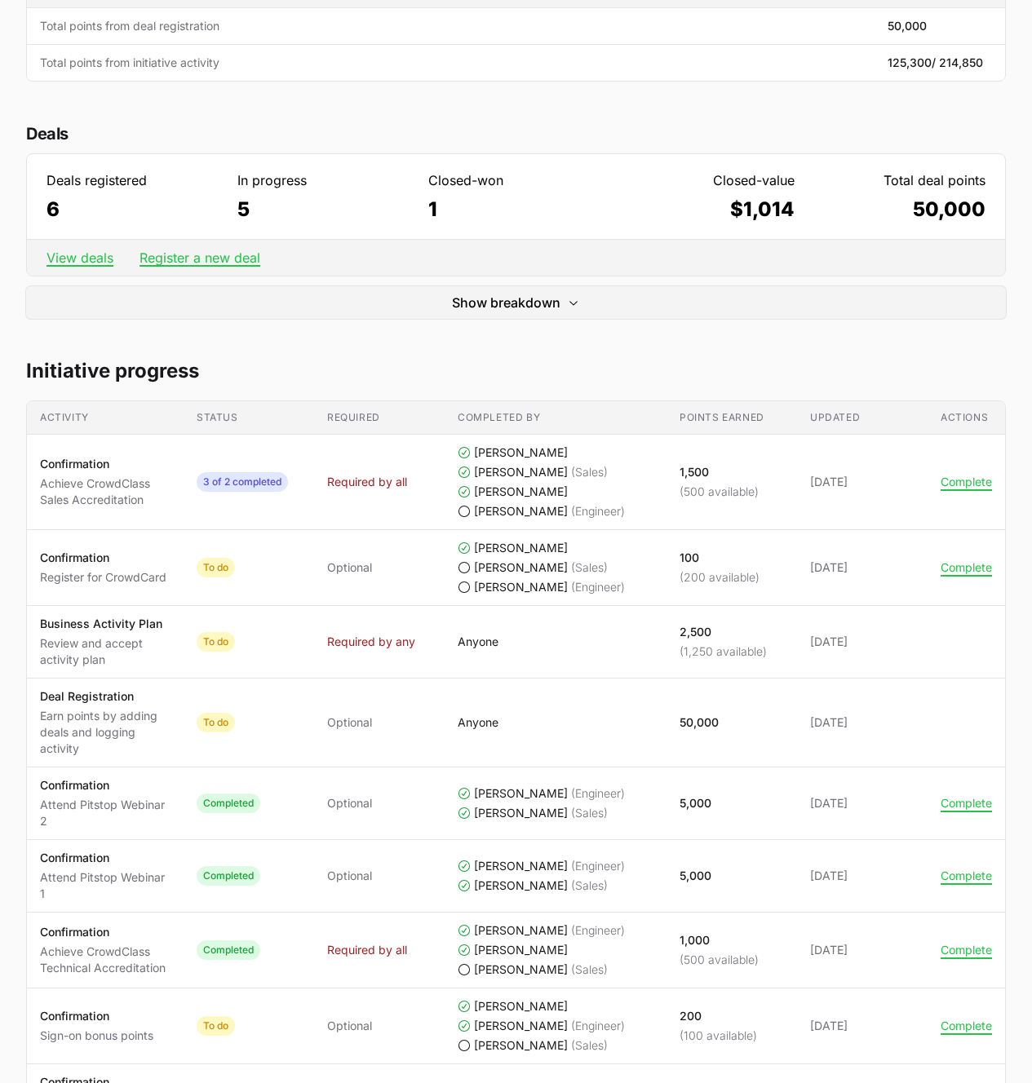
drag, startPoint x: 702, startPoint y: 634, endPoint x: 763, endPoint y: 651, distance: 63.5
click at [763, 651] on td "Points earned 2,500 (1,250 available)" at bounding box center [731, 642] width 130 height 73
click at [763, 651] on p "(1,250 available)" at bounding box center [722, 652] width 87 height 16
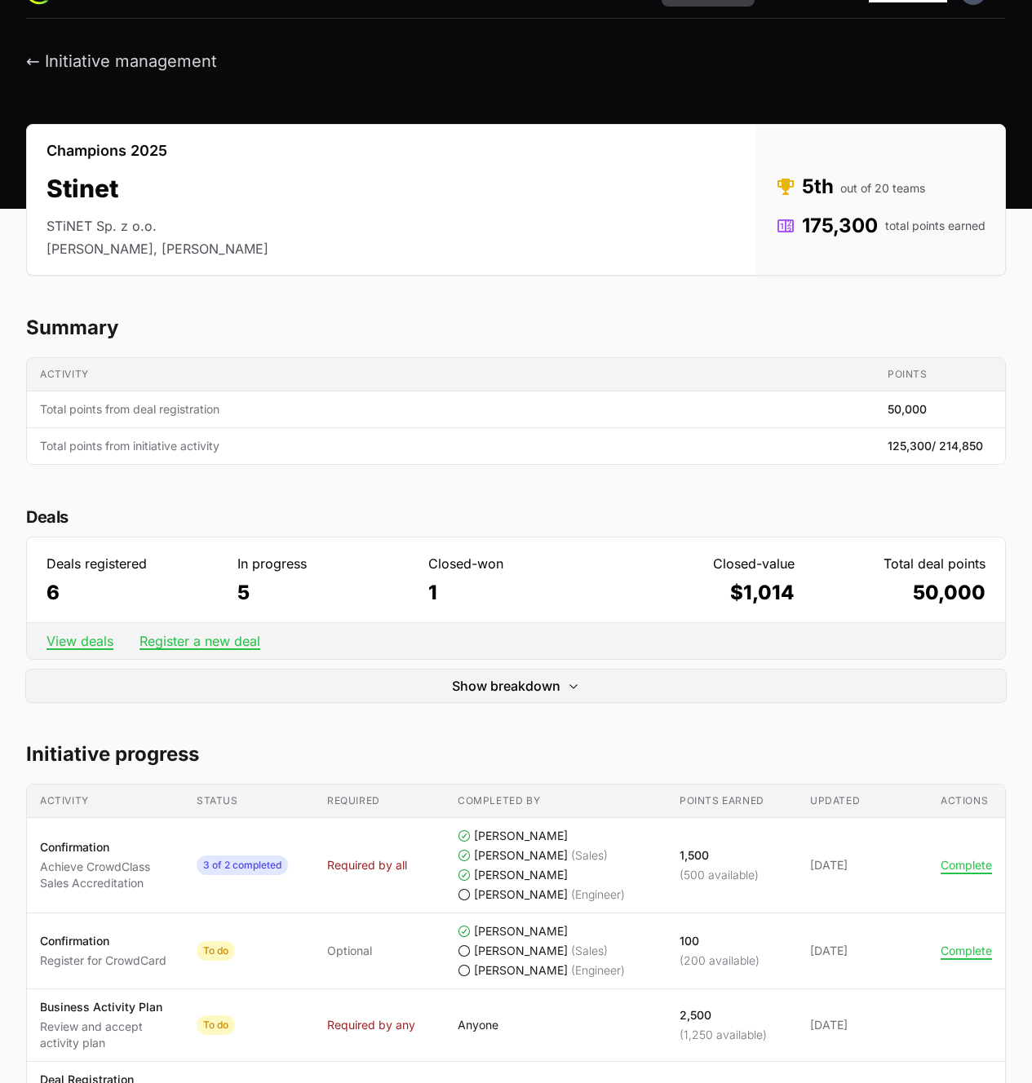
scroll to position [0, 0]
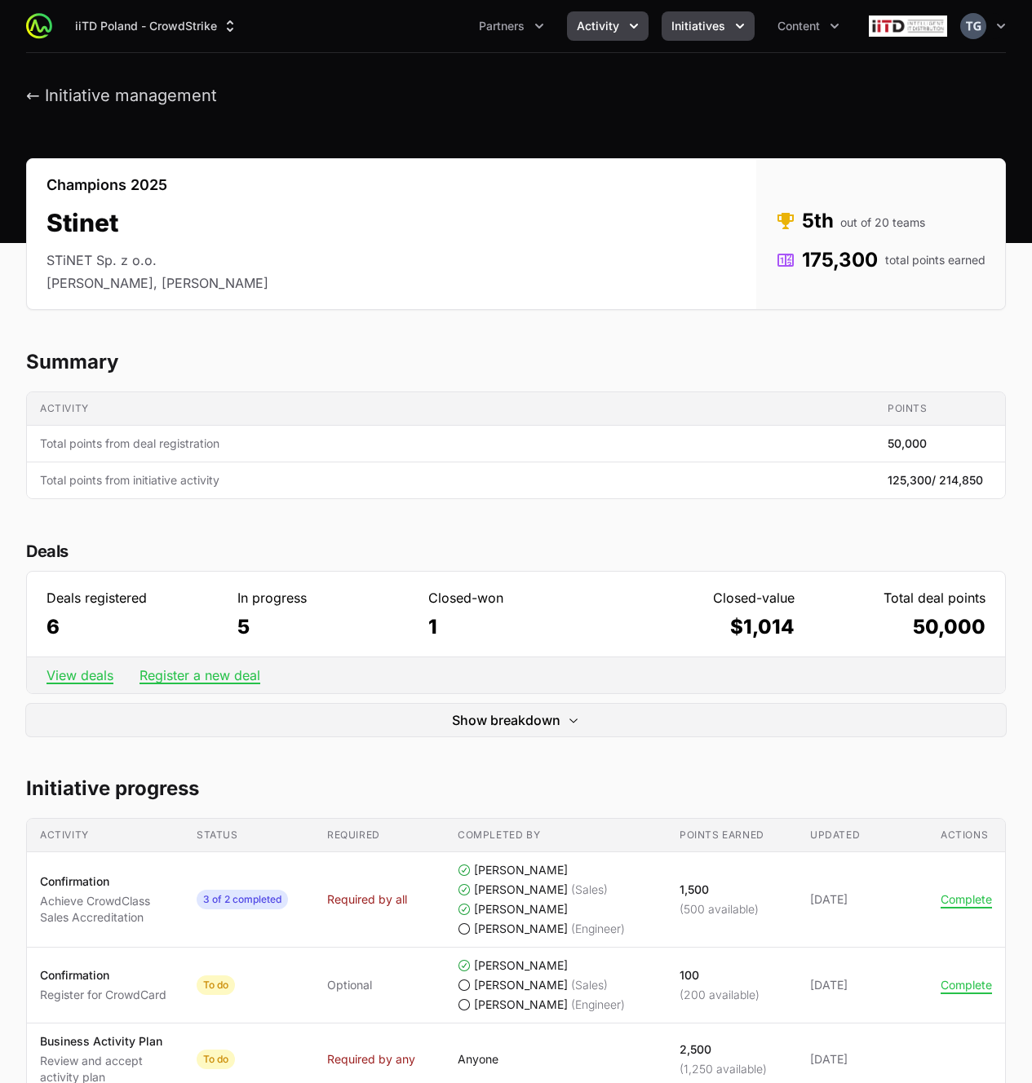
click at [595, 28] on span "Activity" at bounding box center [598, 26] width 42 height 16
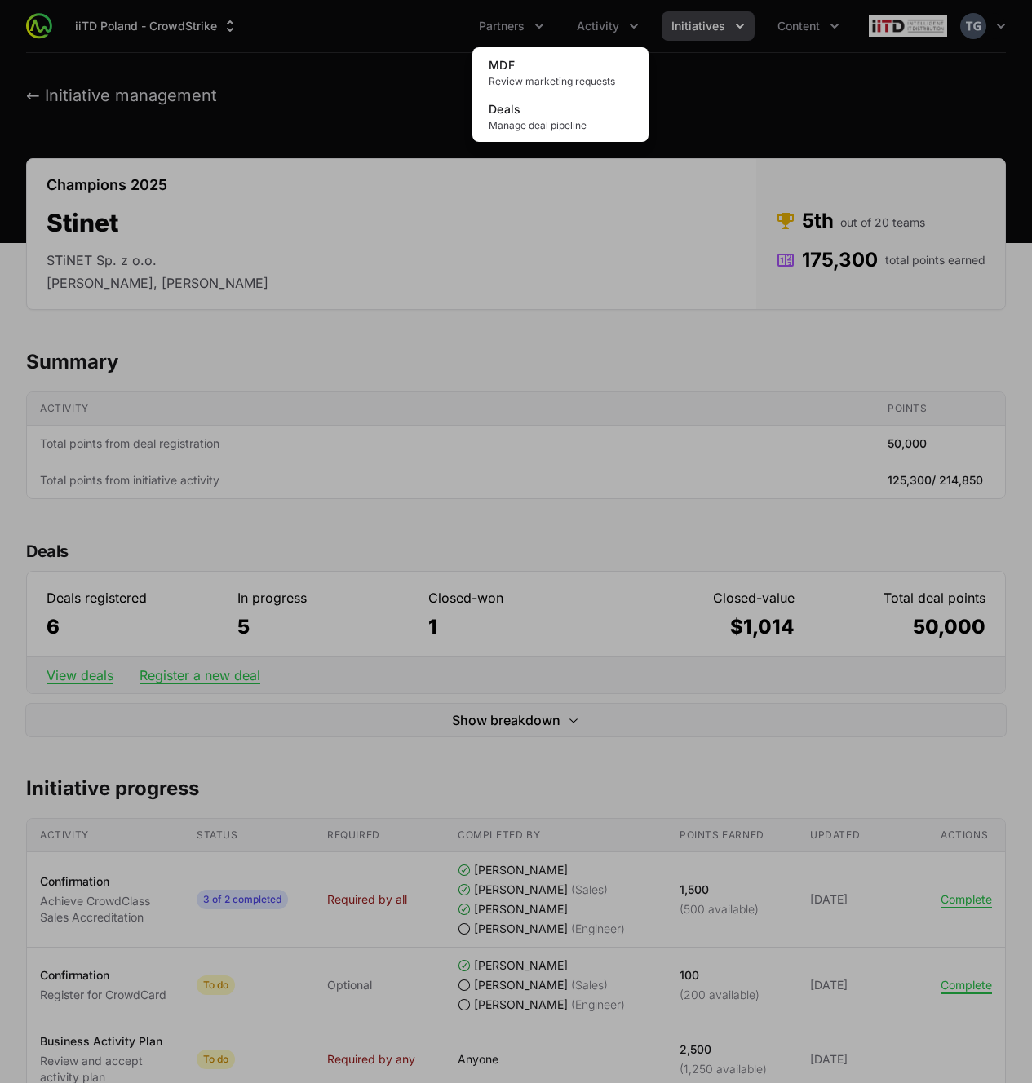
click at [618, 23] on div "Activity menu" at bounding box center [516, 541] width 1032 height 1083
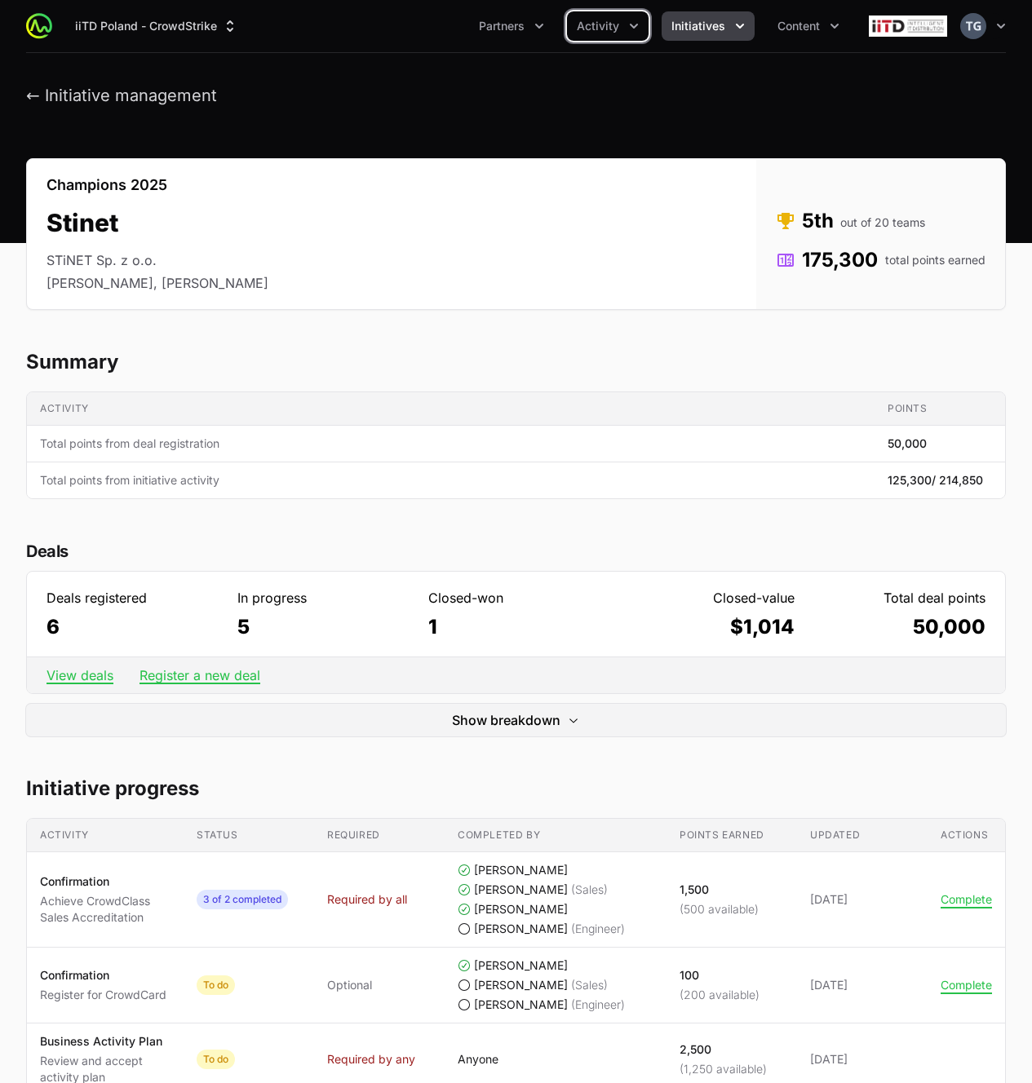
click at [712, 31] on span "Initiatives" at bounding box center [698, 26] width 54 height 16
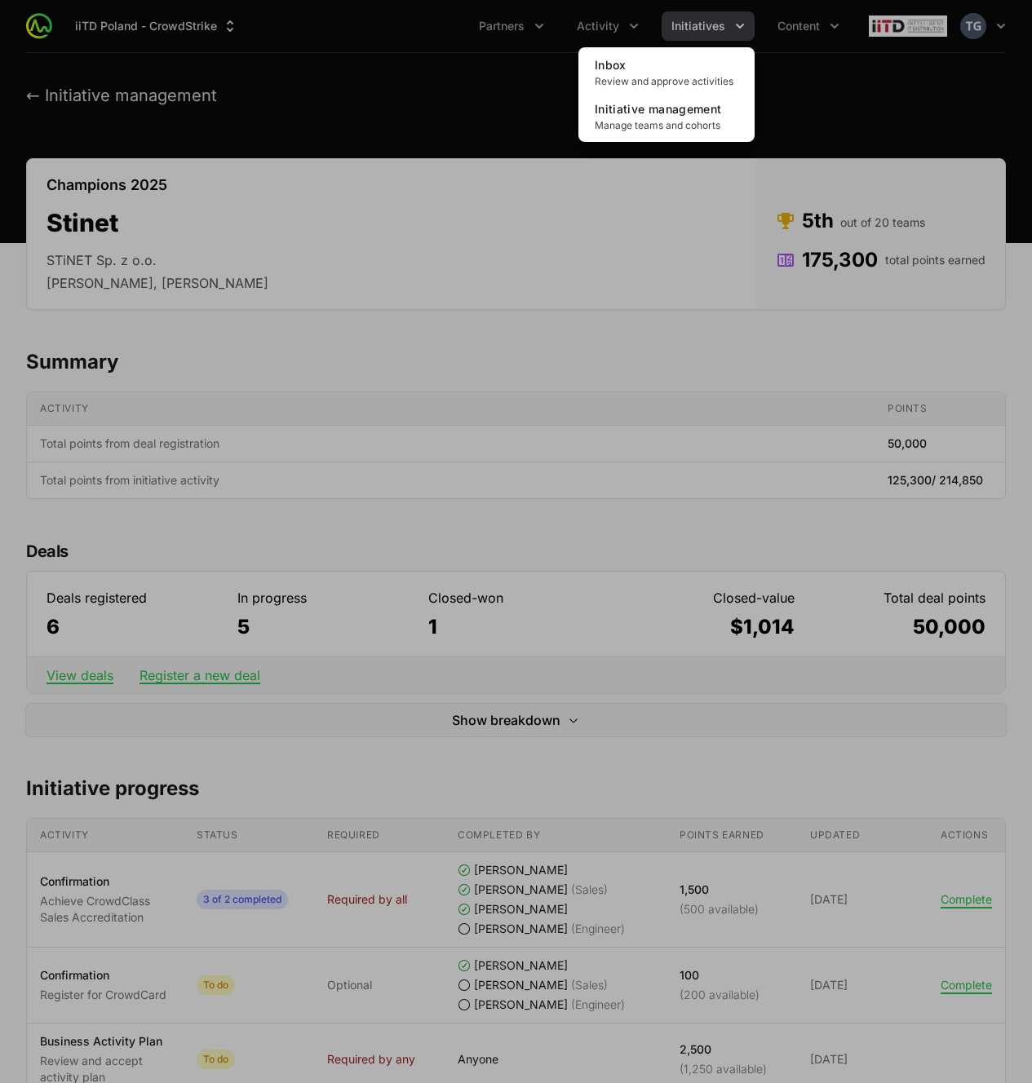
click at [672, 349] on div "Initiatives menu" at bounding box center [516, 541] width 1032 height 1083
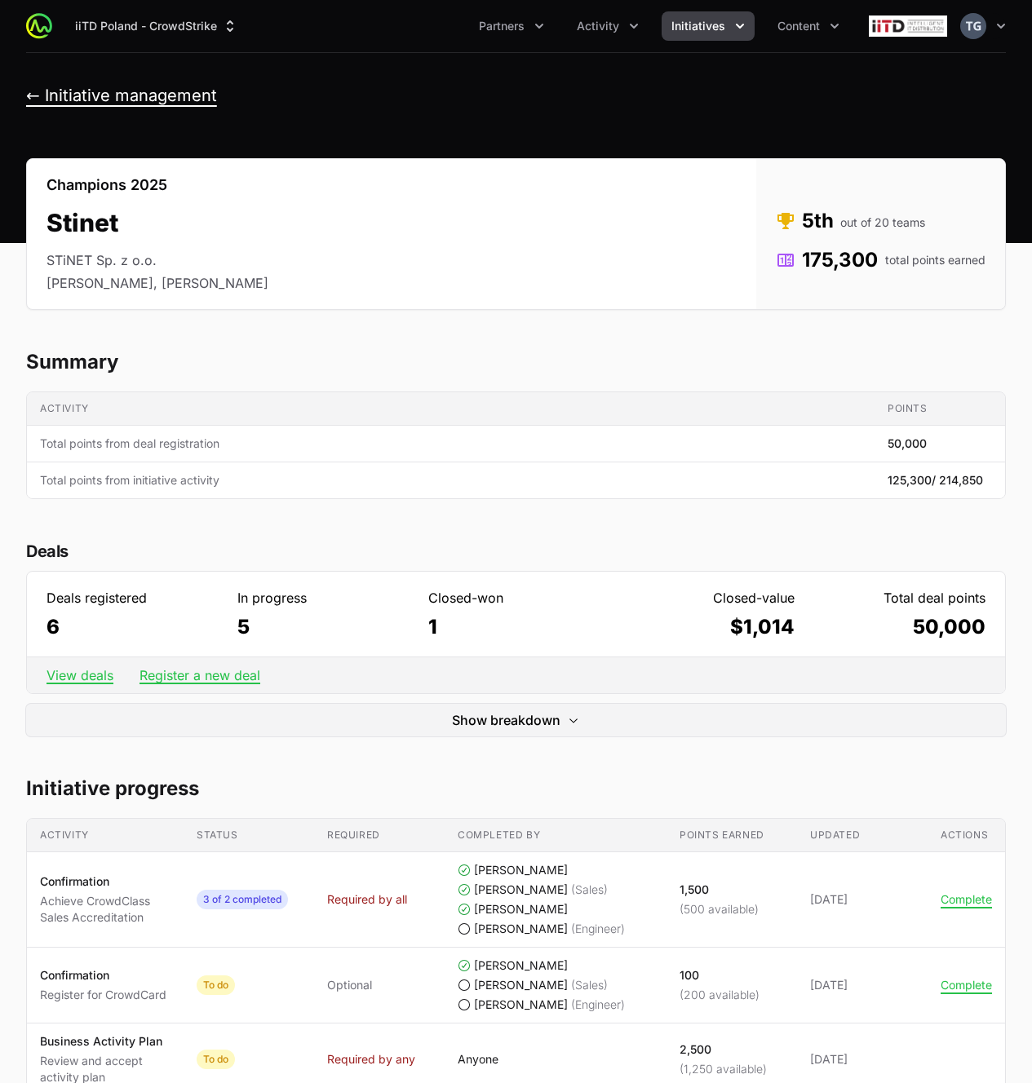
click at [90, 89] on button "← Initiative management" at bounding box center [121, 96] width 191 height 20
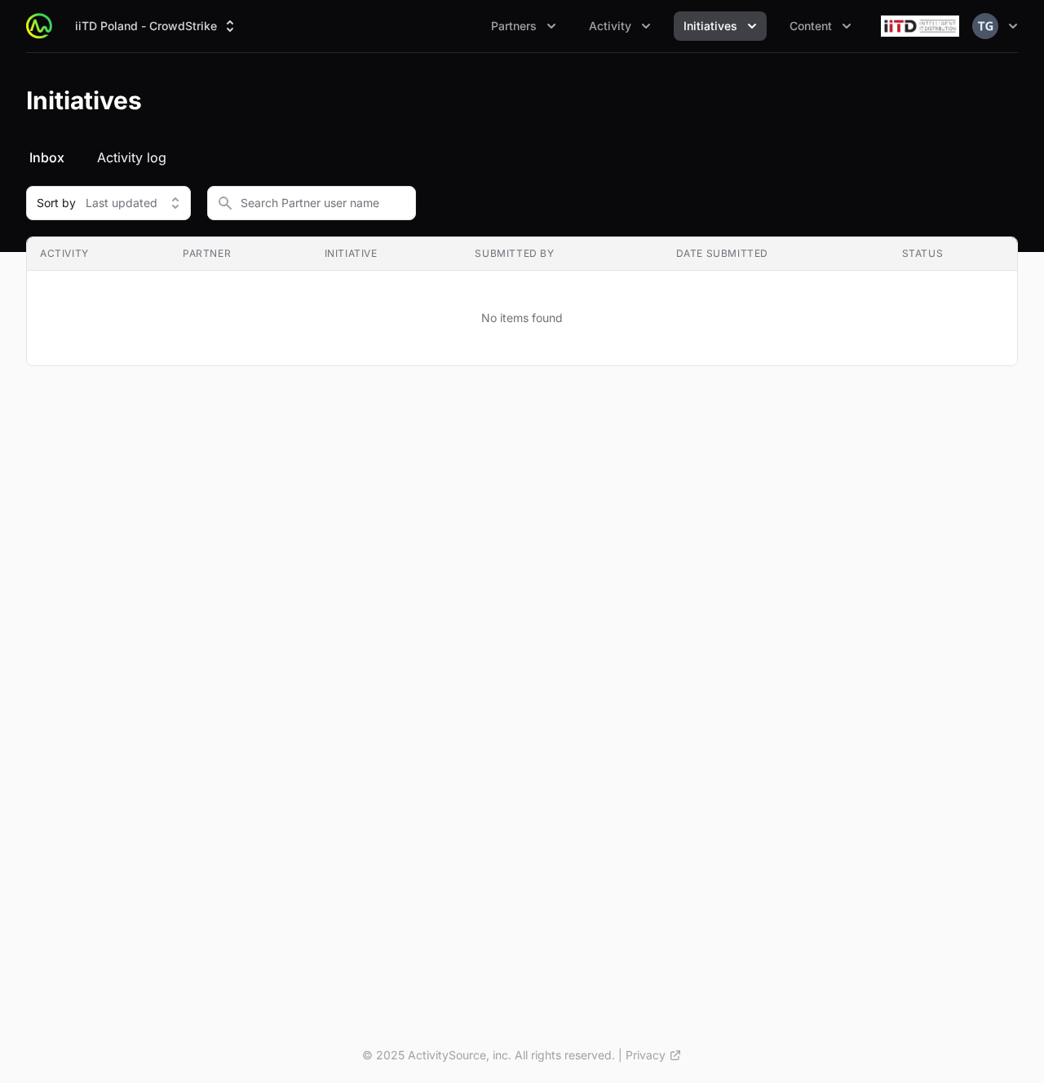
click at [145, 153] on span "Activity log" at bounding box center [131, 158] width 69 height 20
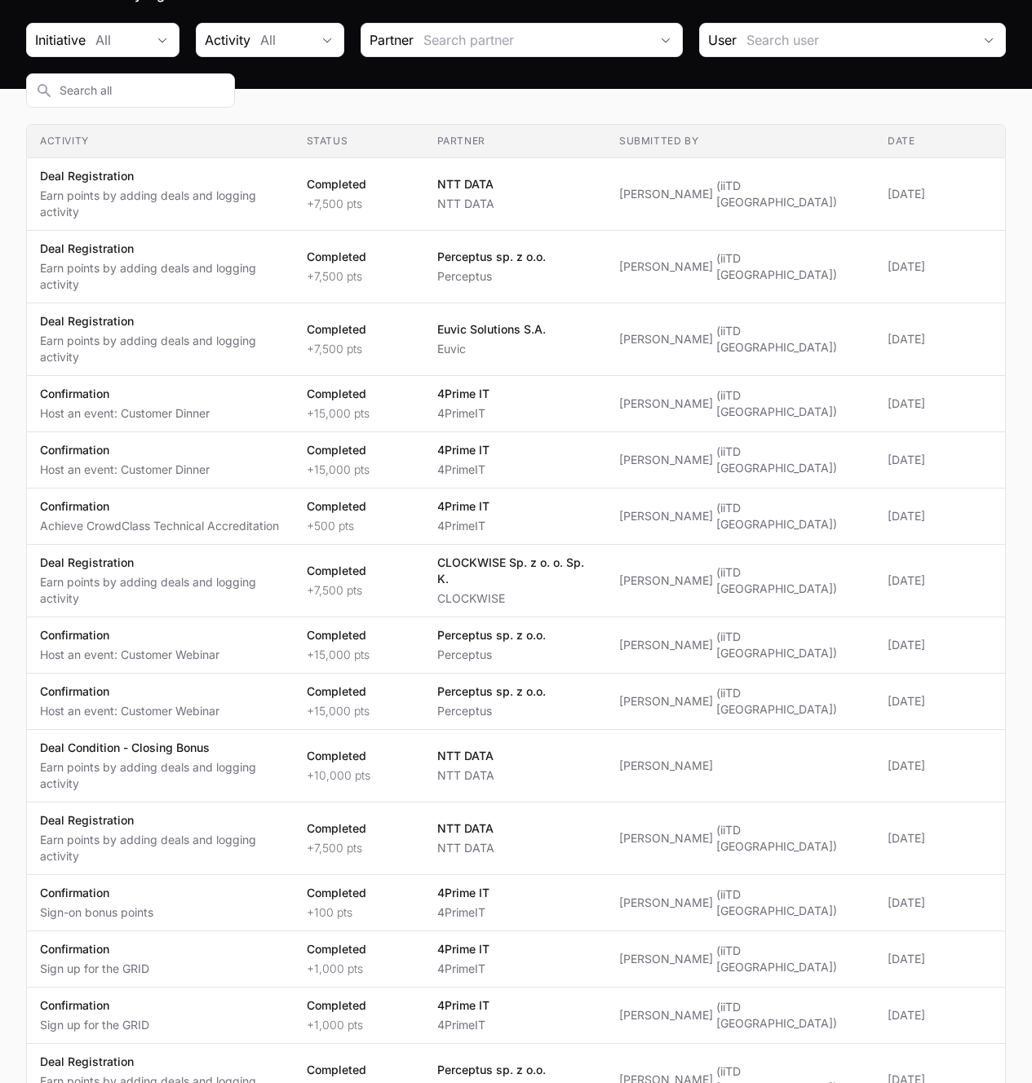
scroll to position [146, 0]
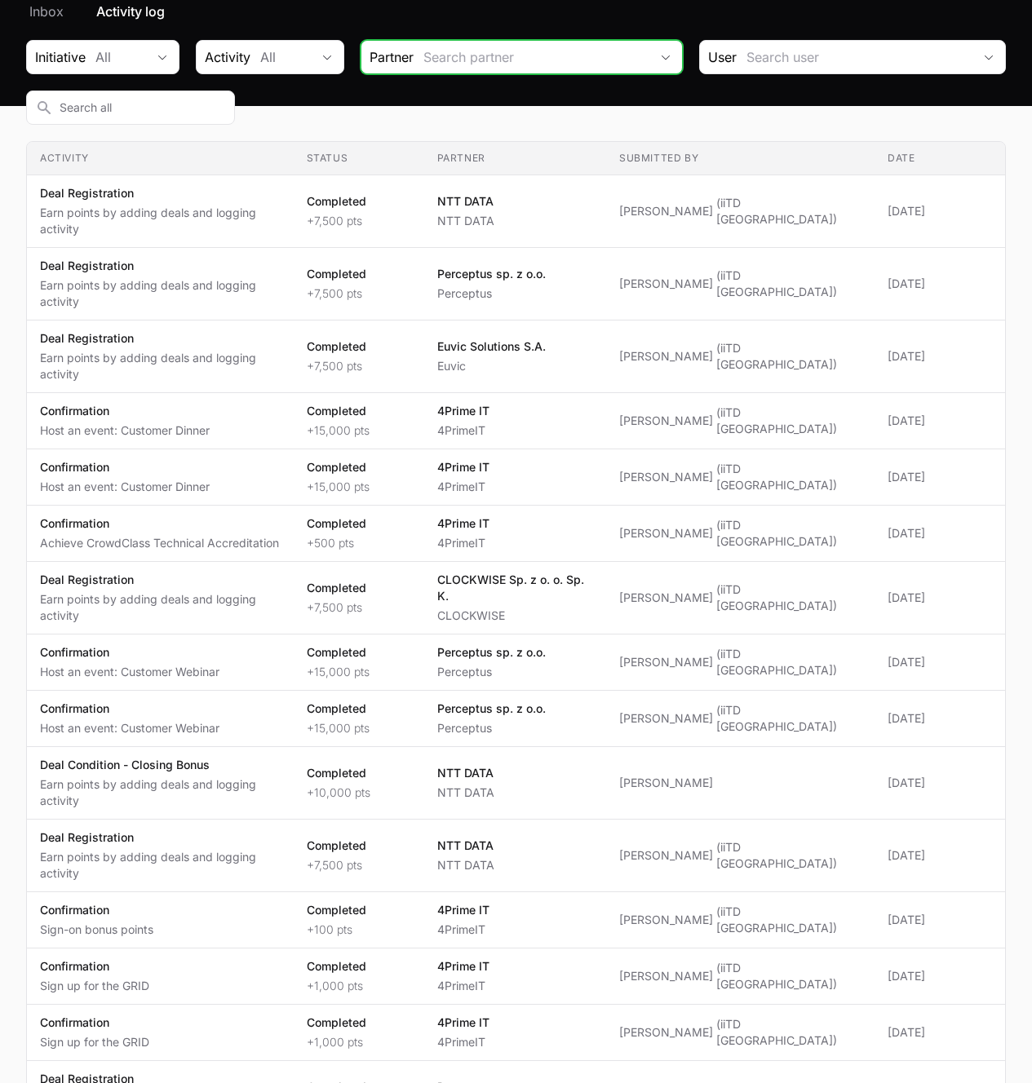
click at [413, 54] on div "Partner" at bounding box center [521, 57] width 322 height 34
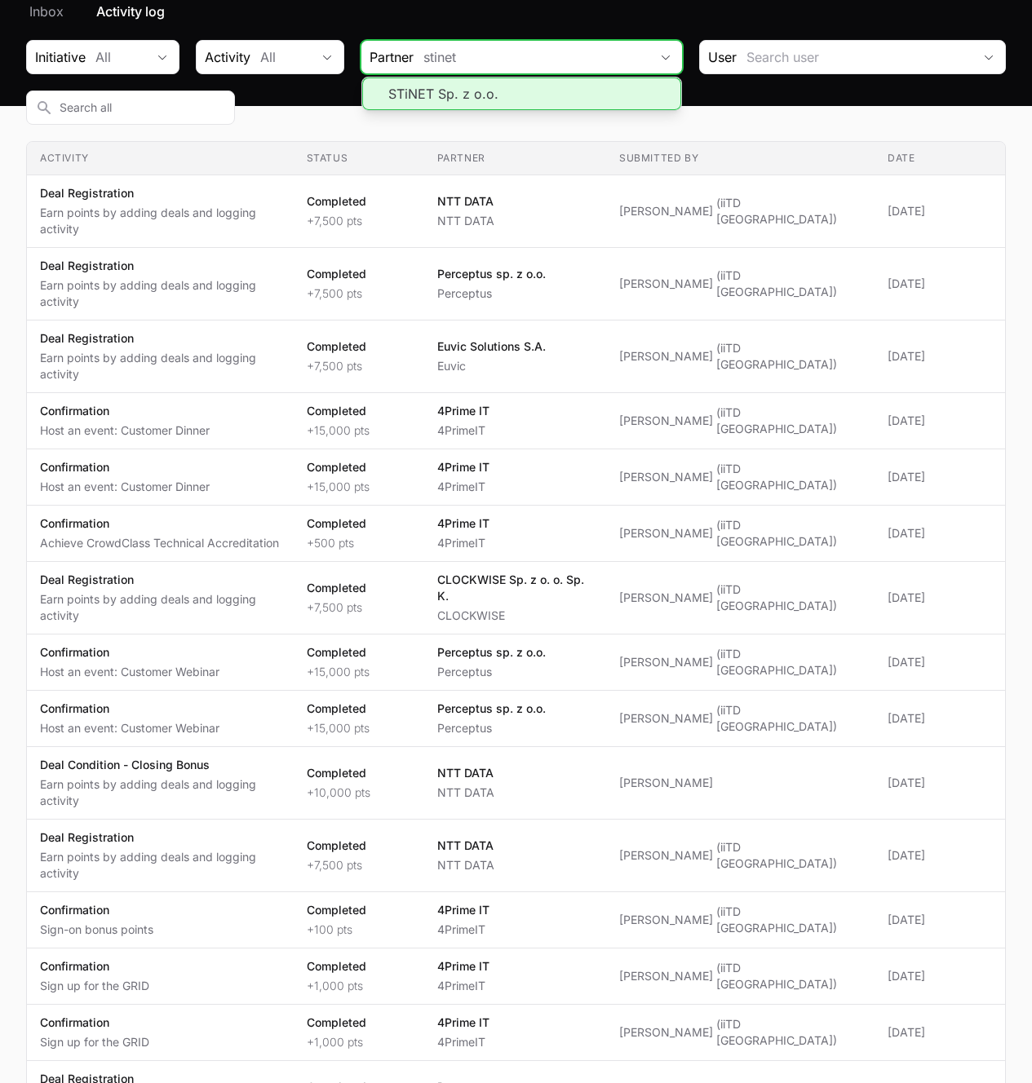
click at [367, 100] on li "STiNET Sp. z o.o." at bounding box center [521, 93] width 319 height 33
type input "STiNET Sp. z o.o."
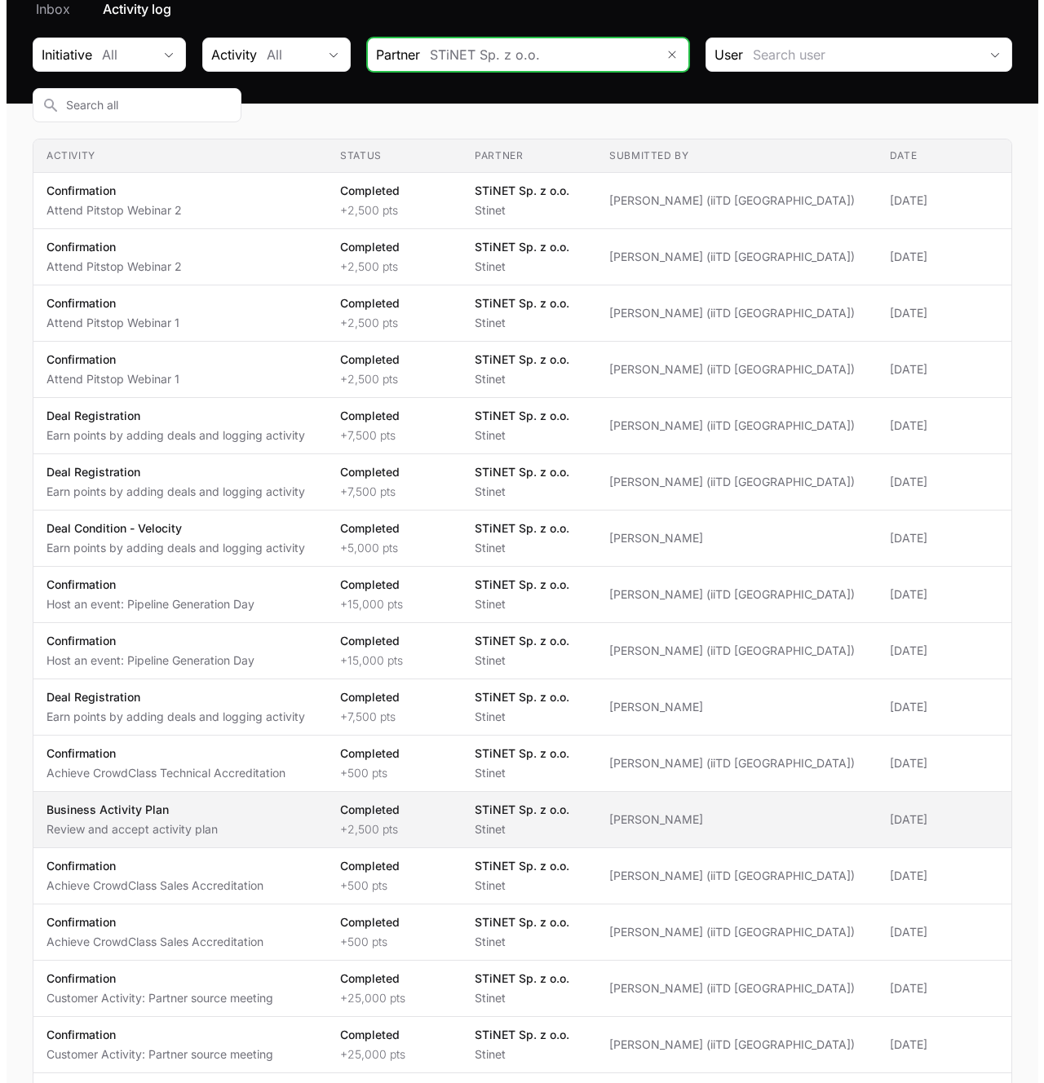
scroll to position [149, 0]
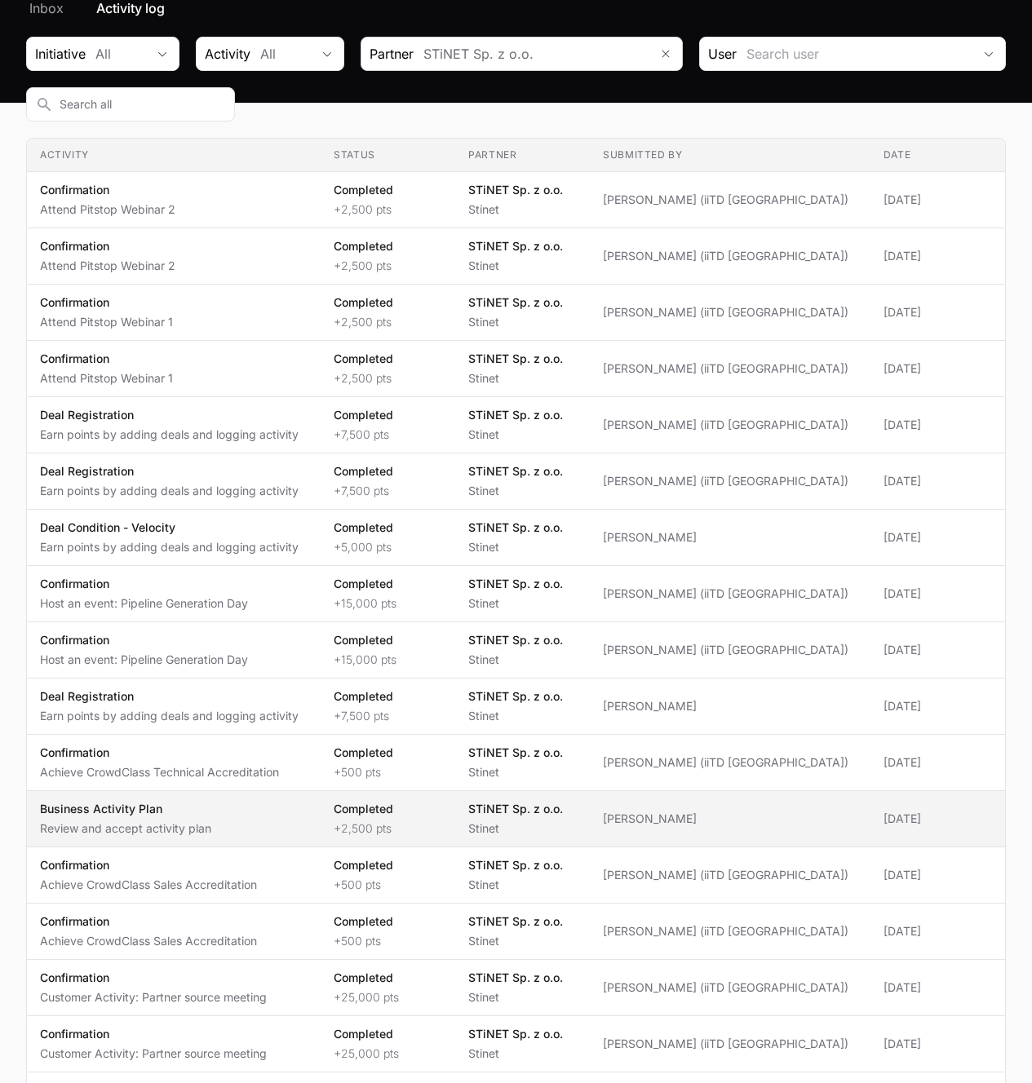
click at [442, 801] on span "Completed +2,500 pts" at bounding box center [388, 819] width 108 height 36
